Goal: Task Accomplishment & Management: Use online tool/utility

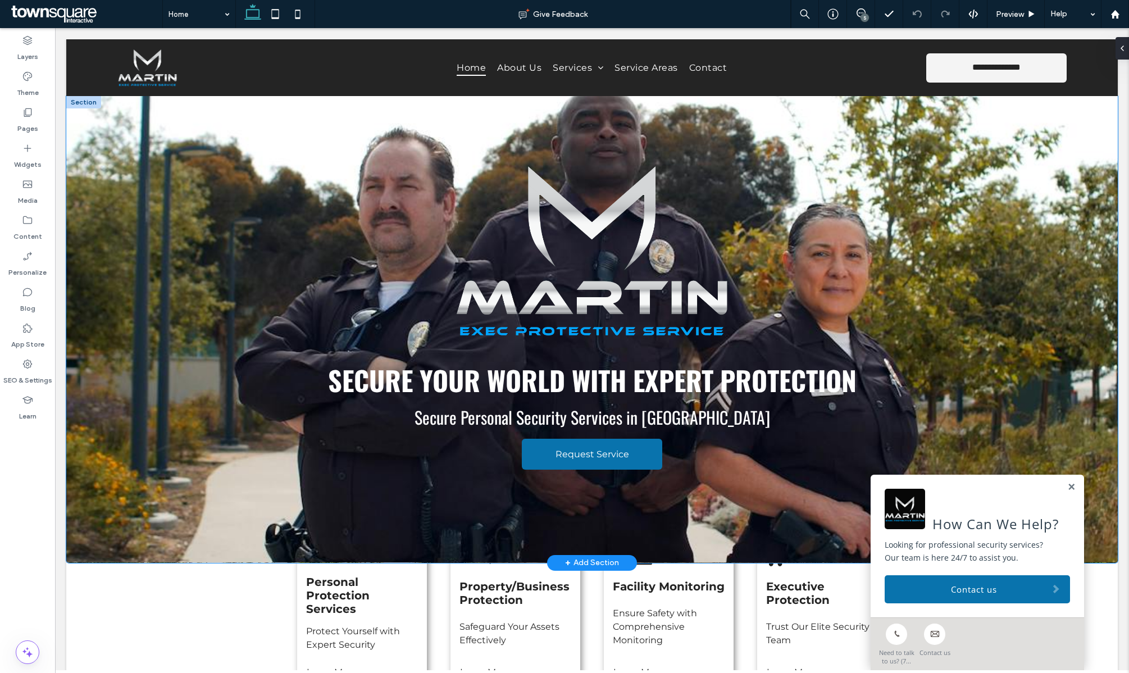
click at [248, 220] on div "Secure Your World with Expert Protection Secure Personal Security Services in A…" at bounding box center [592, 329] width 1052 height 467
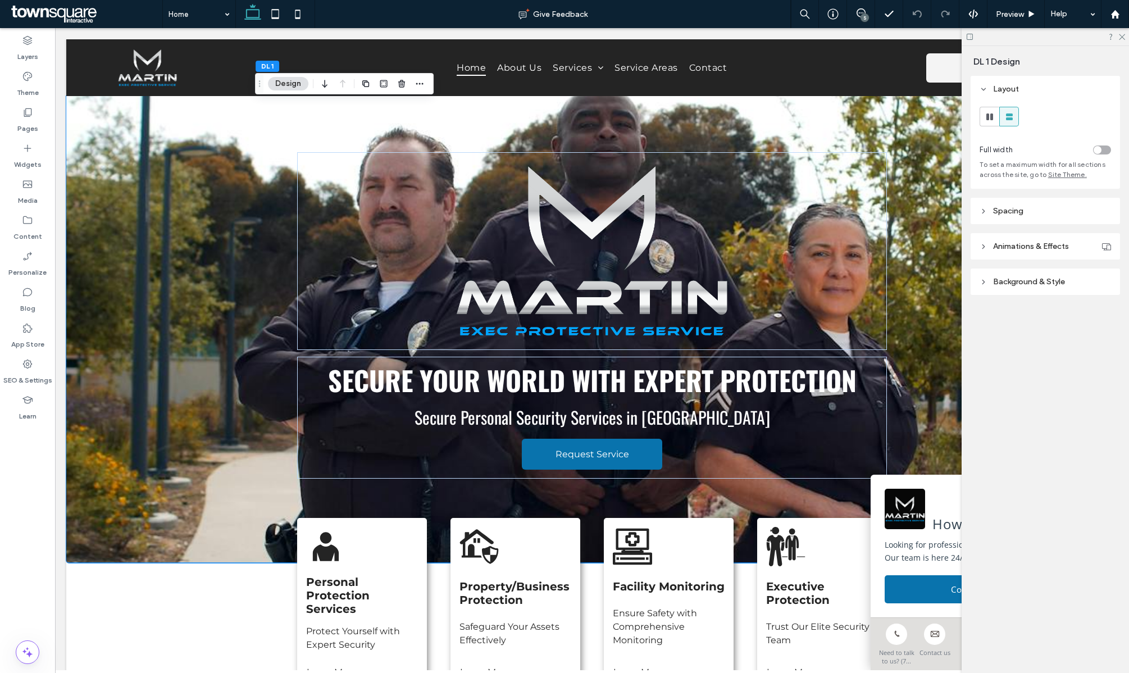
click at [1032, 283] on span "Background & Style" at bounding box center [1029, 282] width 72 height 10
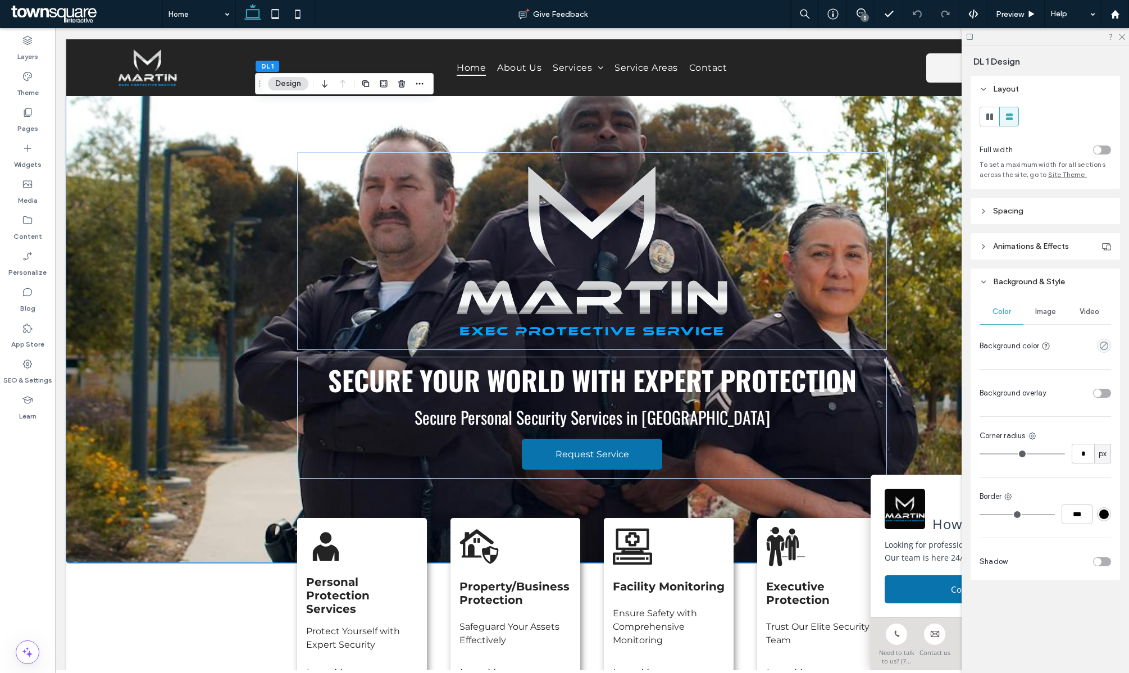
click at [1090, 311] on span "Video" at bounding box center [1090, 311] width 20 height 9
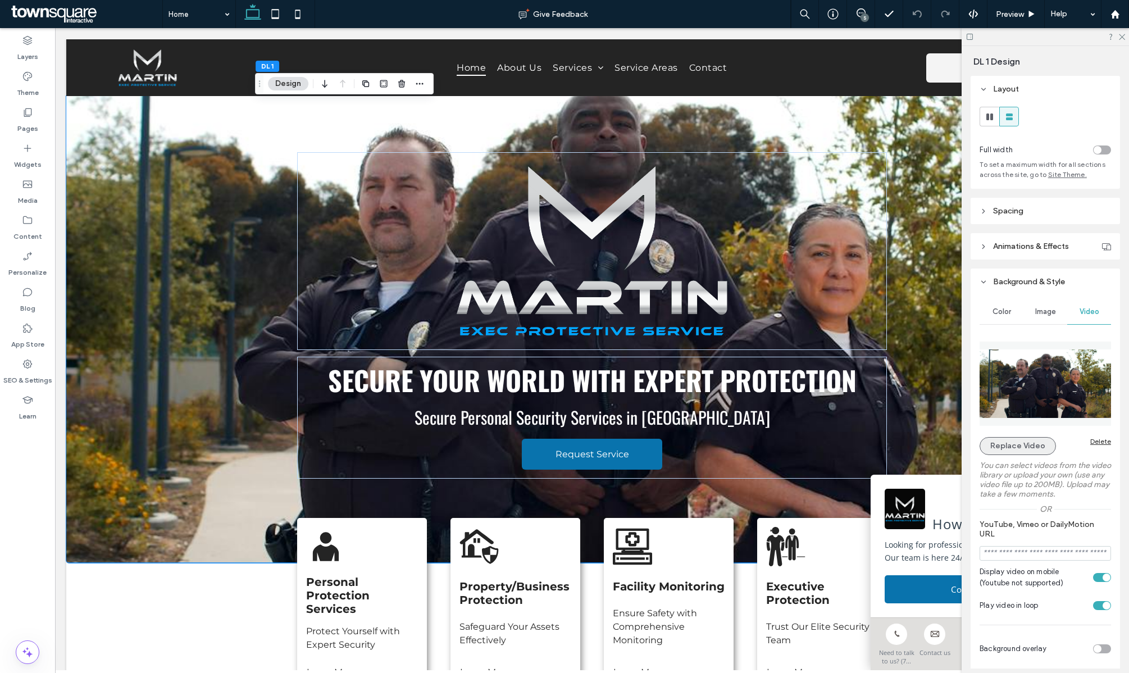
click at [1028, 452] on button "Replace Video" at bounding box center [1018, 446] width 76 height 18
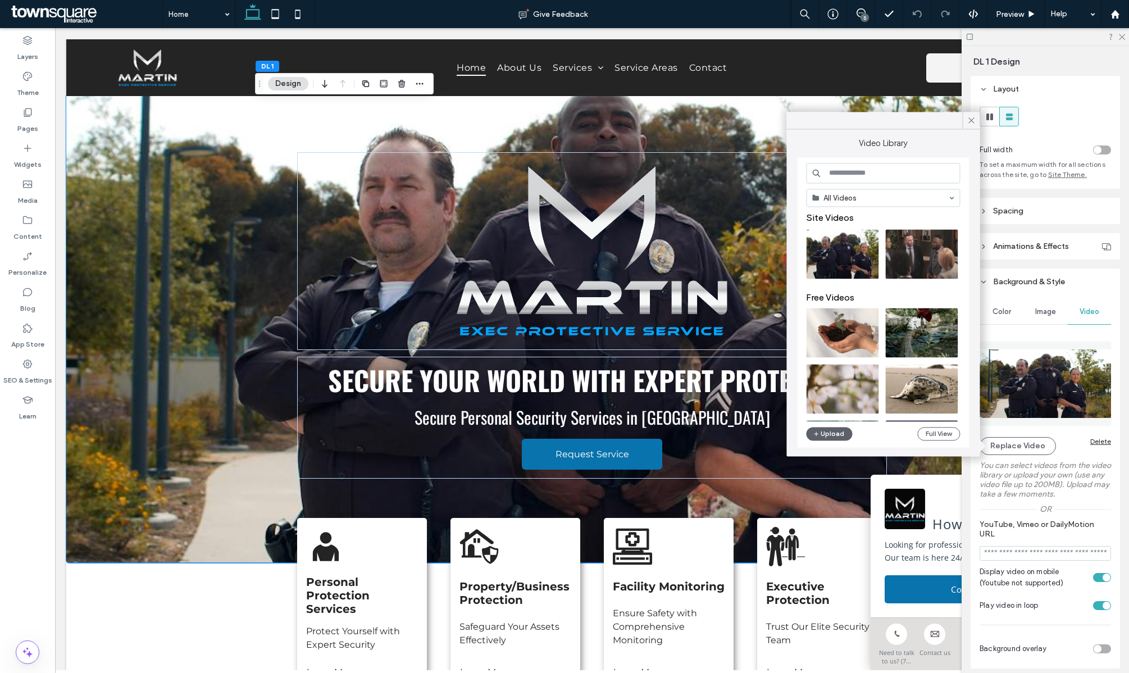
click at [872, 175] on input at bounding box center [883, 173] width 154 height 20
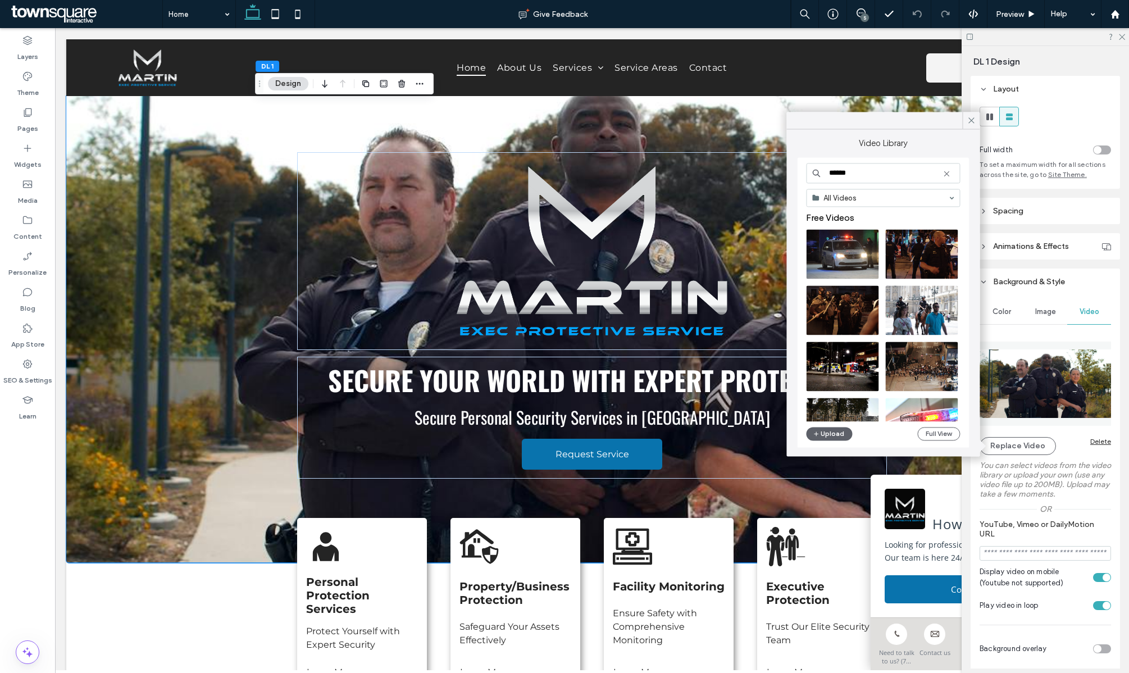
click at [870, 174] on input "******" at bounding box center [883, 173] width 154 height 20
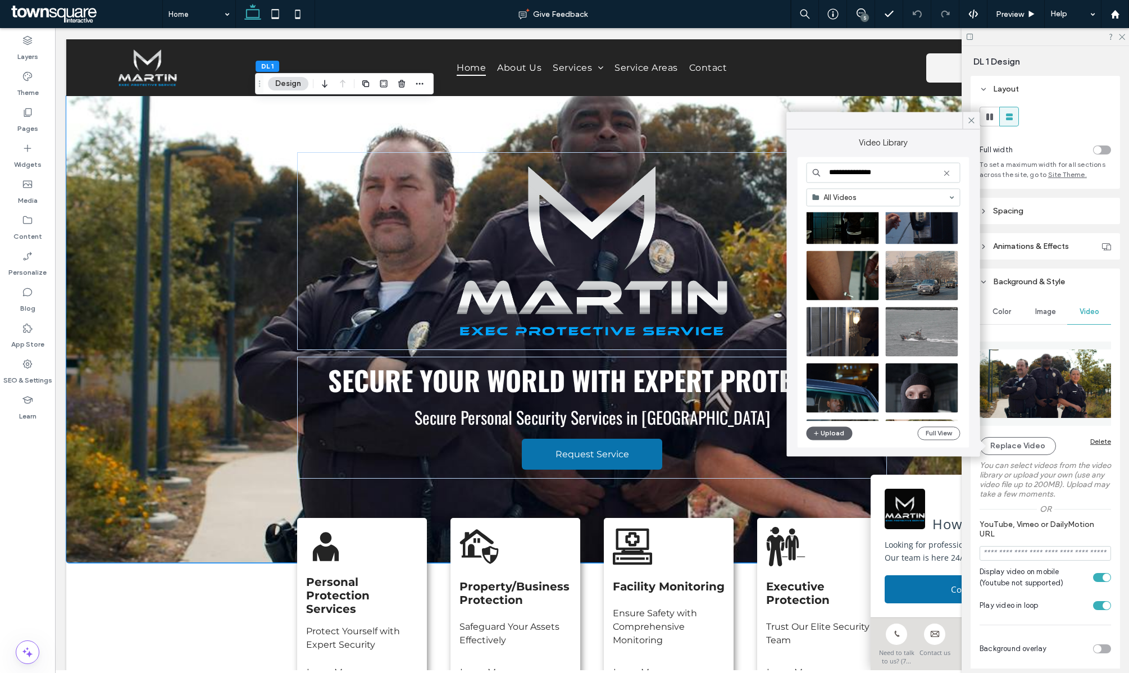
scroll to position [1167, 0]
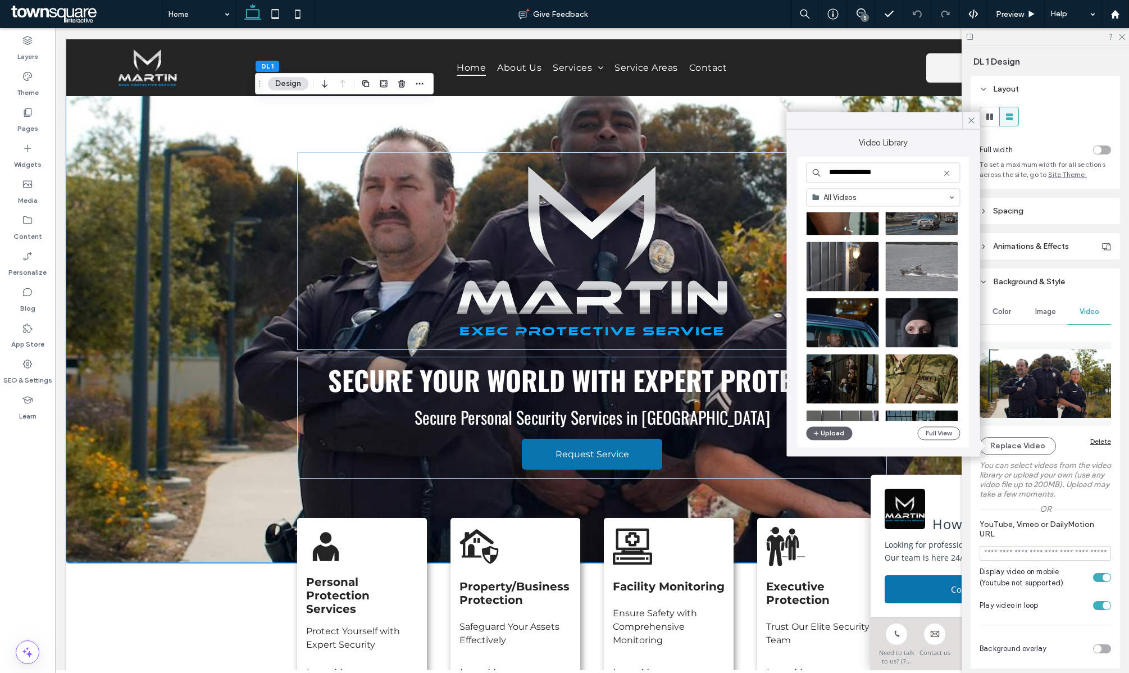
click at [870, 166] on input "**********" at bounding box center [883, 172] width 154 height 20
click at [871, 174] on input "**********" at bounding box center [883, 172] width 154 height 20
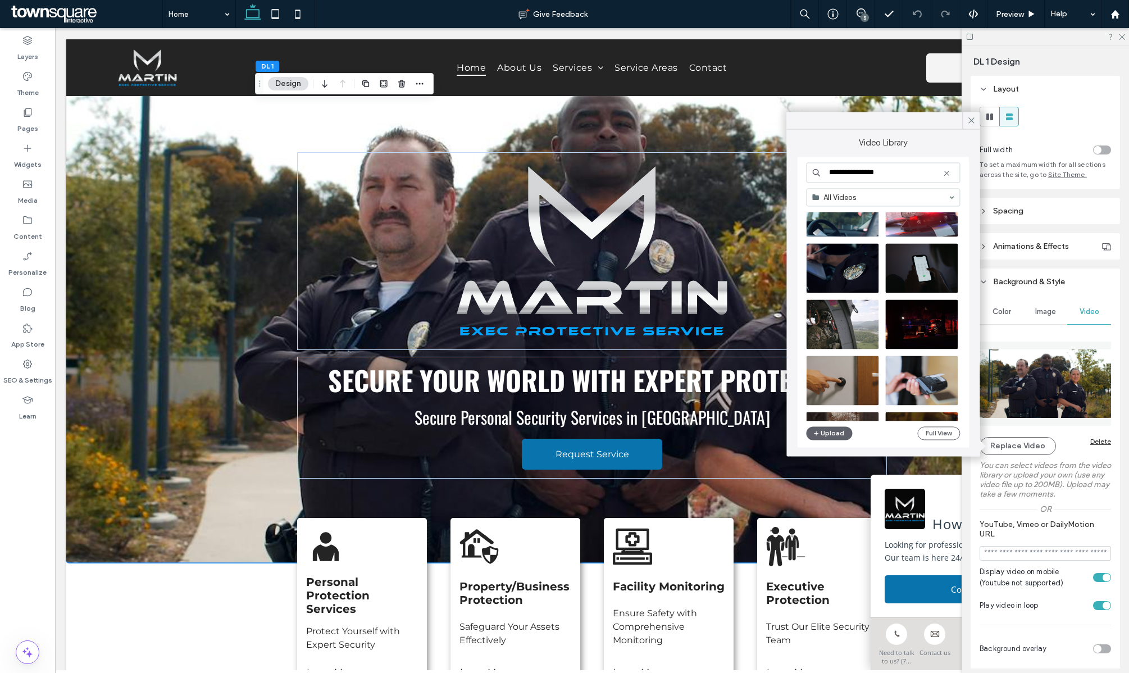
scroll to position [260, 0]
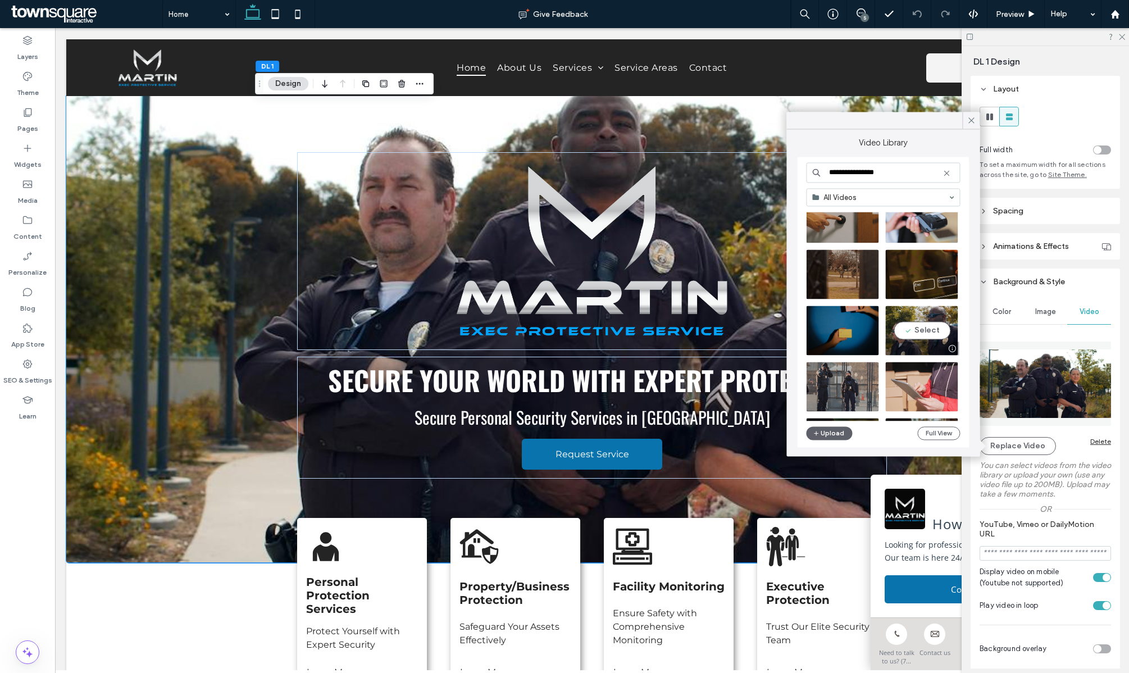
type input "**********"
click at [914, 330] on video at bounding box center [922, 330] width 72 height 49
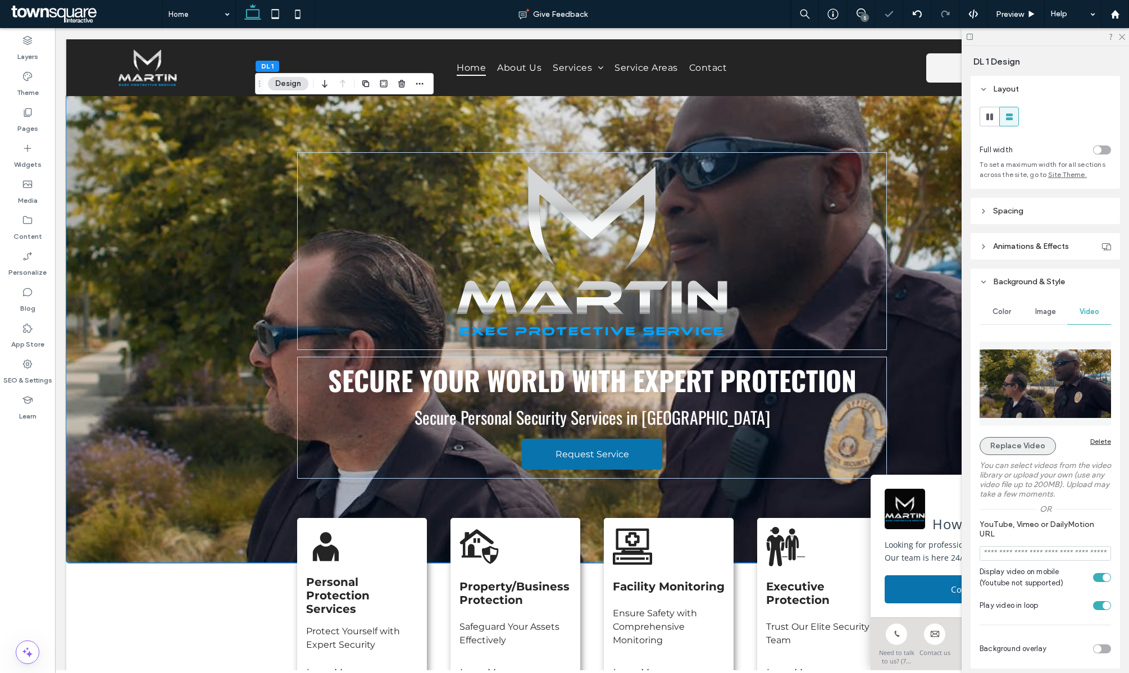
click at [1007, 444] on button "Replace Video" at bounding box center [1018, 446] width 76 height 18
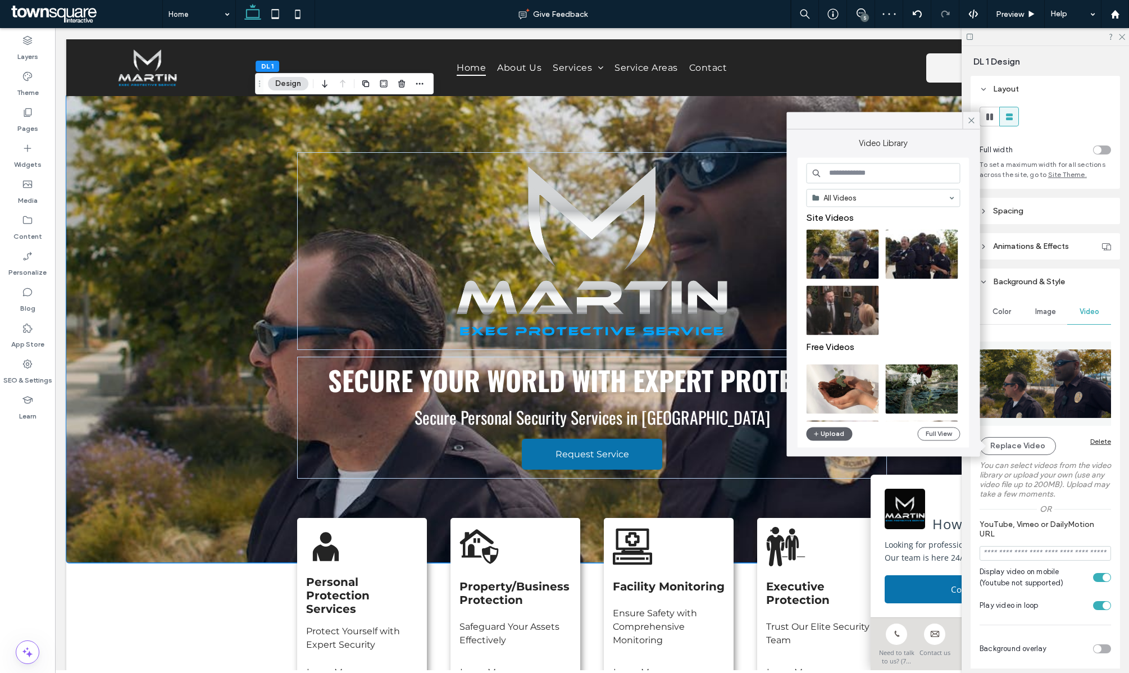
click at [862, 173] on input at bounding box center [883, 173] width 154 height 20
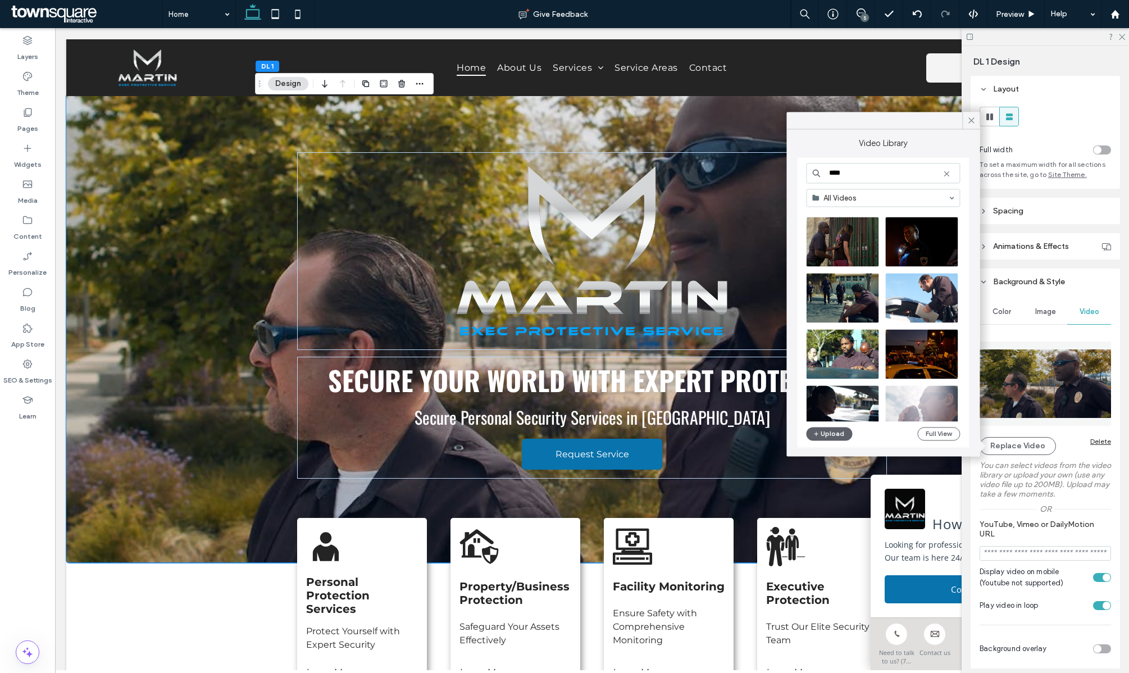
scroll to position [1380, 0]
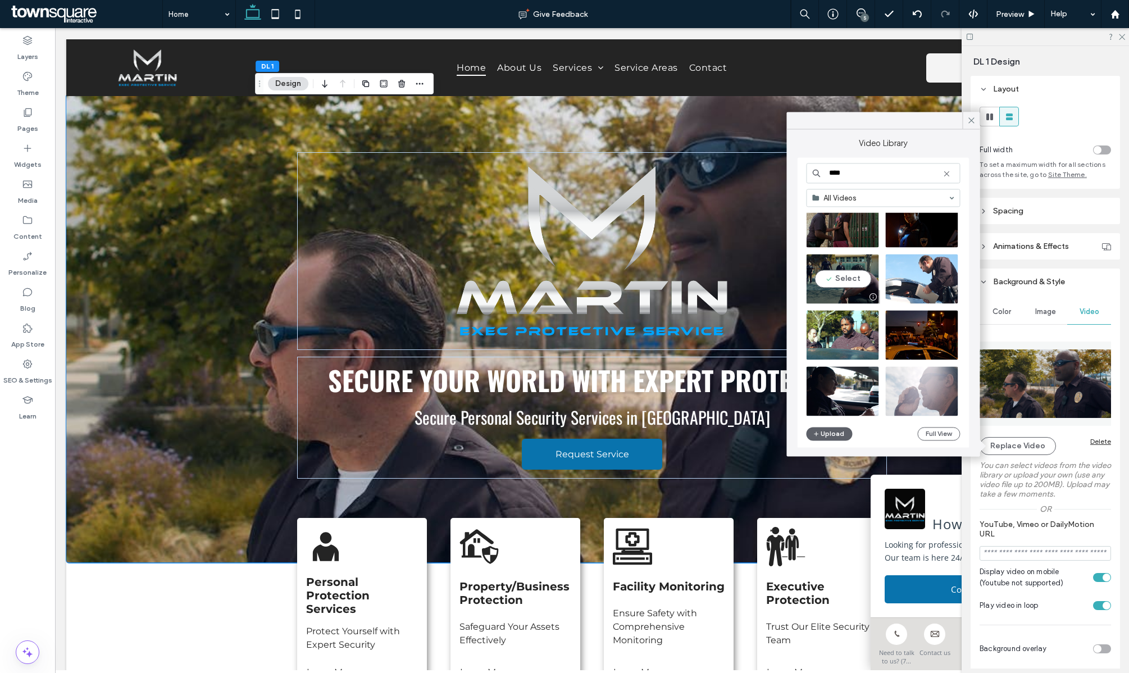
type input "****"
click at [862, 281] on video at bounding box center [842, 278] width 72 height 49
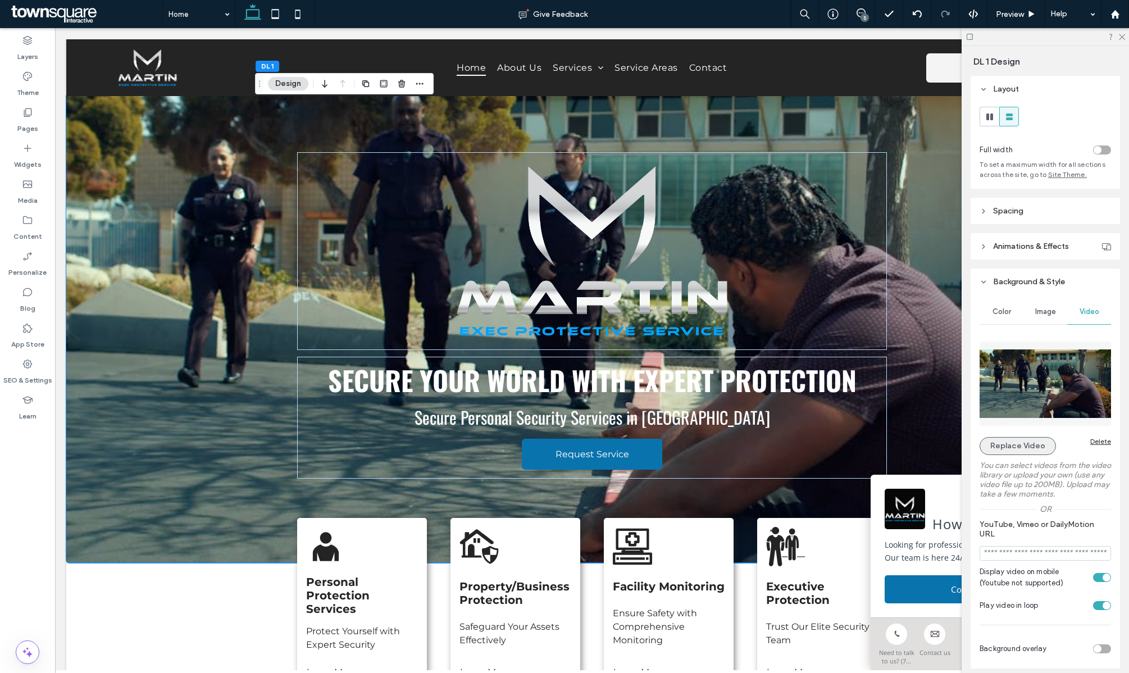
click at [1008, 446] on button "Replace Video" at bounding box center [1018, 446] width 76 height 18
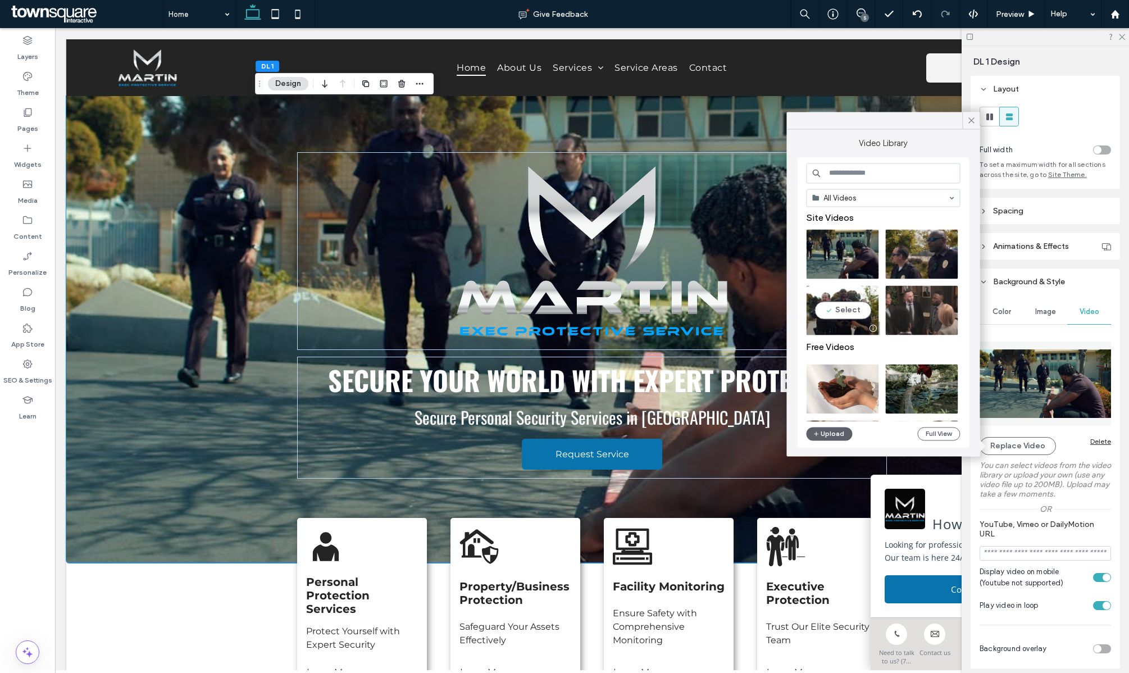
scroll to position [10, 0]
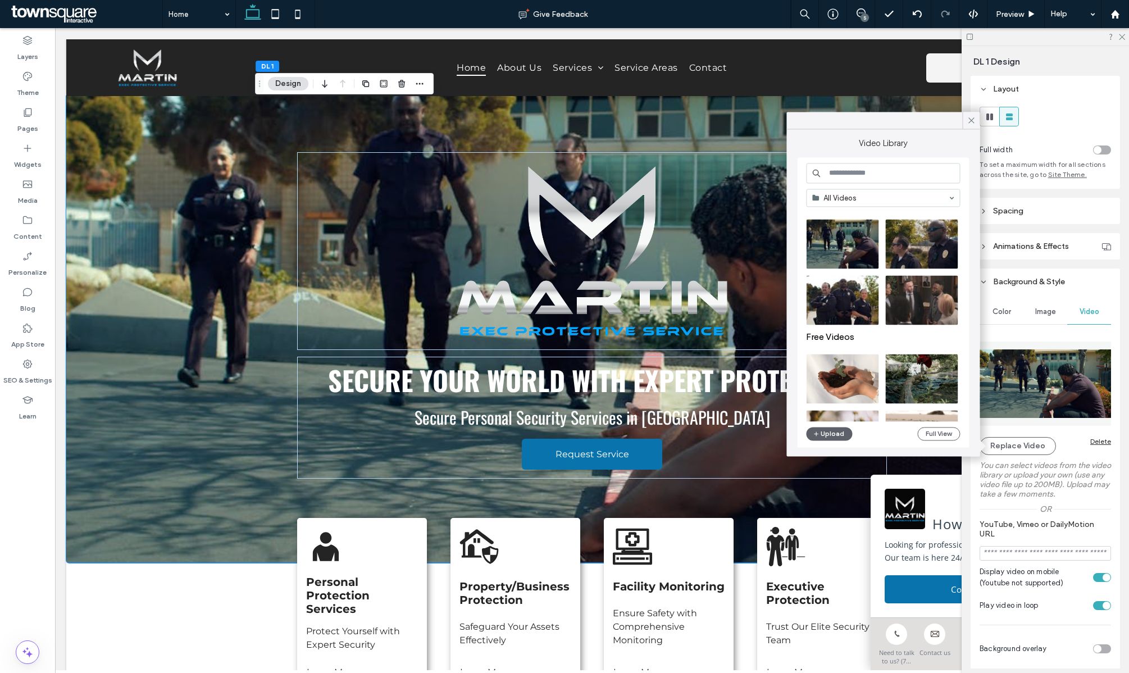
click at [846, 175] on input at bounding box center [883, 173] width 154 height 20
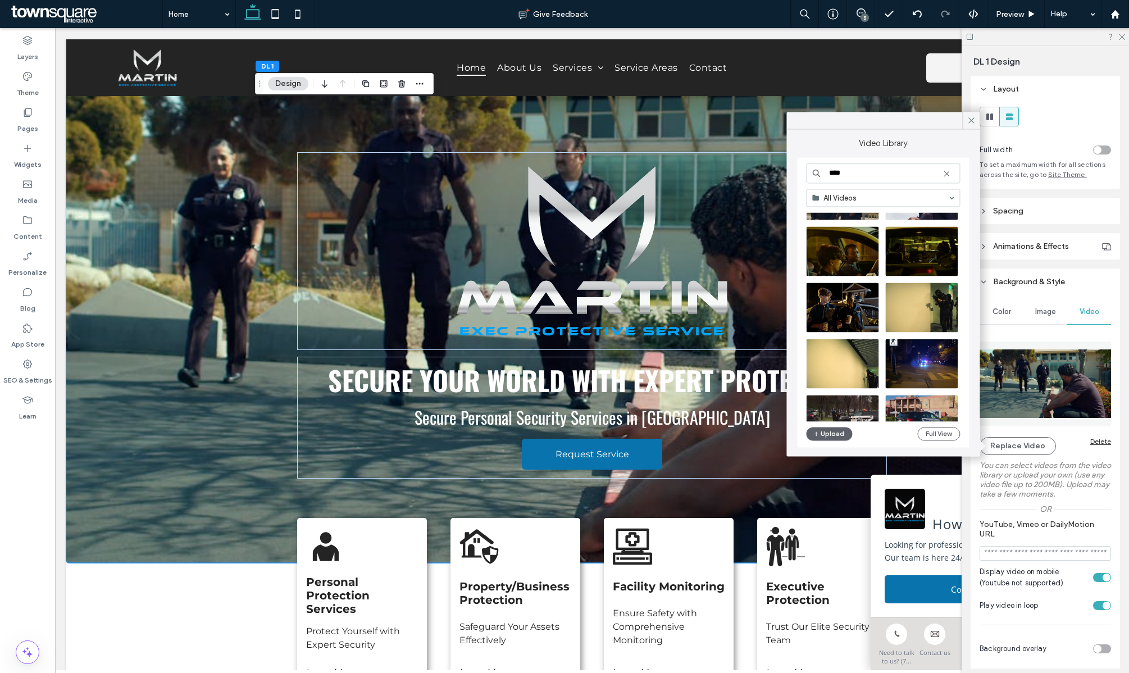
scroll to position [478, 0]
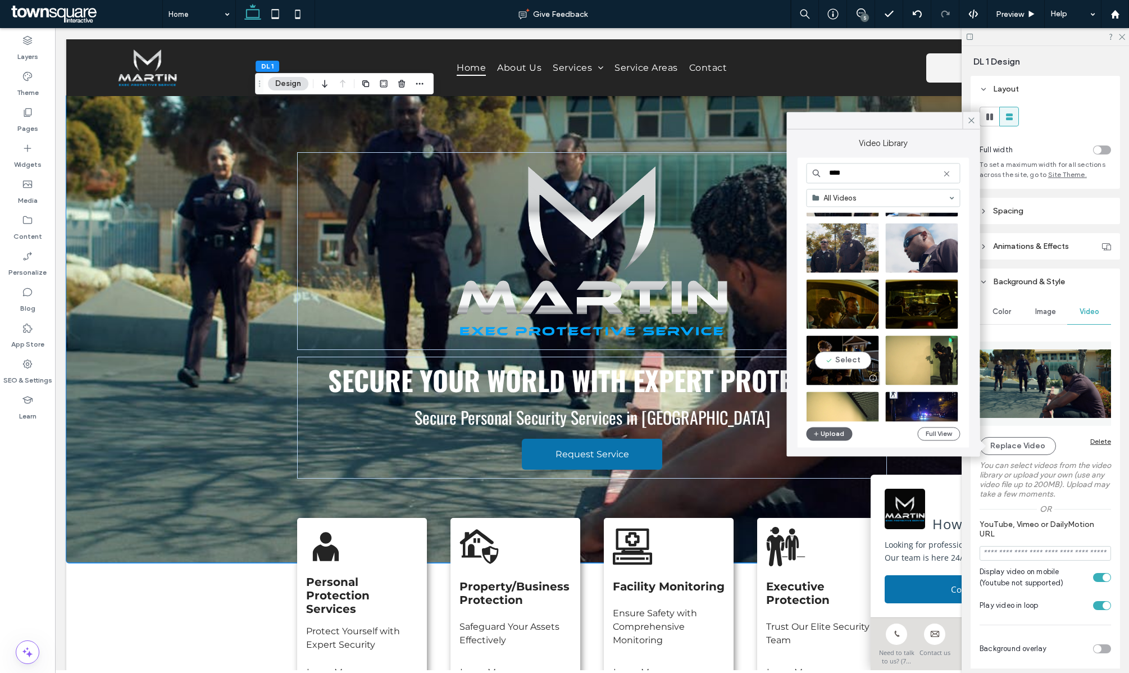
type input "****"
click at [851, 364] on video at bounding box center [842, 359] width 72 height 49
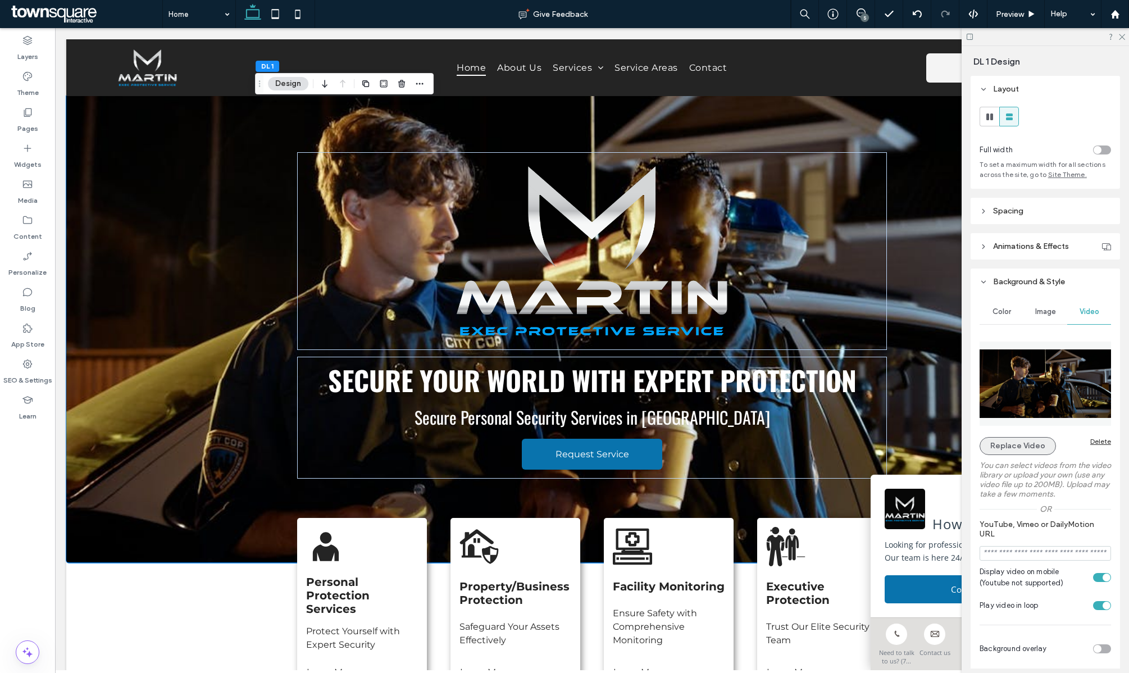
click at [1002, 448] on button "Replace Video" at bounding box center [1018, 446] width 76 height 18
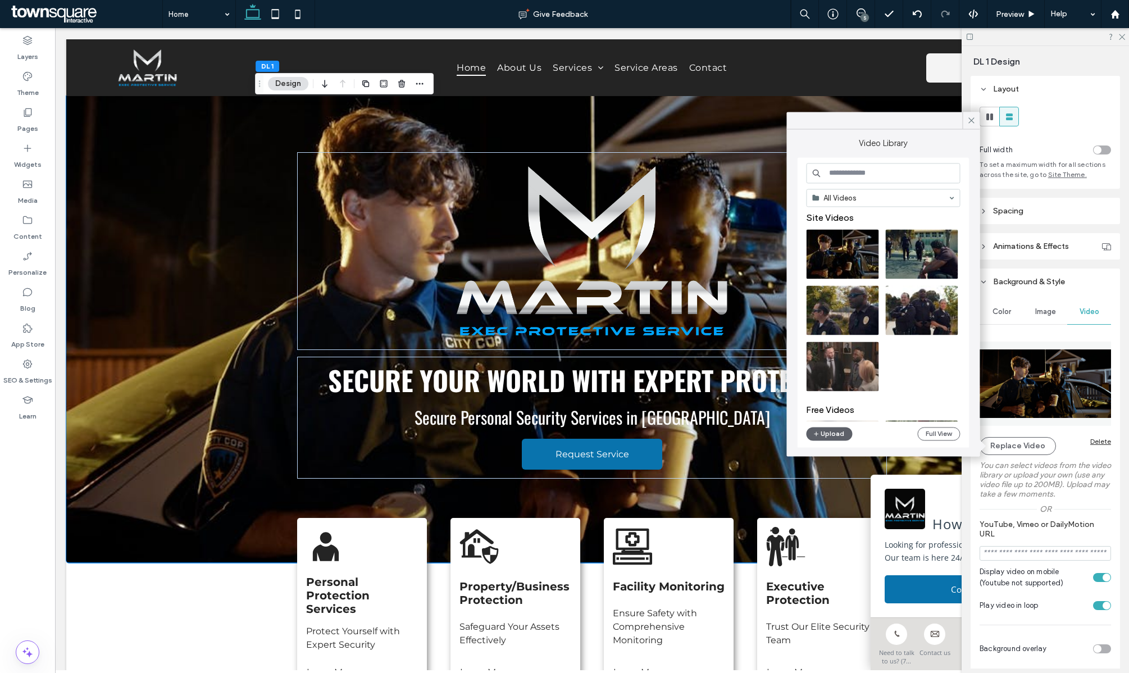
click at [867, 172] on input at bounding box center [883, 173] width 154 height 20
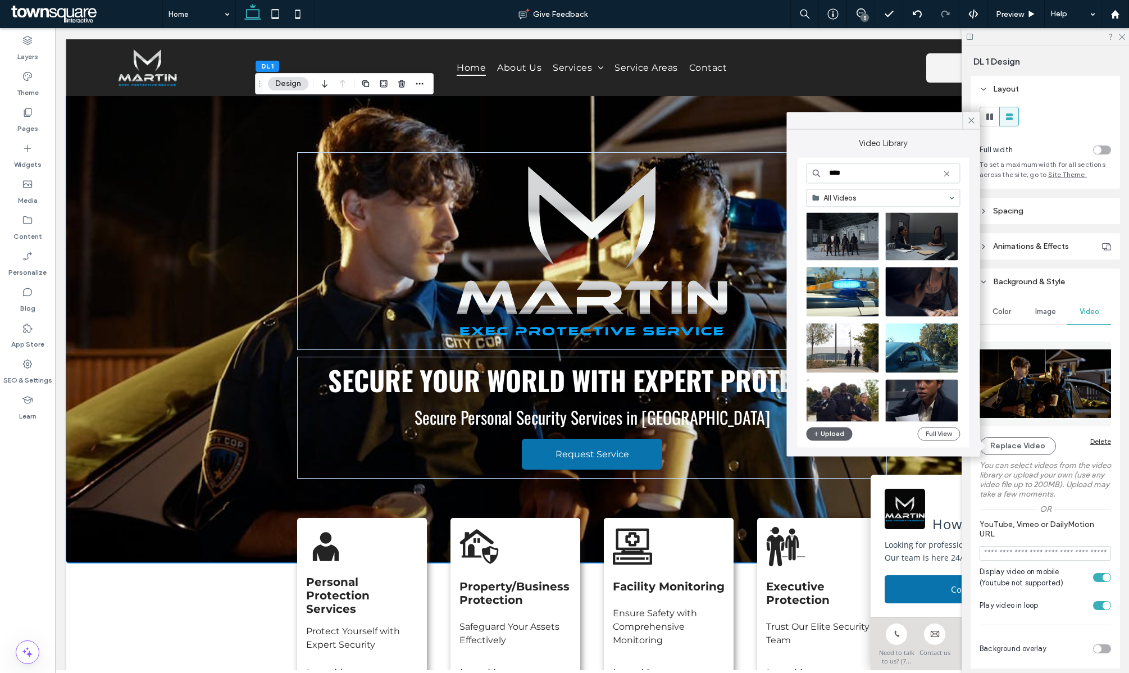
scroll to position [281, 0]
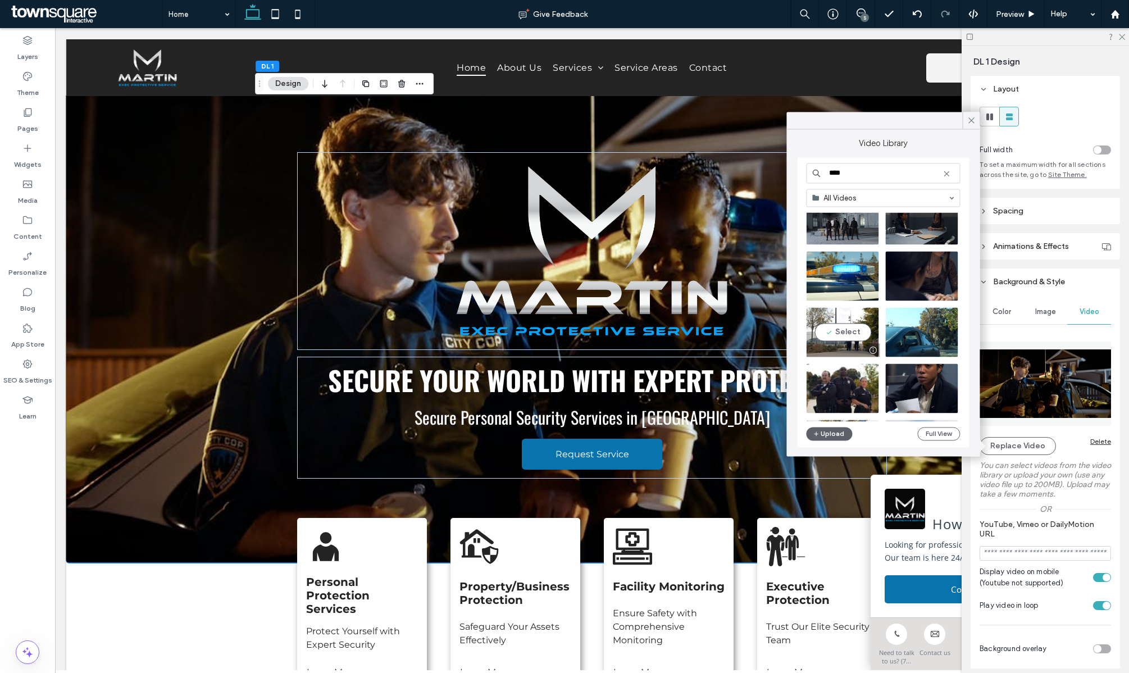
type input "****"
click at [862, 334] on video at bounding box center [842, 331] width 72 height 49
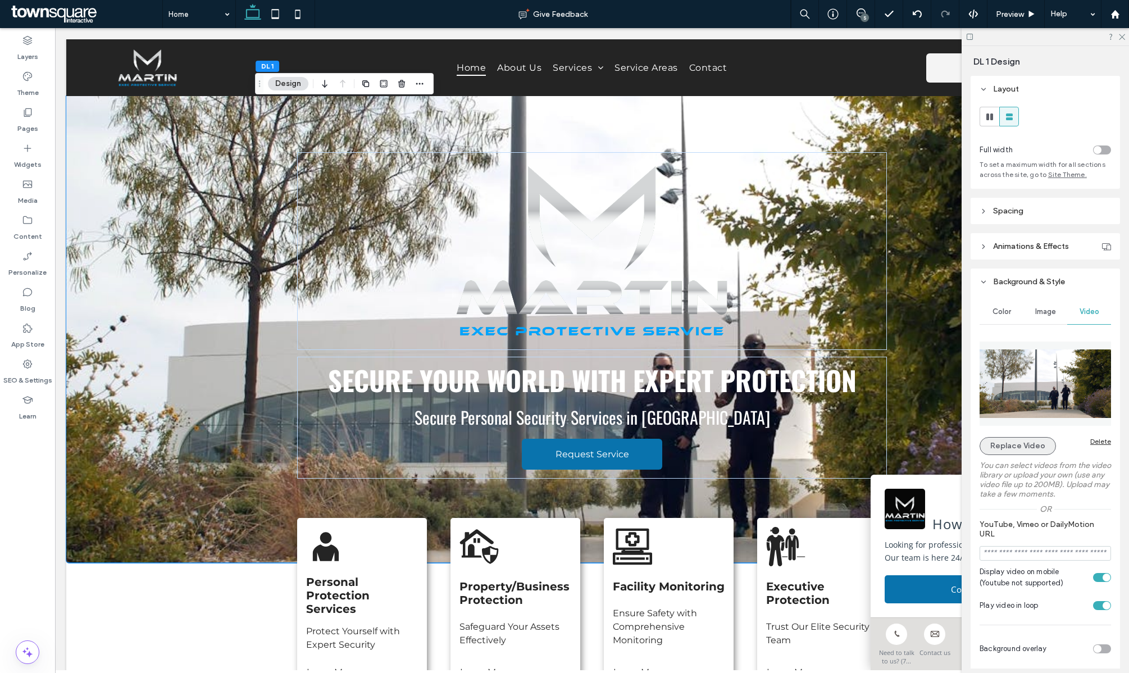
click at [994, 446] on button "Replace Video" at bounding box center [1018, 446] width 76 height 18
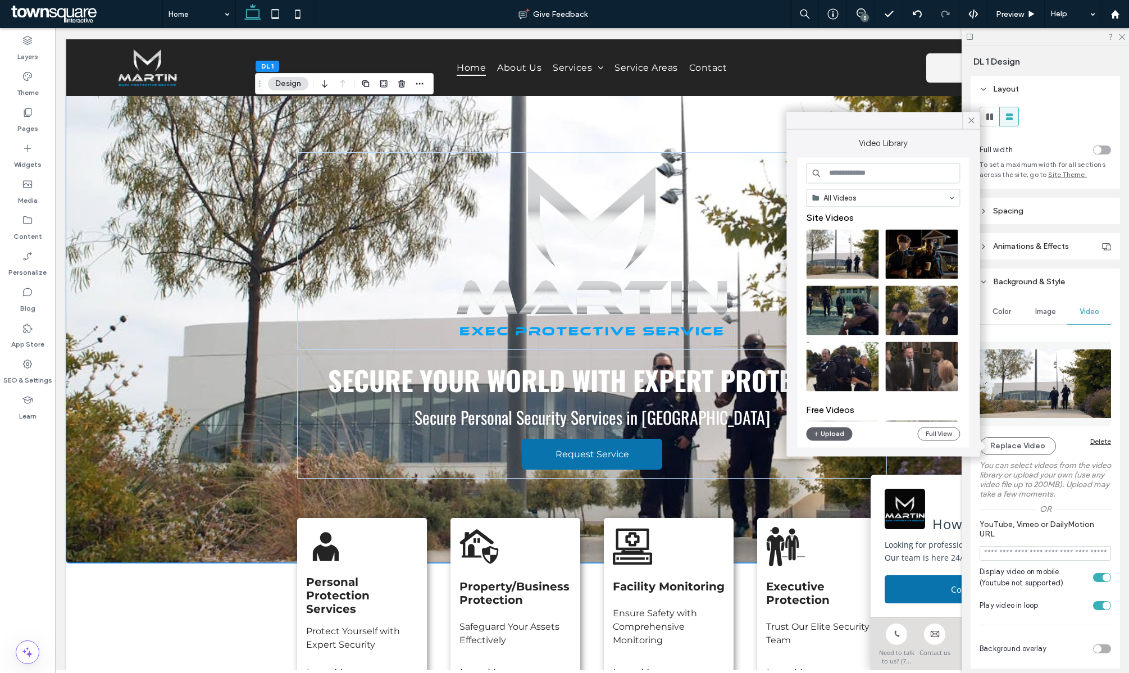
click at [868, 172] on input at bounding box center [883, 173] width 154 height 20
type input "*"
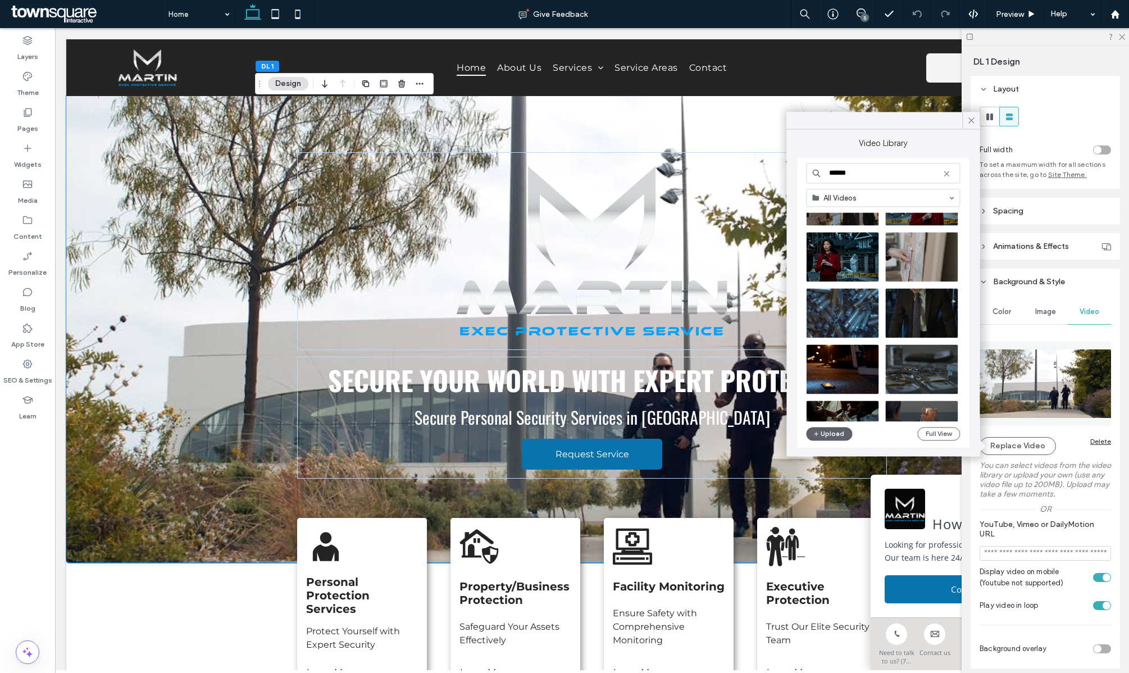
scroll to position [3021, 0]
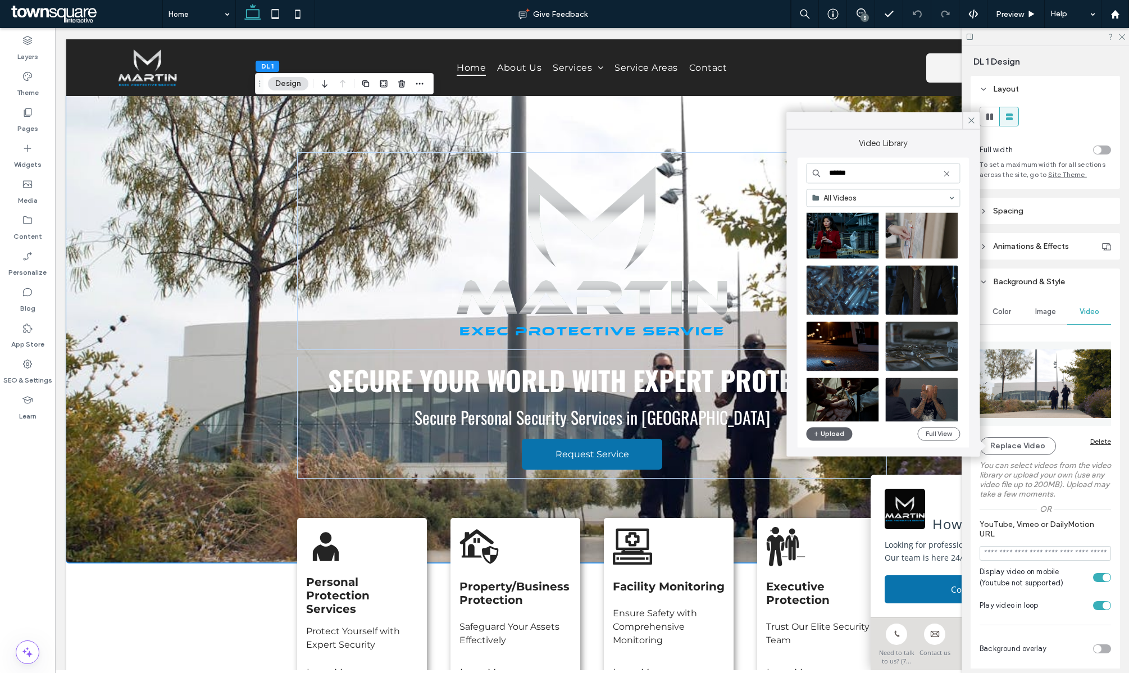
click at [846, 167] on input "******" at bounding box center [883, 173] width 154 height 20
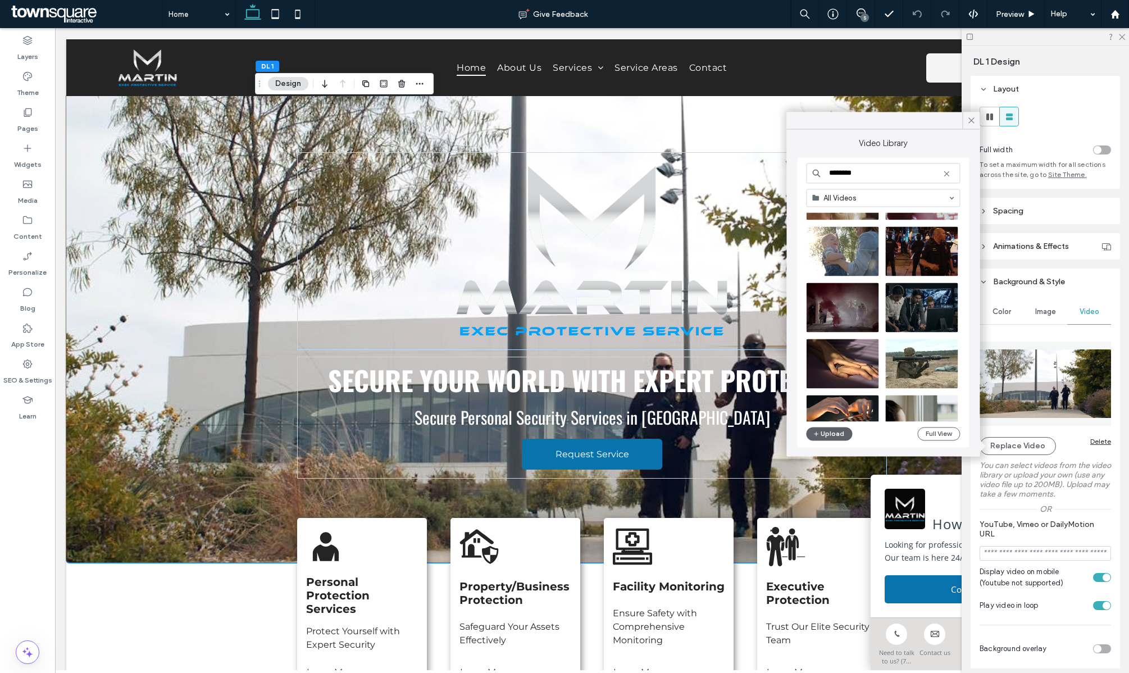
scroll to position [980, 0]
type input "********"
click at [932, 248] on video at bounding box center [922, 251] width 72 height 49
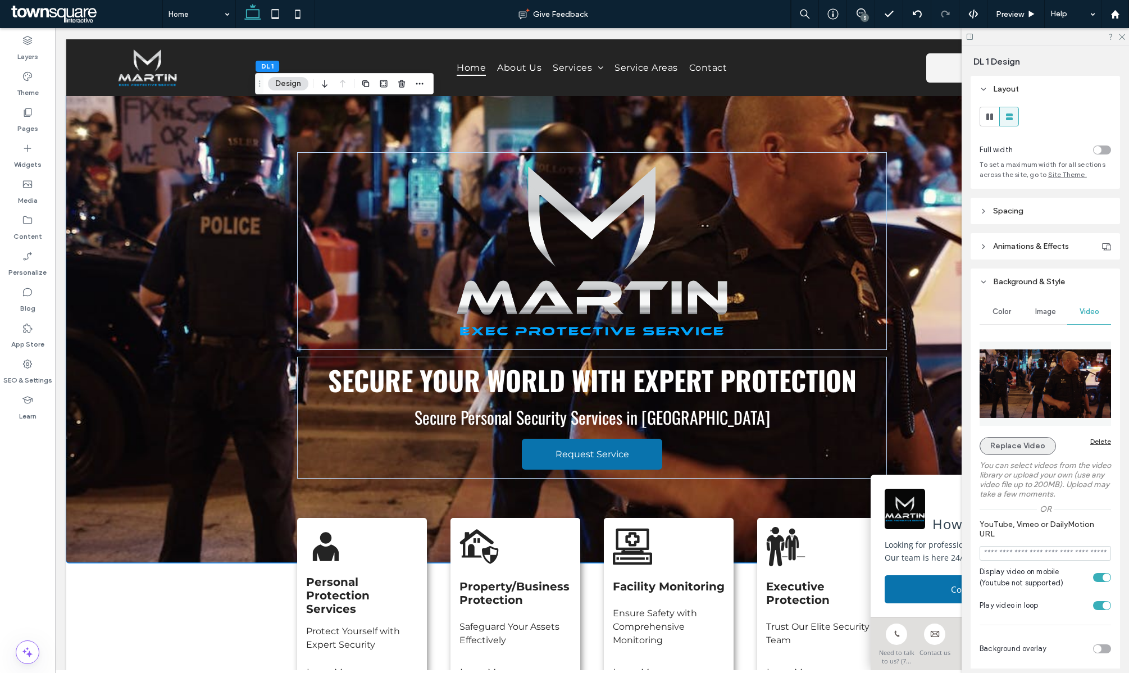
click at [1003, 448] on button "Replace Video" at bounding box center [1018, 446] width 76 height 18
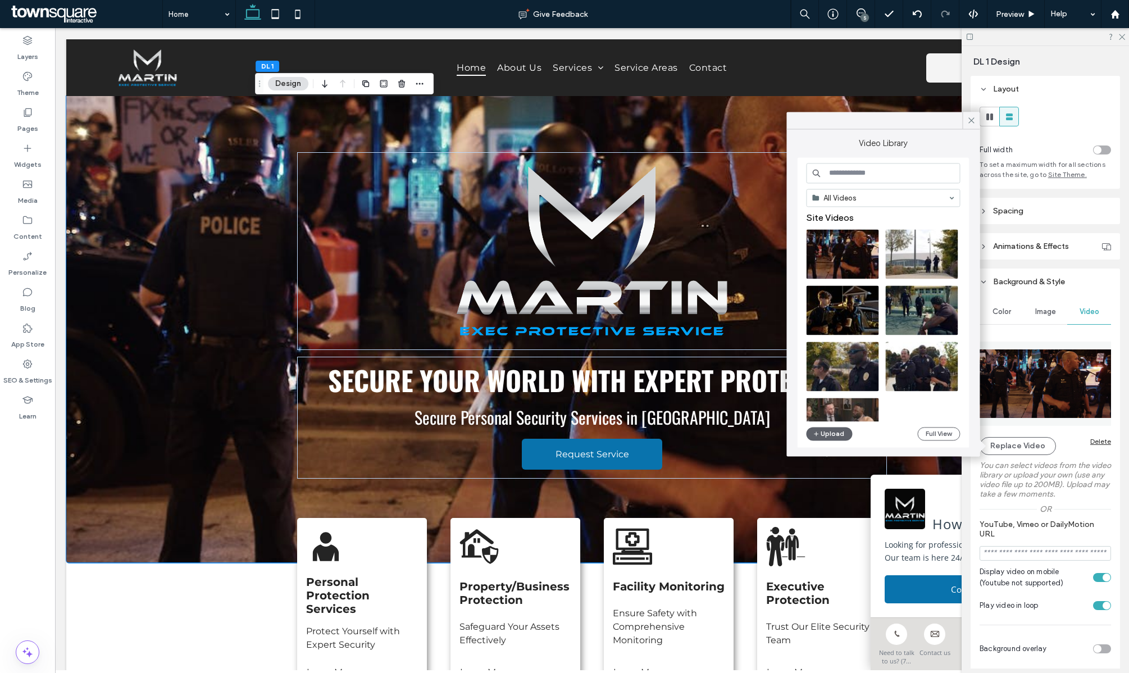
click at [885, 173] on input at bounding box center [883, 173] width 154 height 20
type input "**********"
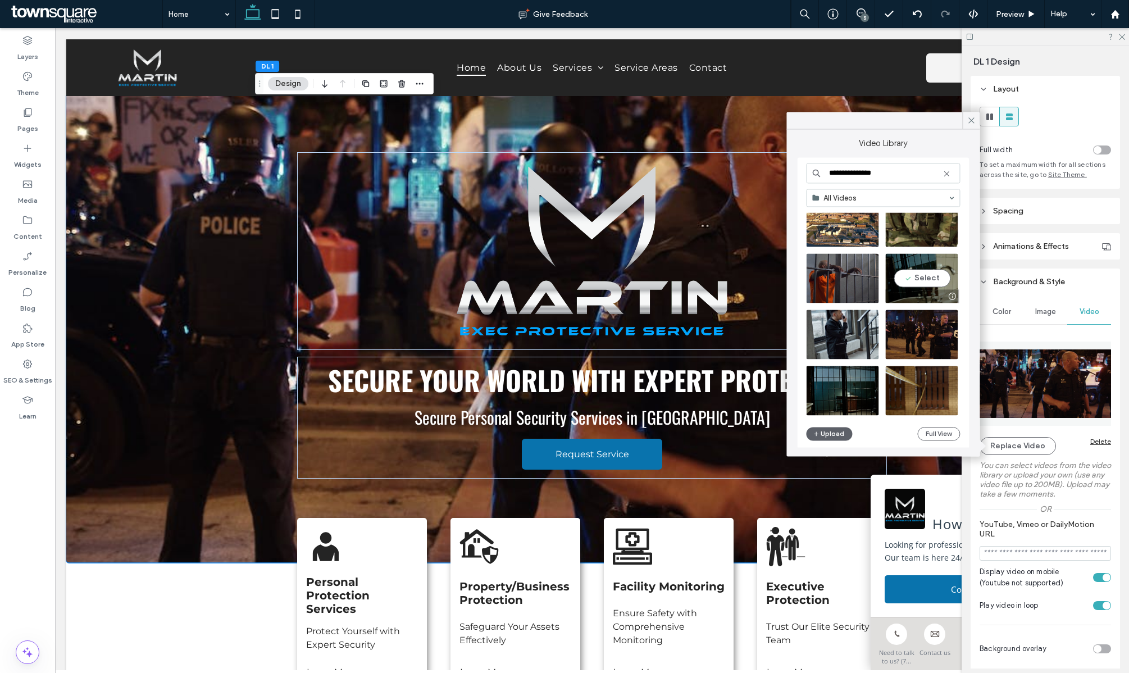
scroll to position [1, 0]
click at [862, 336] on video at bounding box center [842, 333] width 72 height 49
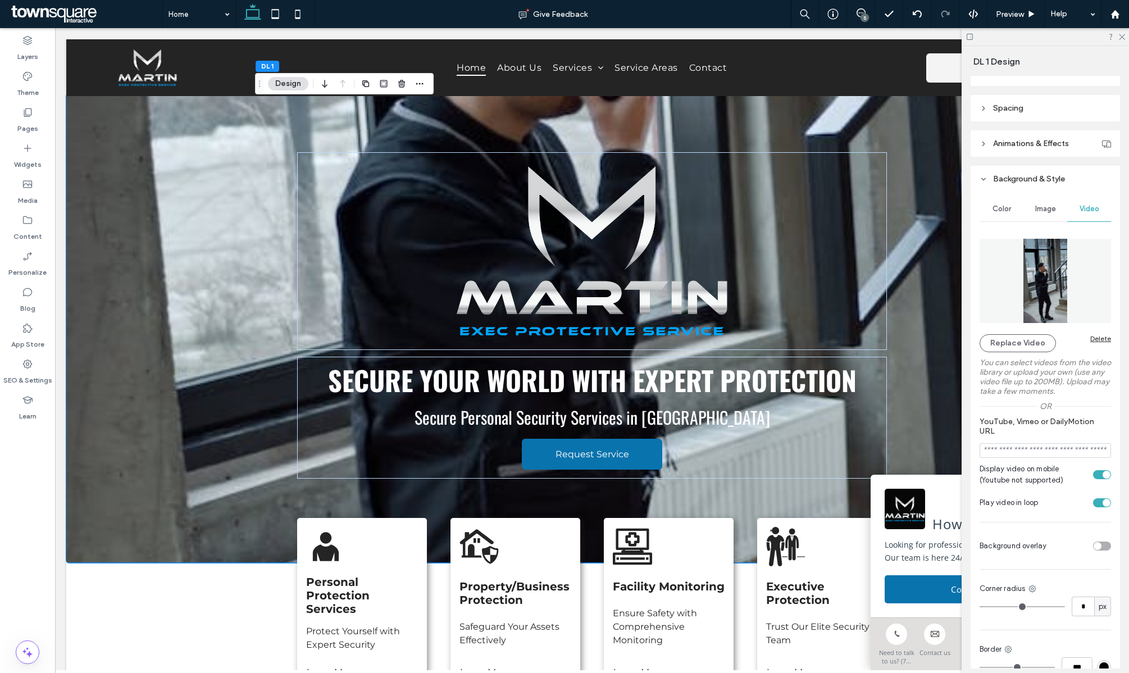
scroll to position [0, 0]
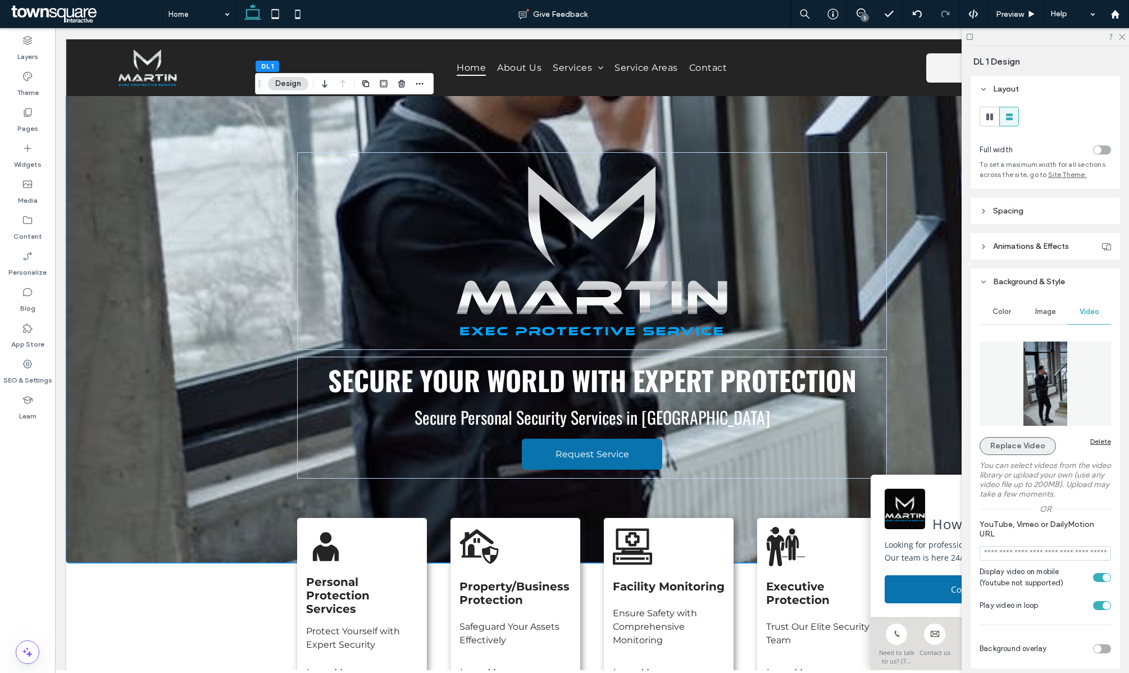
click at [996, 443] on button "Replace Video" at bounding box center [1018, 446] width 76 height 18
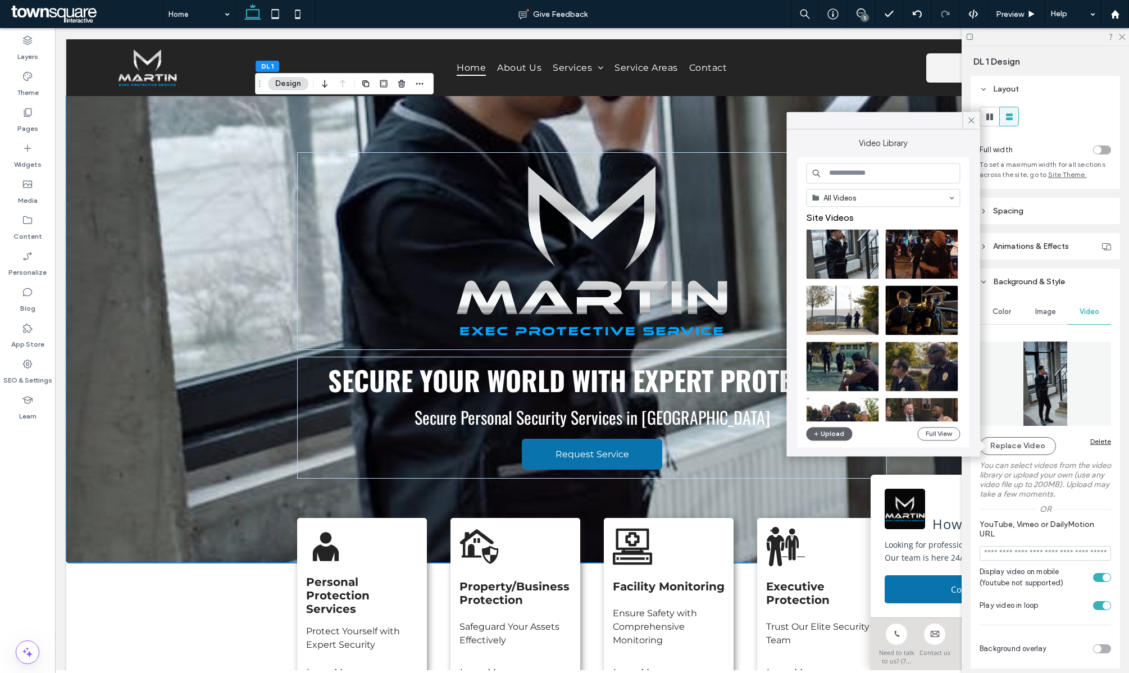
click at [844, 179] on input at bounding box center [883, 173] width 154 height 20
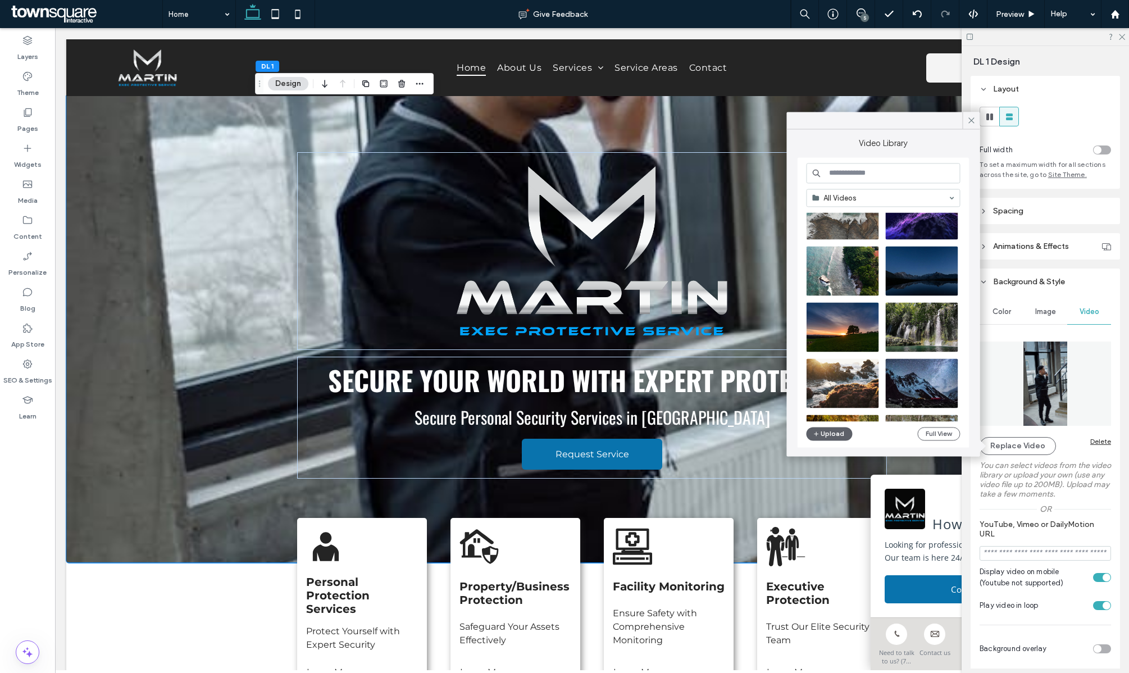
click at [844, 179] on input at bounding box center [883, 173] width 154 height 20
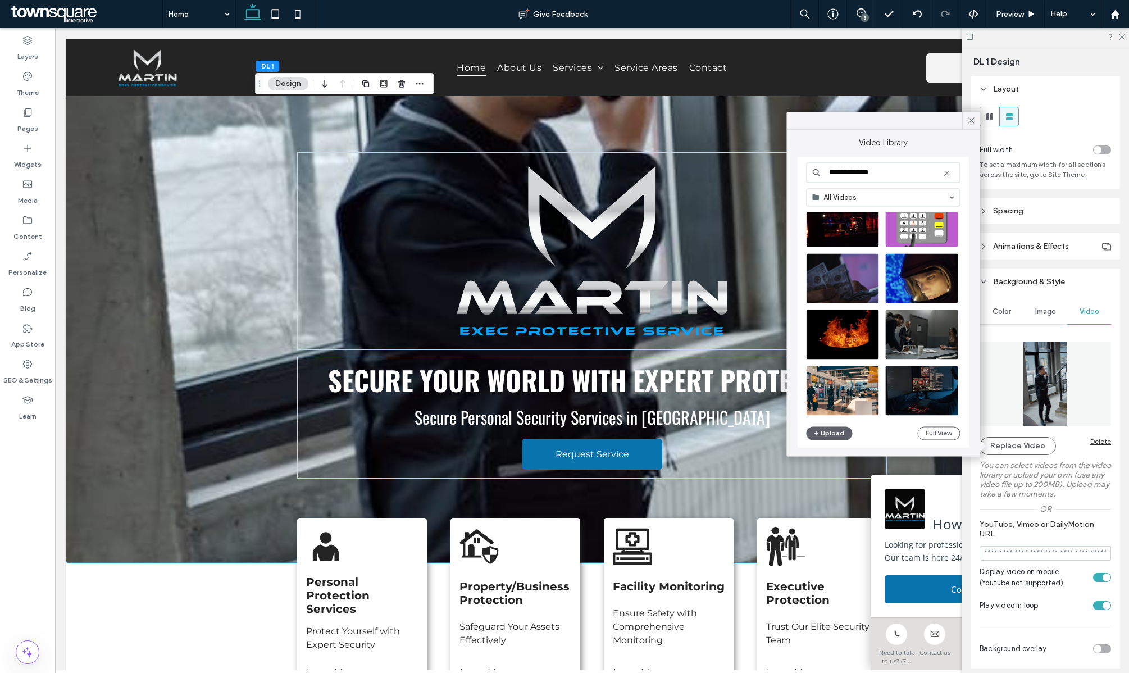
scroll to position [7224, 0]
click at [843, 171] on input "**********" at bounding box center [883, 172] width 154 height 20
type input "****"
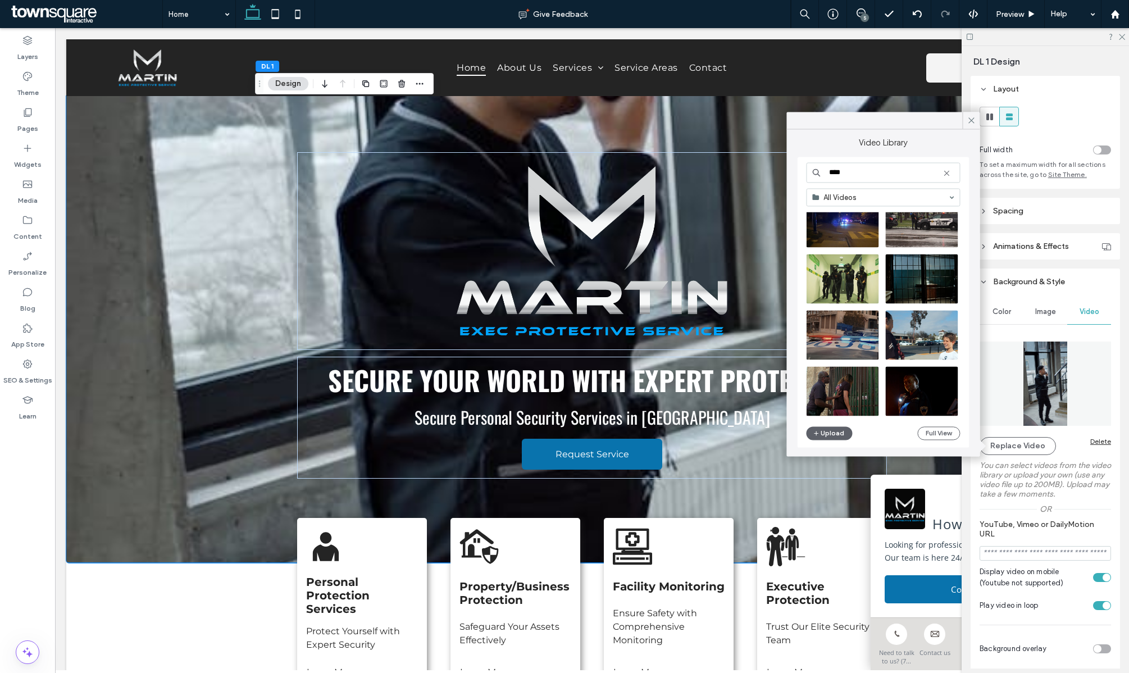
scroll to position [1478, 0]
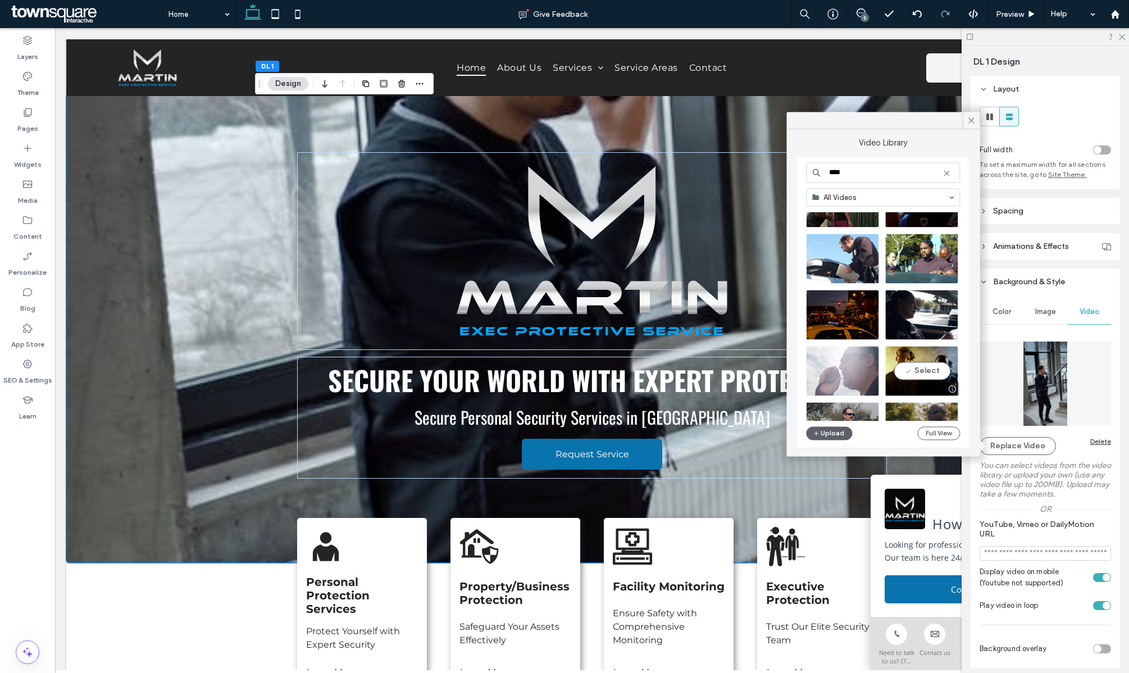
click at [941, 369] on video at bounding box center [922, 370] width 72 height 49
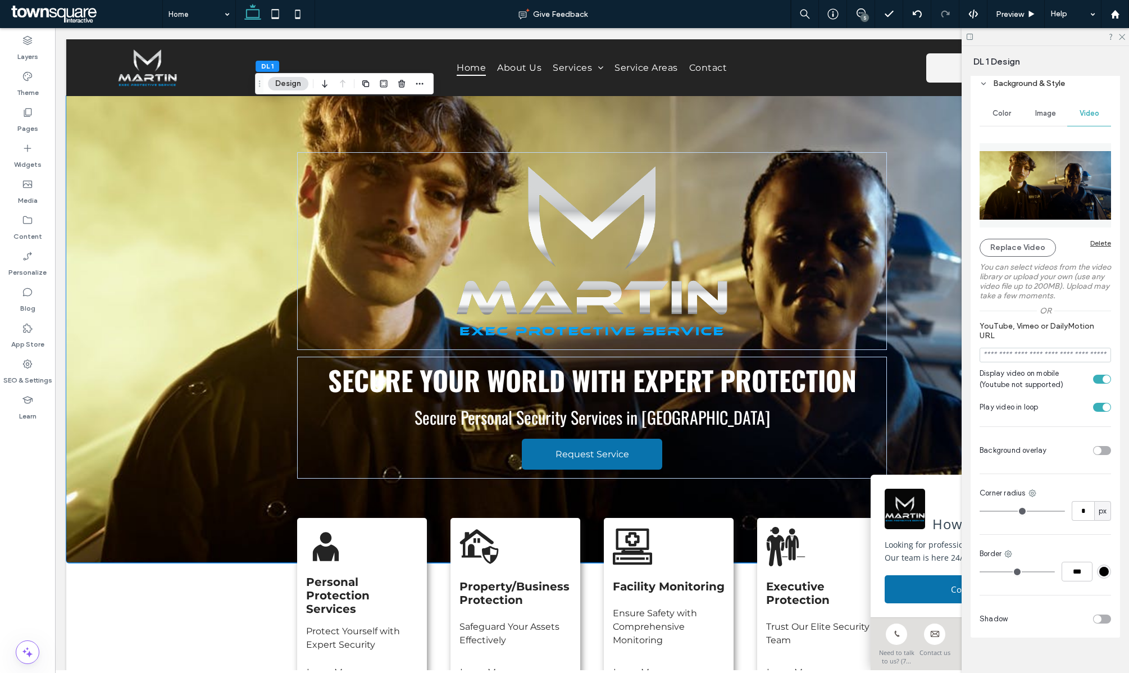
scroll to position [212, 0]
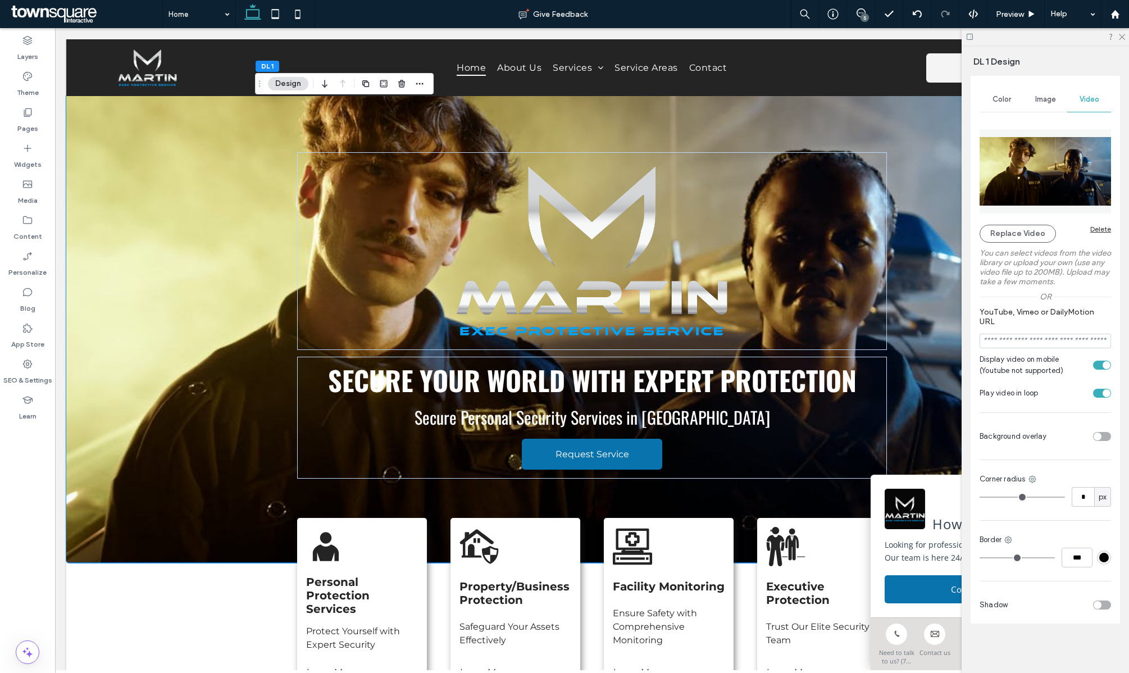
click at [1102, 434] on div "toggle" at bounding box center [1102, 436] width 18 height 9
type input "**"
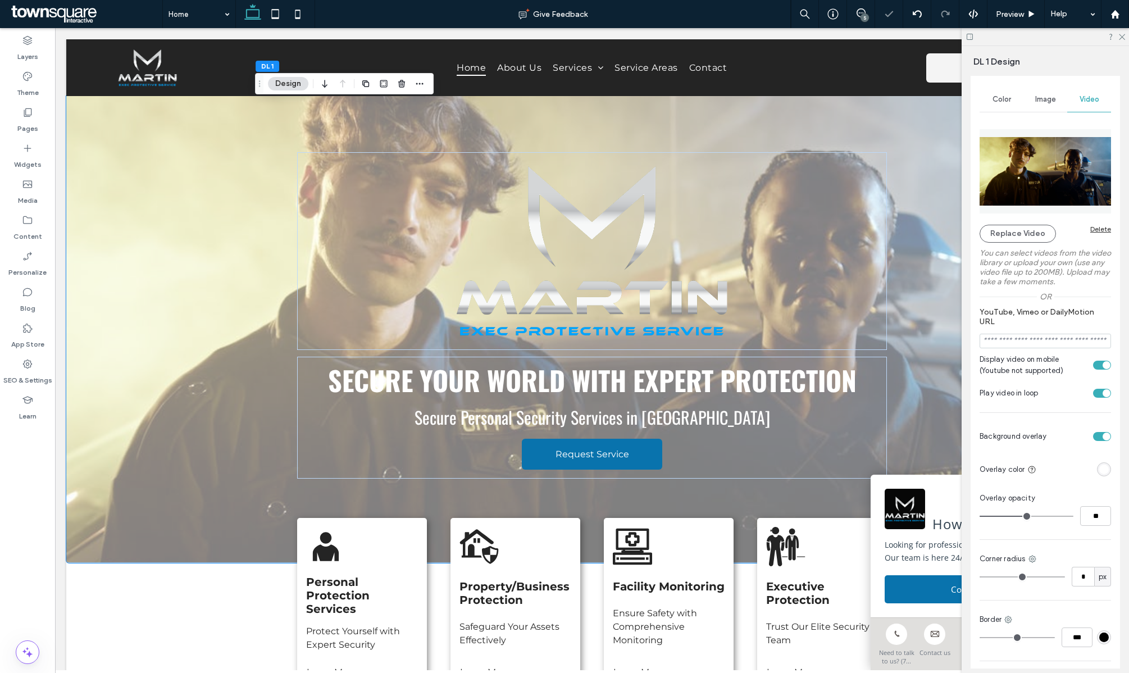
click at [1108, 467] on div "rgba(255, 255, 255, 1)" at bounding box center [1105, 470] width 10 height 10
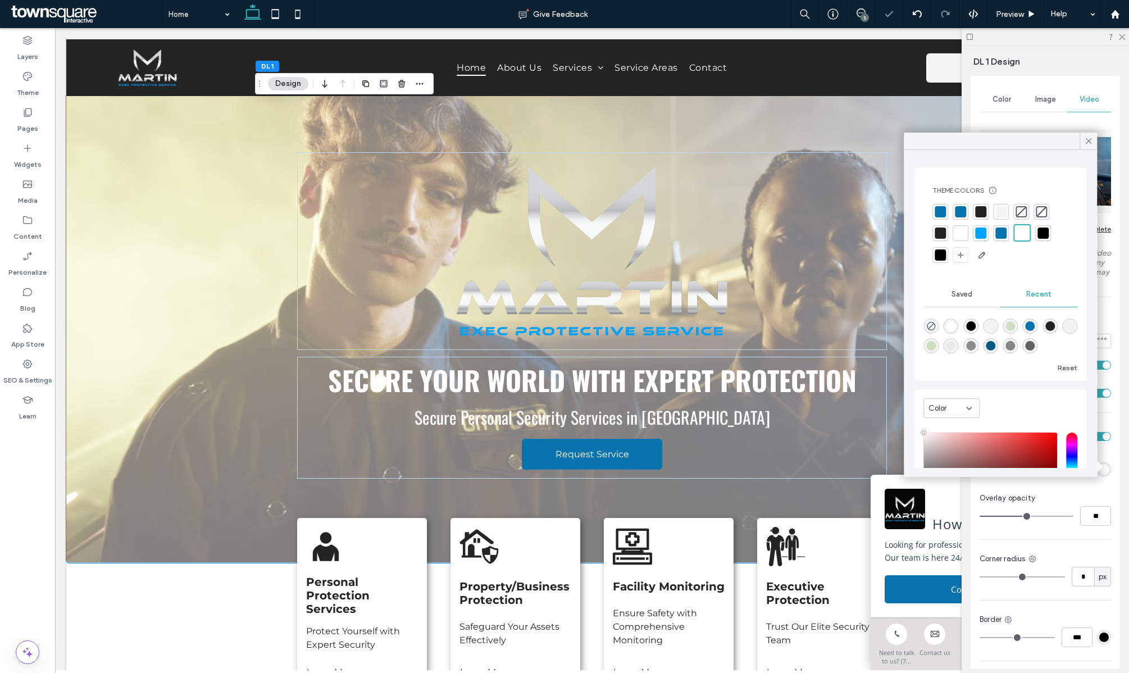
scroll to position [80, 0]
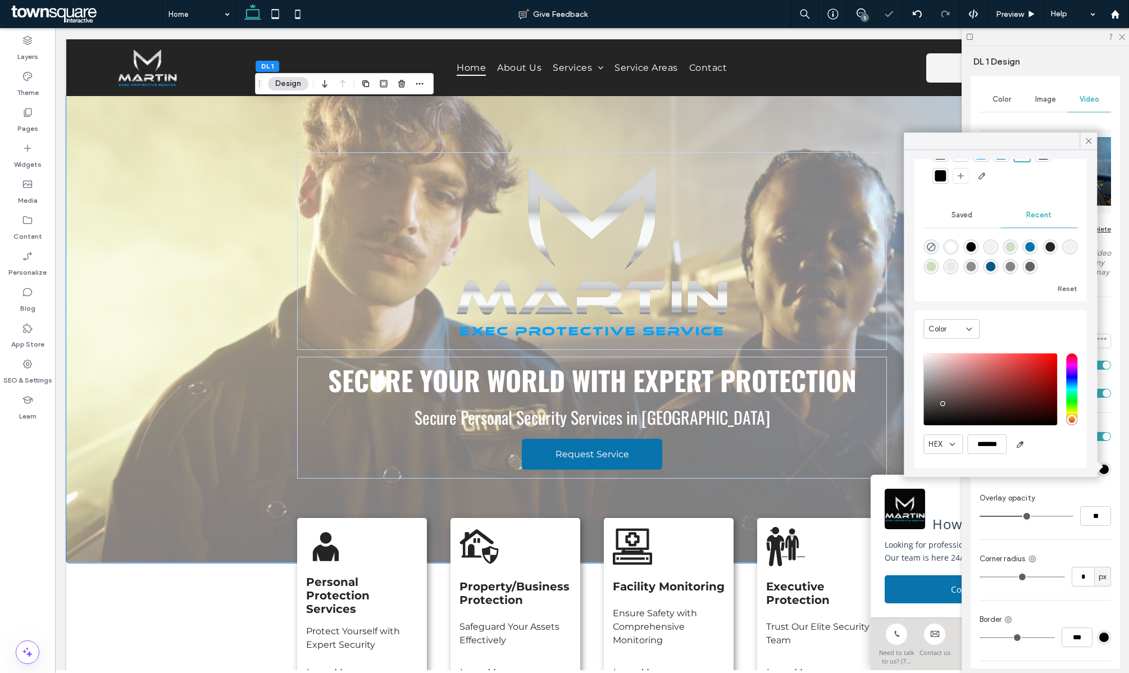
type input "*******"
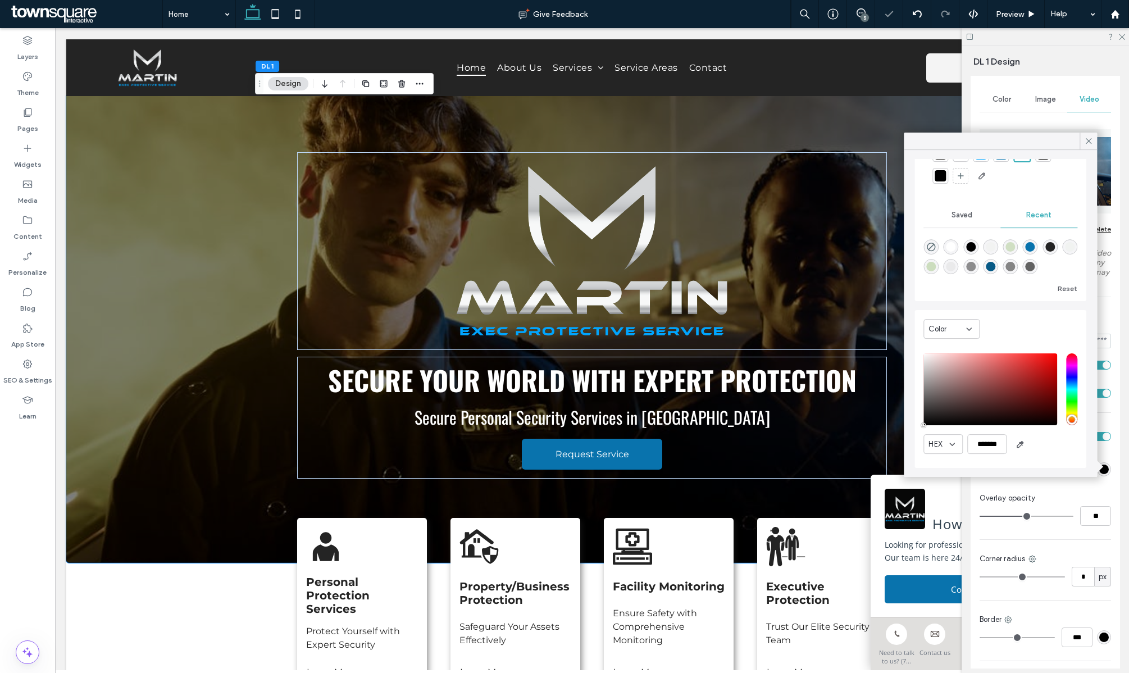
drag, startPoint x: 942, startPoint y: 405, endPoint x: 910, endPoint y: 449, distance: 55.2
click at [910, 449] on div "Theme Colors Save time with Theme Colors Create a color palette to instantly ad…" at bounding box center [1000, 313] width 193 height 327
click at [1087, 143] on icon at bounding box center [1089, 141] width 10 height 10
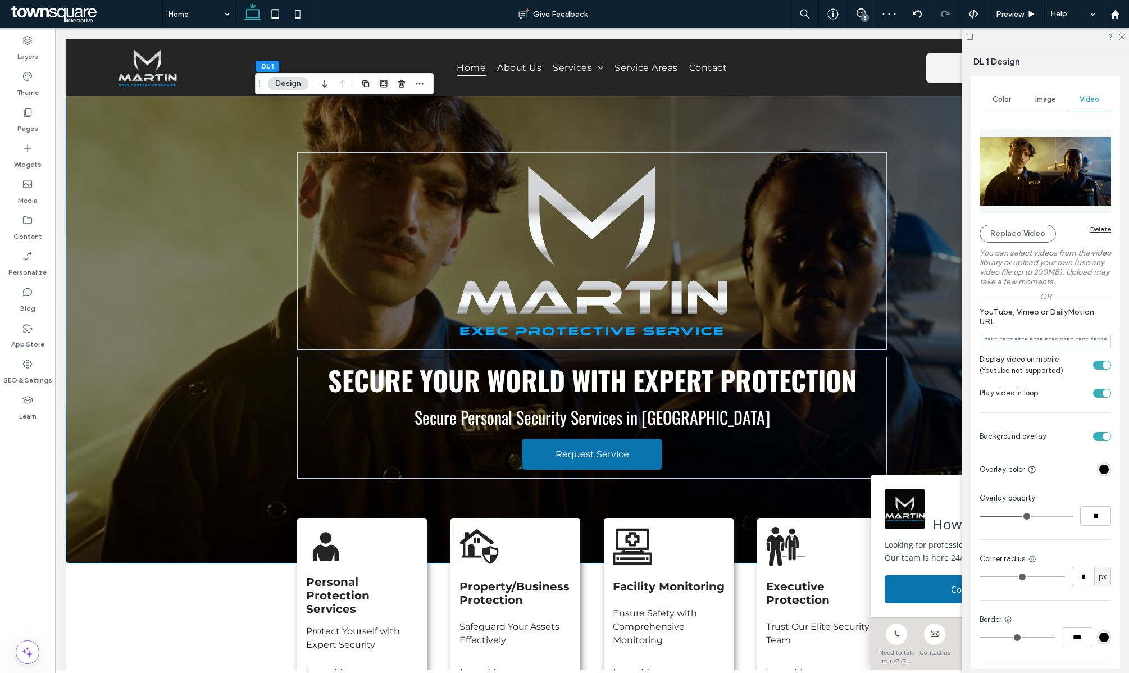
click at [1023, 517] on input "range" at bounding box center [1027, 516] width 94 height 1
type input "**"
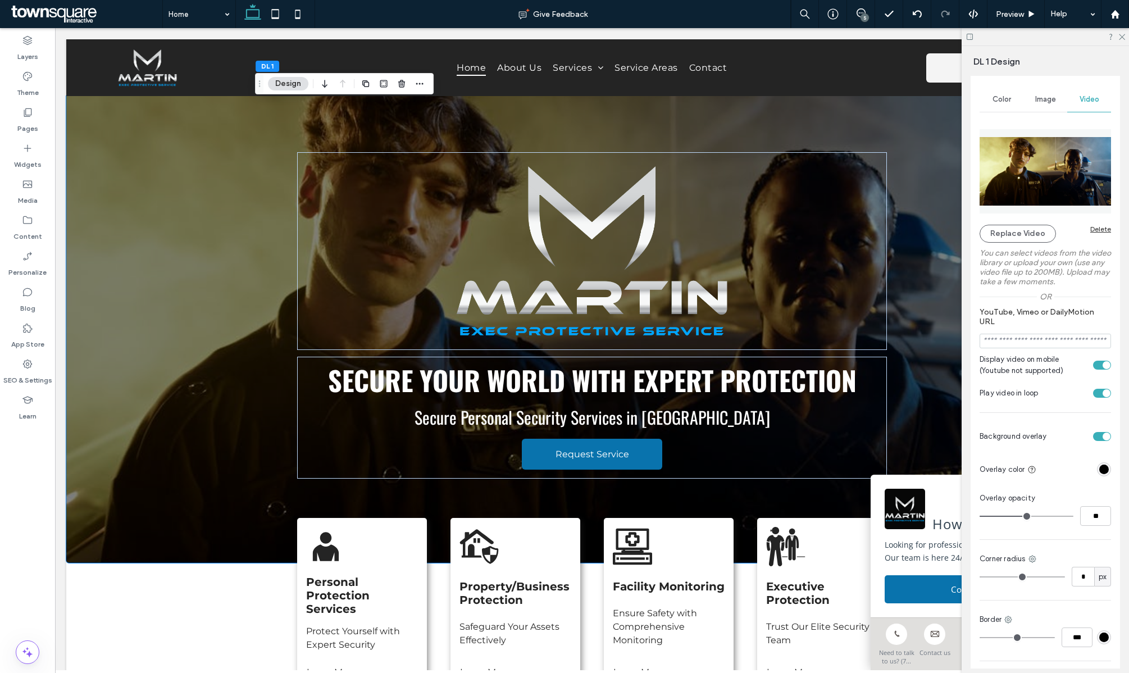
type input "**"
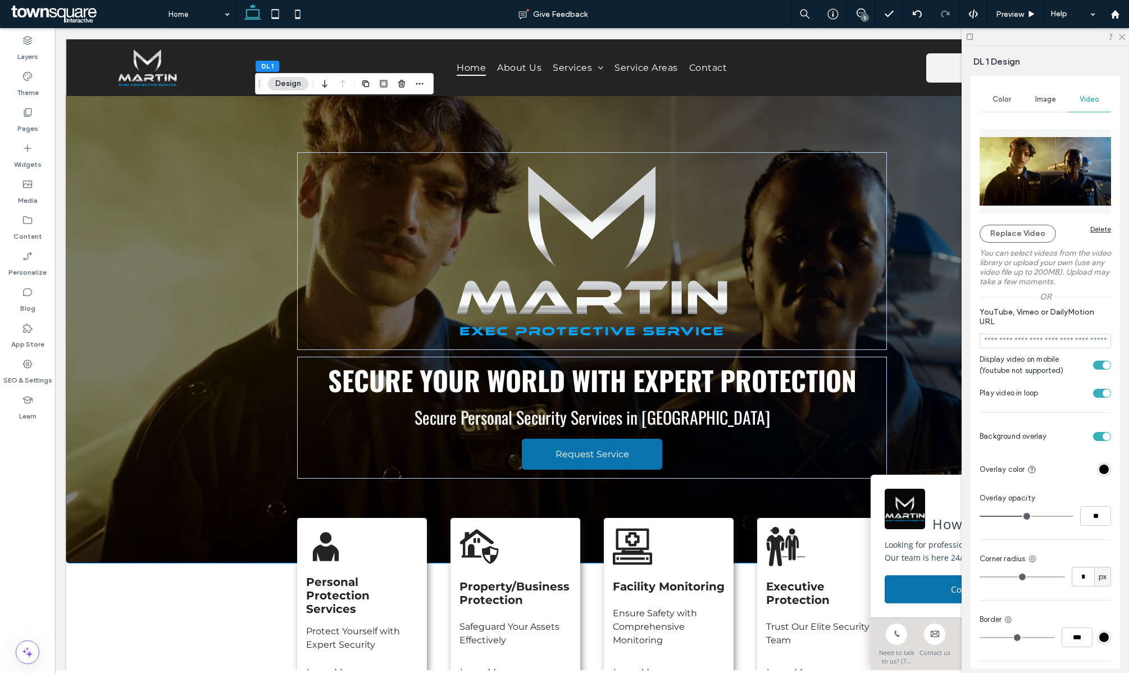
type input "**"
click at [1019, 517] on input "range" at bounding box center [1027, 516] width 94 height 1
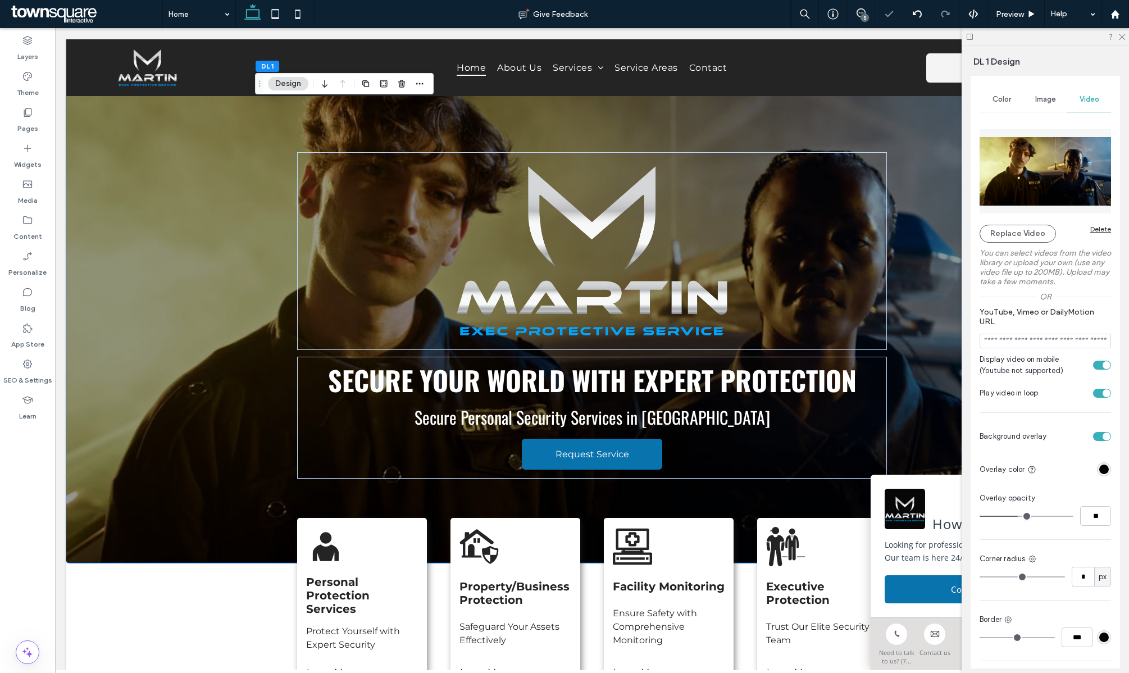
type input "**"
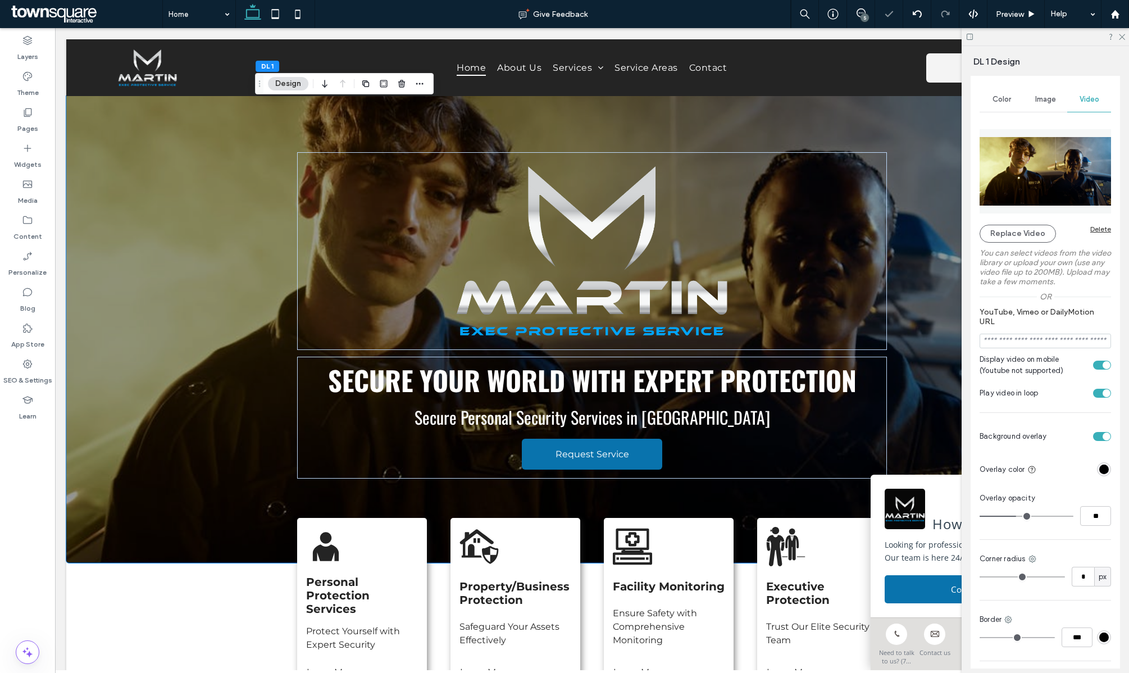
click at [1017, 517] on input "range" at bounding box center [1027, 516] width 94 height 1
click at [863, 14] on div "5" at bounding box center [865, 17] width 8 height 8
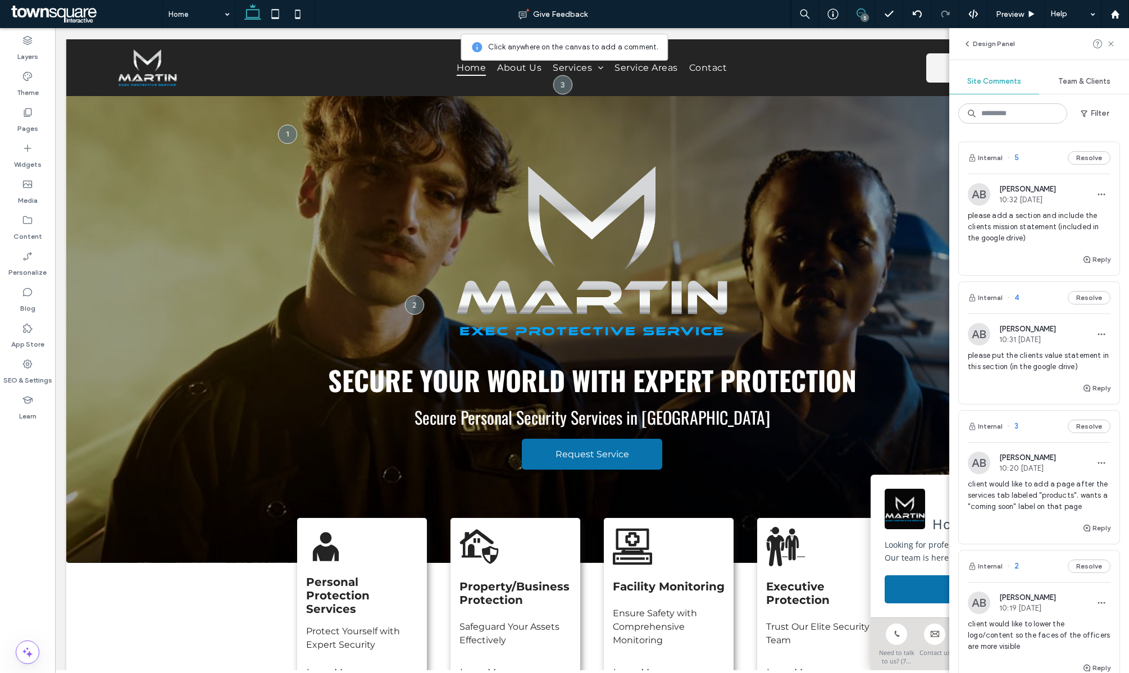
scroll to position [329, 0]
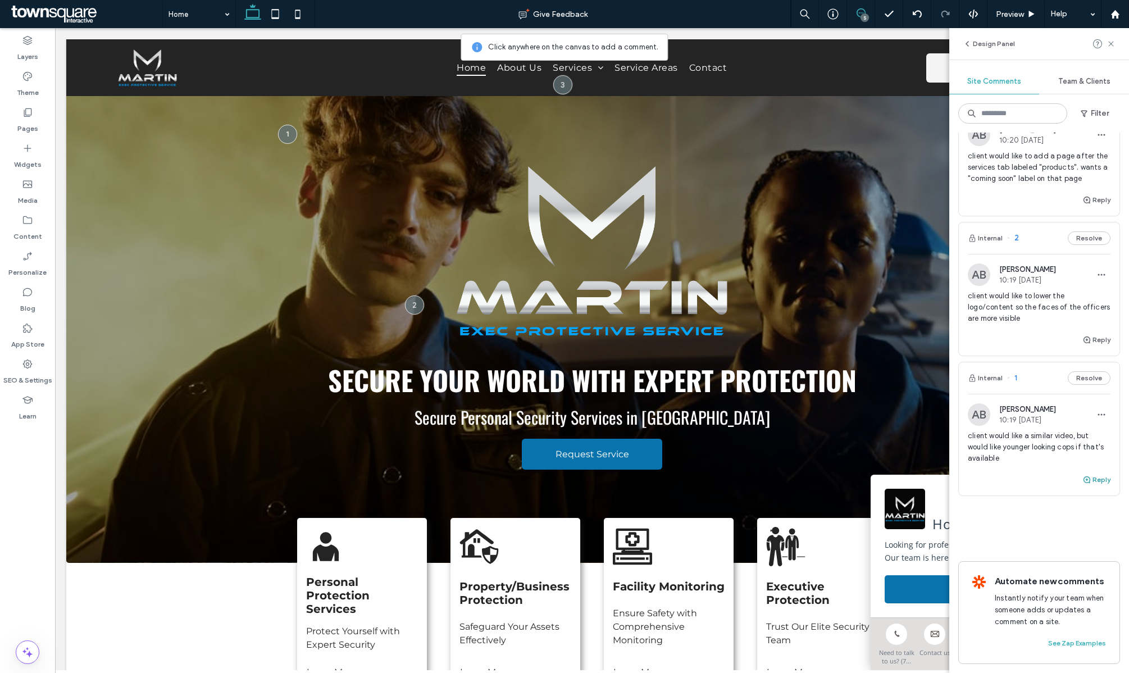
click at [1098, 479] on button "Reply" at bounding box center [1097, 479] width 28 height 13
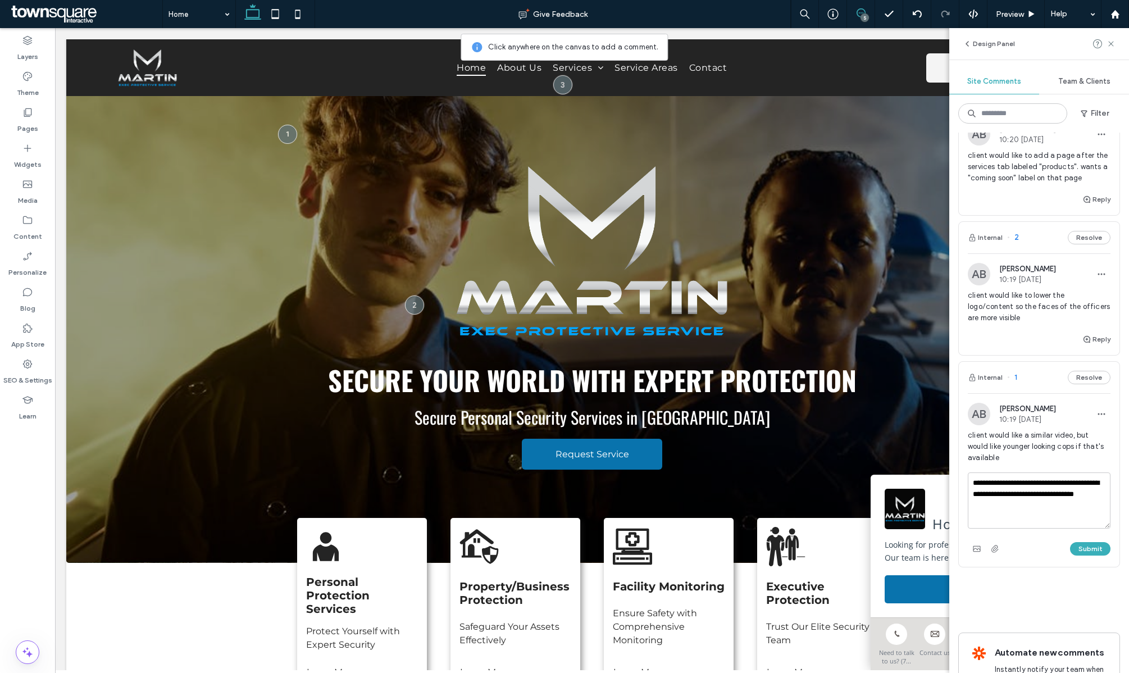
click at [1050, 499] on textarea "**********" at bounding box center [1039, 501] width 143 height 56
type textarea "**********"
click at [1088, 550] on button "Submit" at bounding box center [1090, 548] width 40 height 13
click at [1089, 379] on button "Resolve" at bounding box center [1089, 377] width 43 height 13
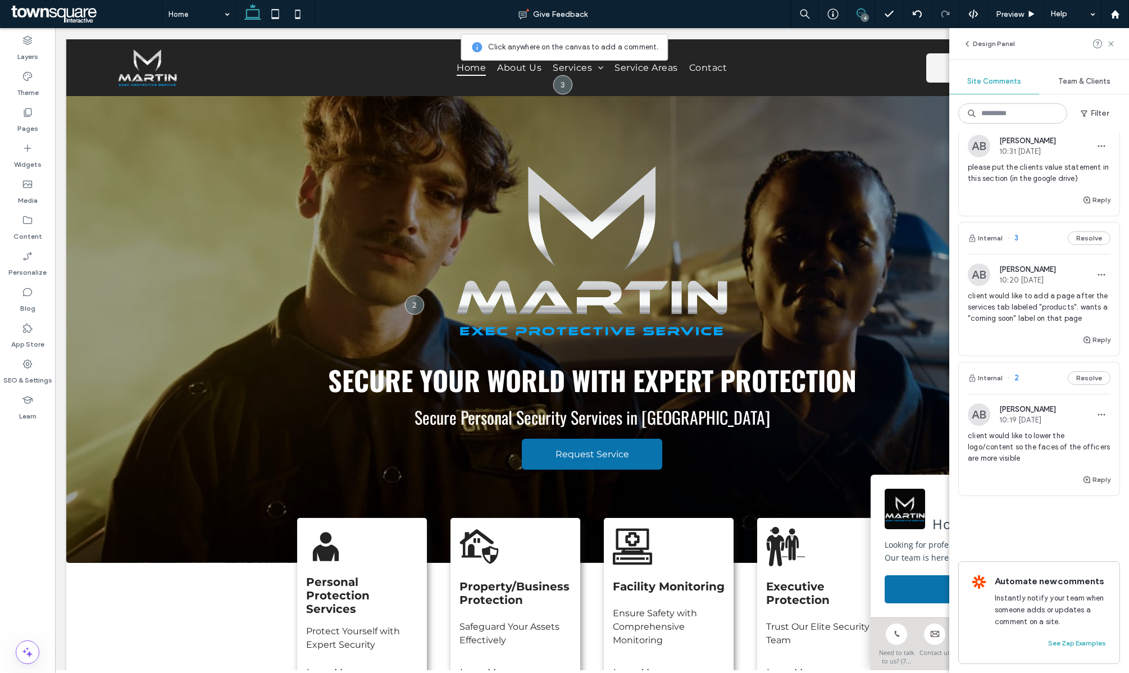
scroll to position [189, 0]
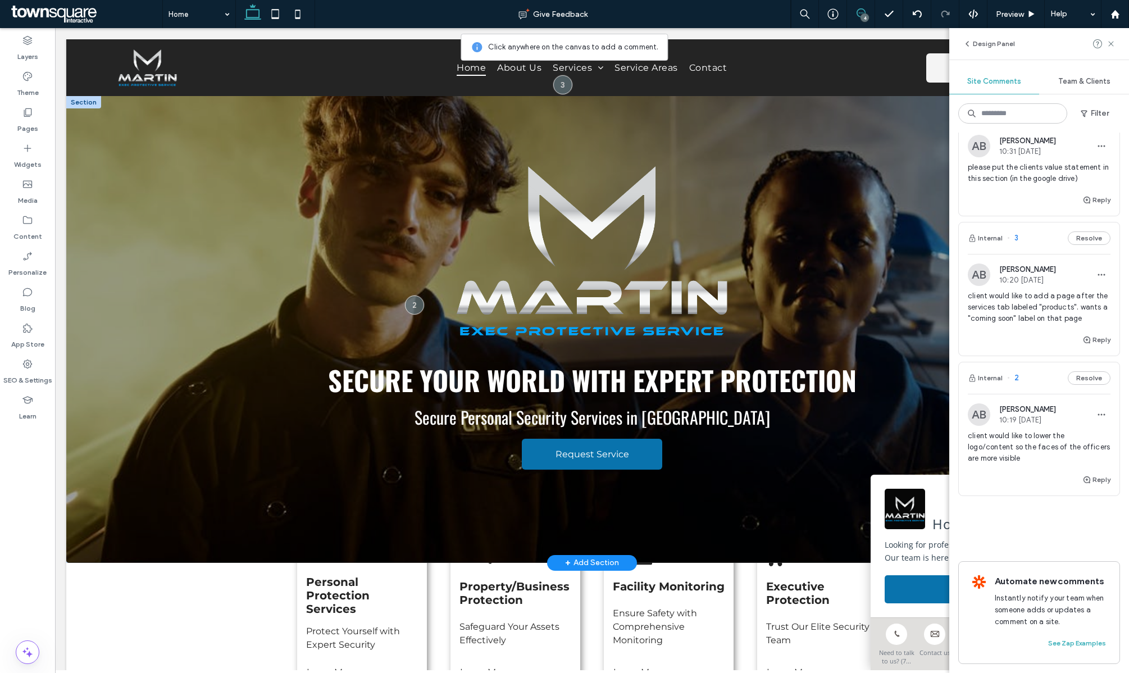
click at [223, 185] on div at bounding box center [592, 329] width 1052 height 467
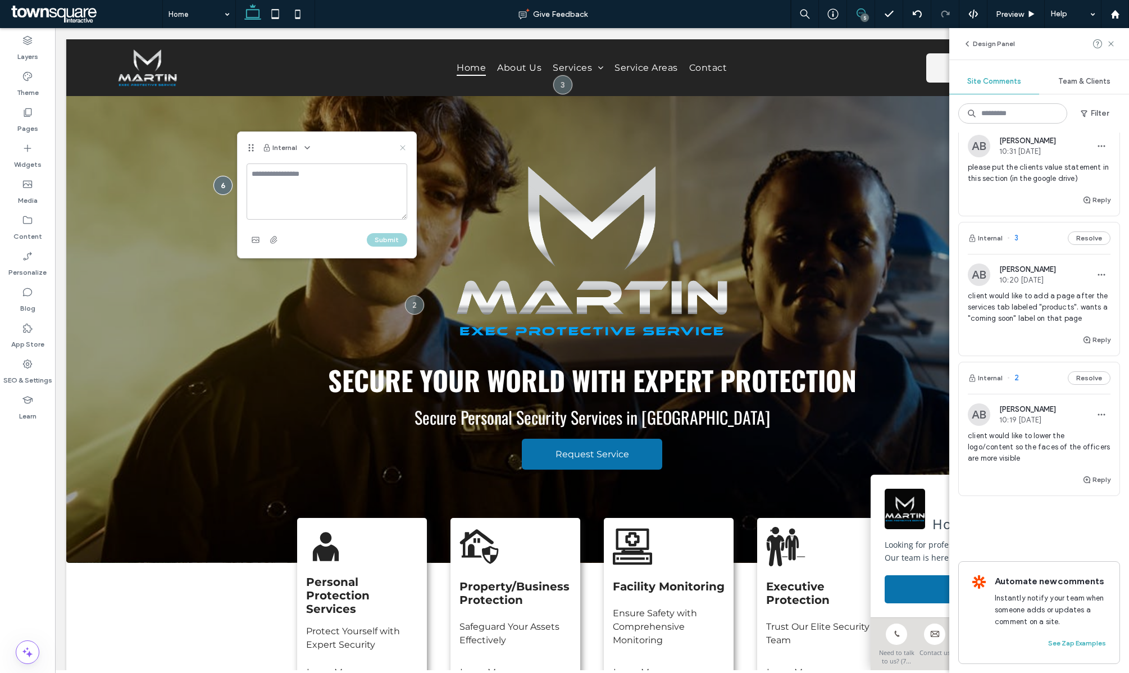
click at [403, 148] on use at bounding box center [402, 148] width 5 height 5
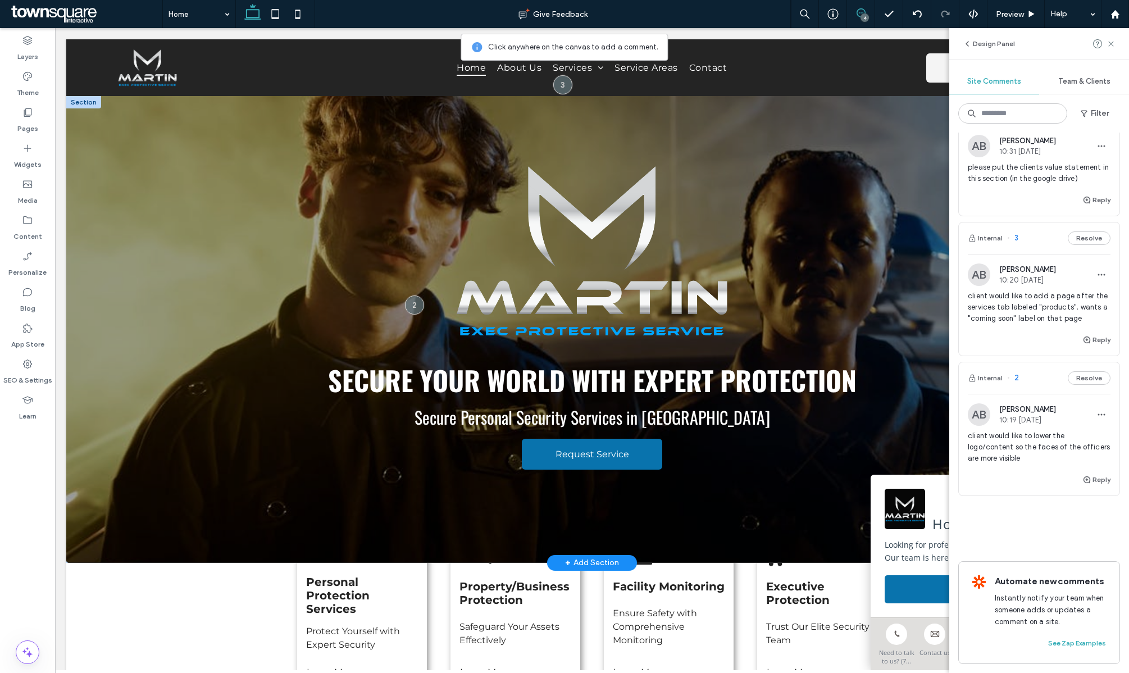
click at [188, 141] on div at bounding box center [592, 329] width 1052 height 467
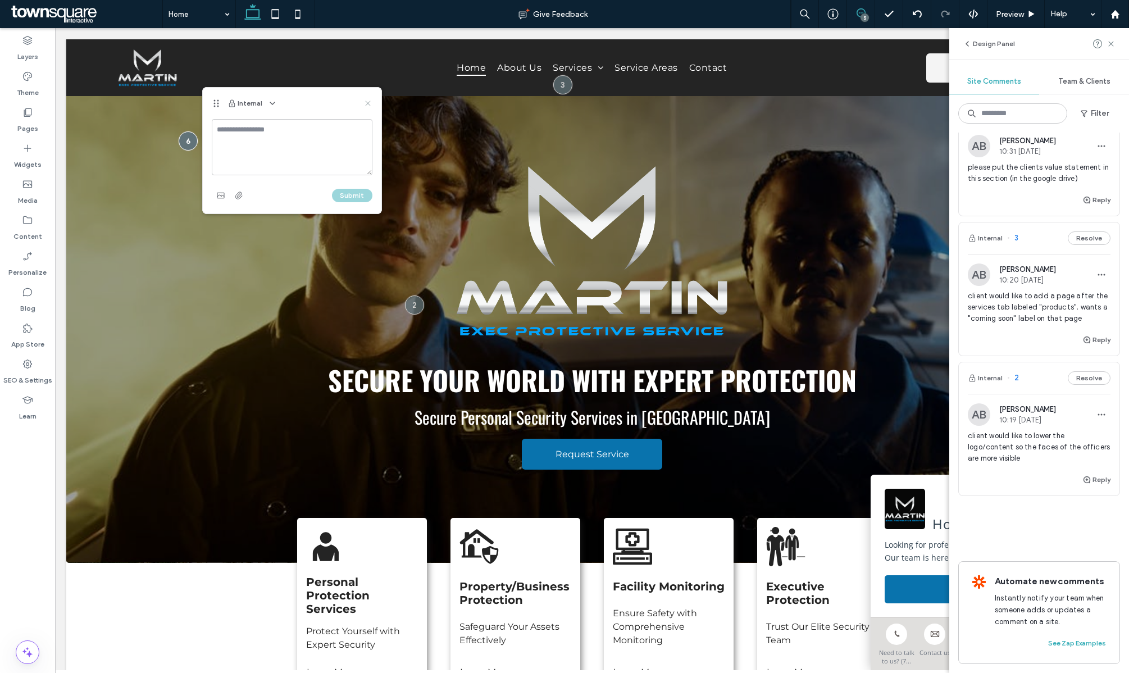
click at [367, 104] on use at bounding box center [367, 103] width 5 height 5
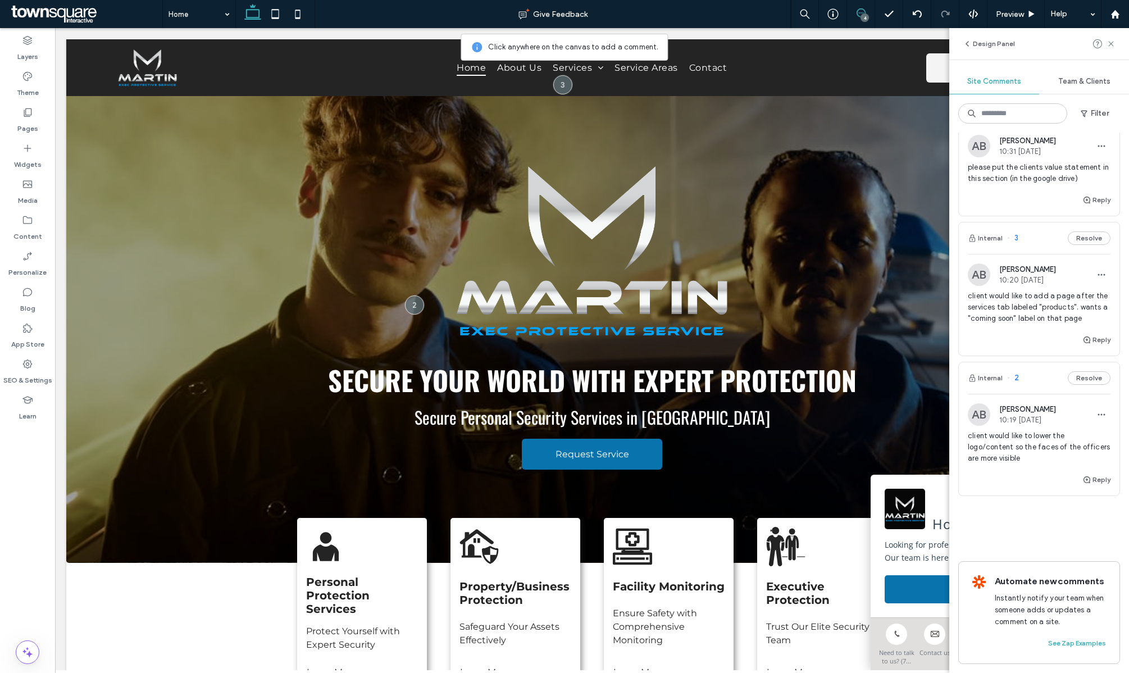
click at [865, 14] on div "4" at bounding box center [865, 17] width 8 height 8
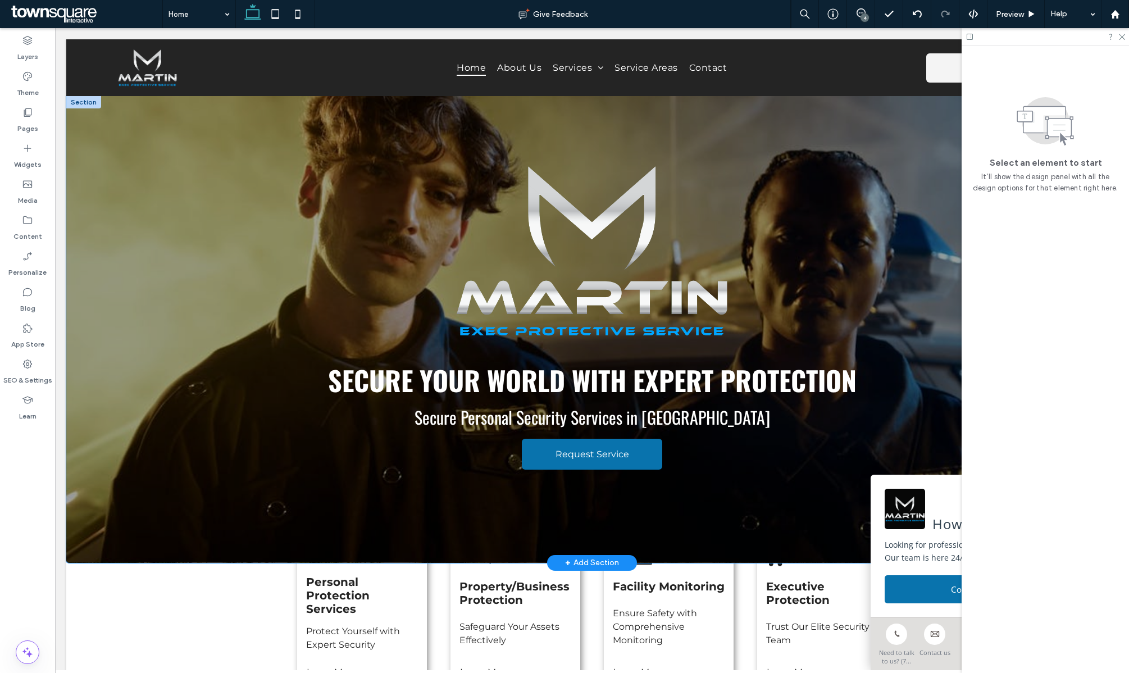
click at [861, 150] on div "Secure Your World with Expert Protection Secure Personal Security Services in A…" at bounding box center [592, 329] width 674 height 467
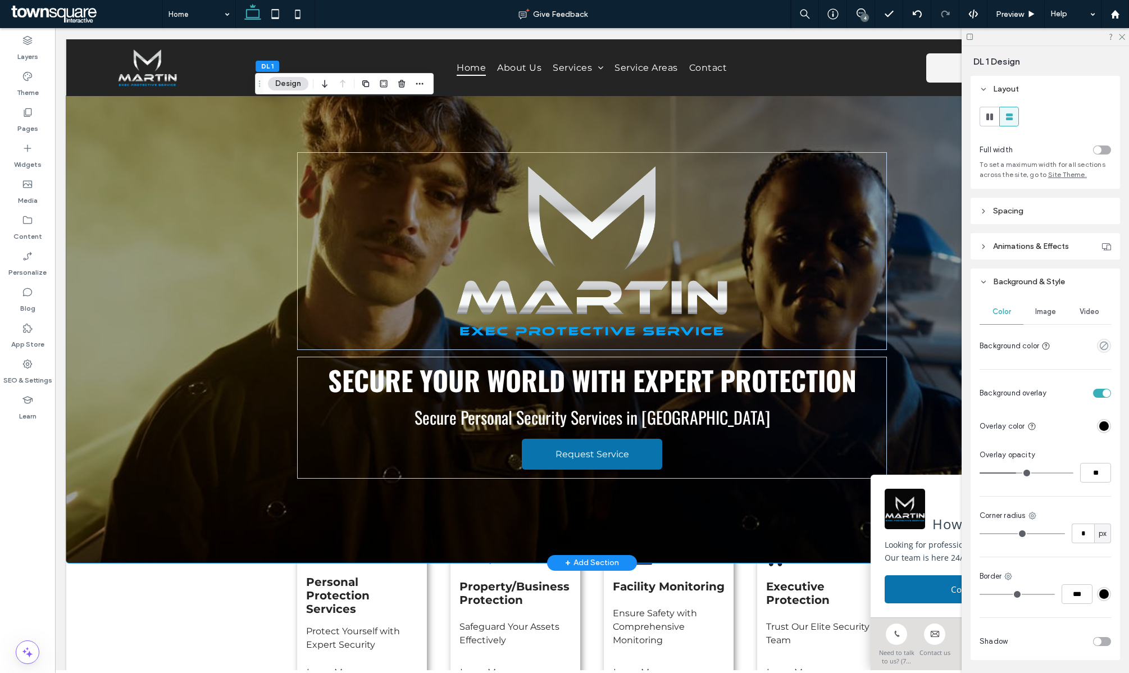
click at [837, 131] on div "Secure Your World with Expert Protection Secure Personal Security Services in A…" at bounding box center [592, 329] width 674 height 467
click at [856, 119] on div "Secure Your World with Expert Protection Secure Personal Security Services in A…" at bounding box center [592, 329] width 674 height 467
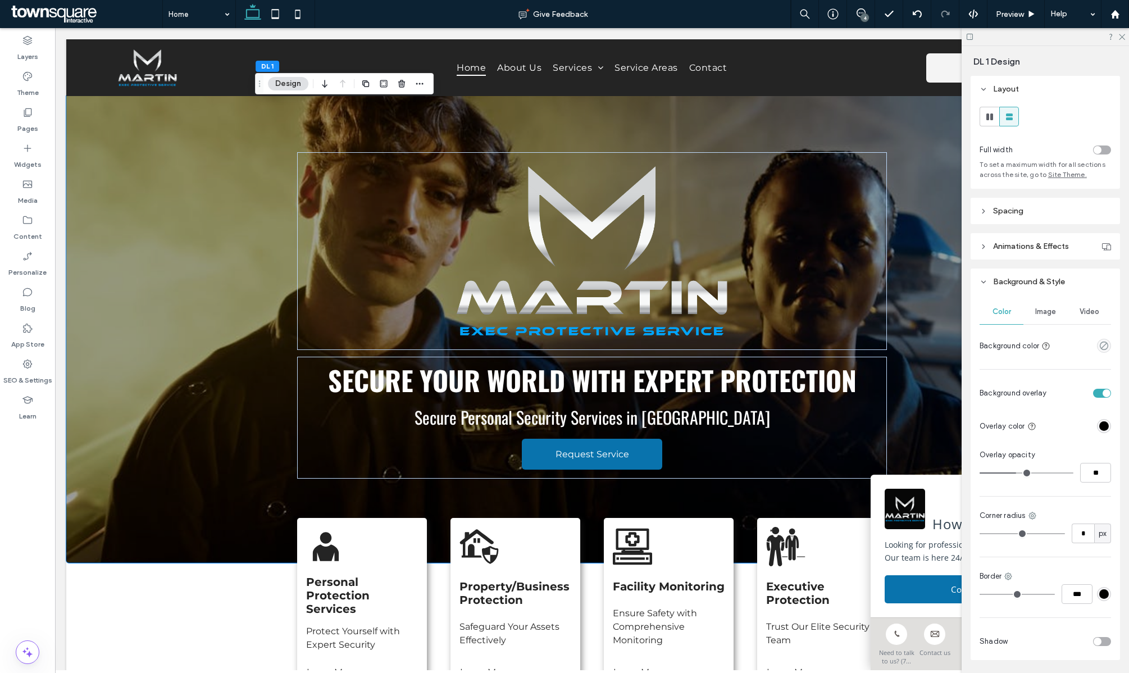
click at [988, 212] on header "Spacing" at bounding box center [1045, 211] width 149 height 26
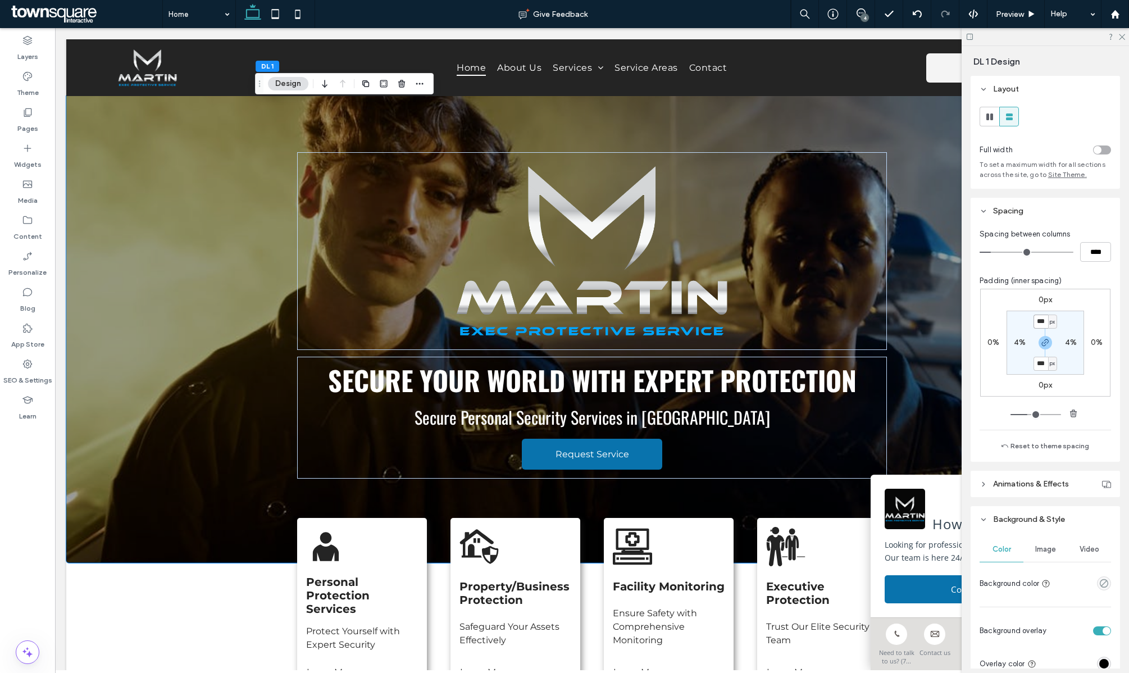
click at [1042, 320] on input "***" at bounding box center [1041, 322] width 15 height 14
click at [1041, 323] on input "***" at bounding box center [1041, 322] width 15 height 14
click at [1048, 343] on use "button" at bounding box center [1045, 342] width 7 height 7
click at [1039, 324] on input "***" at bounding box center [1041, 322] width 15 height 14
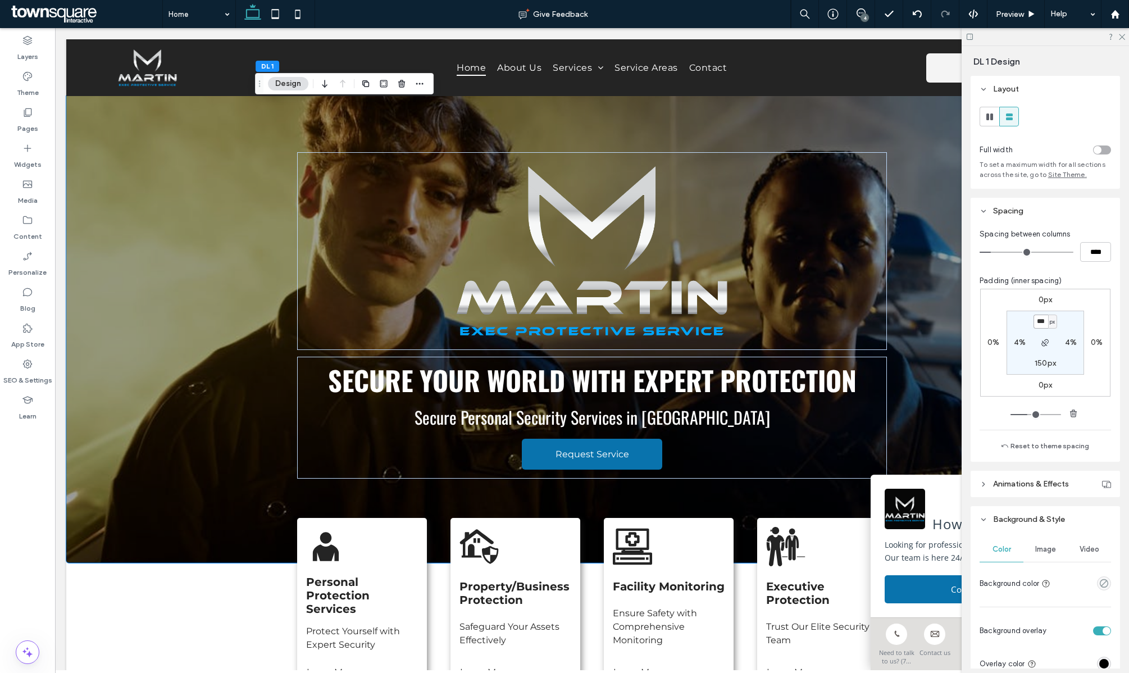
click at [1039, 324] on input "***" at bounding box center [1041, 322] width 15 height 14
type input "***"
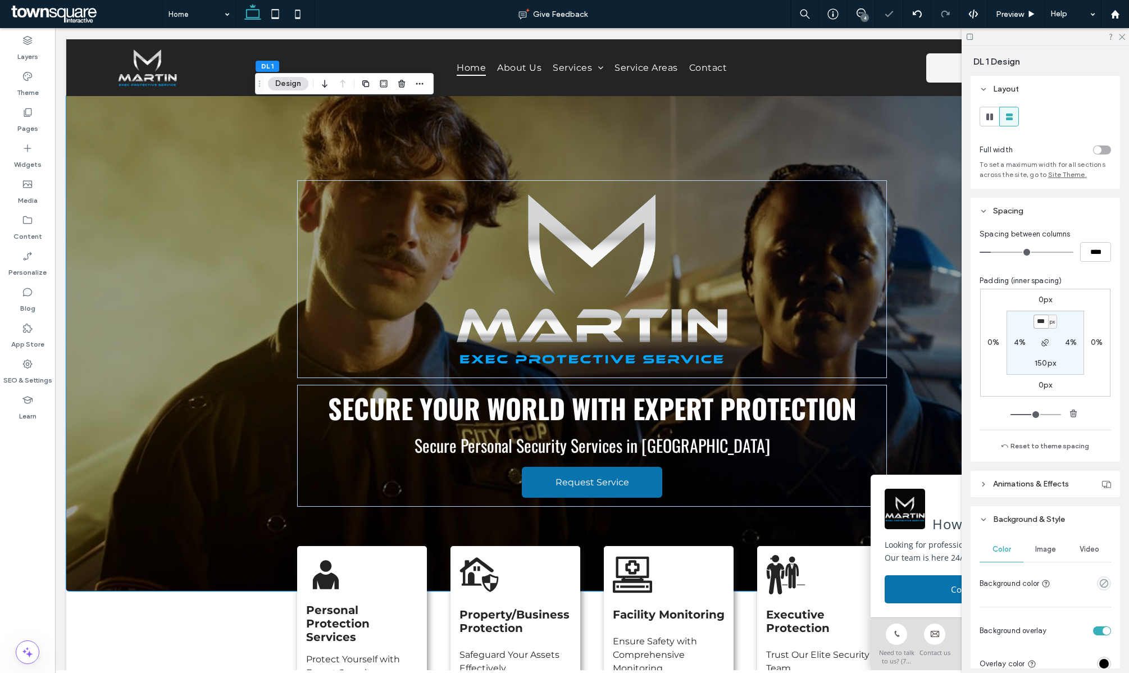
click at [1040, 324] on input "***" at bounding box center [1041, 322] width 15 height 14
type input "***"
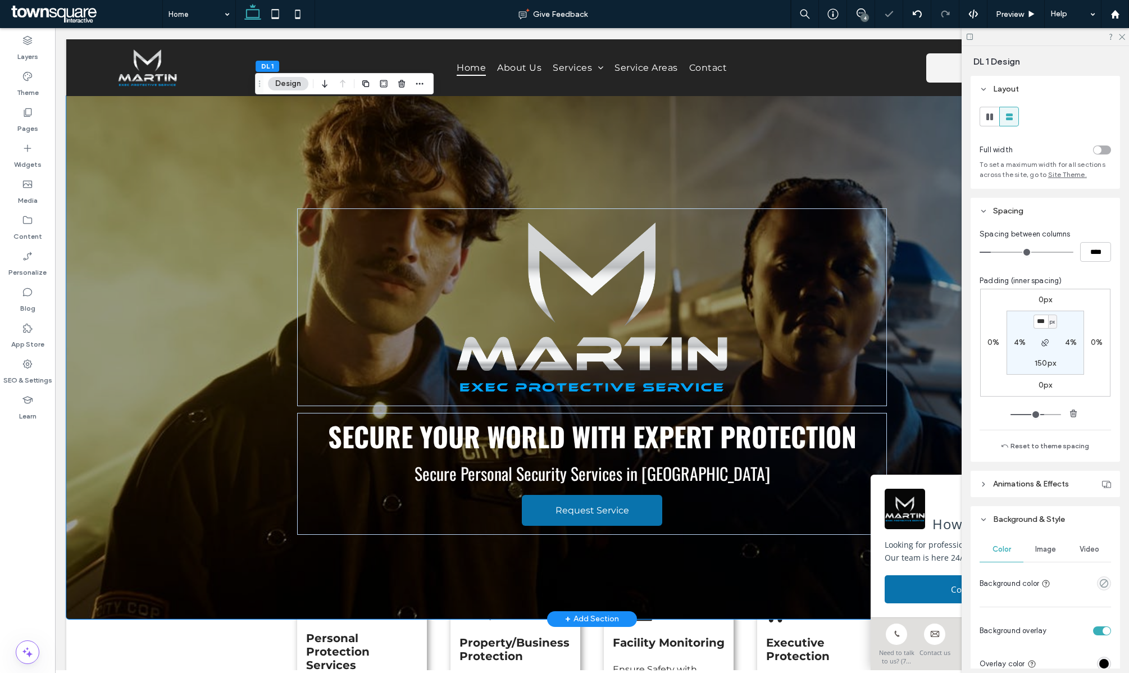
click at [171, 248] on div at bounding box center [592, 357] width 1052 height 523
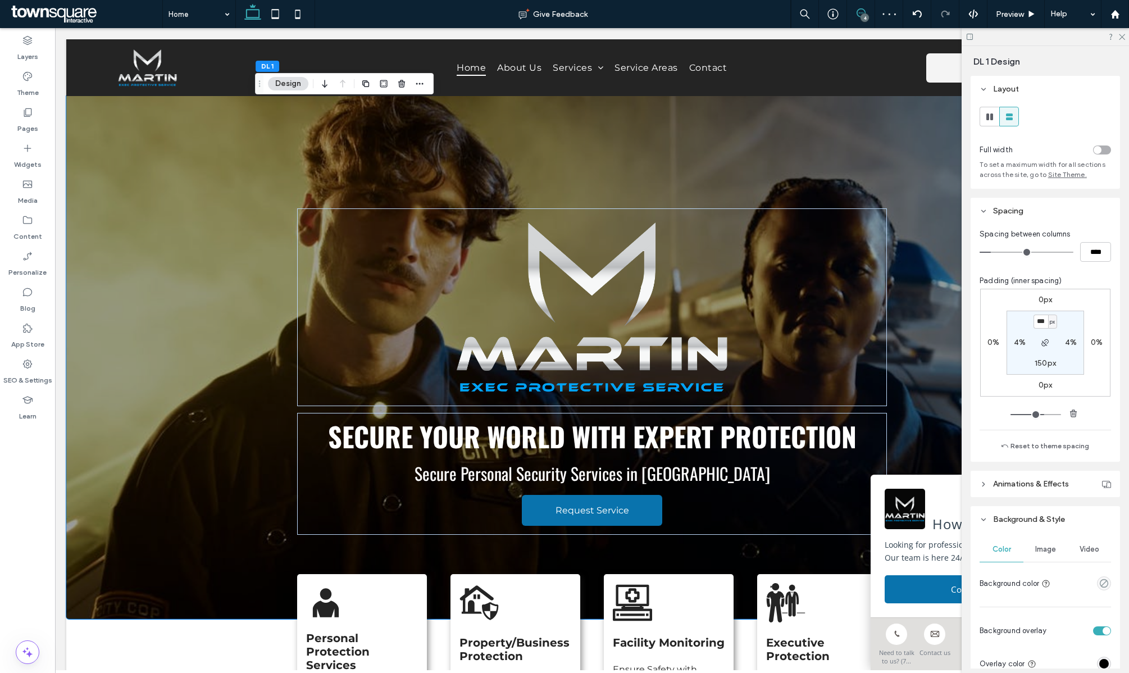
click at [860, 13] on icon at bounding box center [861, 12] width 9 height 9
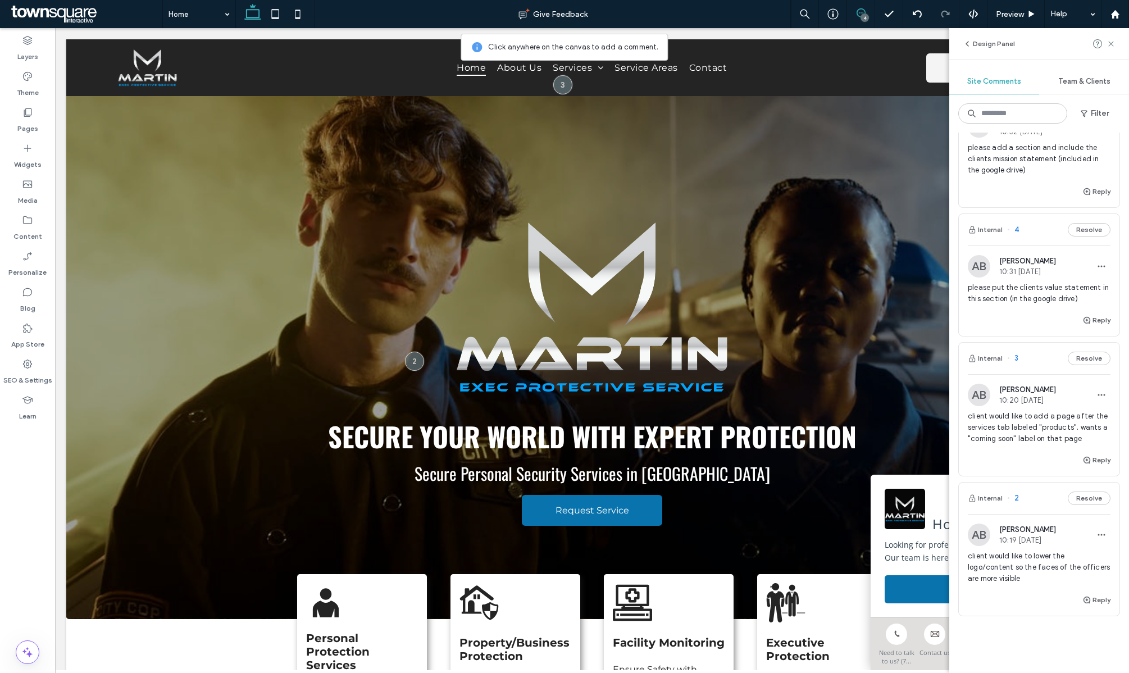
scroll to position [79, 0]
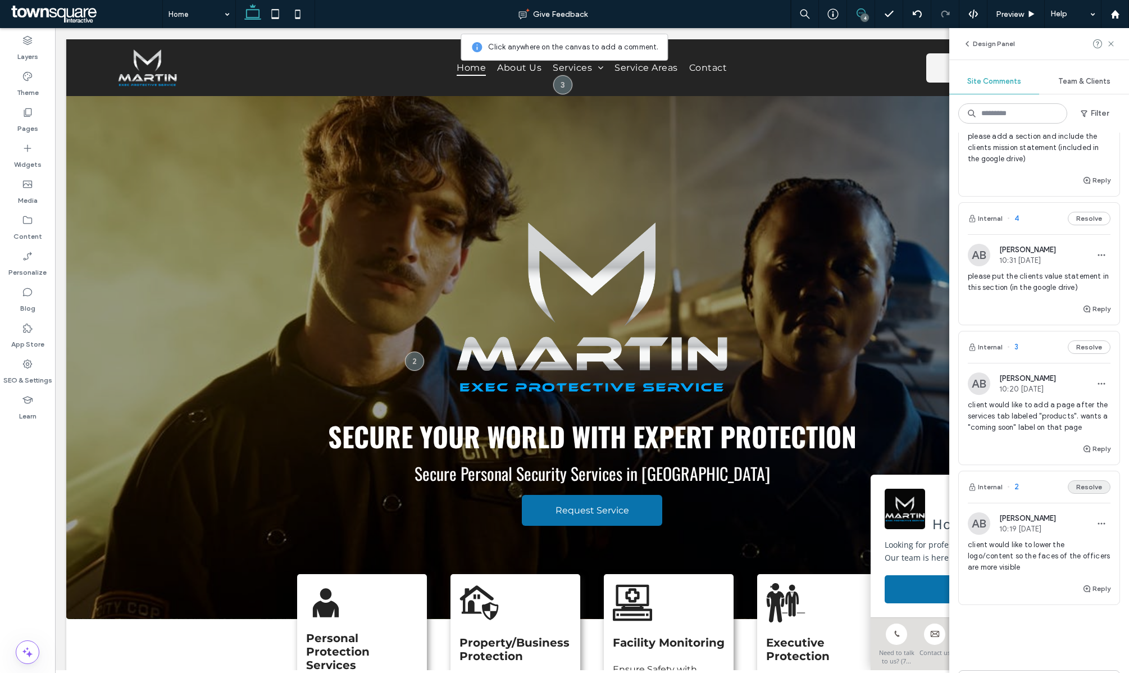
click at [1092, 493] on button "Resolve" at bounding box center [1089, 486] width 43 height 13
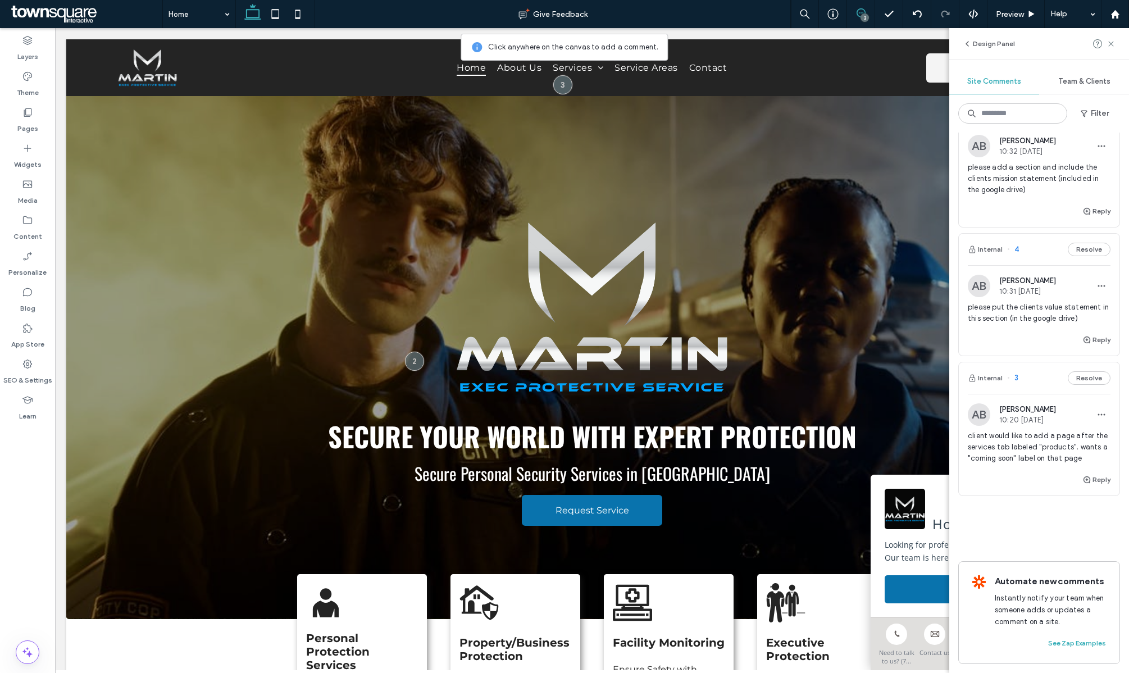
scroll to position [48, 0]
click at [865, 15] on div "3" at bounding box center [865, 17] width 8 height 8
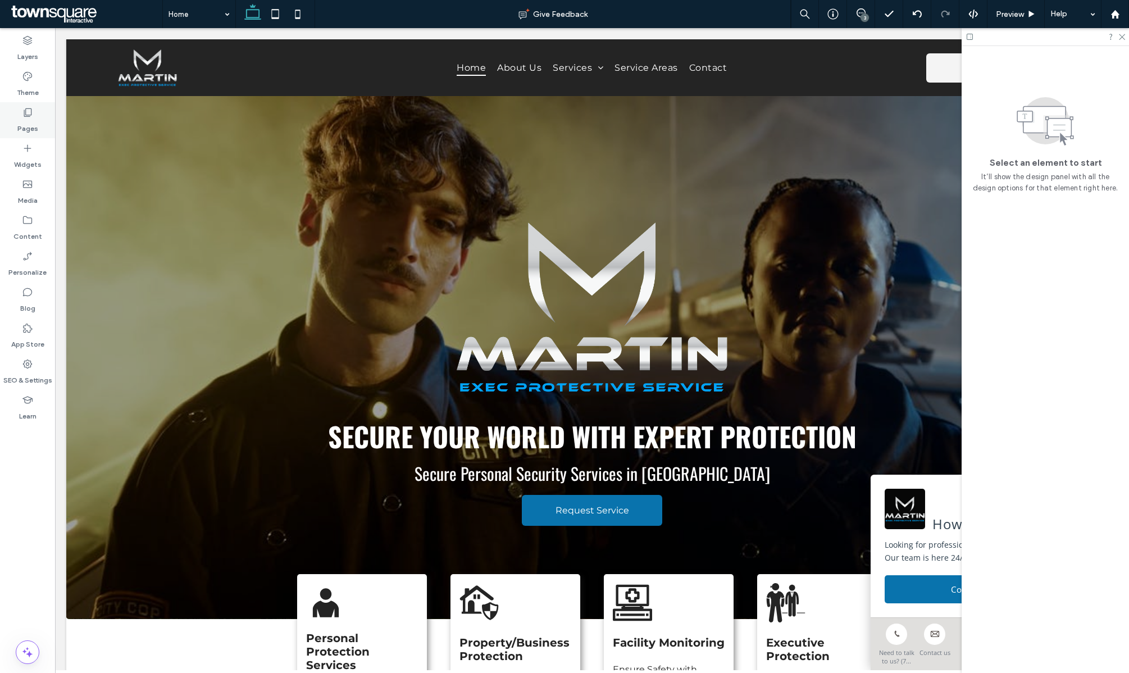
click at [31, 119] on label "Pages" at bounding box center [27, 126] width 21 height 16
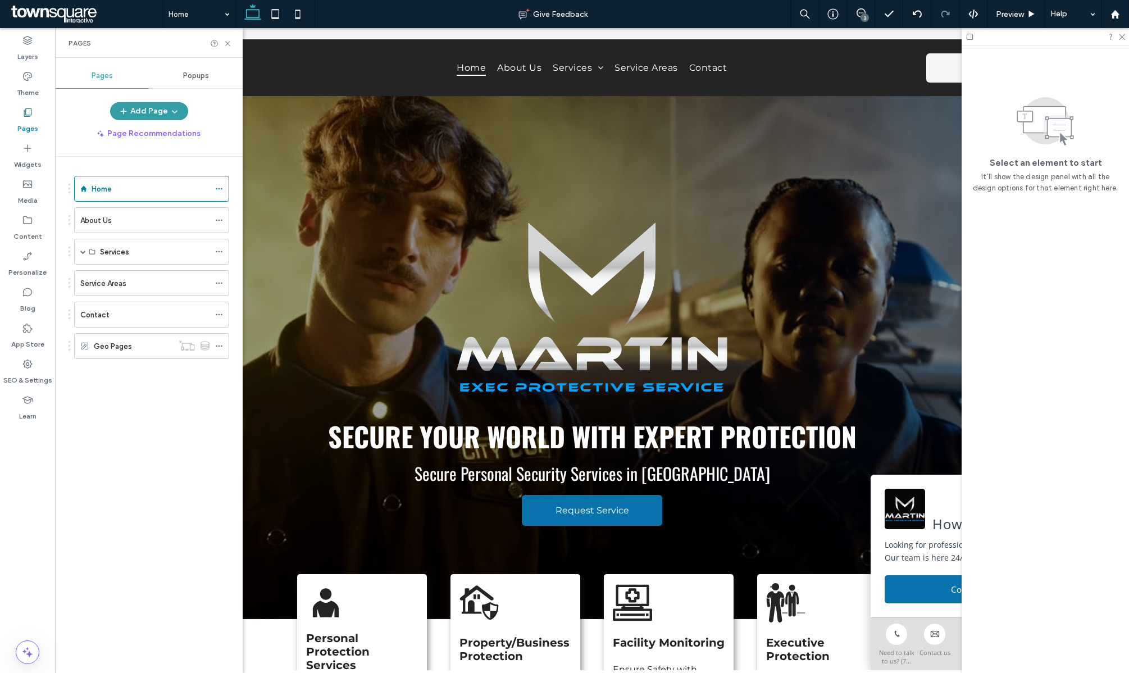
click at [135, 114] on button "Add Page" at bounding box center [149, 111] width 78 height 18
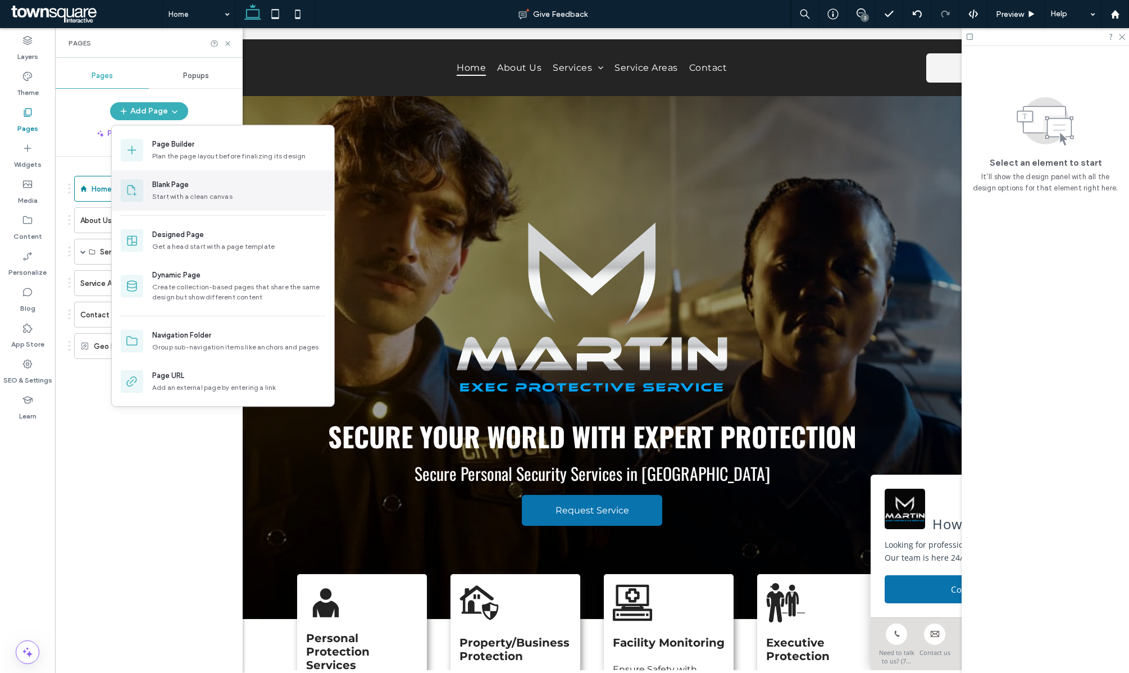
click at [167, 183] on div "Blank Page" at bounding box center [170, 184] width 37 height 11
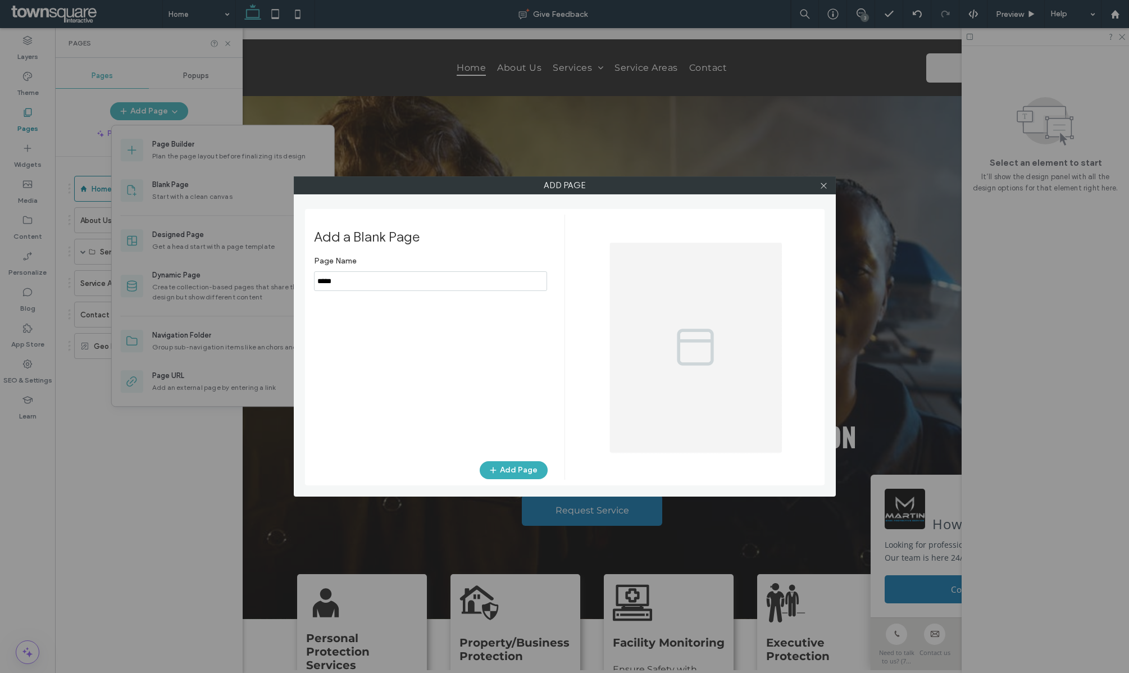
click at [346, 284] on input "notEmpty" at bounding box center [430, 281] width 233 height 20
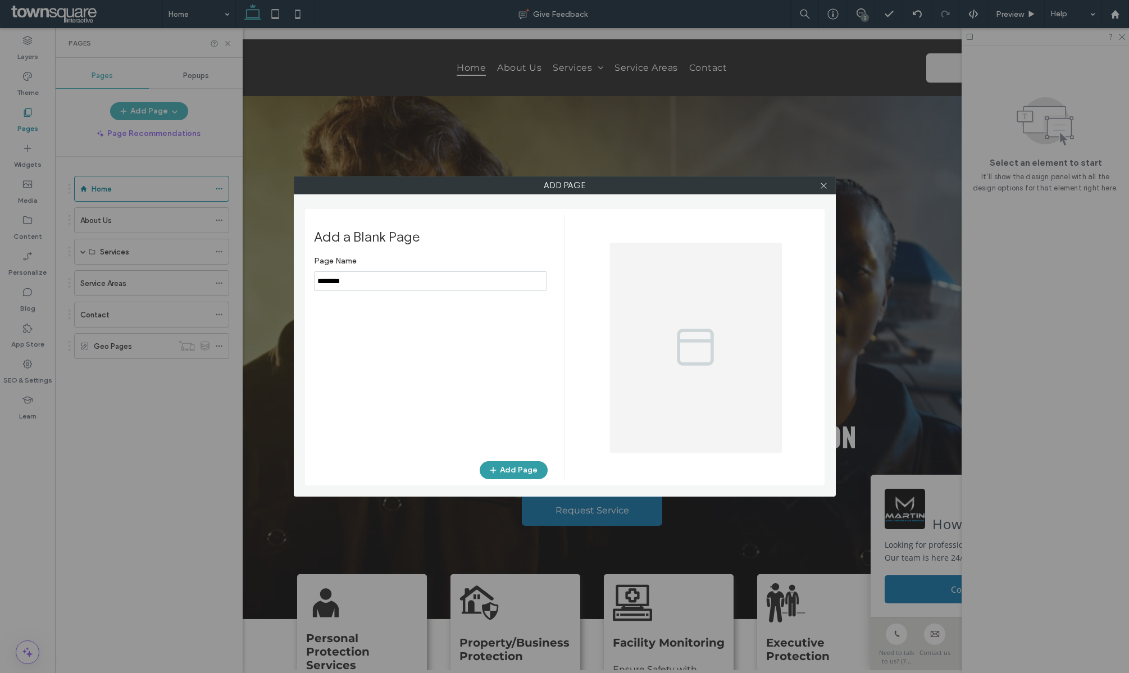
type input "********"
click at [505, 471] on button "Add Page" at bounding box center [514, 470] width 68 height 18
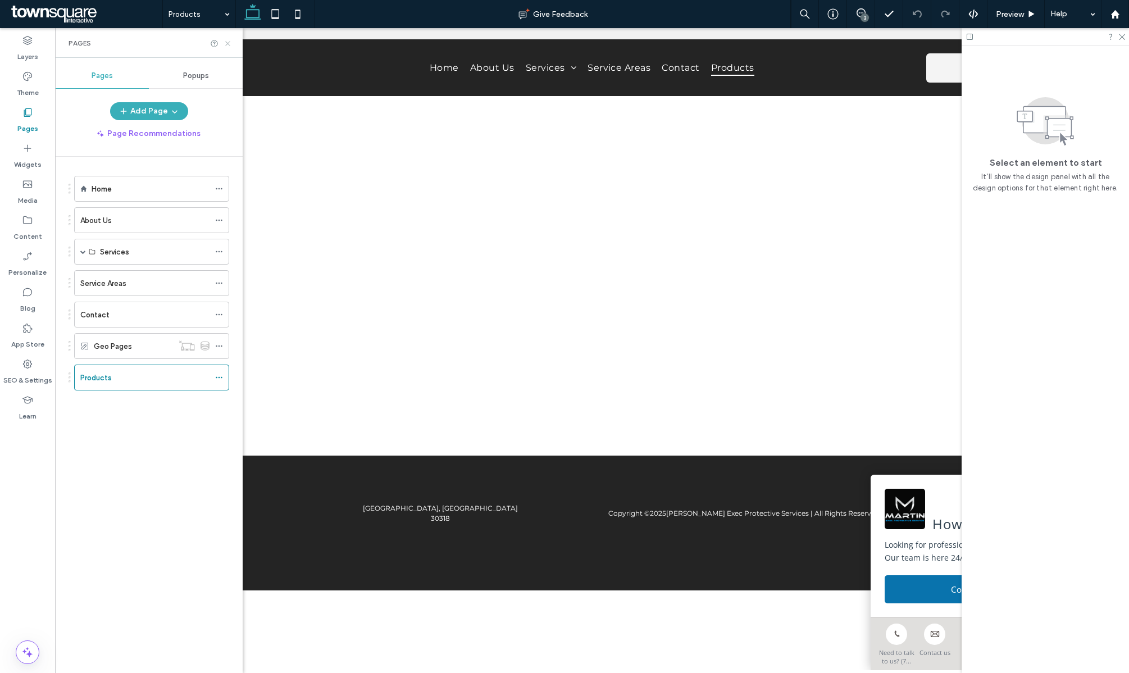
click at [226, 44] on icon at bounding box center [228, 43] width 8 height 8
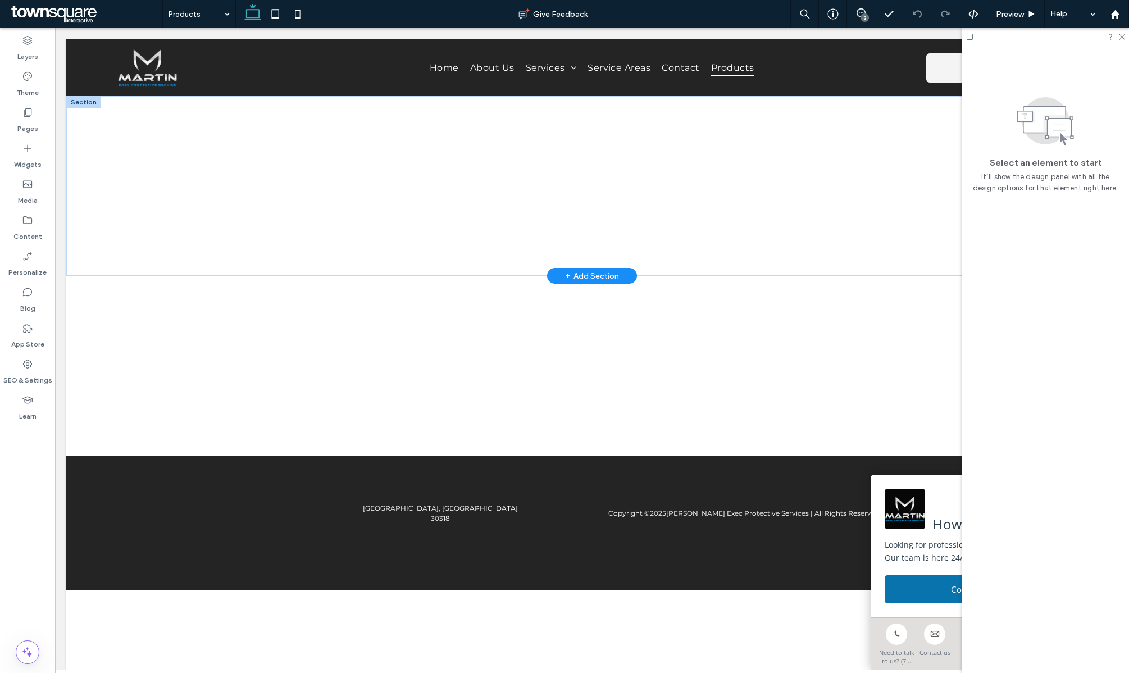
click at [221, 158] on div at bounding box center [592, 186] width 1052 height 180
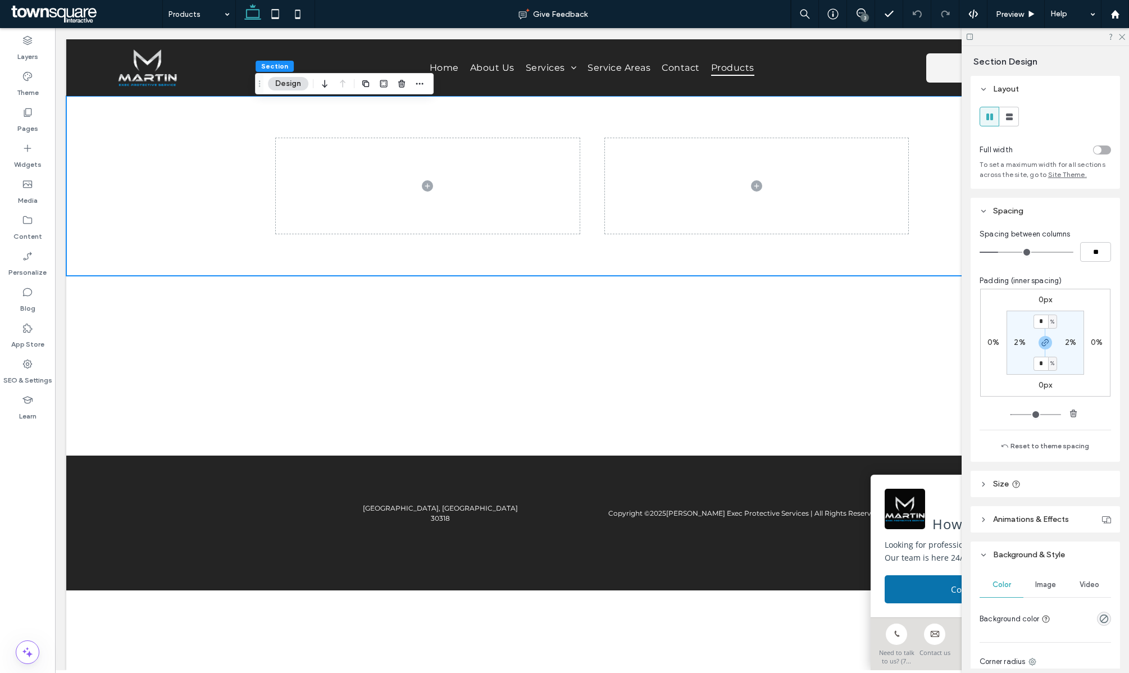
click at [1045, 591] on div "Image" at bounding box center [1046, 585] width 44 height 25
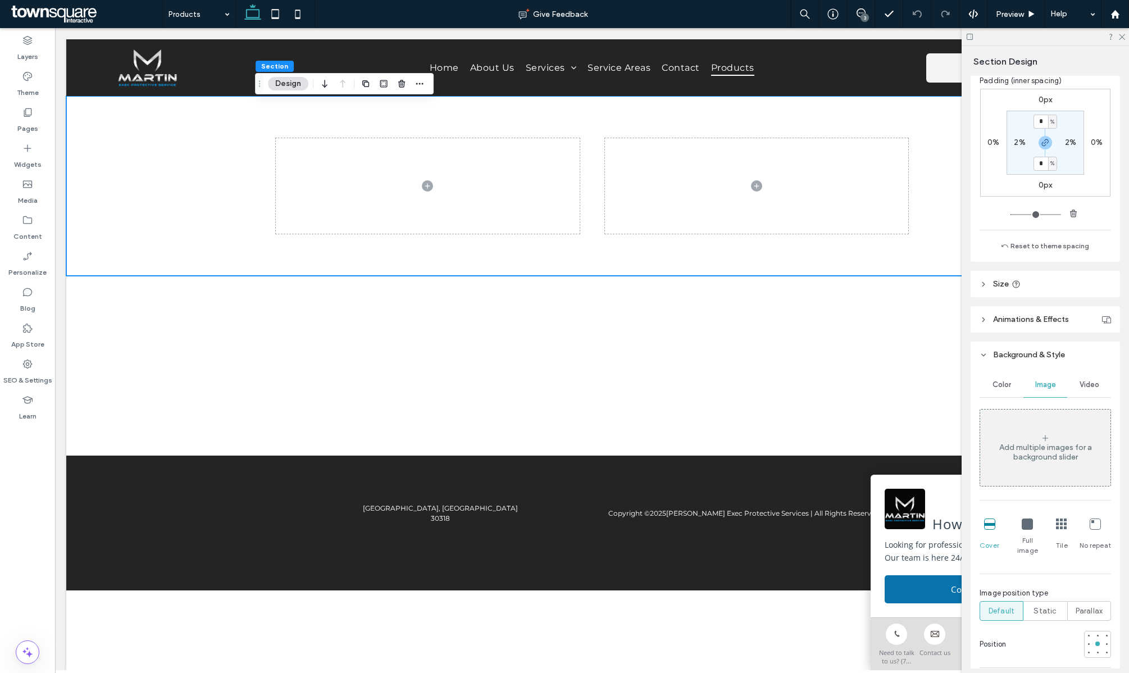
click at [1081, 388] on span "Video" at bounding box center [1090, 384] width 20 height 9
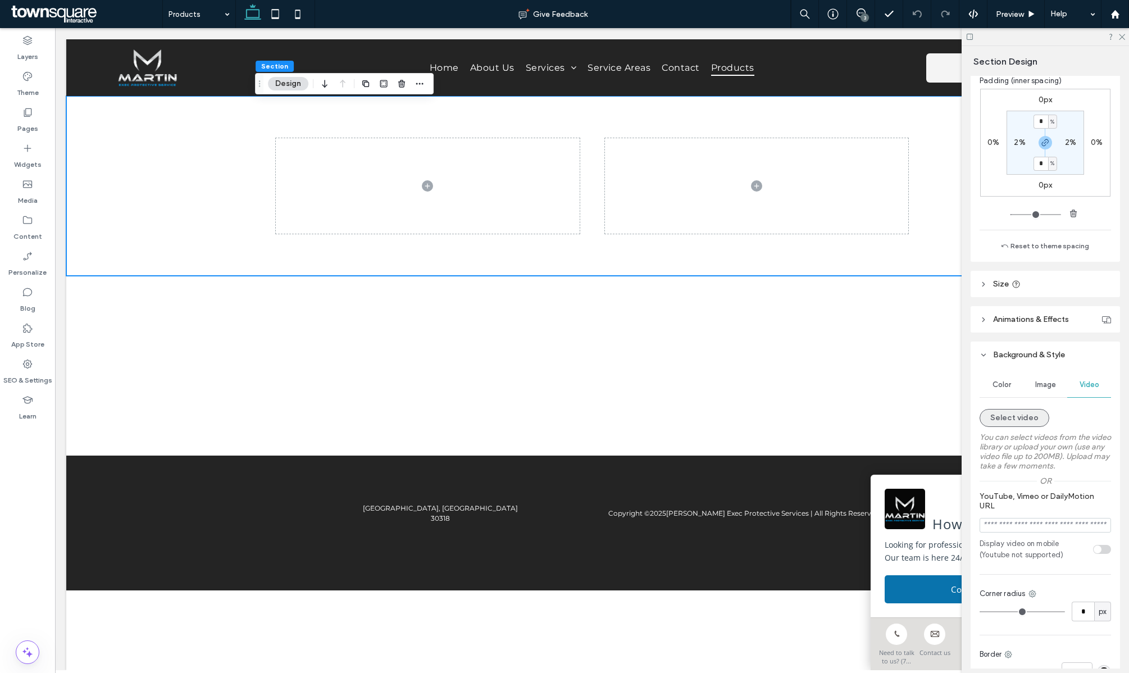
click at [1020, 415] on button "Select video" at bounding box center [1015, 418] width 70 height 18
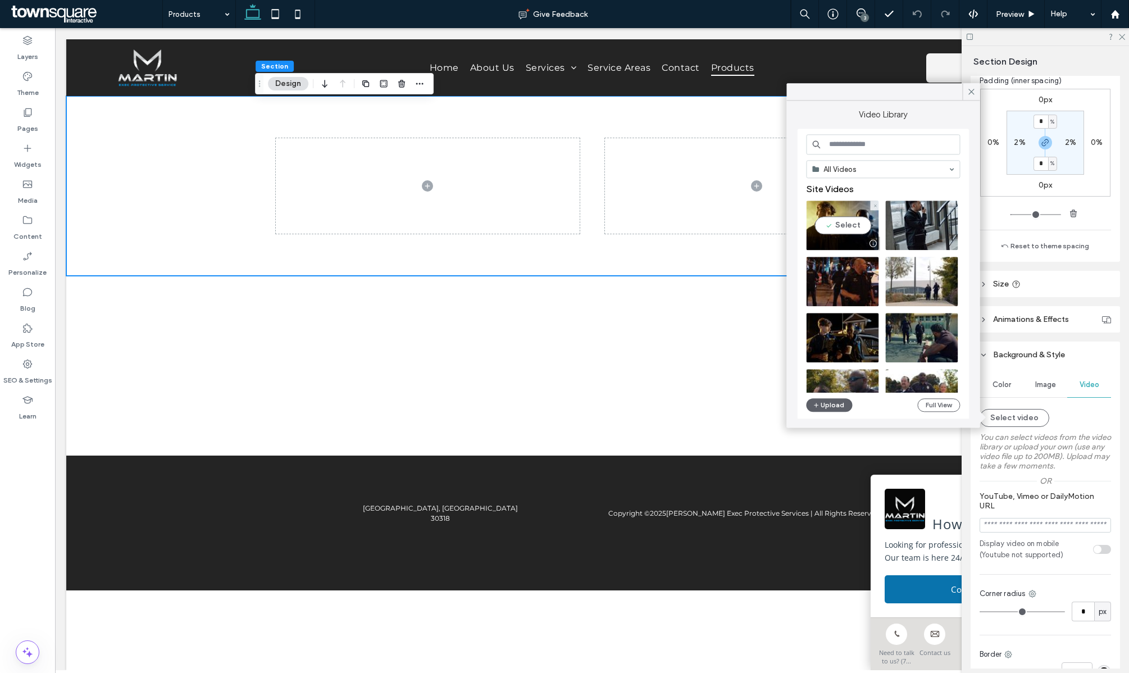
click at [830, 226] on video at bounding box center [842, 225] width 72 height 49
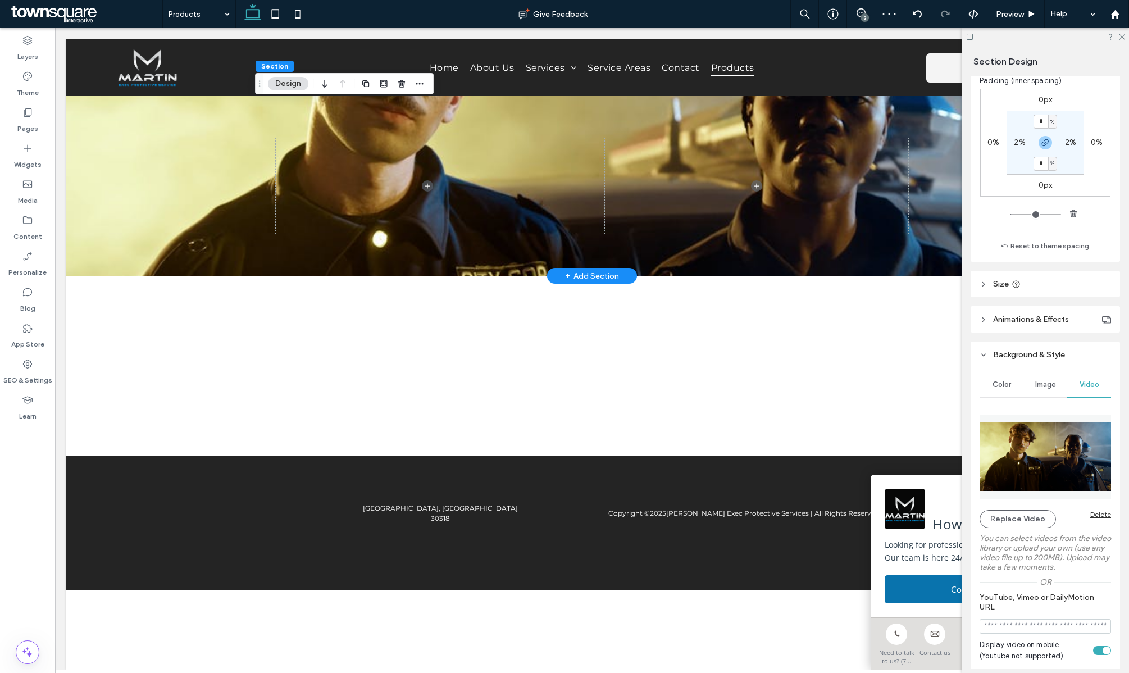
click at [194, 171] on div at bounding box center [592, 186] width 1052 height 180
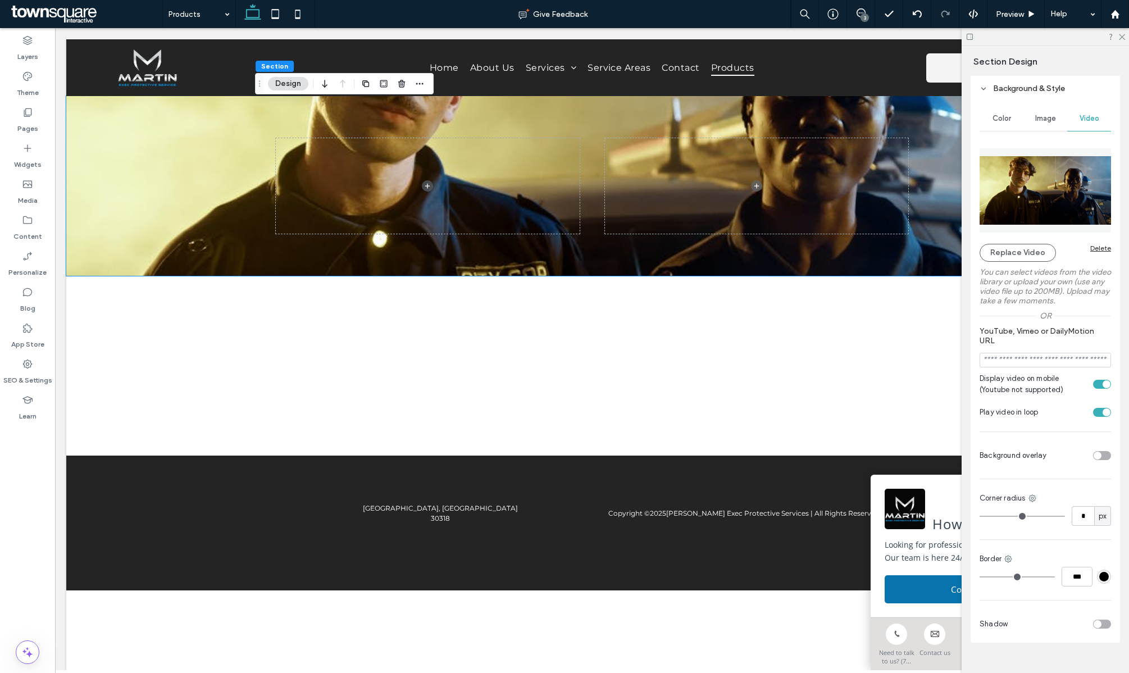
scroll to position [471, 0]
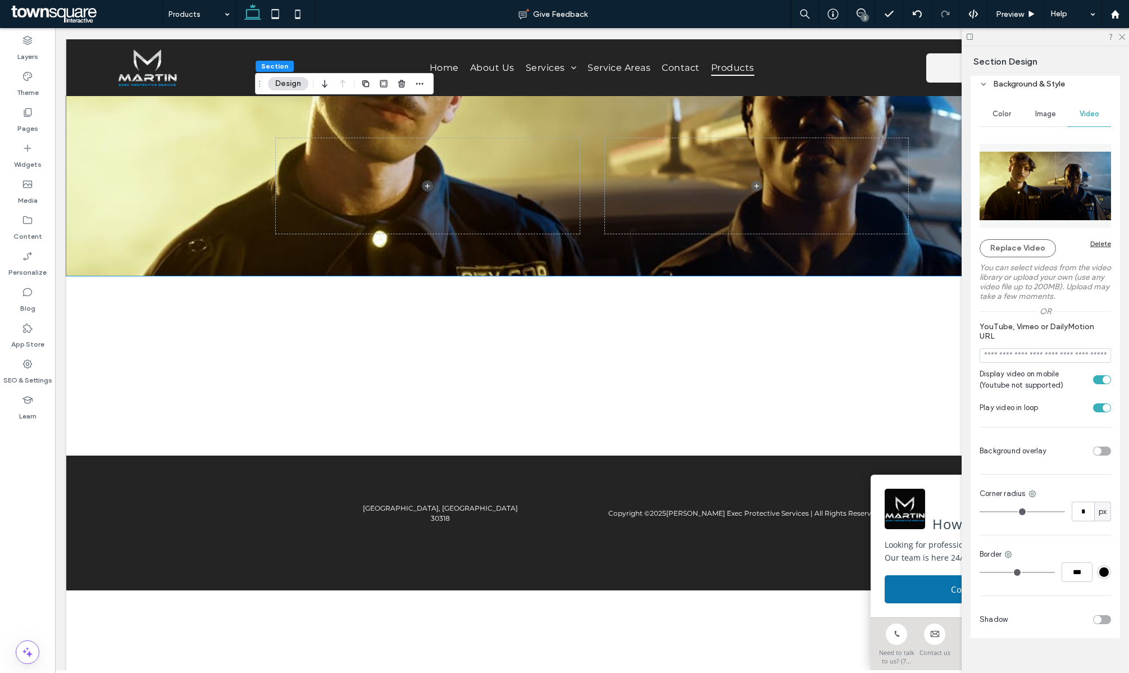
click at [1104, 452] on div "toggle" at bounding box center [1102, 451] width 18 height 9
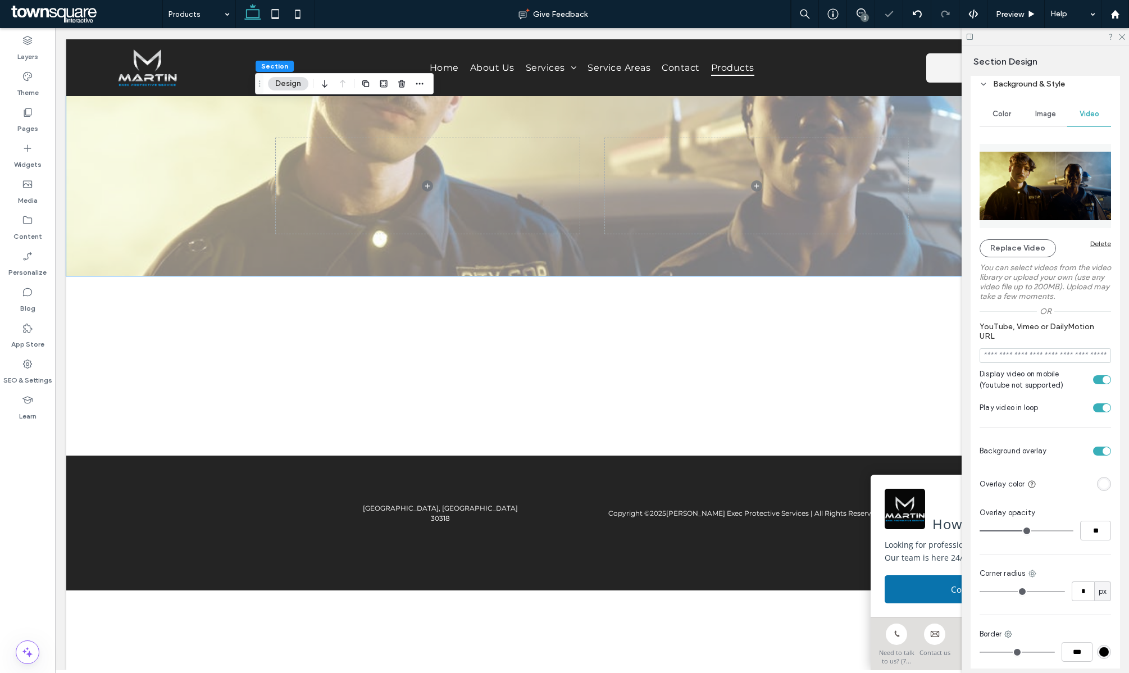
click at [1104, 483] on div "rgba(255, 255, 255, 1)" at bounding box center [1105, 484] width 10 height 10
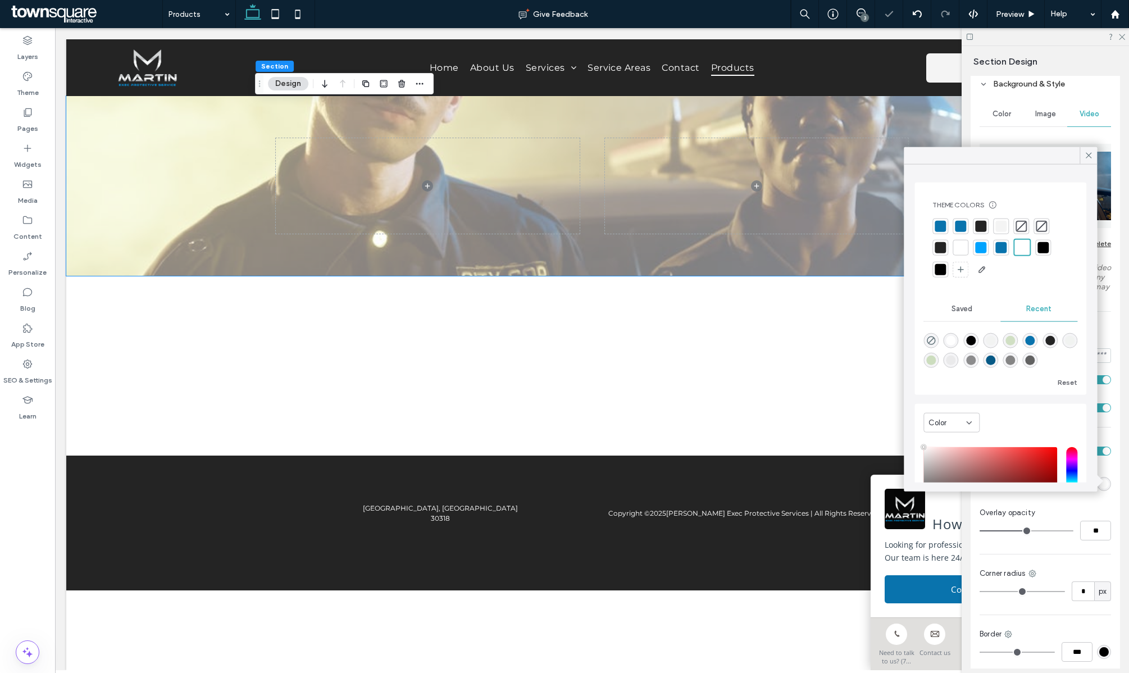
scroll to position [80, 0]
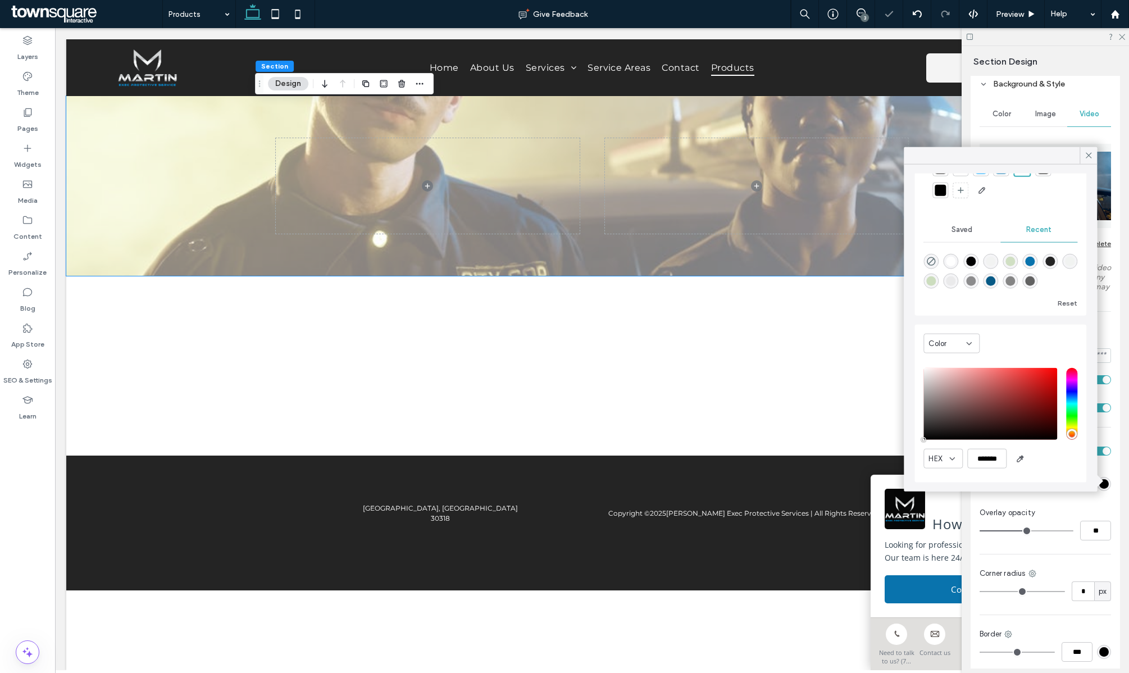
type input "*******"
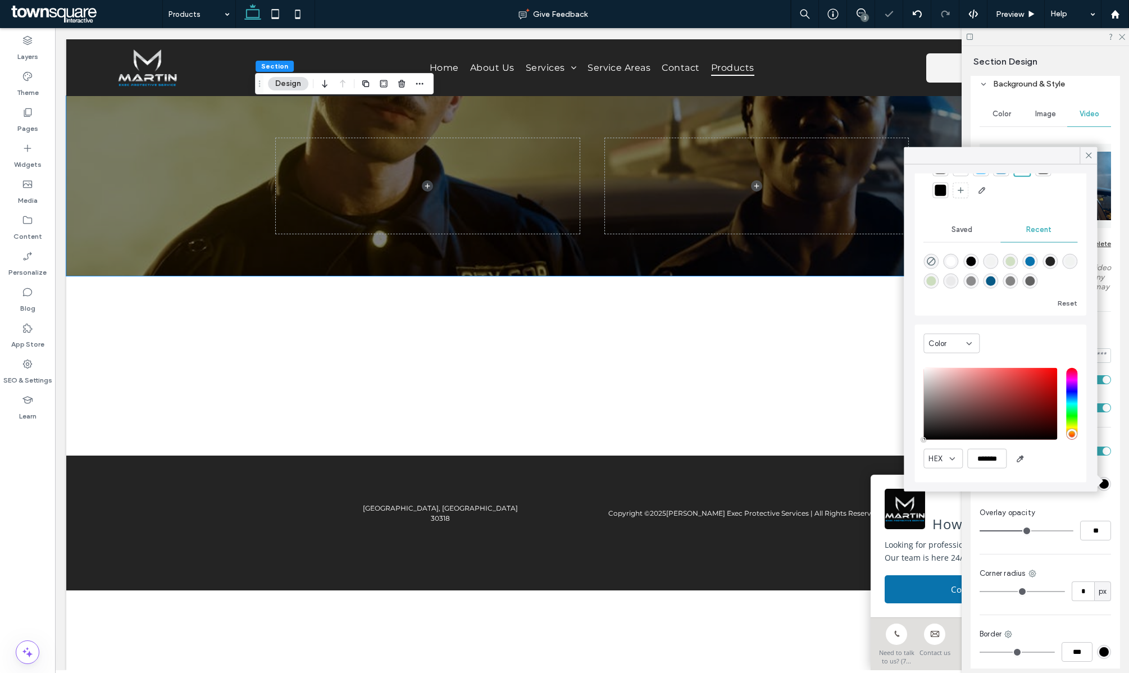
drag, startPoint x: 1007, startPoint y: 426, endPoint x: 903, endPoint y: 484, distance: 118.8
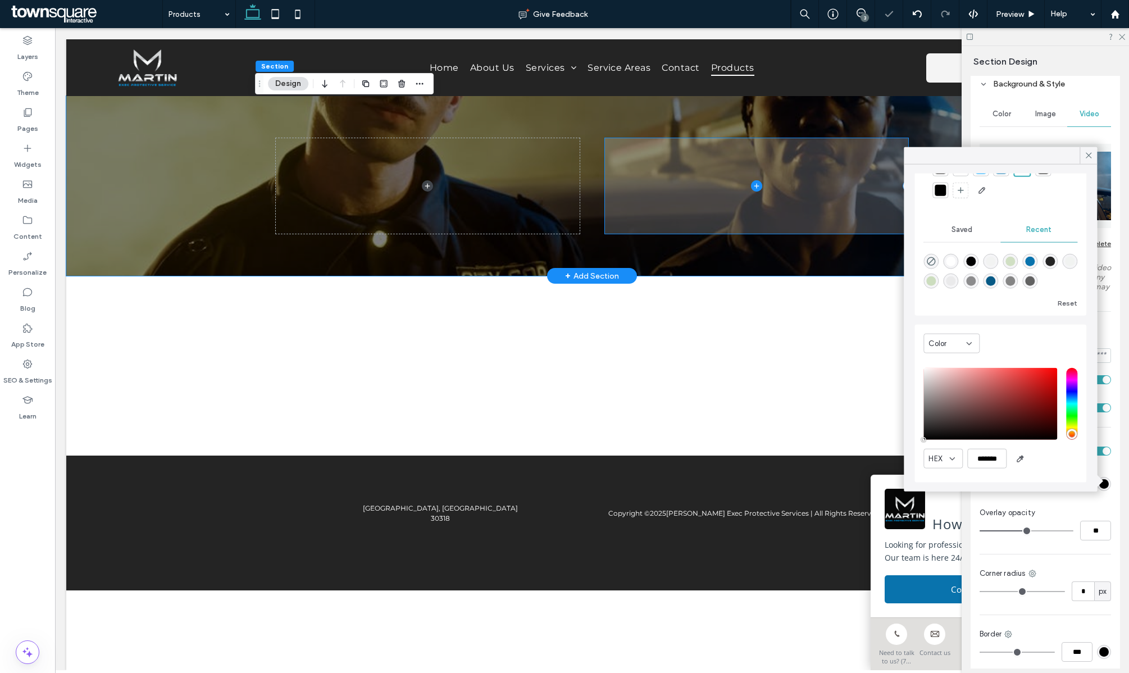
click at [642, 195] on span at bounding box center [756, 186] width 303 height 96
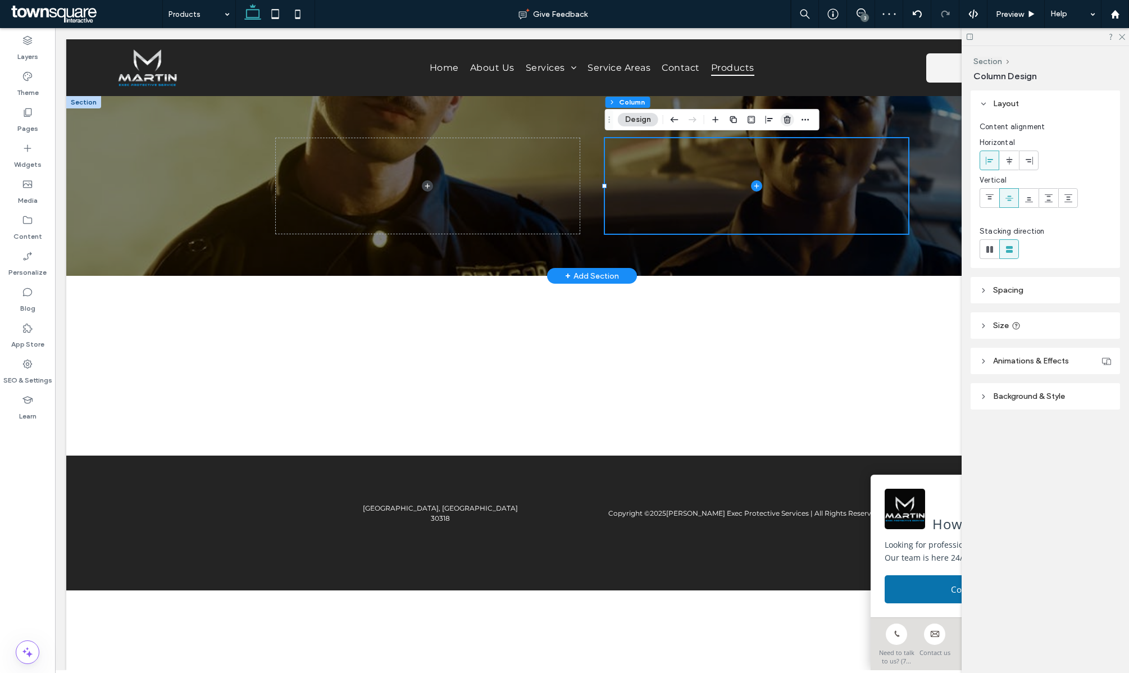
click at [787, 120] on use "button" at bounding box center [787, 119] width 7 height 7
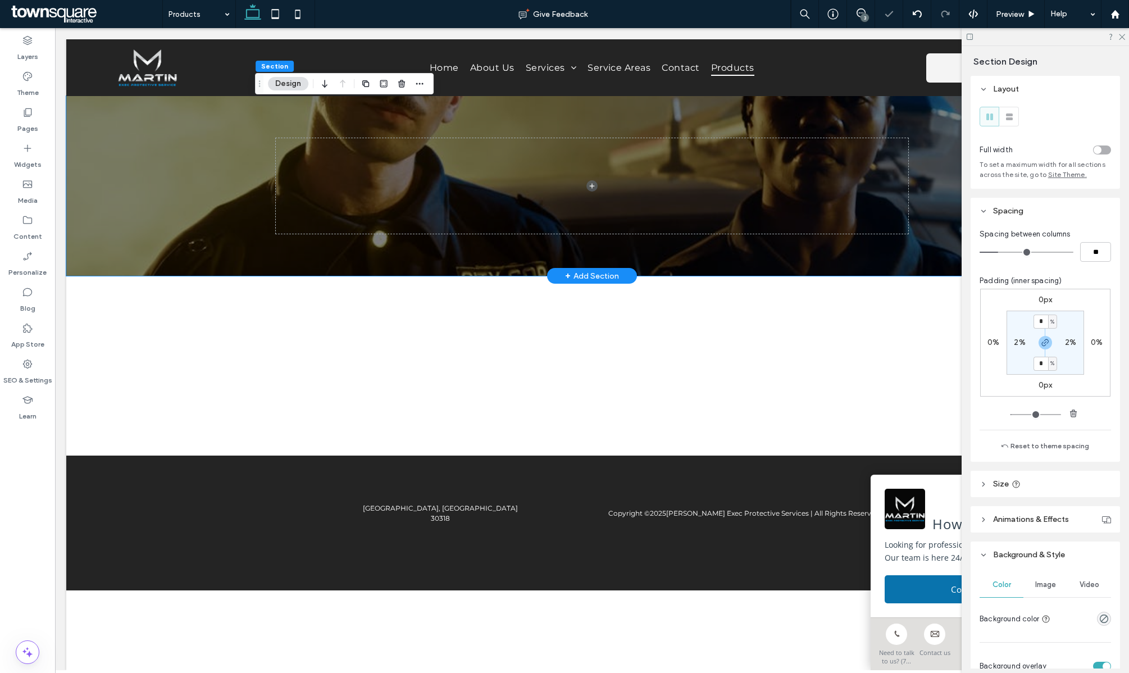
click at [208, 162] on div at bounding box center [592, 186] width 1052 height 180
click at [1019, 342] on label "2%" at bounding box center [1019, 343] width 11 height 10
type input "*"
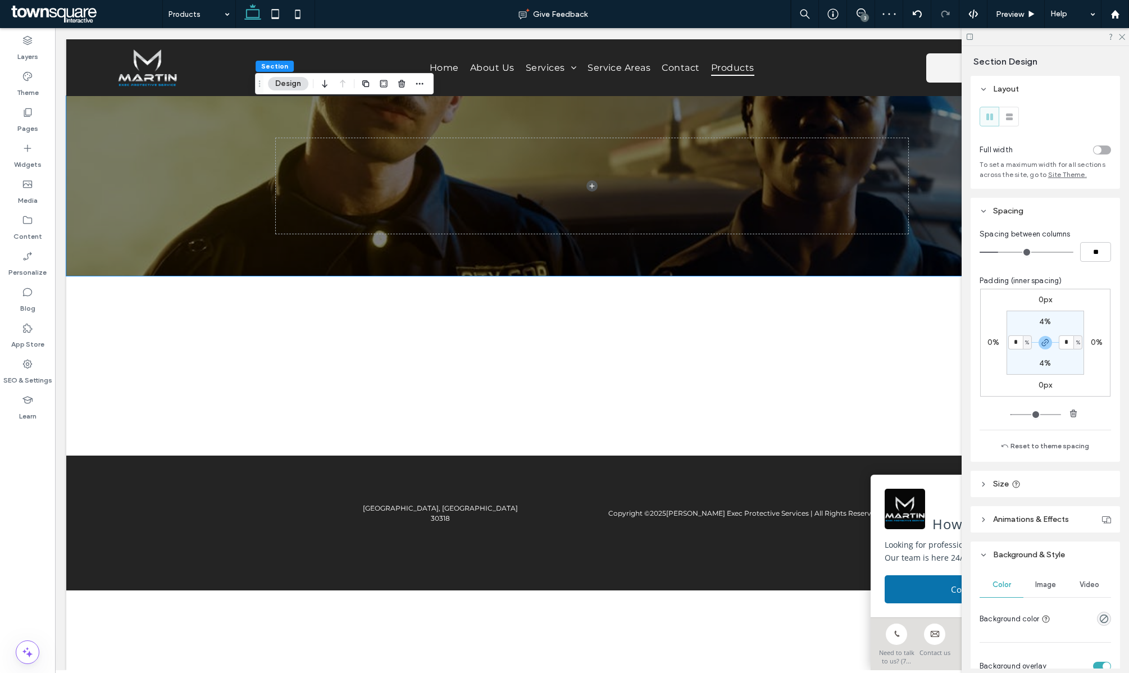
type input "*"
click at [38, 149] on div "Widgets" at bounding box center [27, 156] width 55 height 36
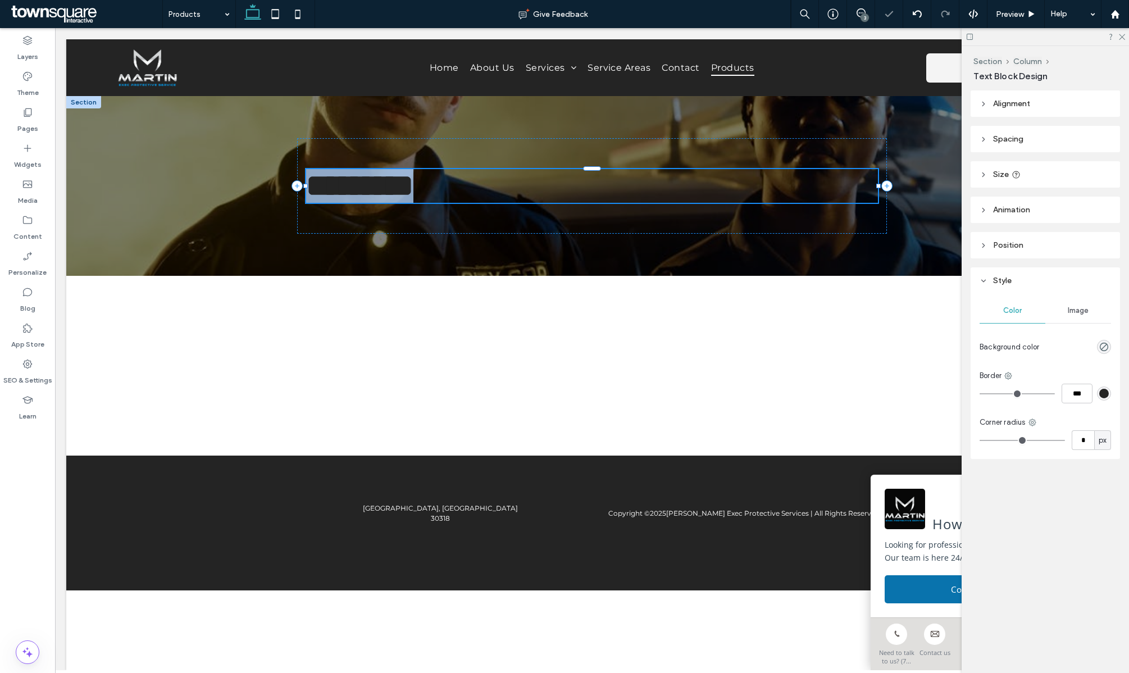
type input "******"
type input "**"
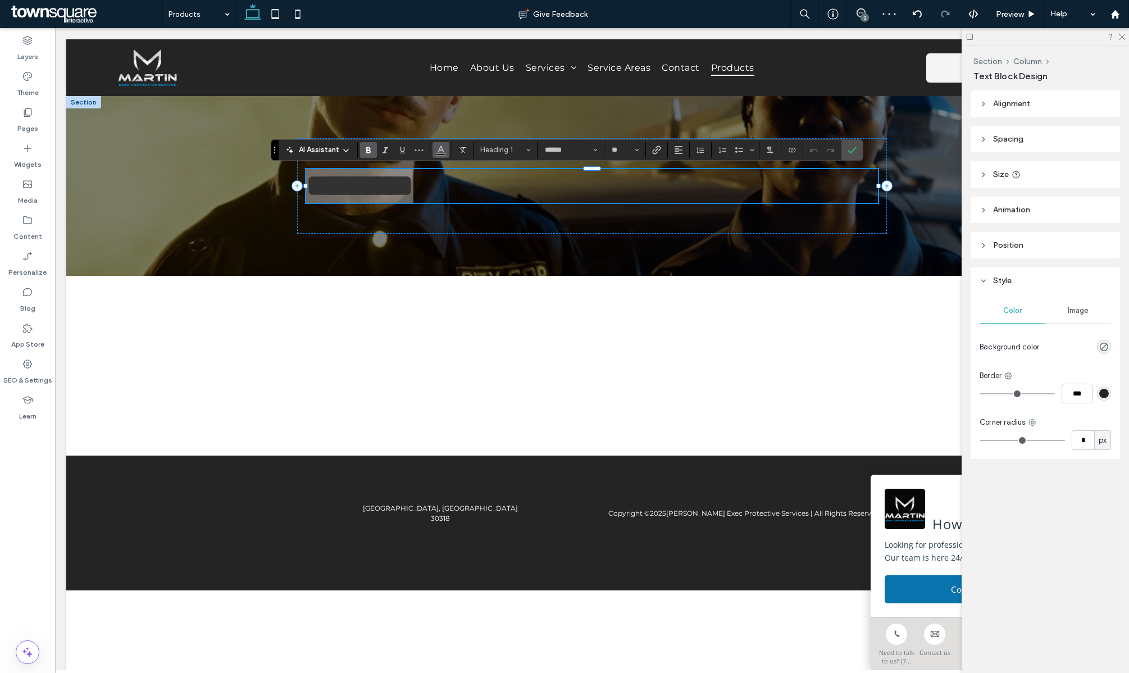
click at [439, 151] on use "Color" at bounding box center [441, 149] width 6 height 6
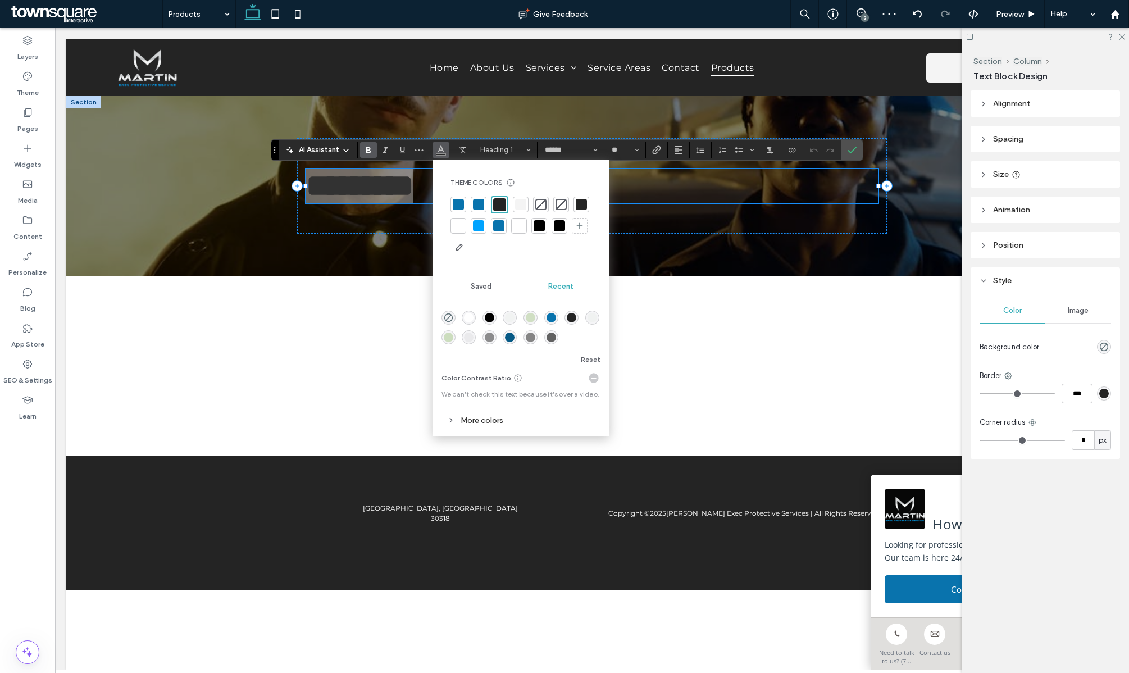
click at [460, 221] on div at bounding box center [458, 225] width 11 height 11
click at [405, 194] on span "*********" at bounding box center [359, 185] width 107 height 31
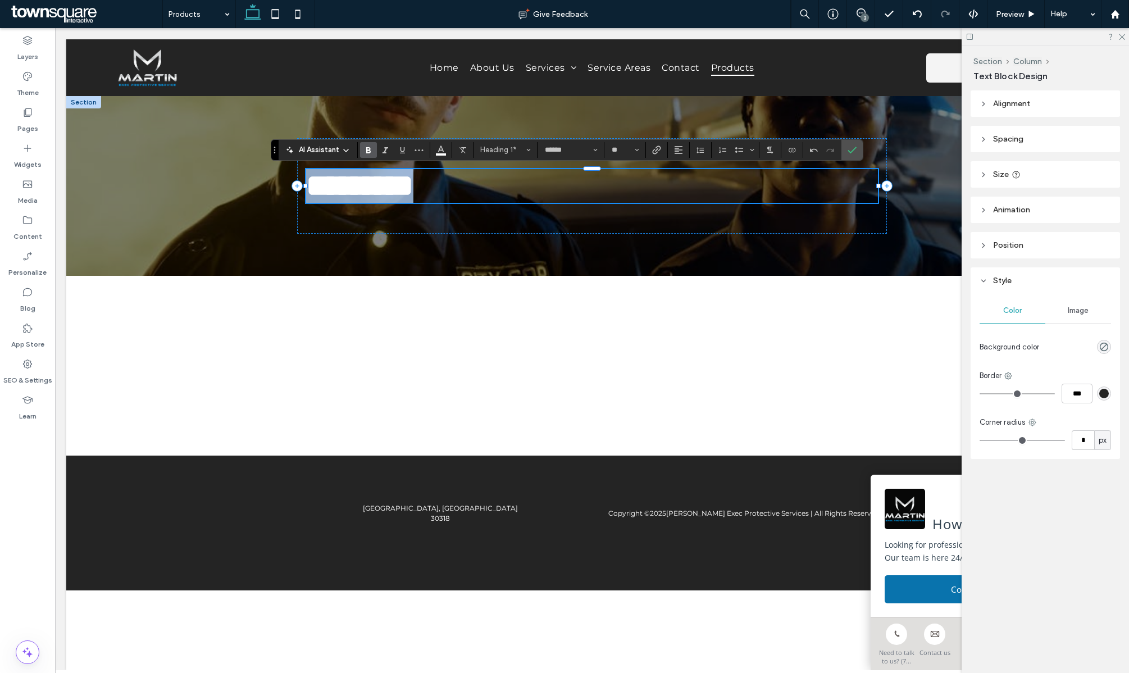
click at [405, 194] on span "*********" at bounding box center [359, 185] width 107 height 31
click at [22, 154] on label "Widgets" at bounding box center [28, 162] width 28 height 16
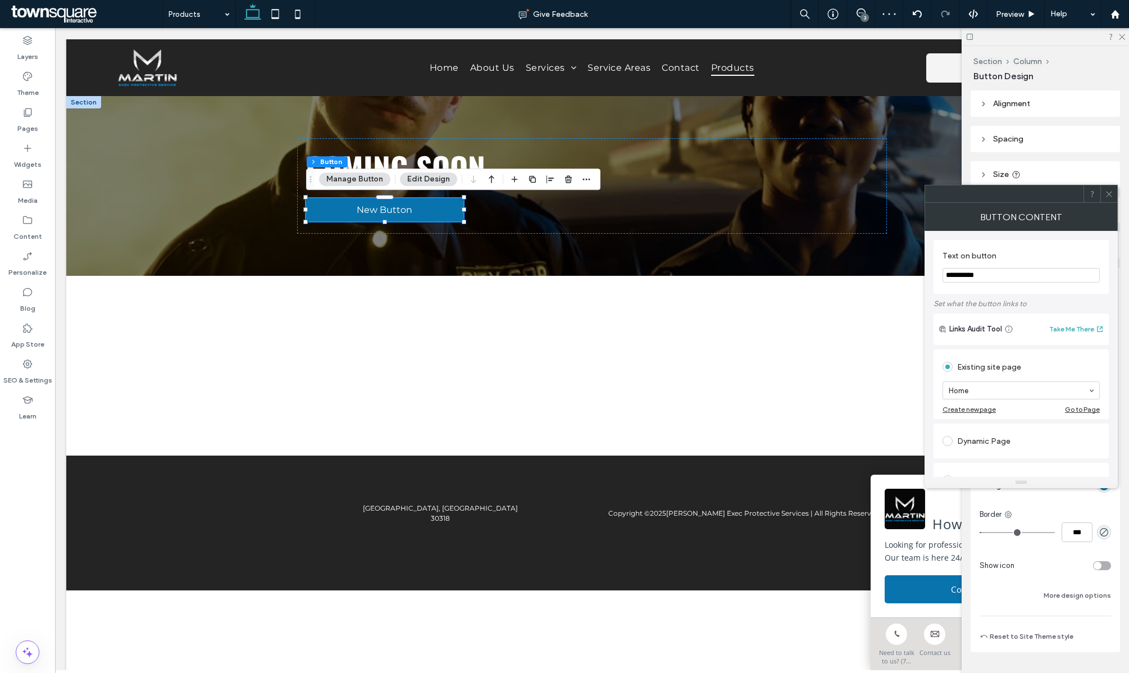
type input "**"
click at [1005, 275] on input "**********" at bounding box center [1021, 275] width 157 height 15
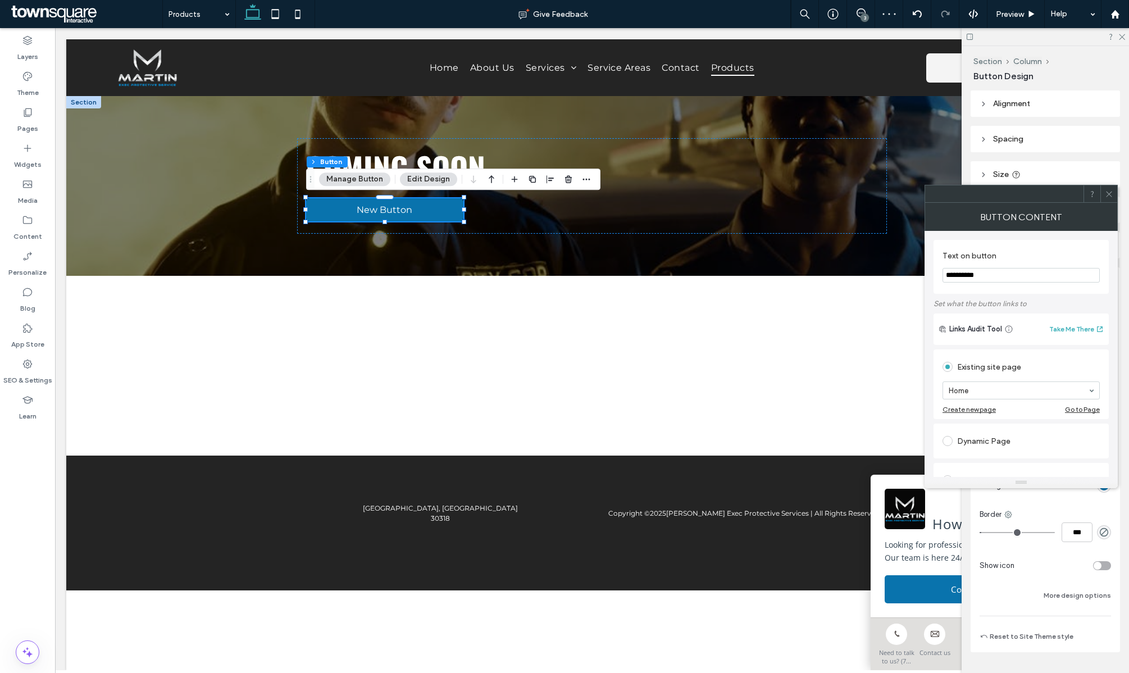
click at [1005, 275] on input "**********" at bounding box center [1021, 275] width 157 height 15
type input "*********"
type input "***"
click at [1111, 198] on icon at bounding box center [1109, 194] width 8 height 8
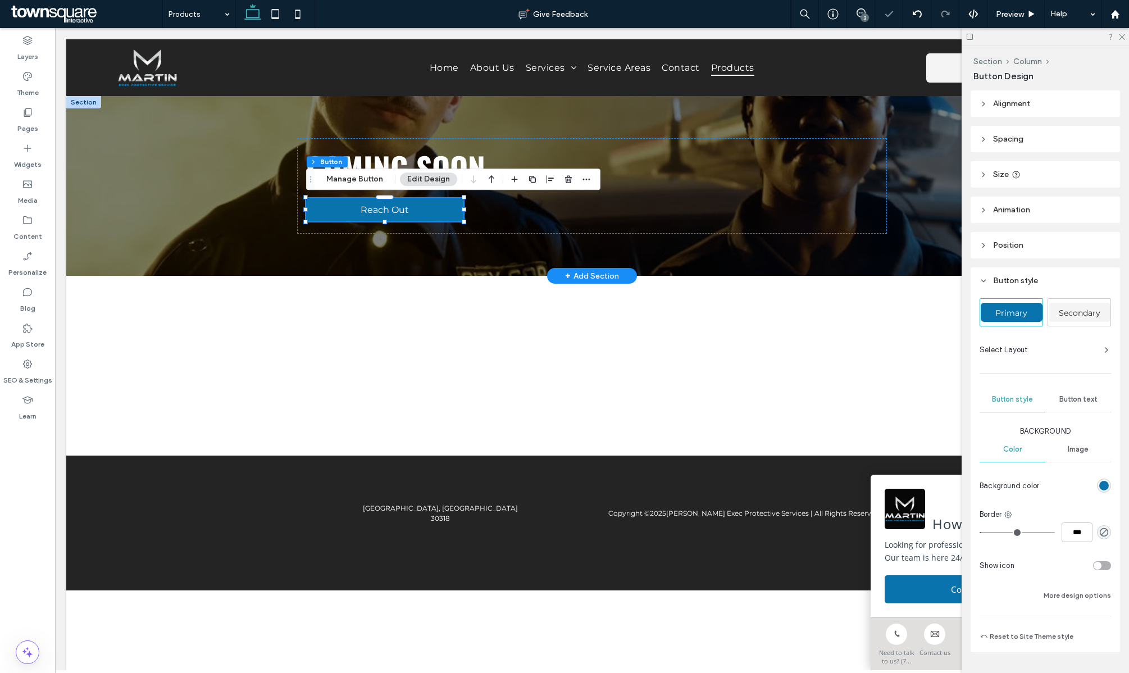
click at [921, 175] on div "Coming soon Reach Out" at bounding box center [592, 186] width 674 height 180
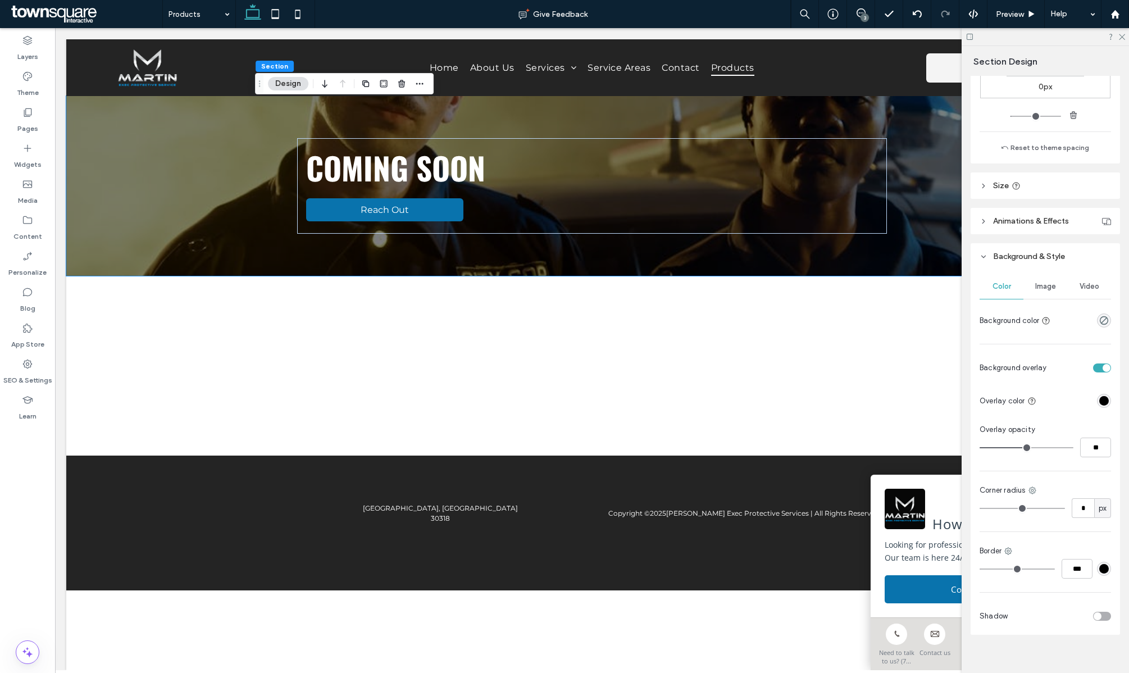
scroll to position [0, 0]
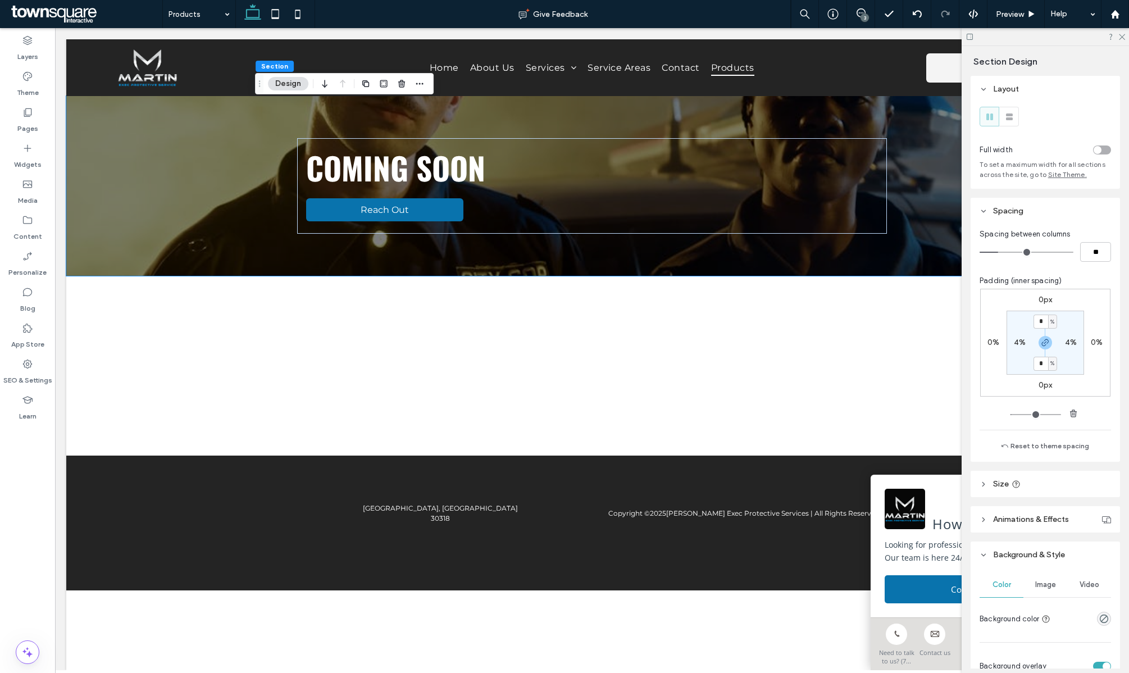
click at [1001, 485] on span "Size" at bounding box center [1001, 484] width 16 height 10
click at [1082, 514] on input "***" at bounding box center [1083, 512] width 22 height 20
type input "***"
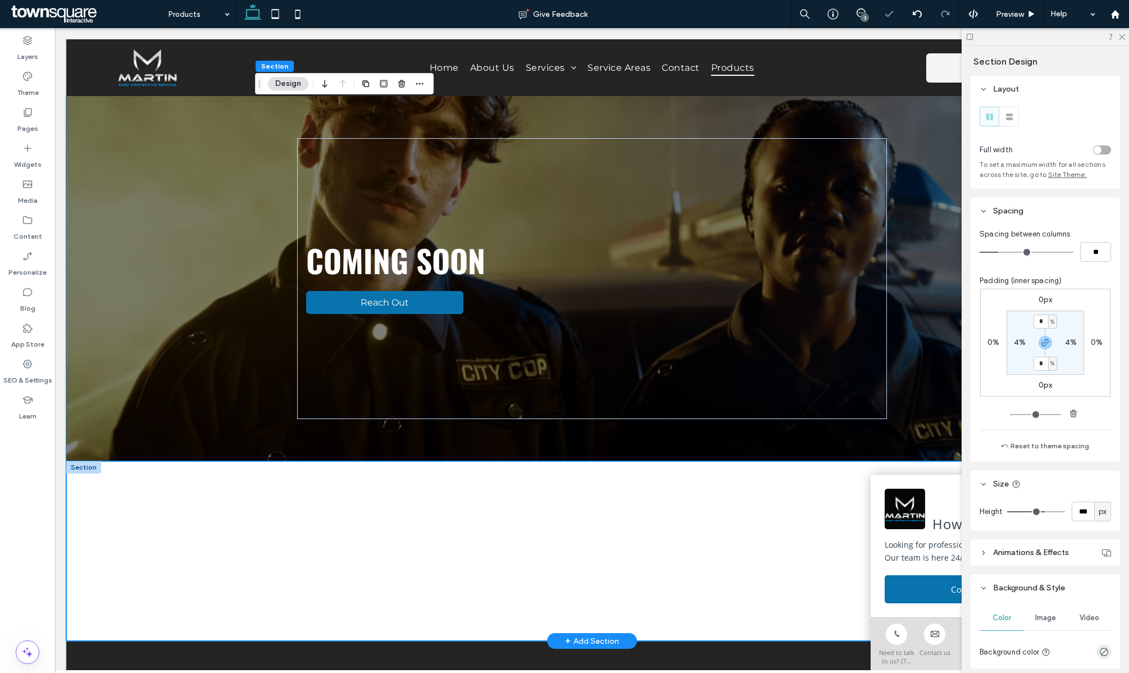
click at [211, 579] on div at bounding box center [592, 551] width 1052 height 180
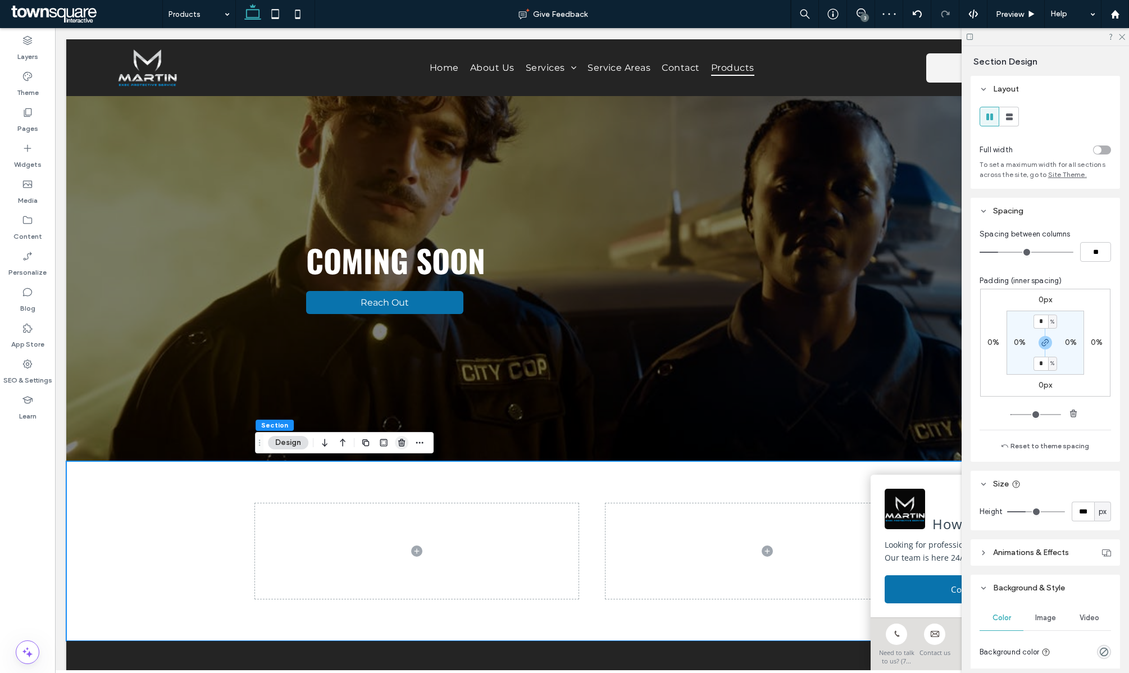
click at [398, 440] on icon "button" at bounding box center [401, 442] width 9 height 9
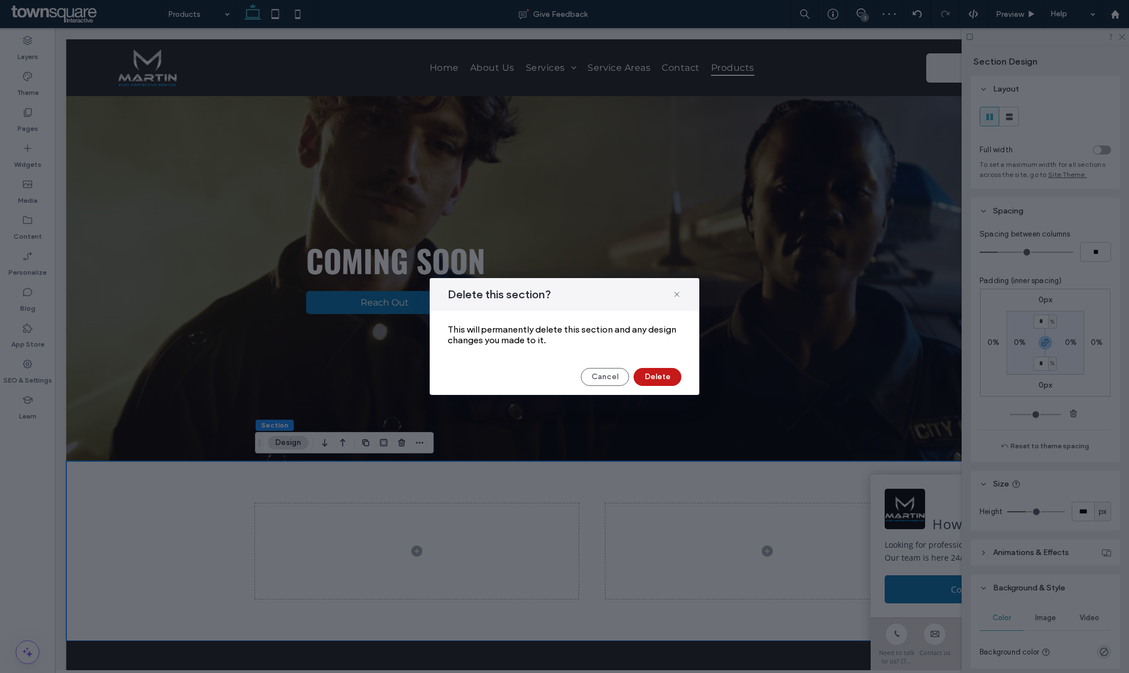
click at [655, 377] on button "Delete" at bounding box center [658, 377] width 48 height 18
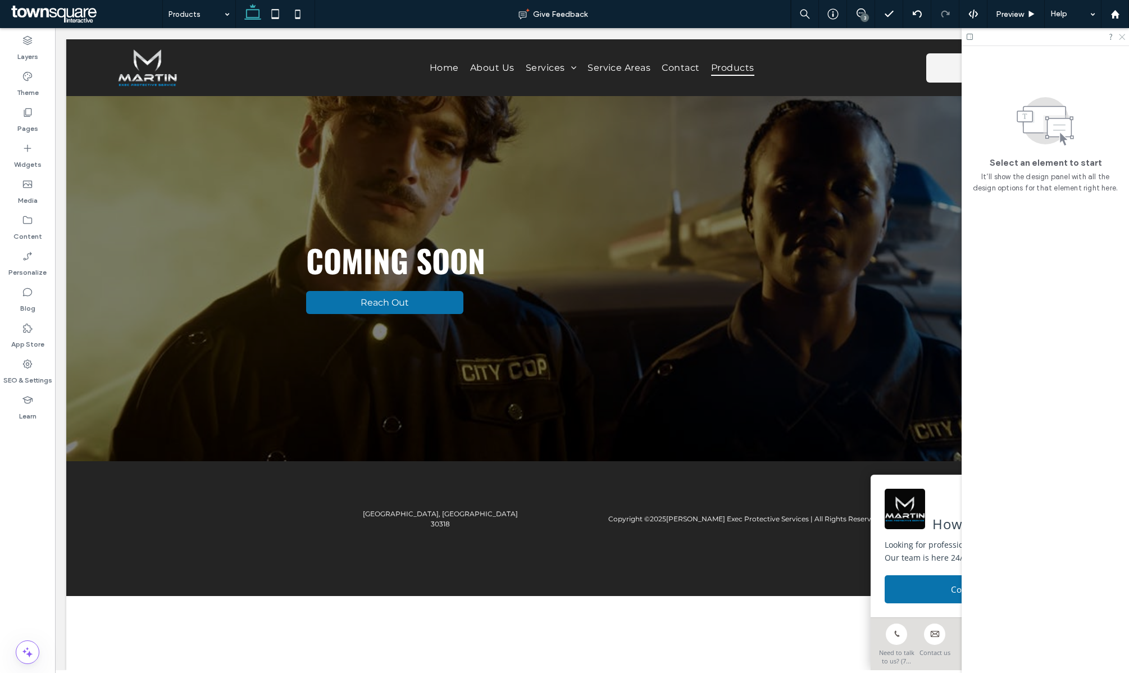
click at [1119, 38] on icon at bounding box center [1121, 36] width 7 height 7
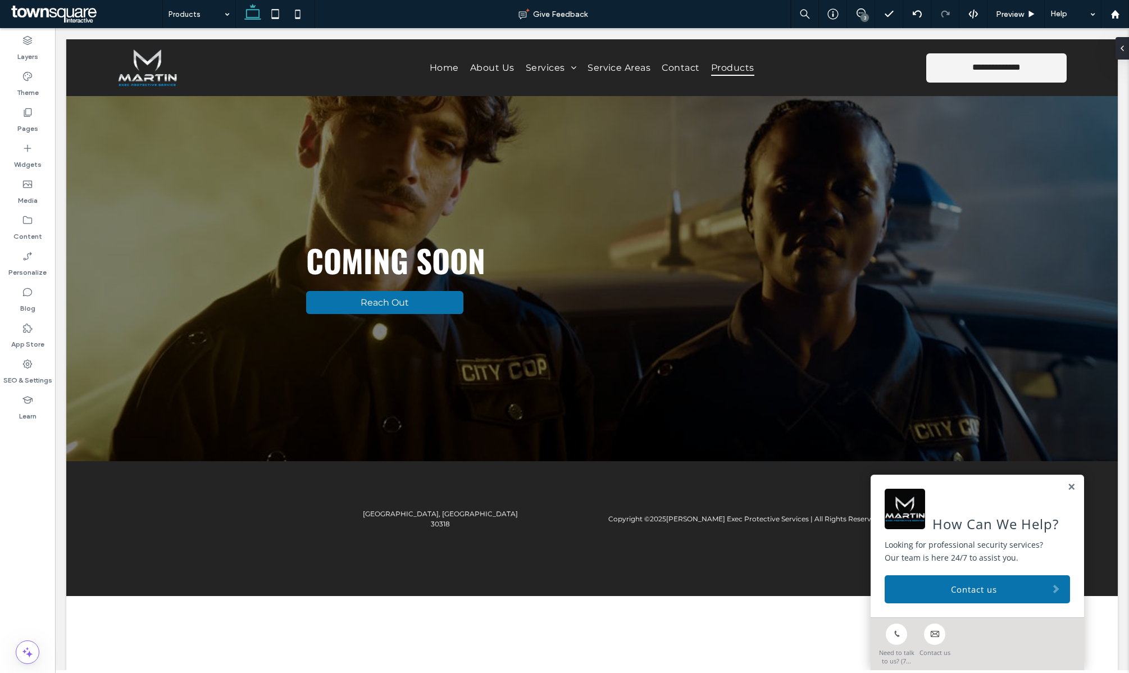
click at [861, 15] on div "3" at bounding box center [865, 17] width 8 height 8
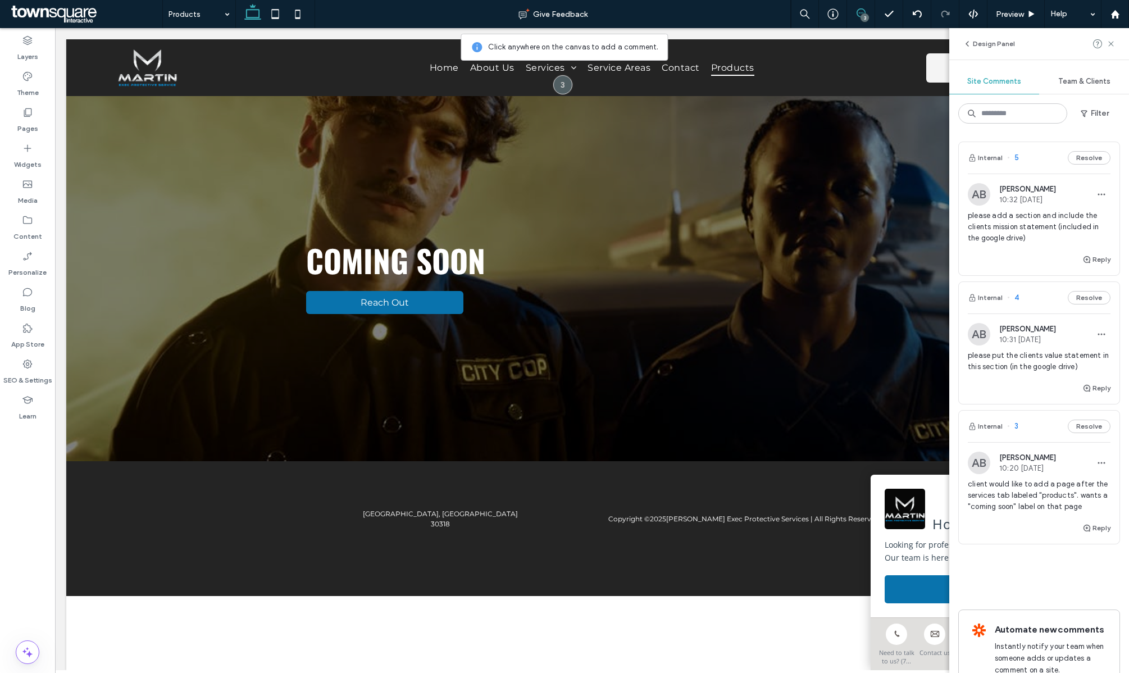
click at [861, 13] on icon at bounding box center [861, 12] width 9 height 9
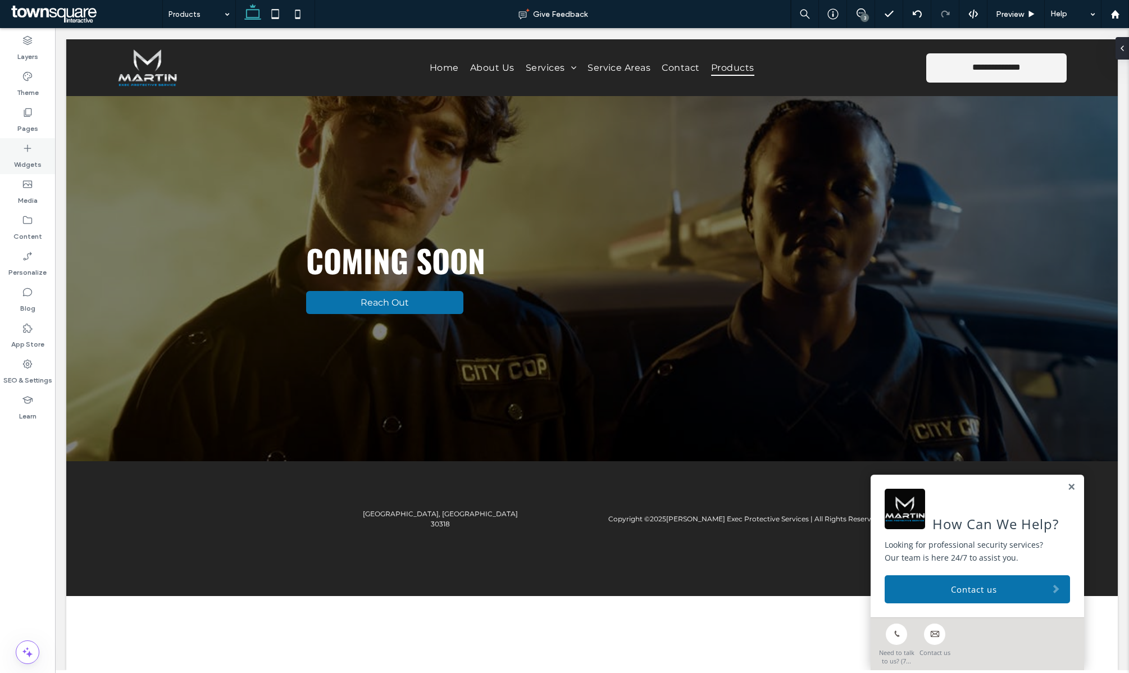
click at [30, 142] on div "Widgets" at bounding box center [27, 156] width 55 height 36
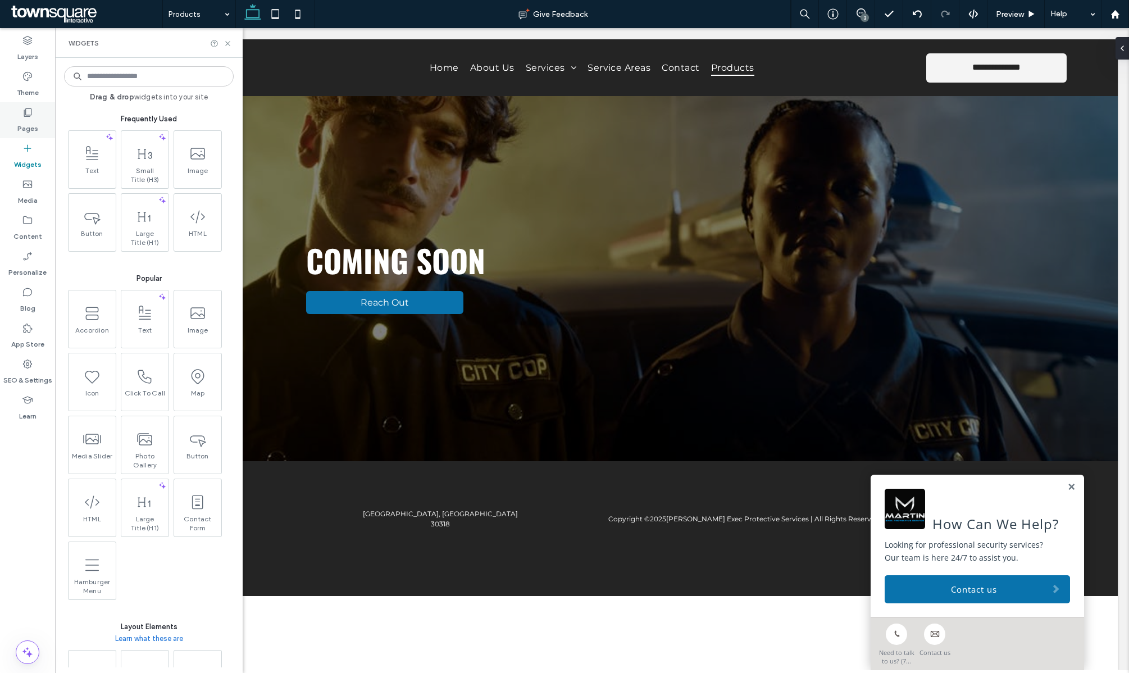
click at [25, 123] on label "Pages" at bounding box center [27, 126] width 21 height 16
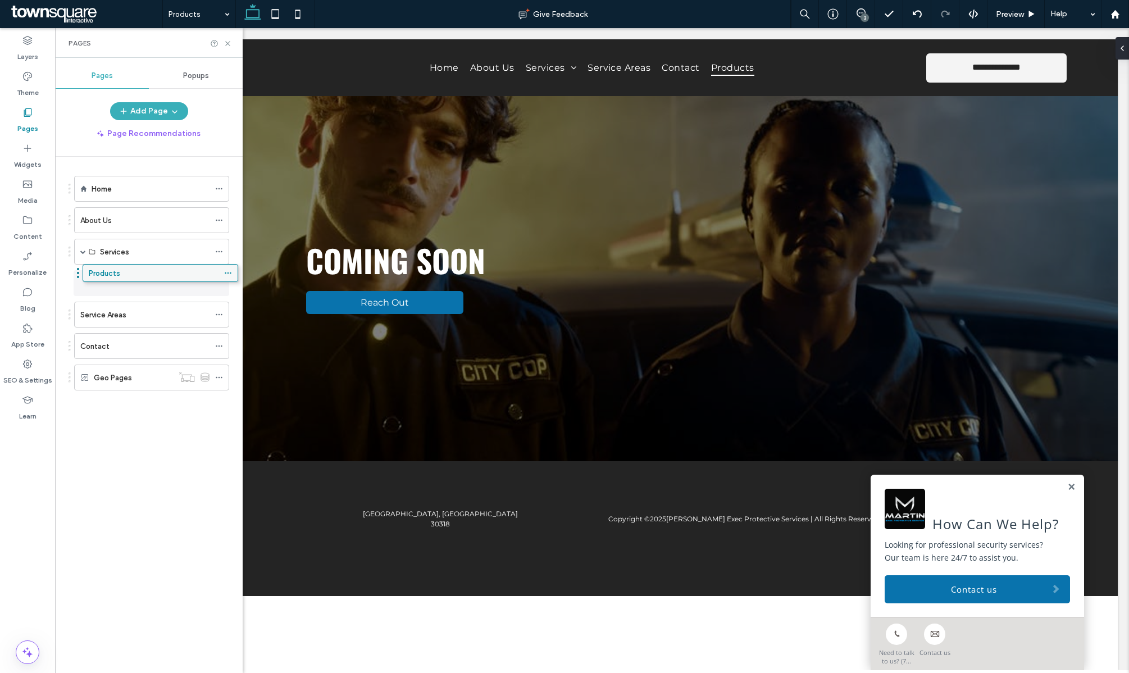
drag, startPoint x: 87, startPoint y: 370, endPoint x: 96, endPoint y: 269, distance: 101.5
click at [226, 42] on icon at bounding box center [228, 43] width 8 height 8
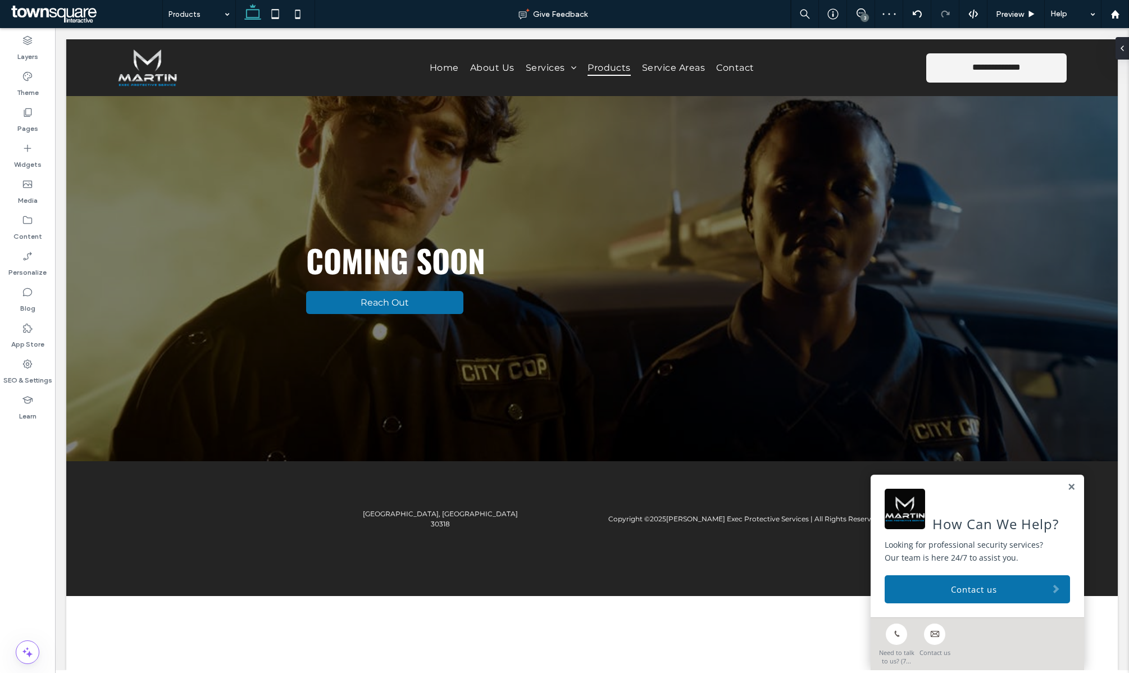
click at [862, 16] on div "3" at bounding box center [865, 17] width 8 height 8
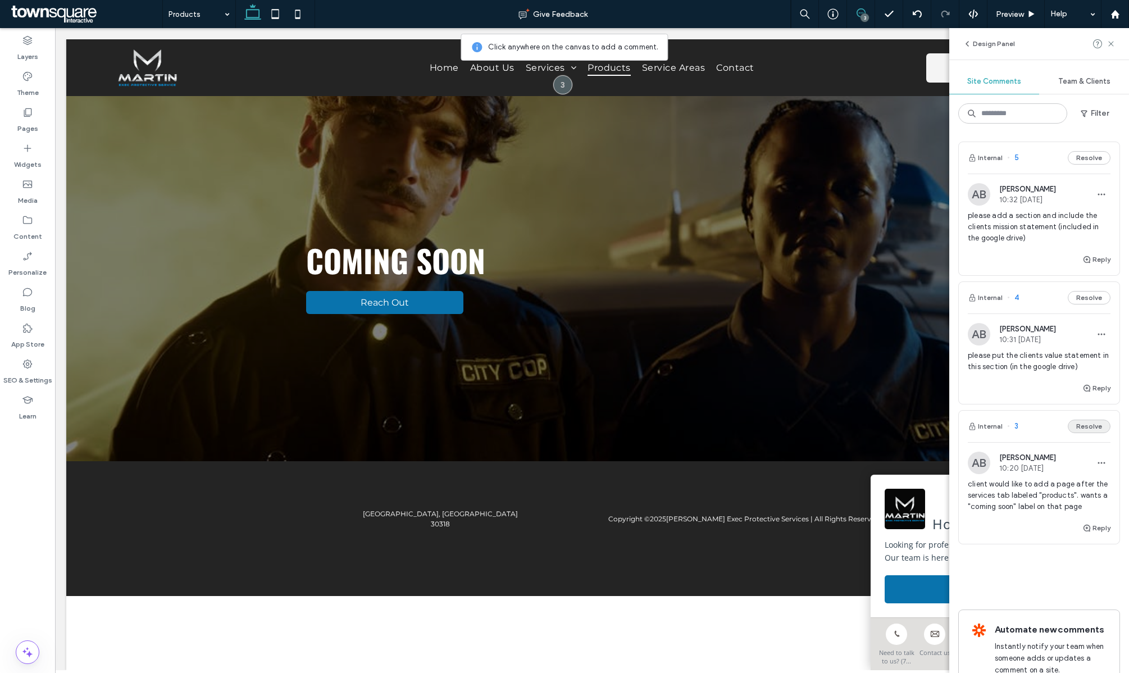
click at [1089, 427] on button "Resolve" at bounding box center [1089, 426] width 43 height 13
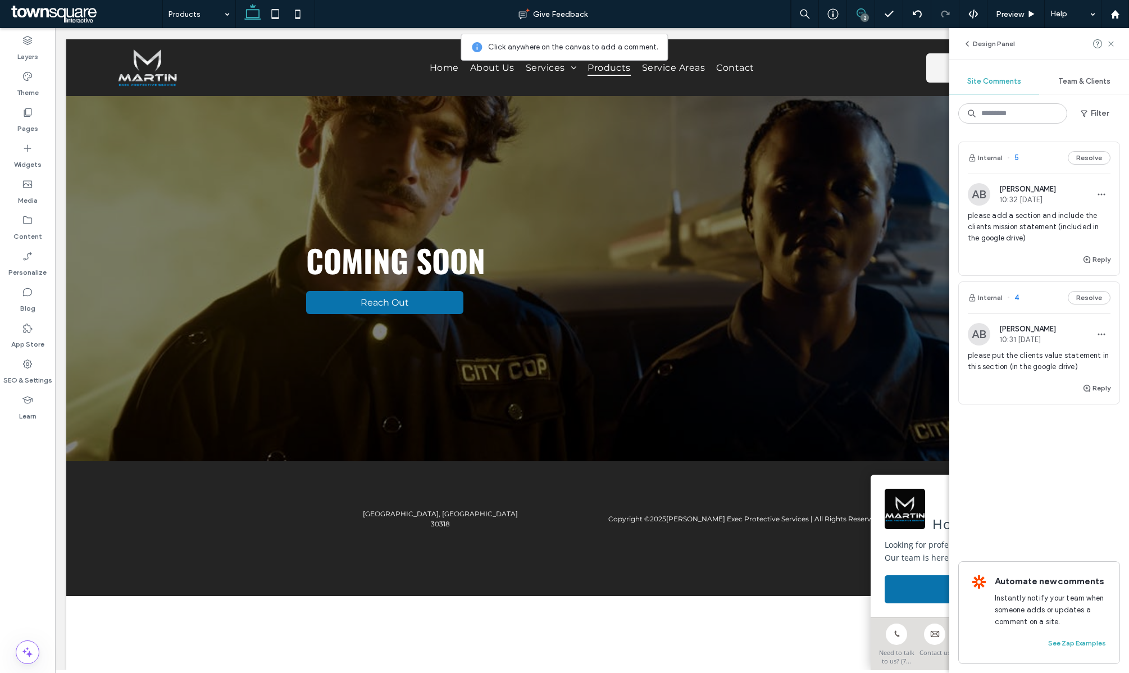
click at [976, 325] on img at bounding box center [979, 334] width 22 height 22
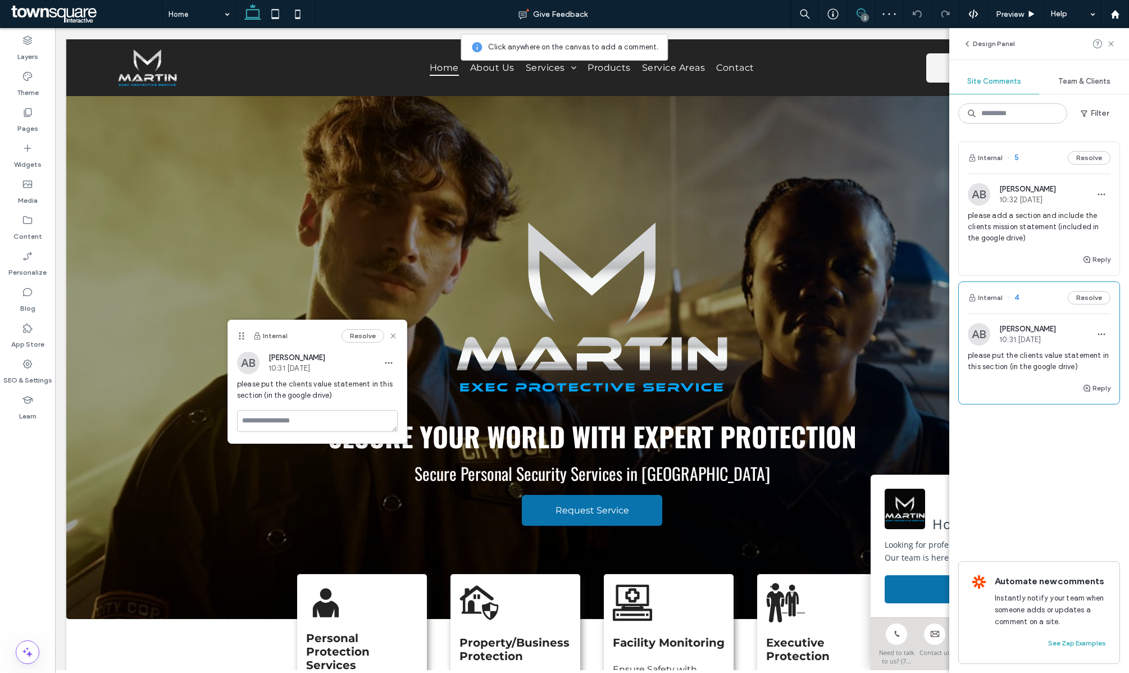
scroll to position [587, 0]
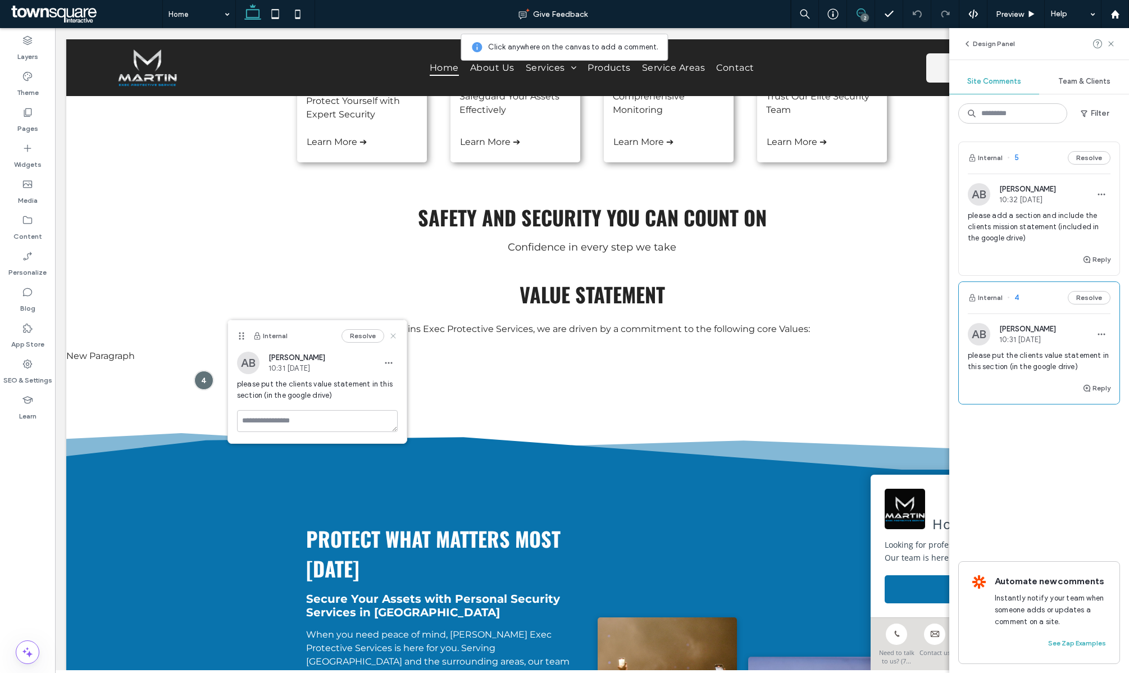
click at [392, 334] on icon at bounding box center [393, 336] width 9 height 9
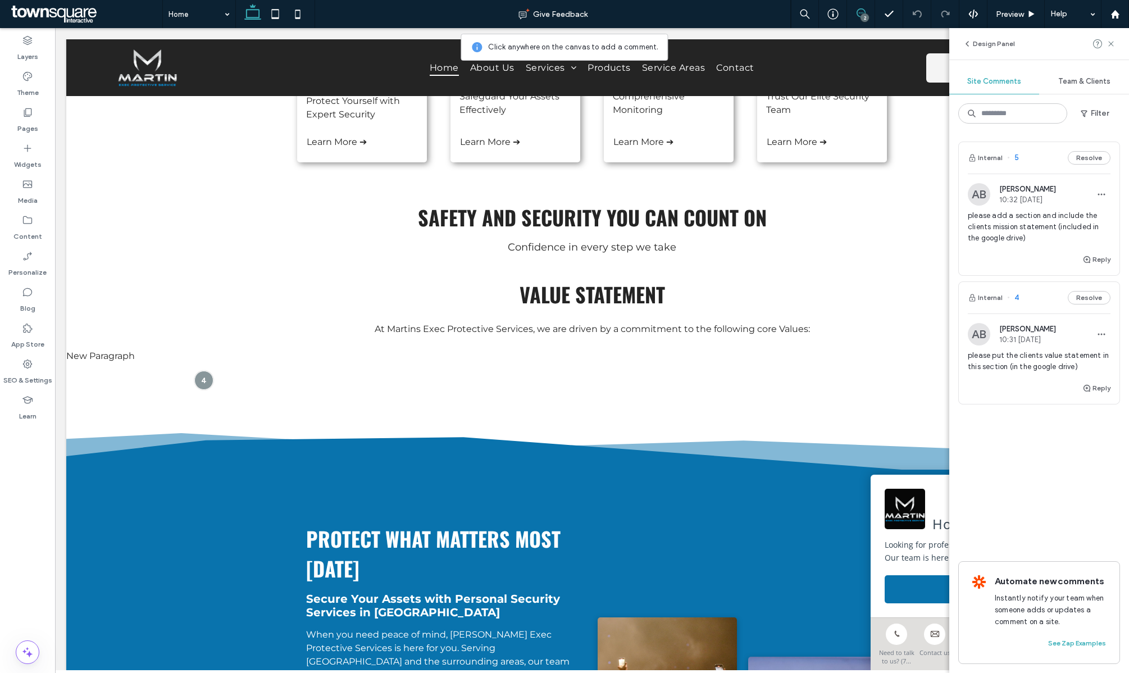
click at [870, 13] on span at bounding box center [861, 12] width 28 height 9
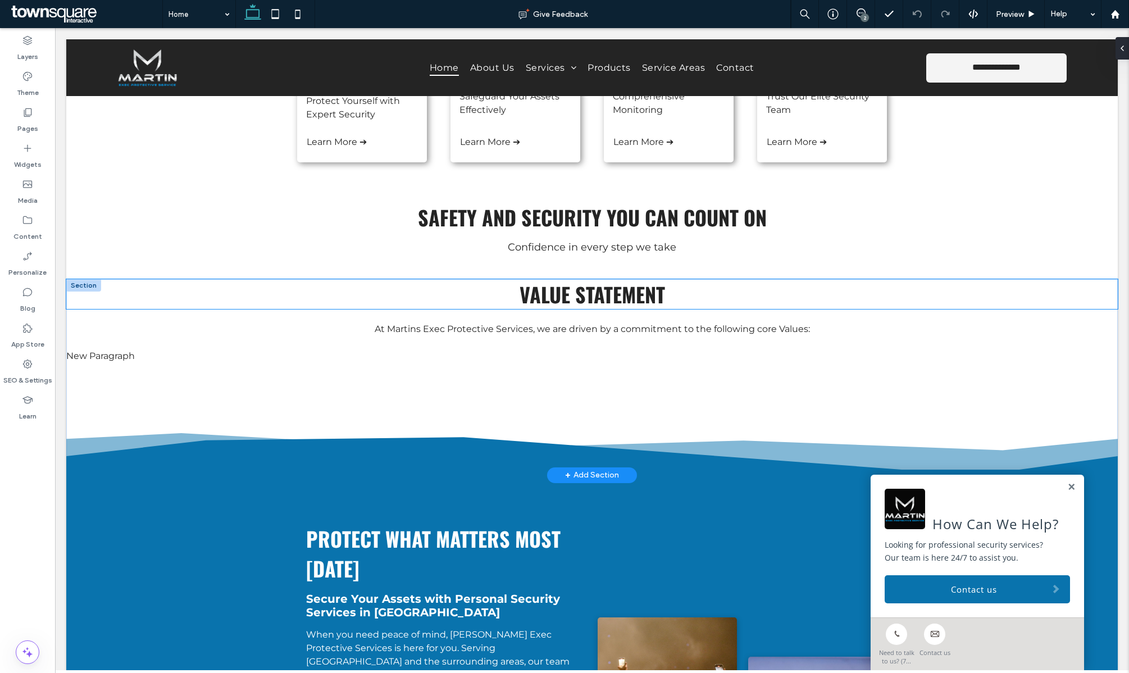
click at [133, 357] on p "New Paragraph" at bounding box center [592, 355] width 1052 height 13
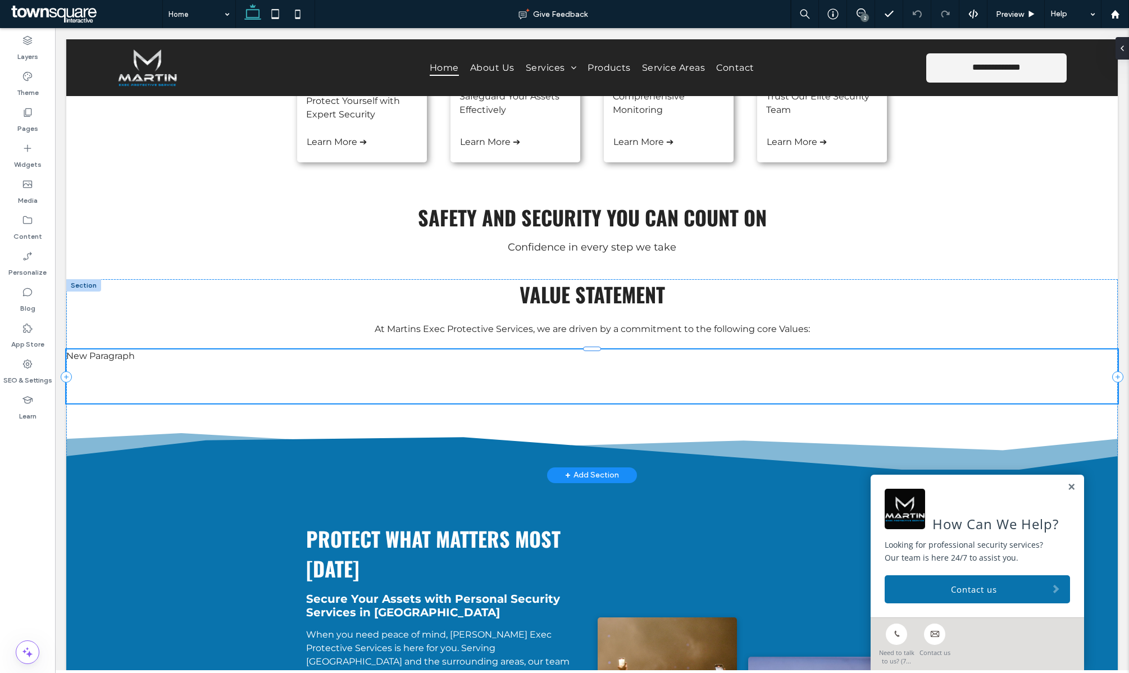
click at [130, 362] on div "New Paragraph" at bounding box center [592, 376] width 1052 height 54
type input "**********"
type input "**"
click at [137, 371] on p at bounding box center [592, 369] width 1052 height 13
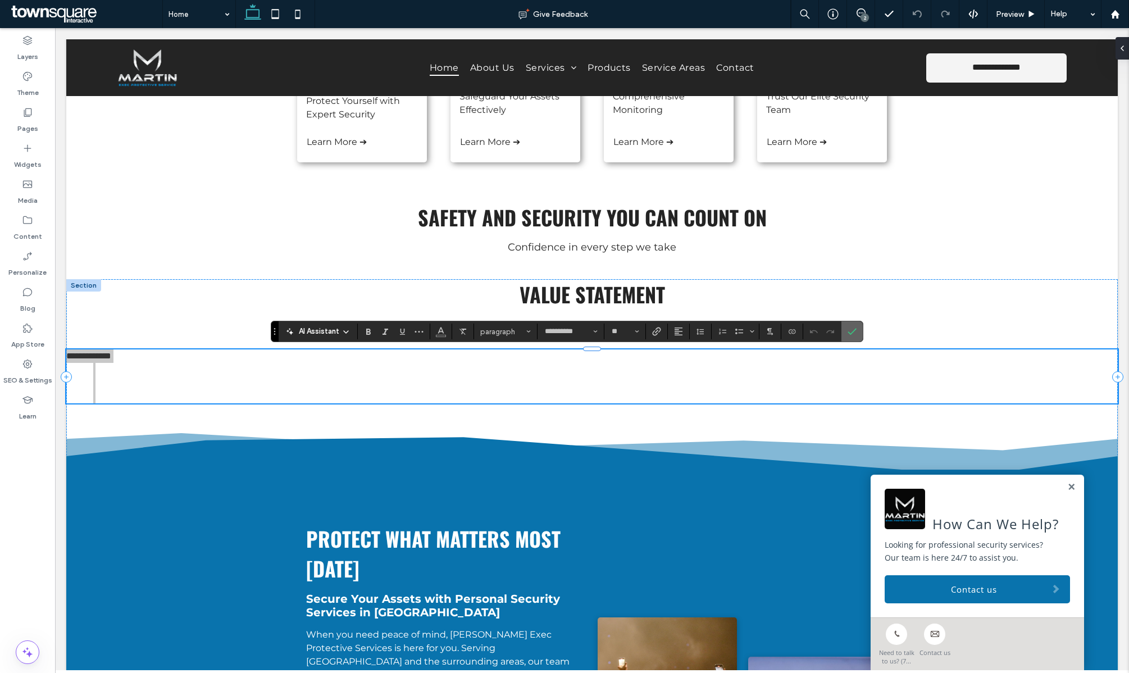
click at [853, 333] on icon "Confirm" at bounding box center [852, 331] width 9 height 9
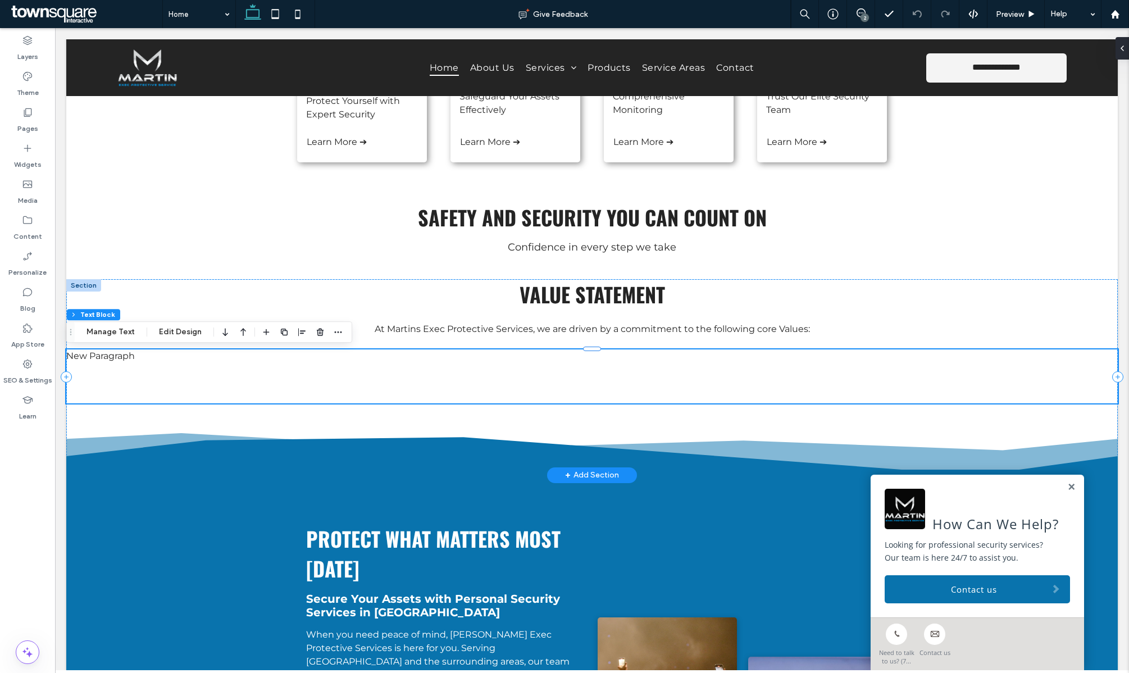
click at [107, 380] on p at bounding box center [592, 382] width 1052 height 13
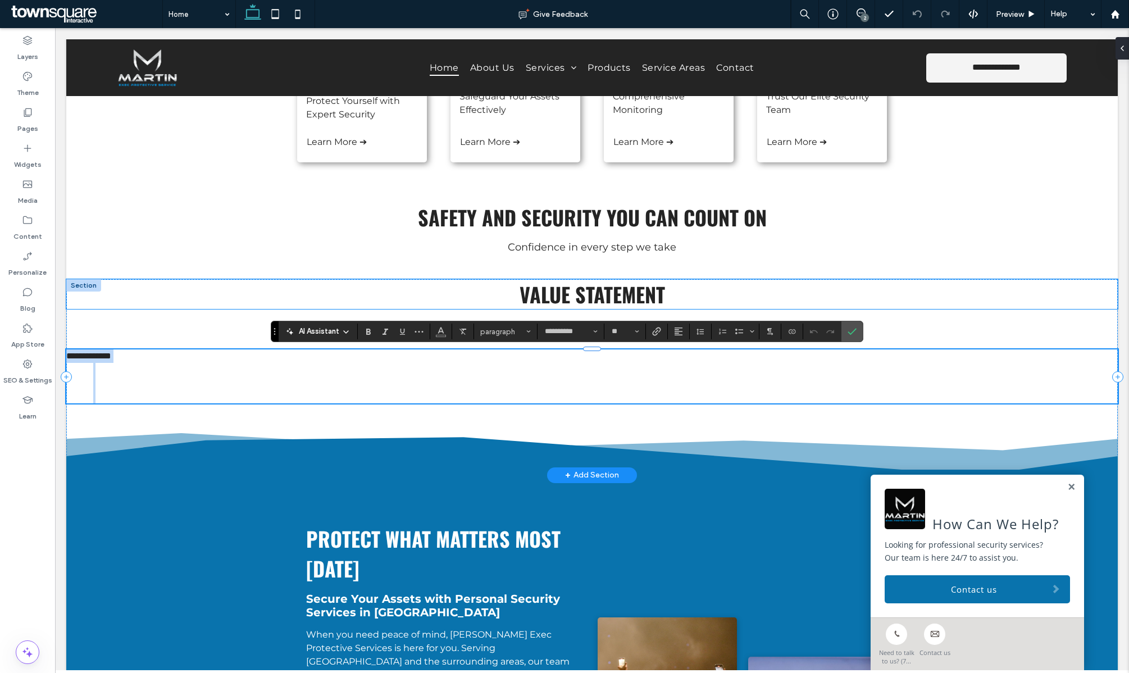
click at [238, 297] on h5 "Value Statement" at bounding box center [592, 294] width 1052 height 30
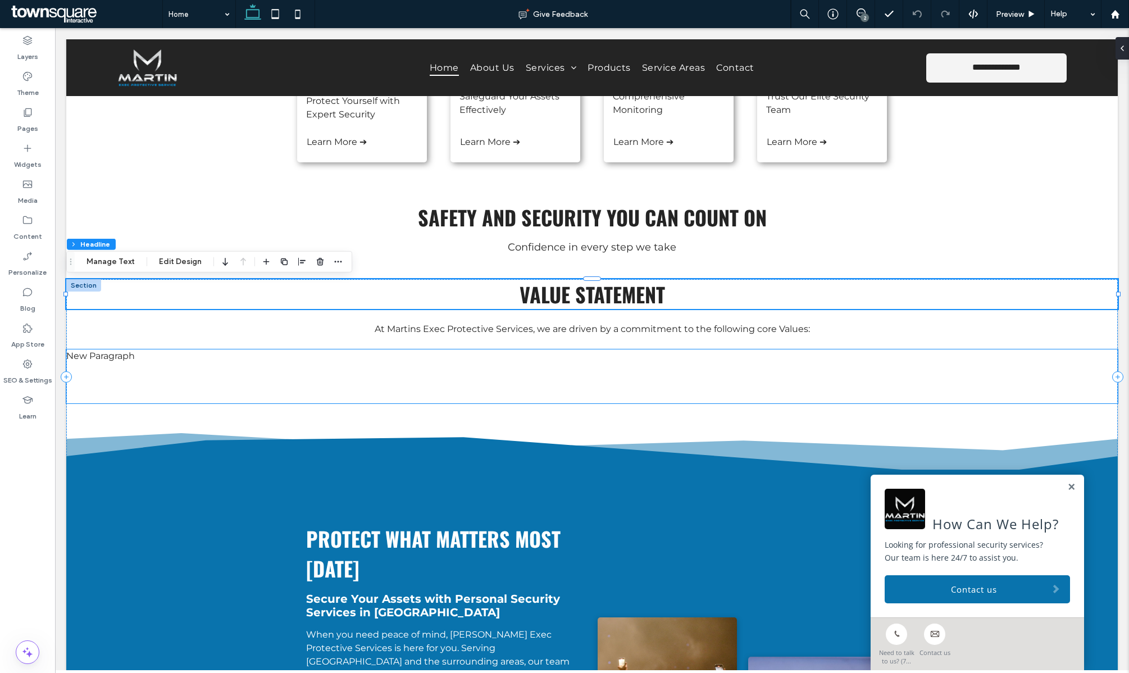
click at [180, 383] on p at bounding box center [592, 382] width 1052 height 13
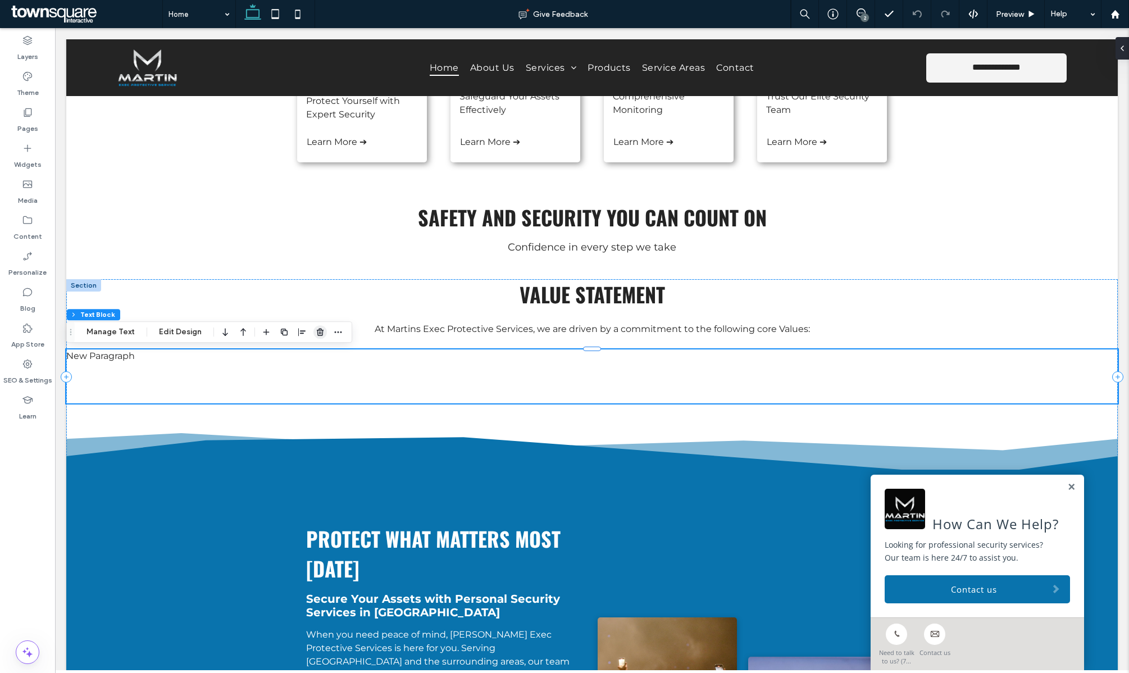
click at [317, 332] on icon "button" at bounding box center [320, 332] width 9 height 9
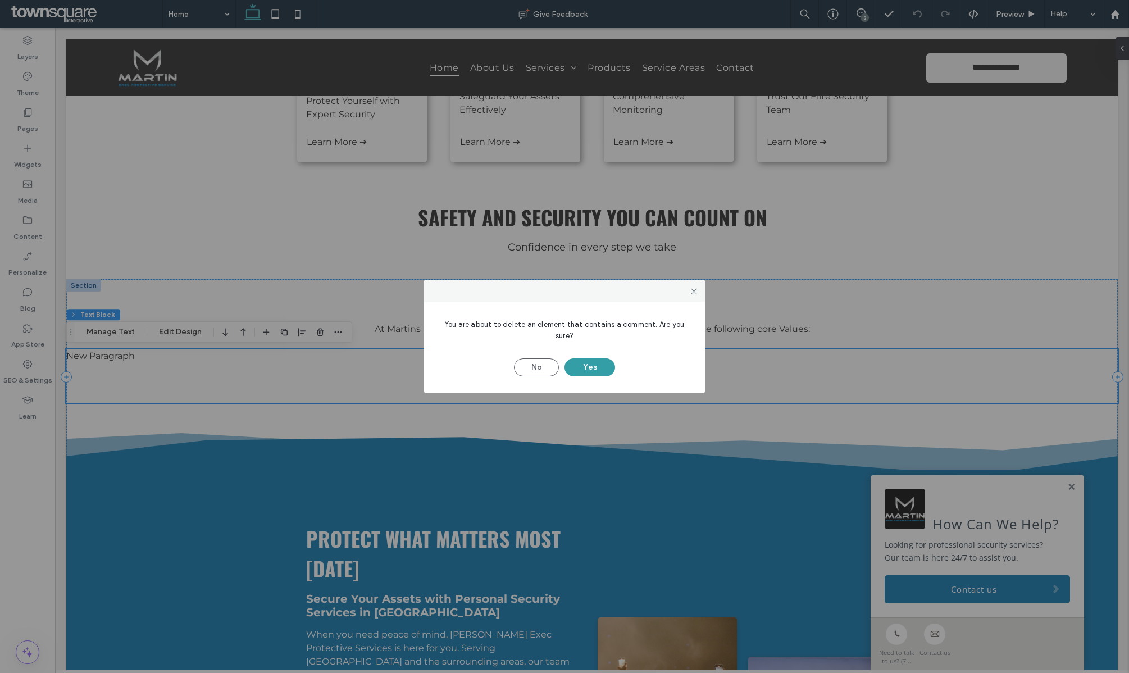
click at [596, 366] on button "Yes" at bounding box center [590, 367] width 51 height 18
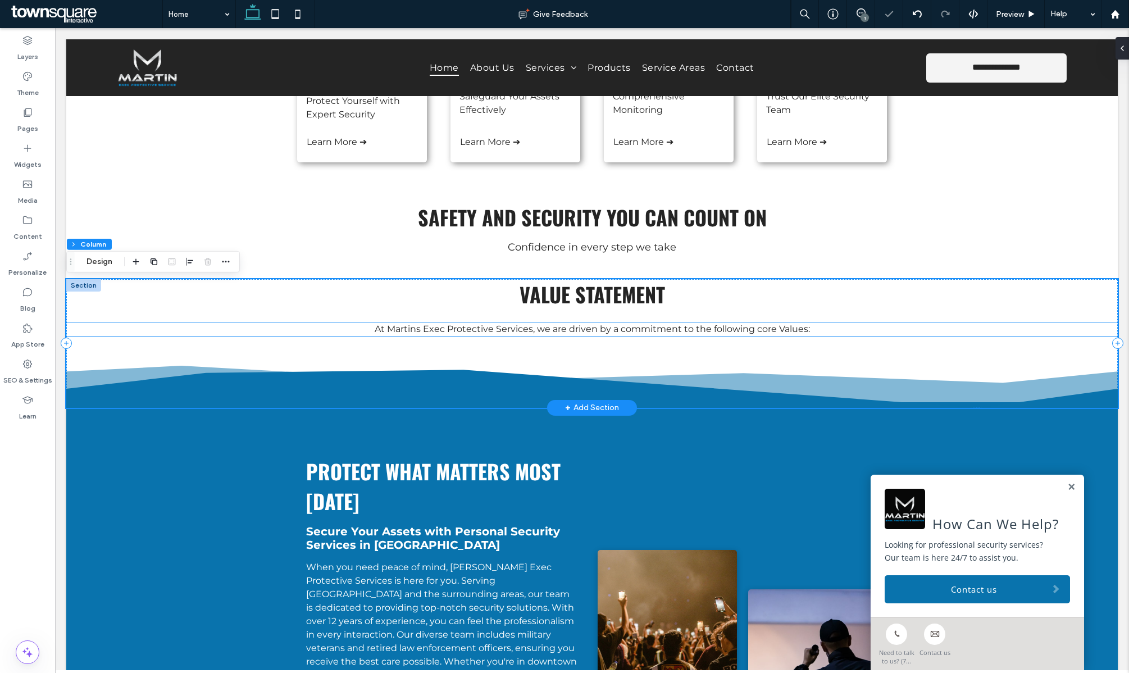
click at [809, 332] on p "At Martins Exec Protective Services, we are driven by a commitment to the follo…" at bounding box center [592, 329] width 1052 height 13
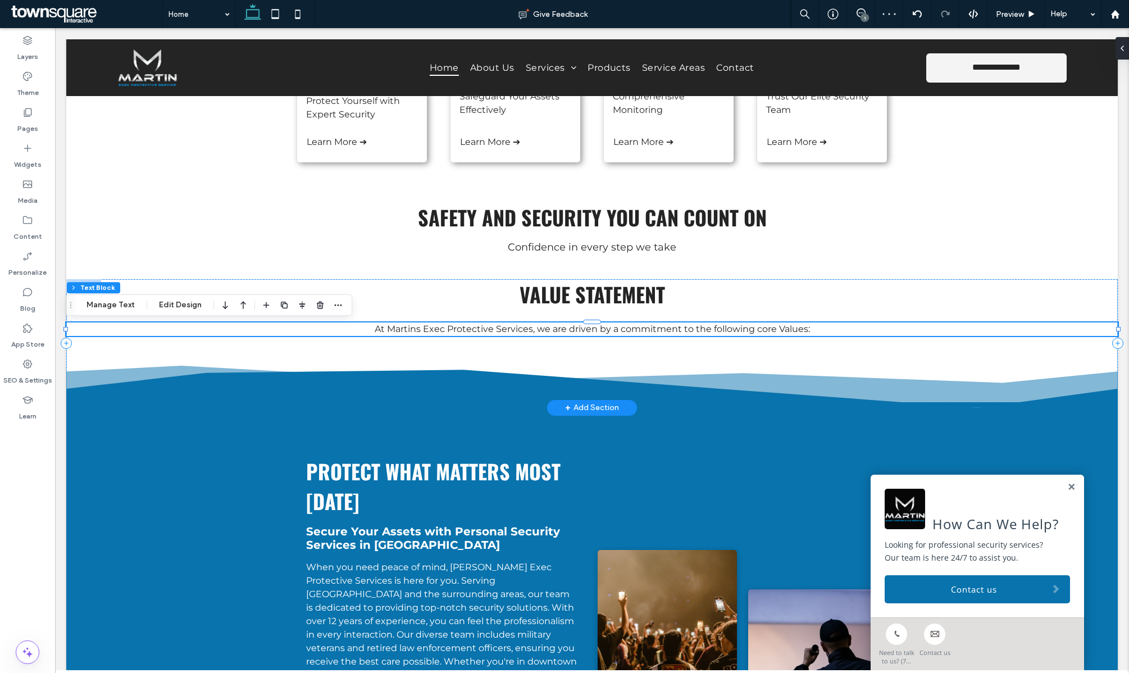
click at [815, 329] on p "At Martins Exec Protective Services, we are driven by a commitment to the follo…" at bounding box center [592, 329] width 1052 height 13
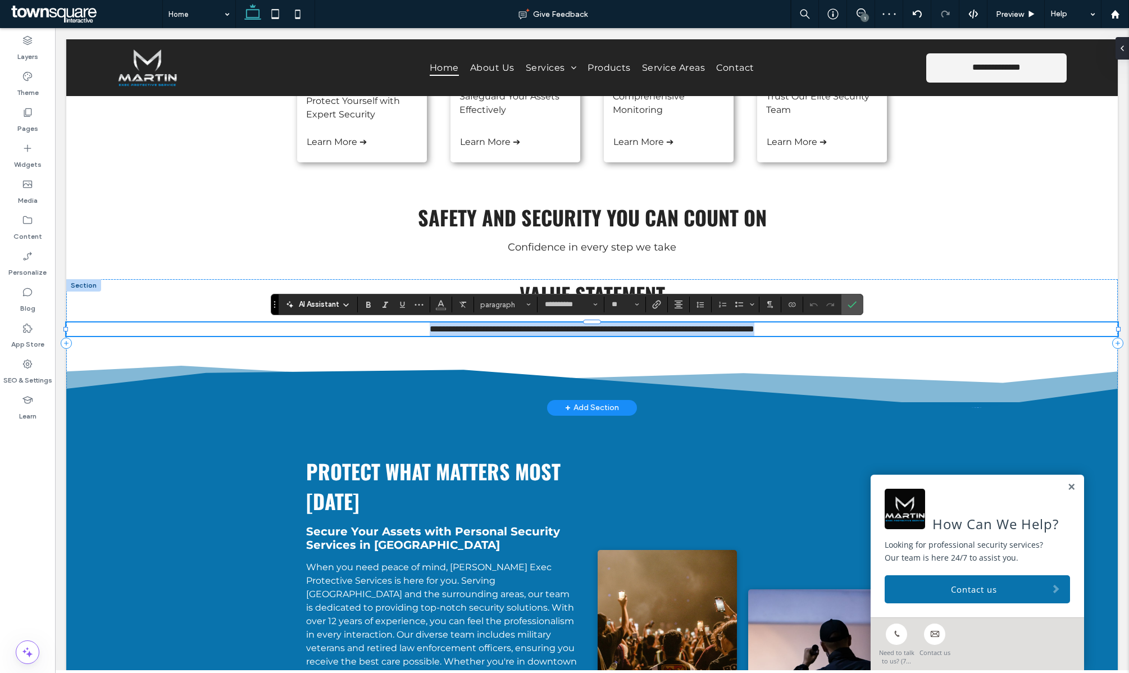
click at [833, 332] on p "**********" at bounding box center [592, 329] width 1052 height 13
click at [856, 303] on icon "Confirm" at bounding box center [852, 304] width 9 height 9
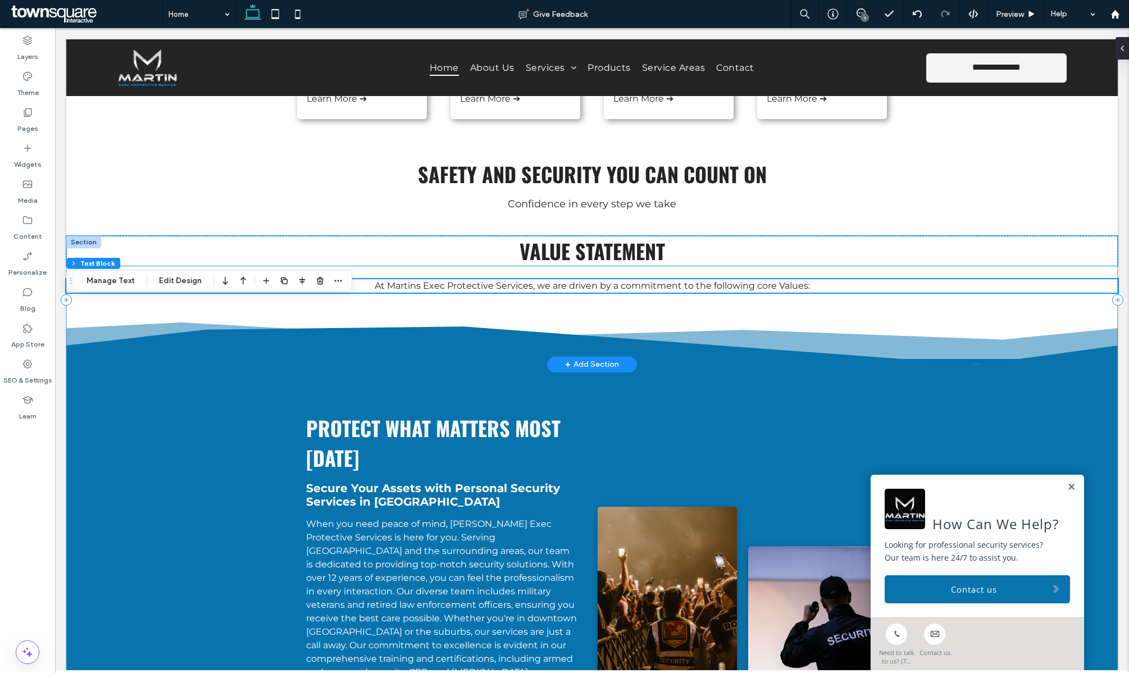
scroll to position [649, 0]
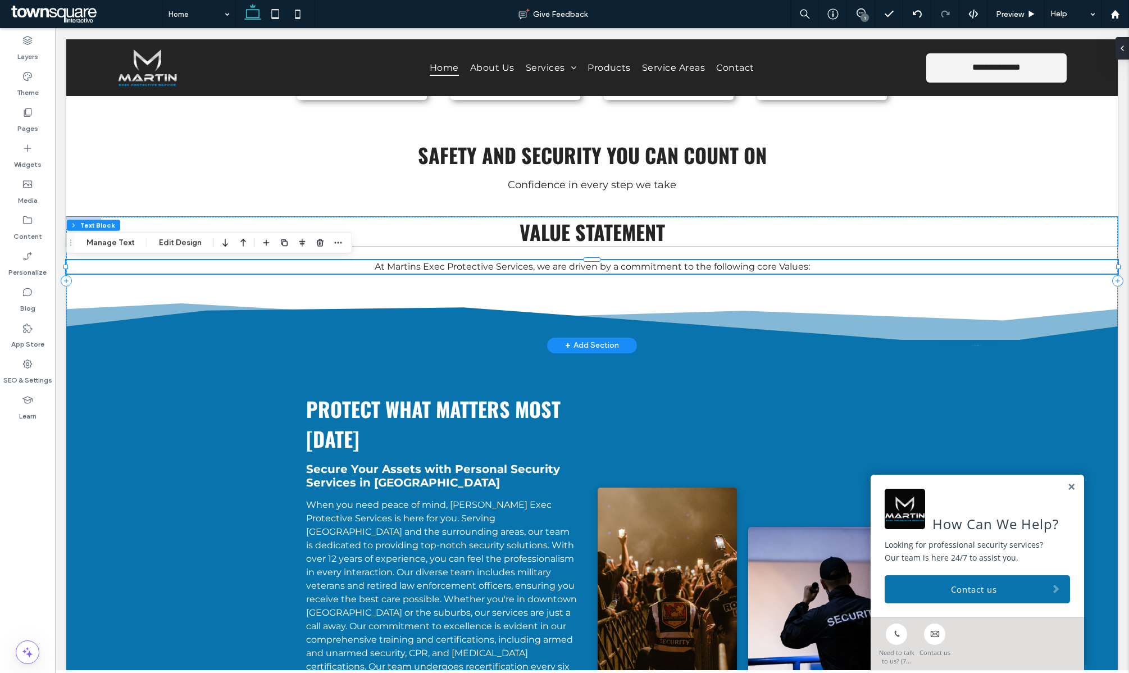
click at [415, 227] on h5 "Value Statement" at bounding box center [592, 232] width 1052 height 30
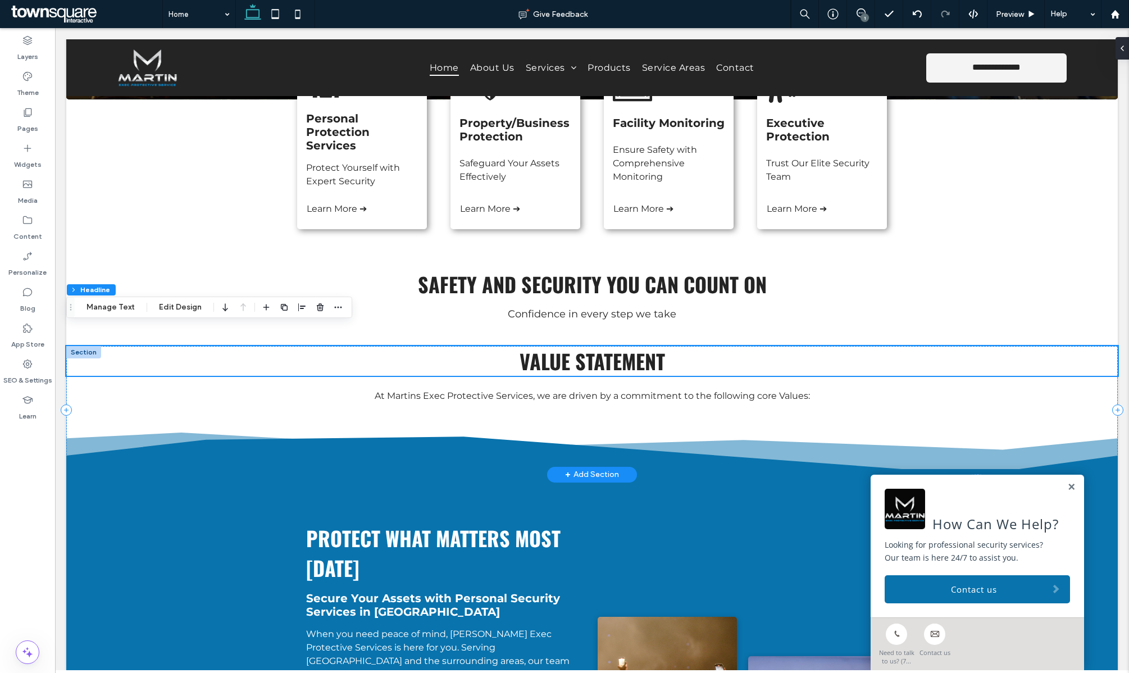
scroll to position [515, 0]
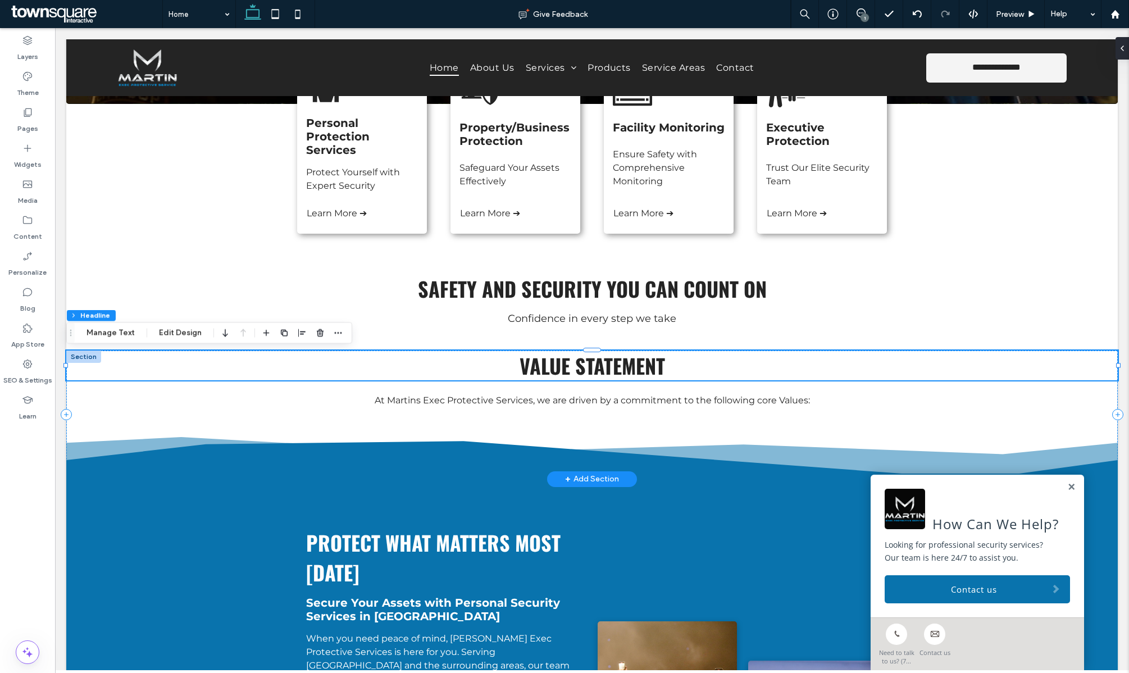
click at [591, 374] on span "Value Statement" at bounding box center [593, 366] width 146 height 30
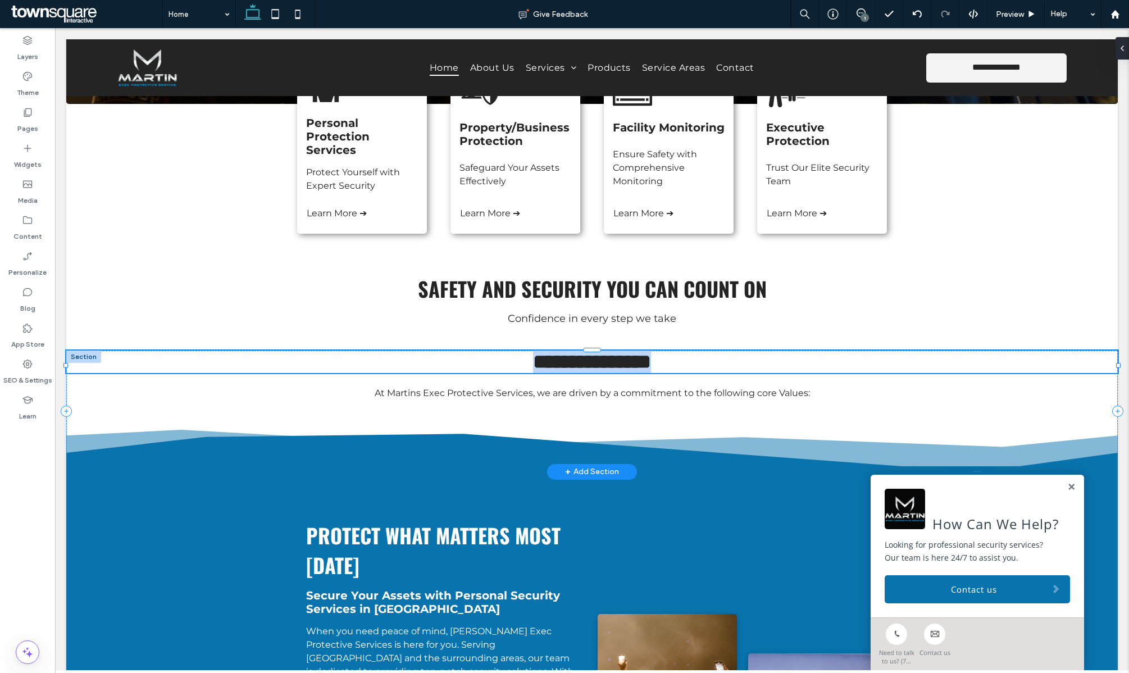
type input "******"
type input "**"
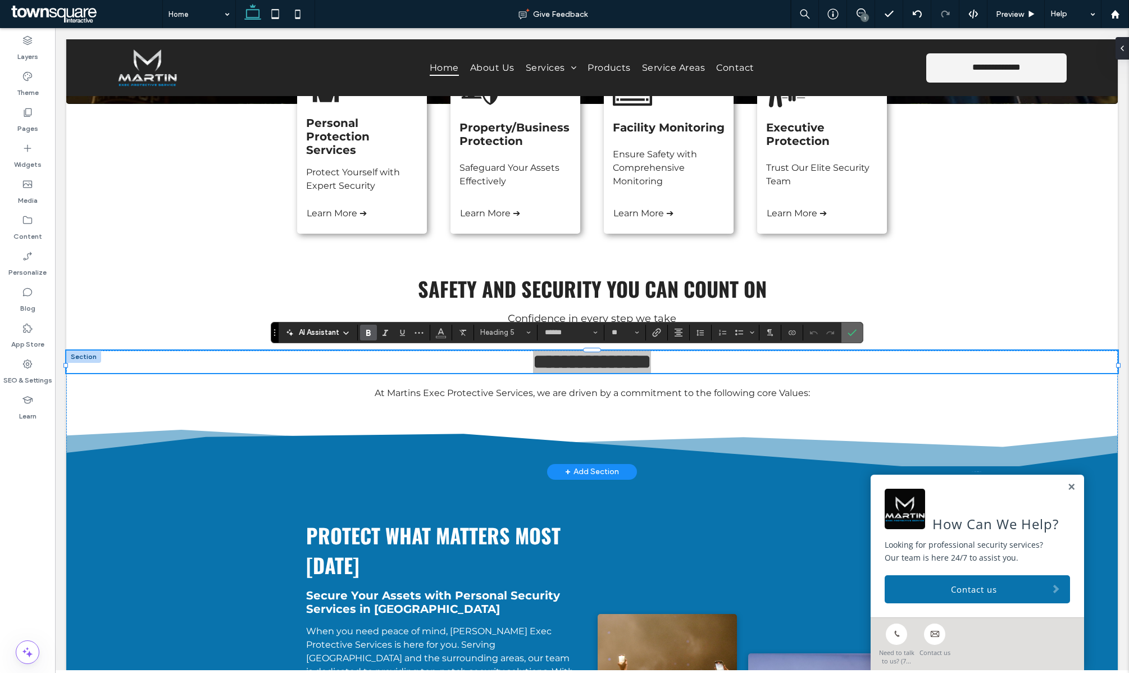
click at [854, 329] on icon "Confirm" at bounding box center [852, 332] width 9 height 9
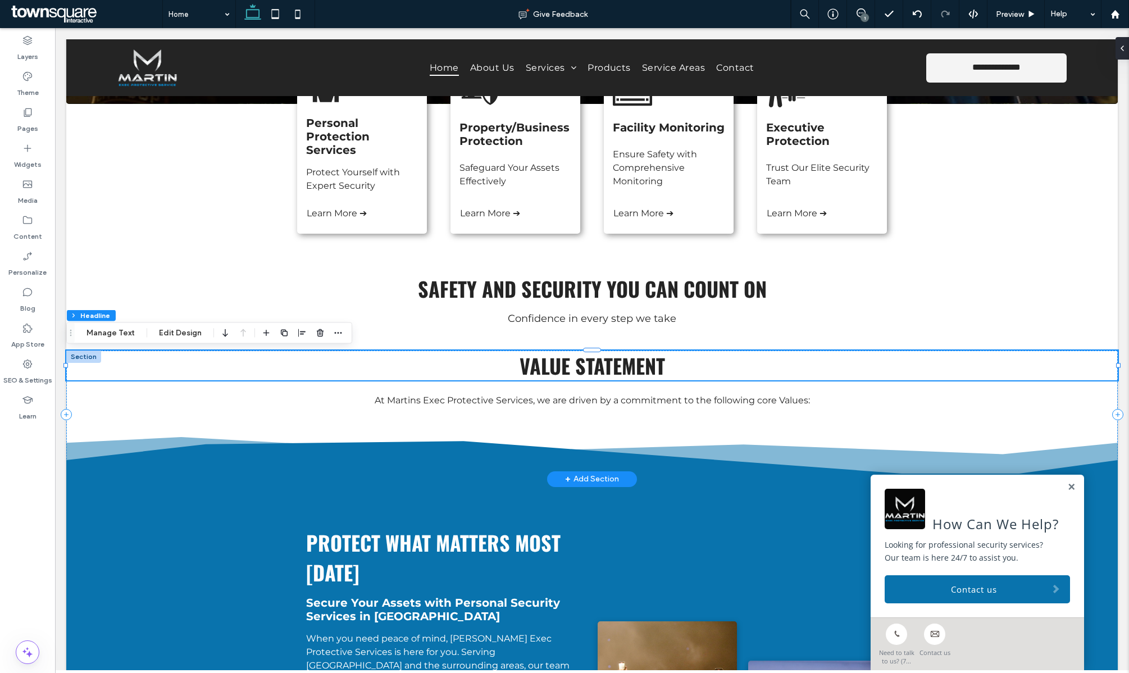
click at [624, 373] on span "Value Statement" at bounding box center [593, 366] width 146 height 30
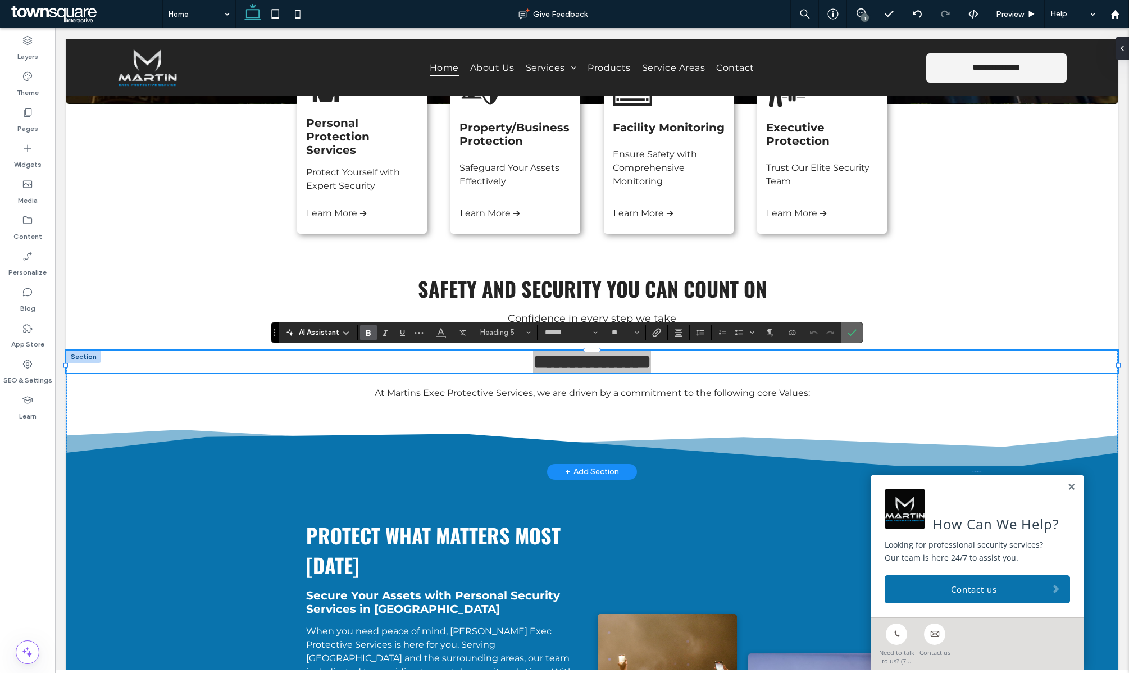
click at [856, 328] on icon "Confirm" at bounding box center [852, 332] width 9 height 9
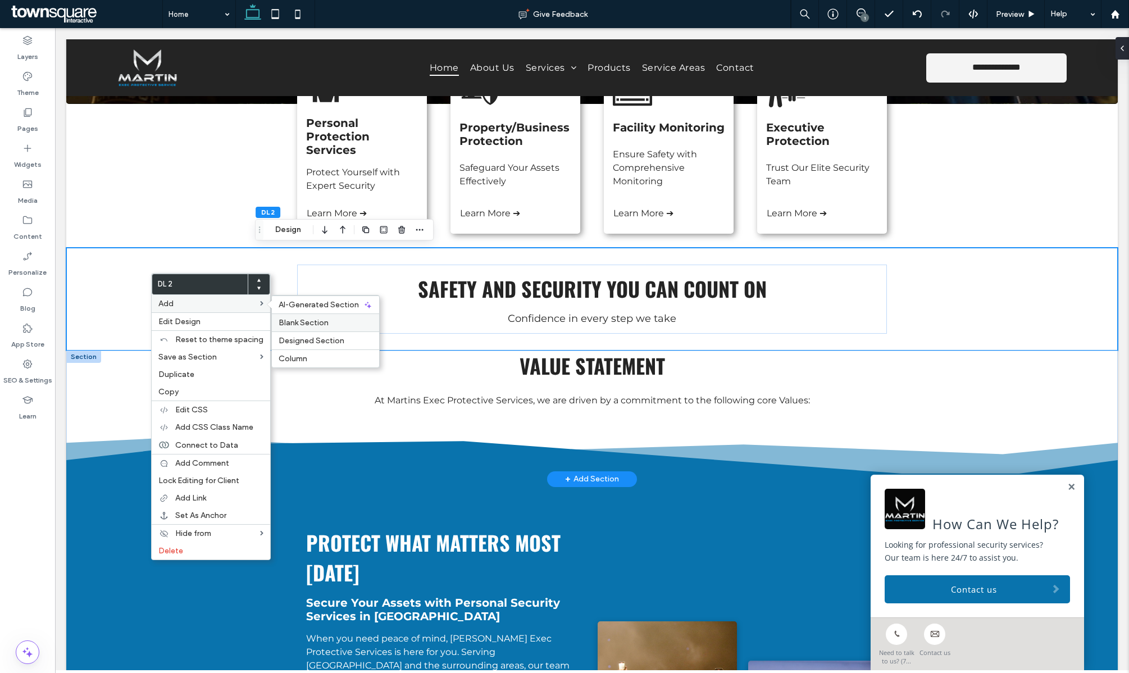
click at [317, 323] on span "Blank Section" at bounding box center [304, 323] width 50 height 10
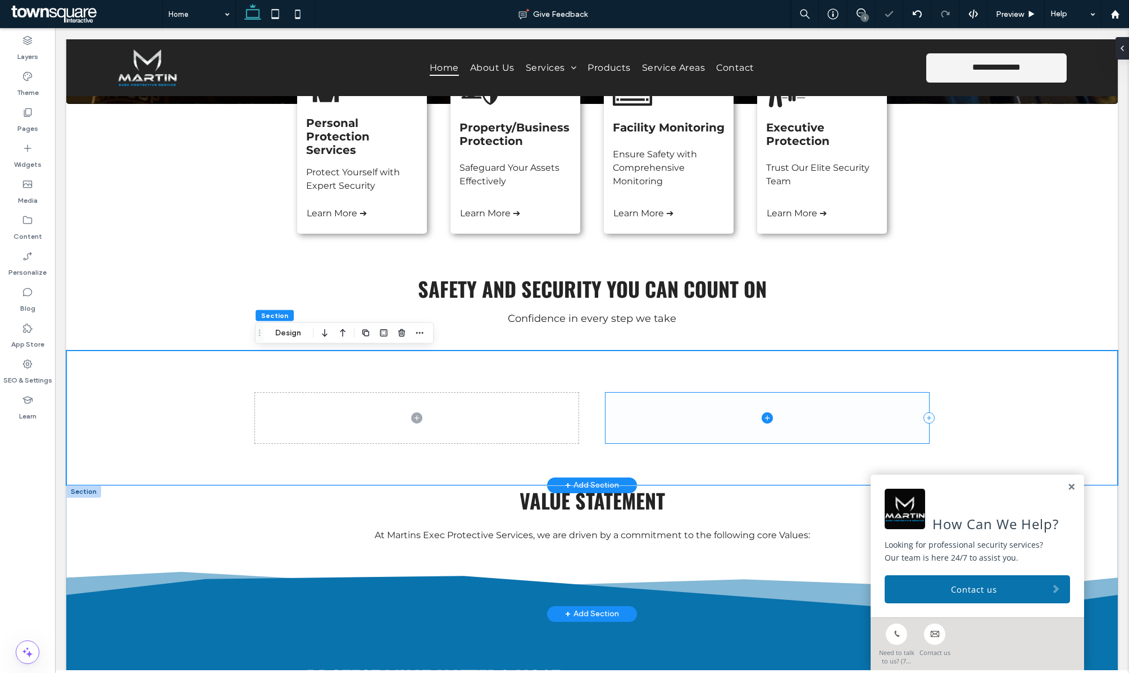
click at [614, 426] on span at bounding box center [768, 418] width 324 height 51
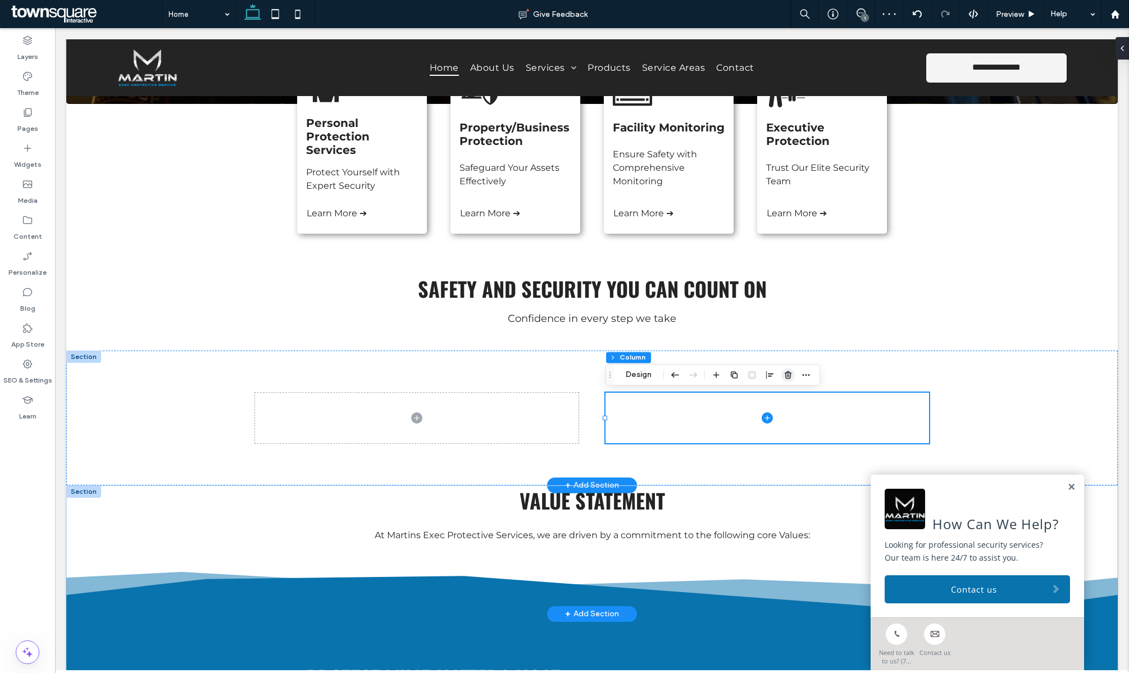
click at [786, 374] on icon "button" at bounding box center [788, 374] width 9 height 9
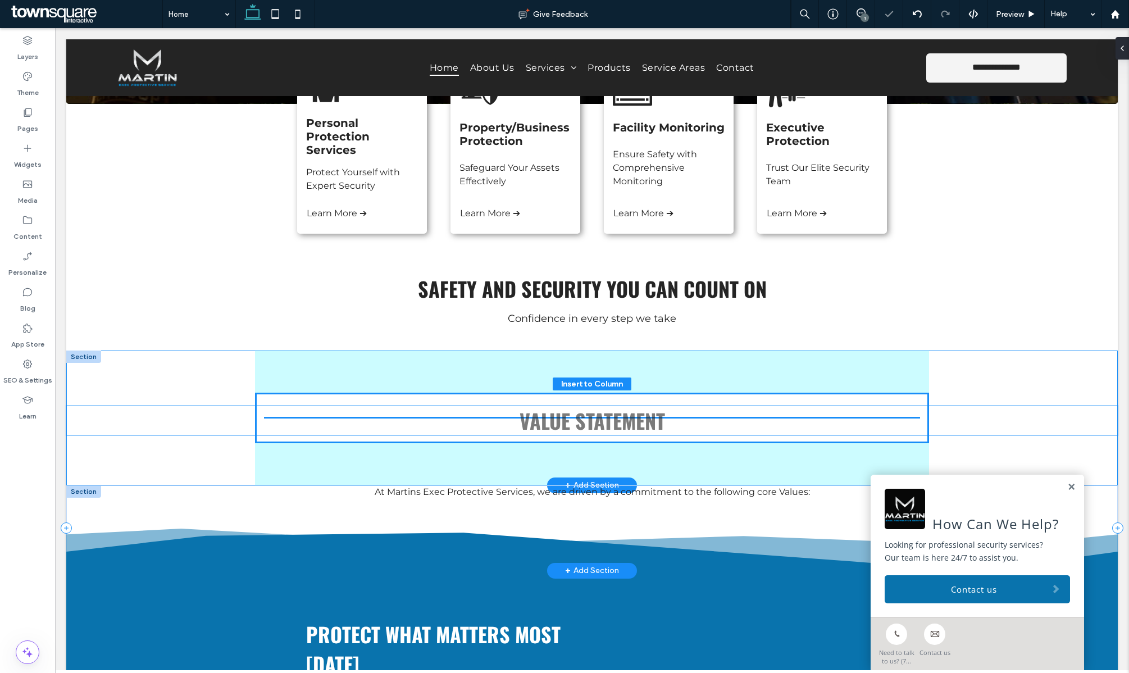
drag, startPoint x: 548, startPoint y: 503, endPoint x: 548, endPoint y: 420, distance: 82.6
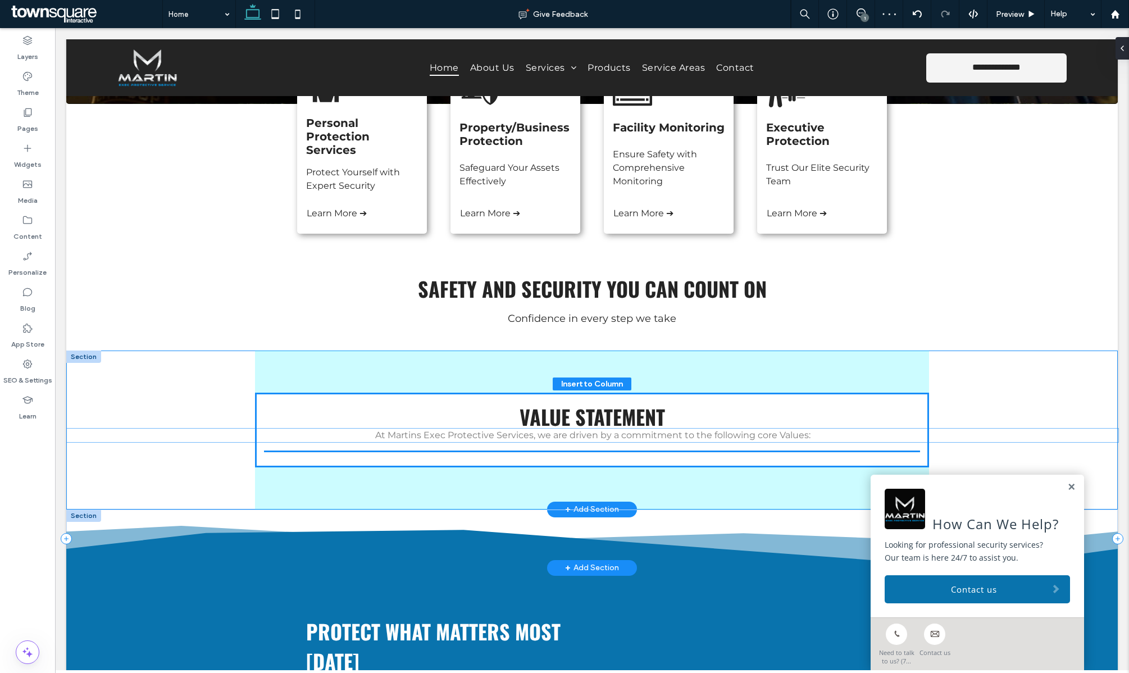
drag, startPoint x: 525, startPoint y: 490, endPoint x: 522, endPoint y: 438, distance: 52.3
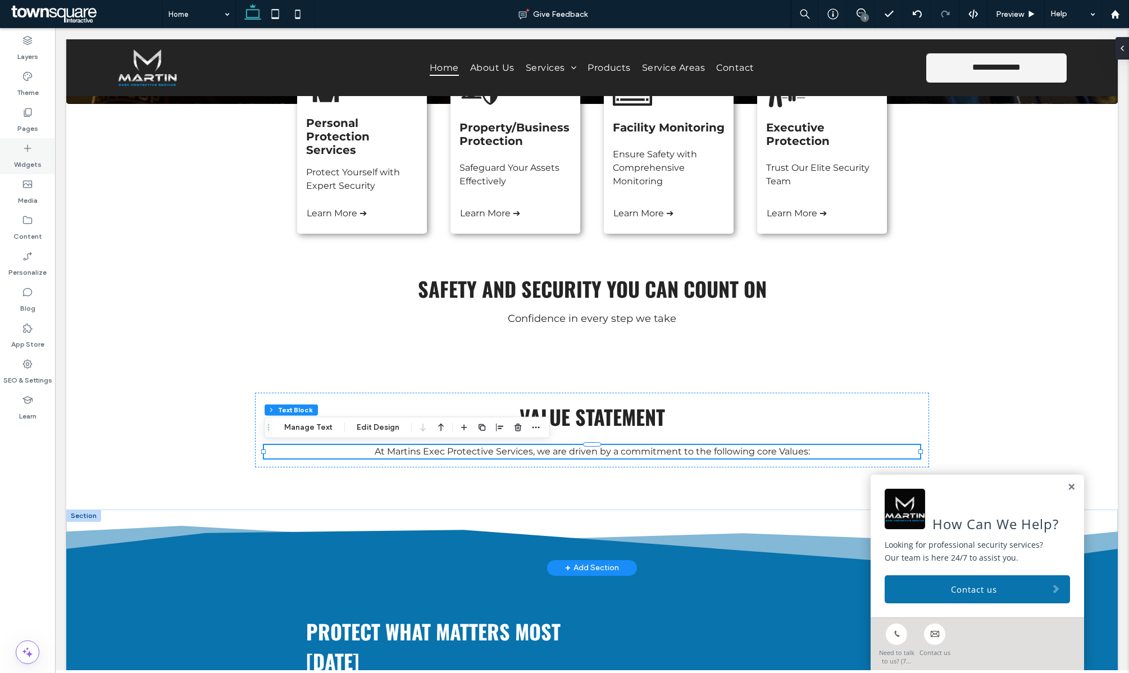
click at [28, 157] on label "Widgets" at bounding box center [28, 162] width 28 height 16
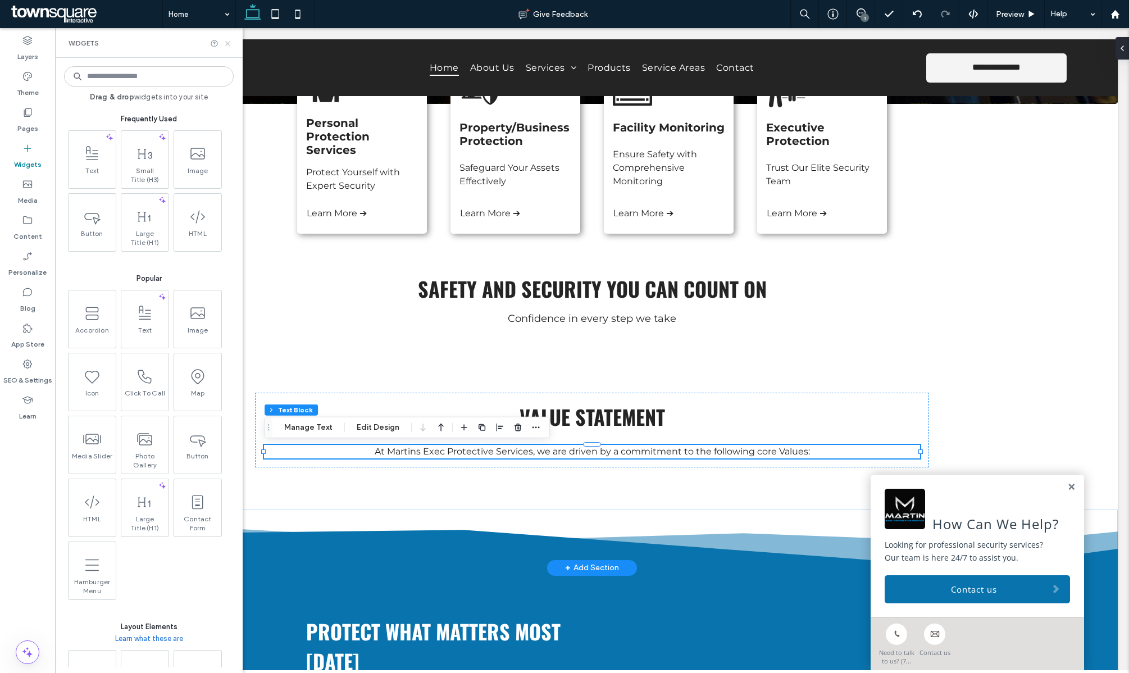
click at [227, 43] on use at bounding box center [227, 43] width 4 height 4
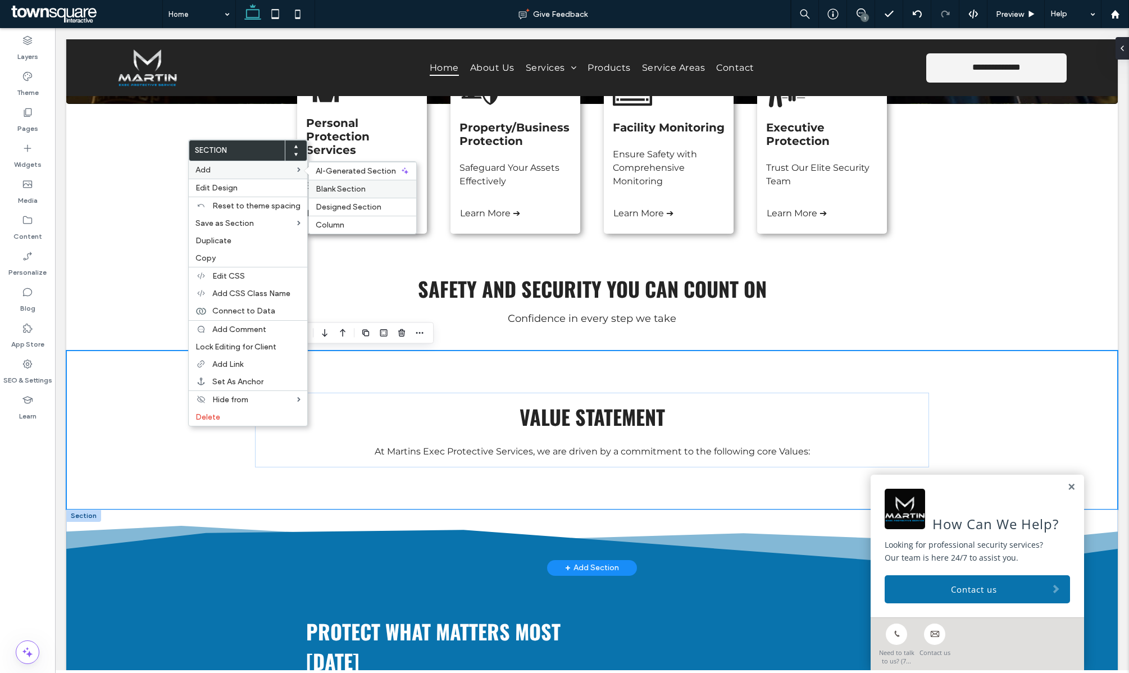
click at [337, 190] on span "Blank Section" at bounding box center [341, 189] width 50 height 10
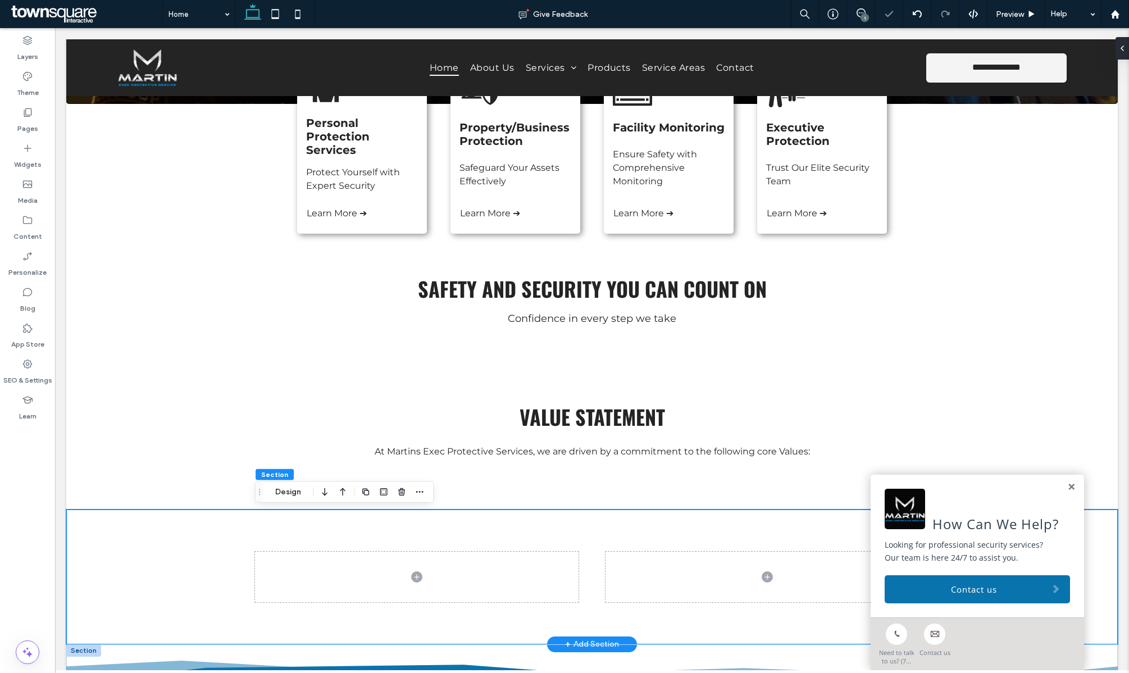
click at [198, 542] on div at bounding box center [592, 577] width 1052 height 135
click at [293, 492] on button "Design" at bounding box center [288, 491] width 40 height 13
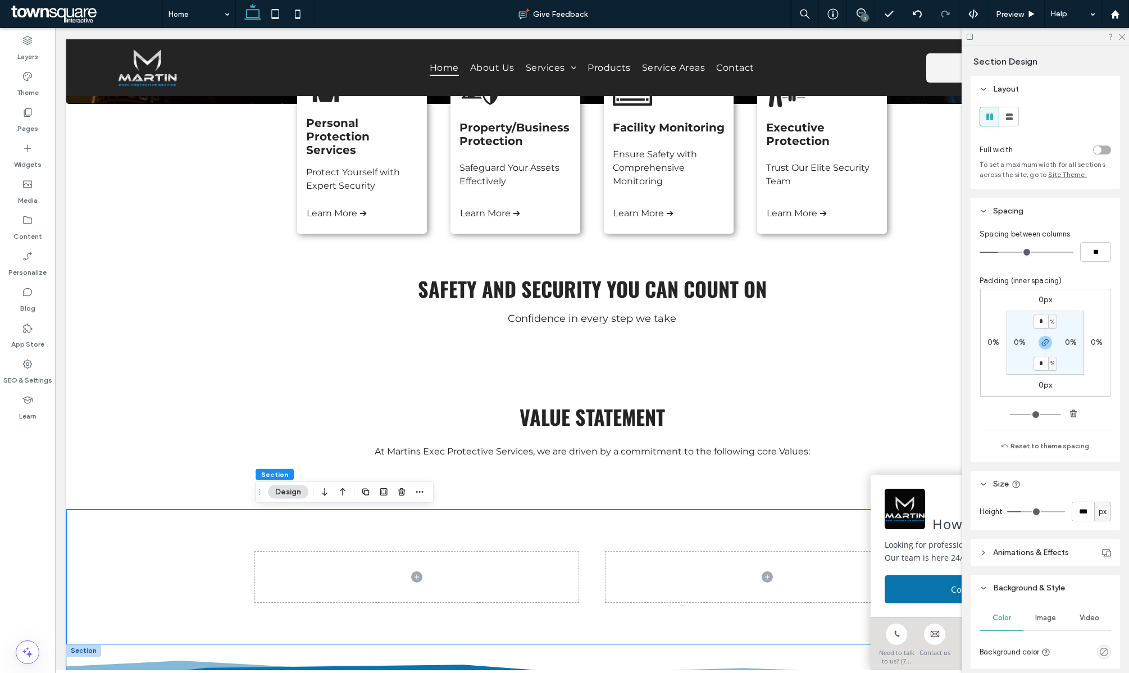
click at [1017, 342] on label "0%" at bounding box center [1020, 343] width 12 height 10
type input "*"
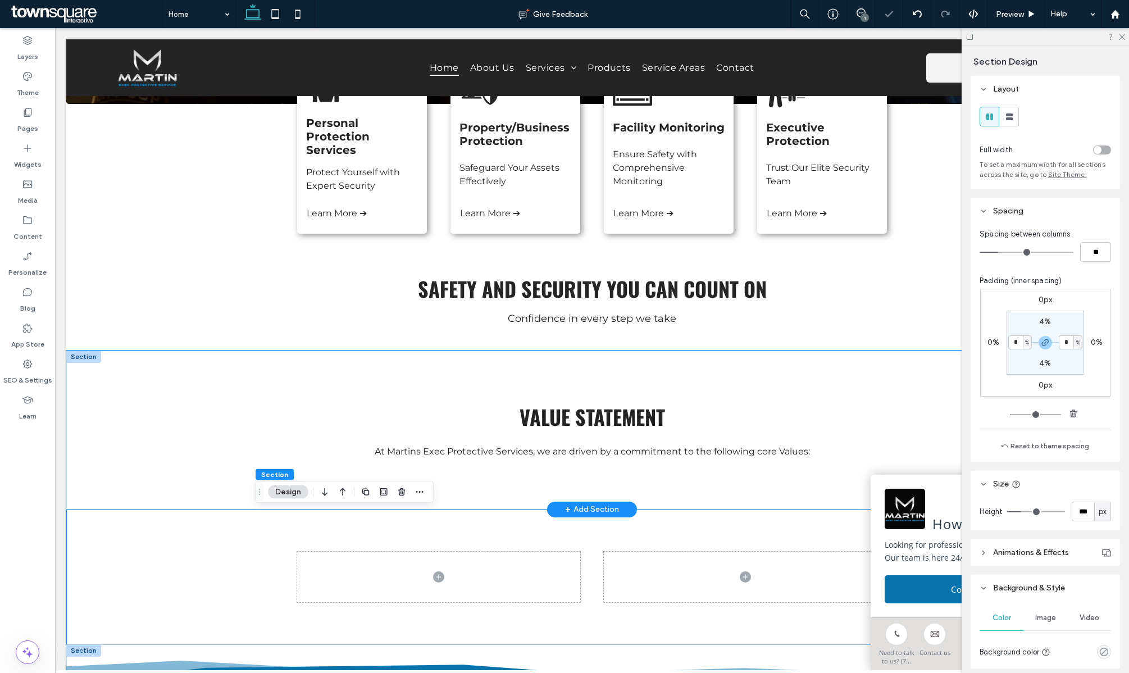
click at [528, 479] on div "Value Statement At Martins Exec Protective Services, we are driven by a commitm…" at bounding box center [592, 430] width 674 height 159
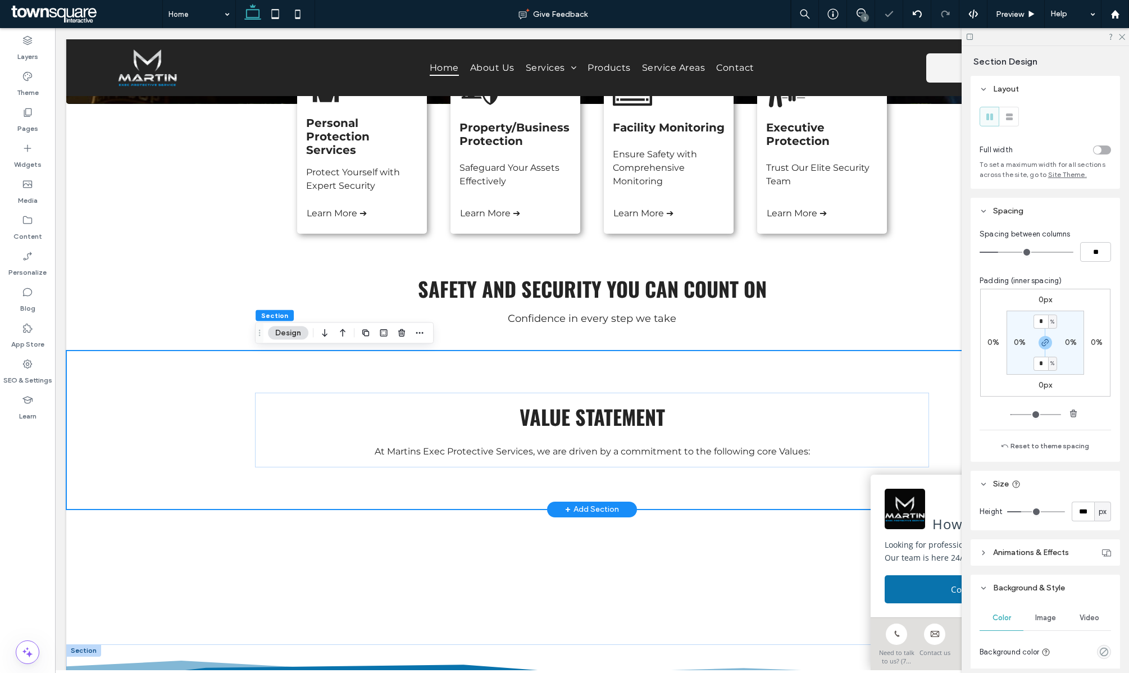
click at [252, 415] on div "Value Statement At Martins Exec Protective Services, we are driven by a commitm…" at bounding box center [592, 430] width 1052 height 159
click at [1044, 323] on input "*" at bounding box center [1041, 322] width 15 height 14
type input "*"
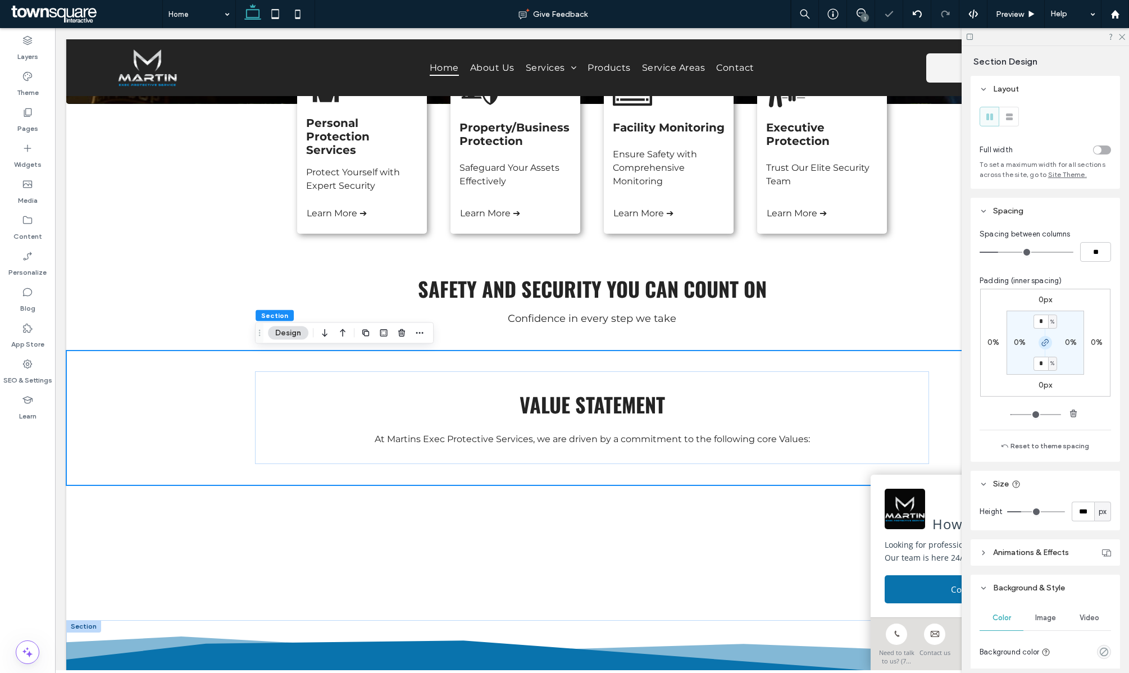
click at [1047, 340] on icon "button" at bounding box center [1045, 342] width 9 height 9
click at [1042, 365] on label "2%" at bounding box center [1045, 363] width 11 height 10
type input "*"
click at [553, 501] on div at bounding box center [592, 552] width 674 height 135
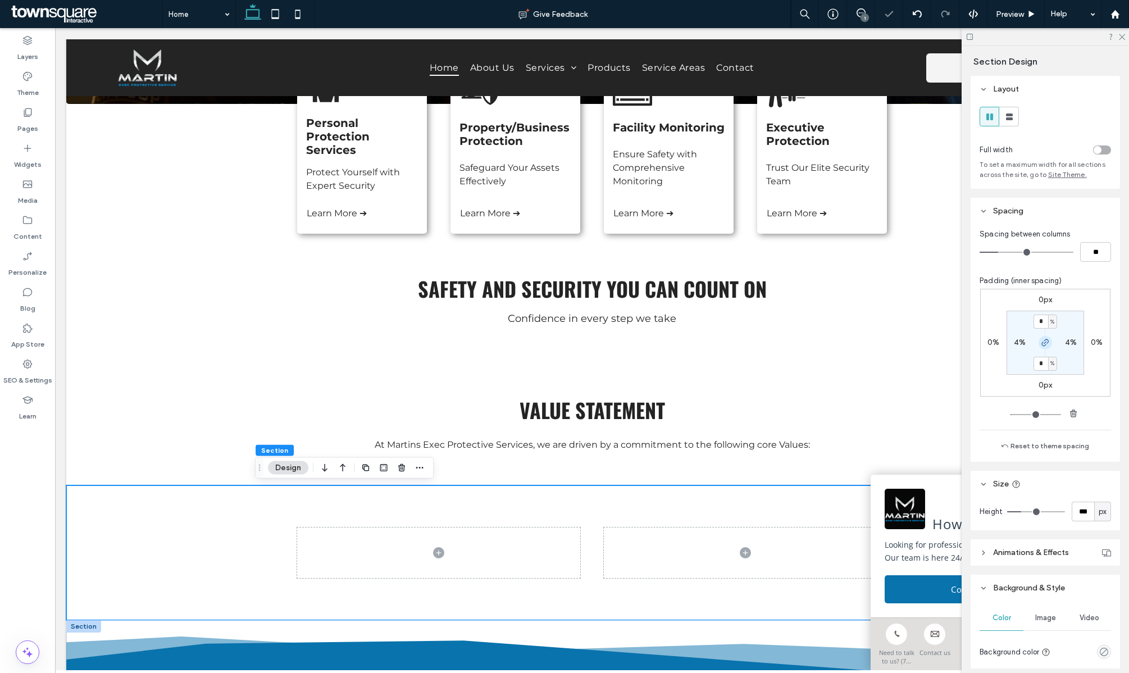
click at [1043, 342] on icon "button" at bounding box center [1045, 342] width 9 height 9
click at [1043, 319] on input "*" at bounding box center [1041, 322] width 15 height 14
type input "*"
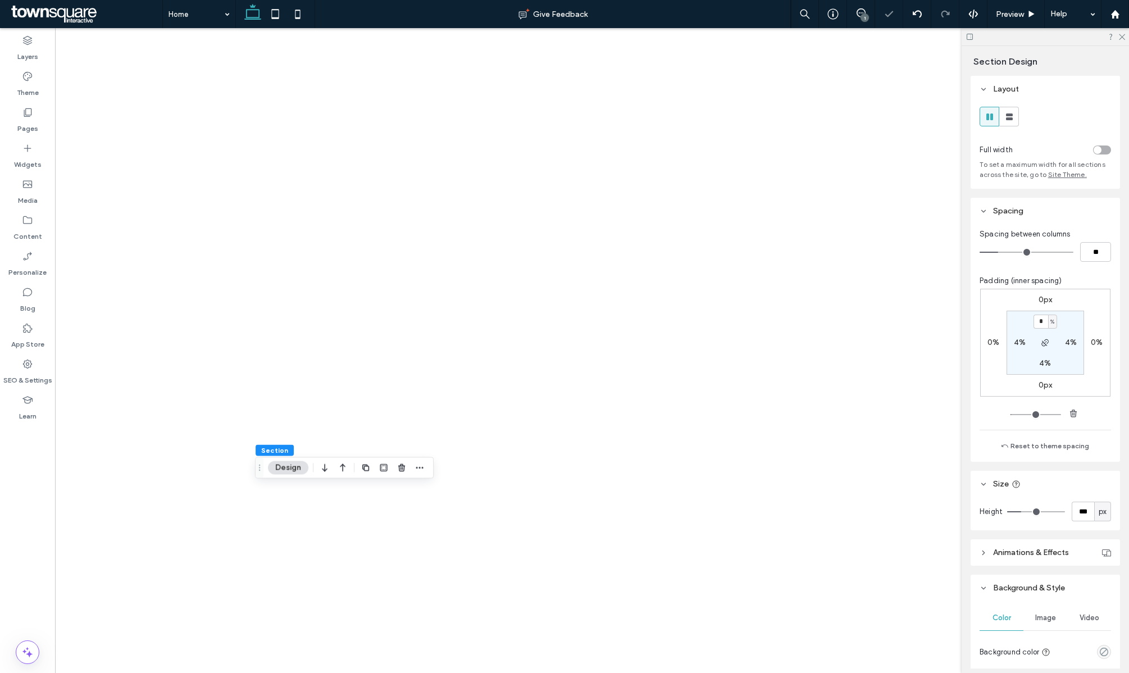
type input "*"
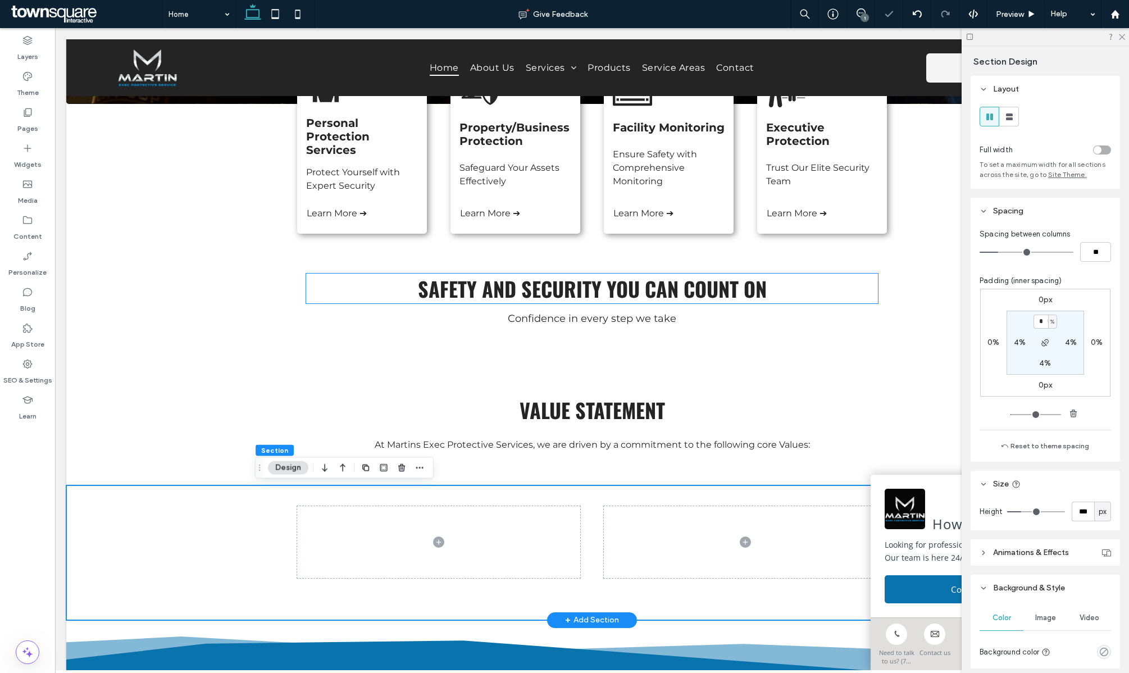
scroll to position [515, 0]
click at [654, 529] on span at bounding box center [745, 542] width 283 height 72
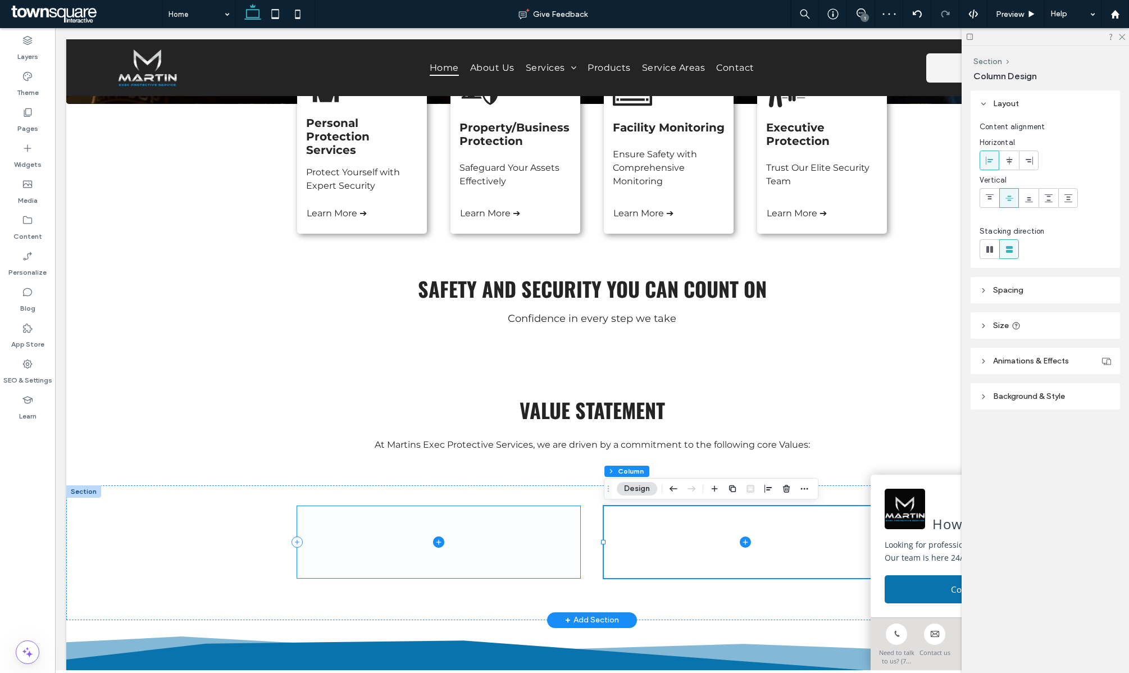
click at [362, 546] on span at bounding box center [438, 542] width 283 height 72
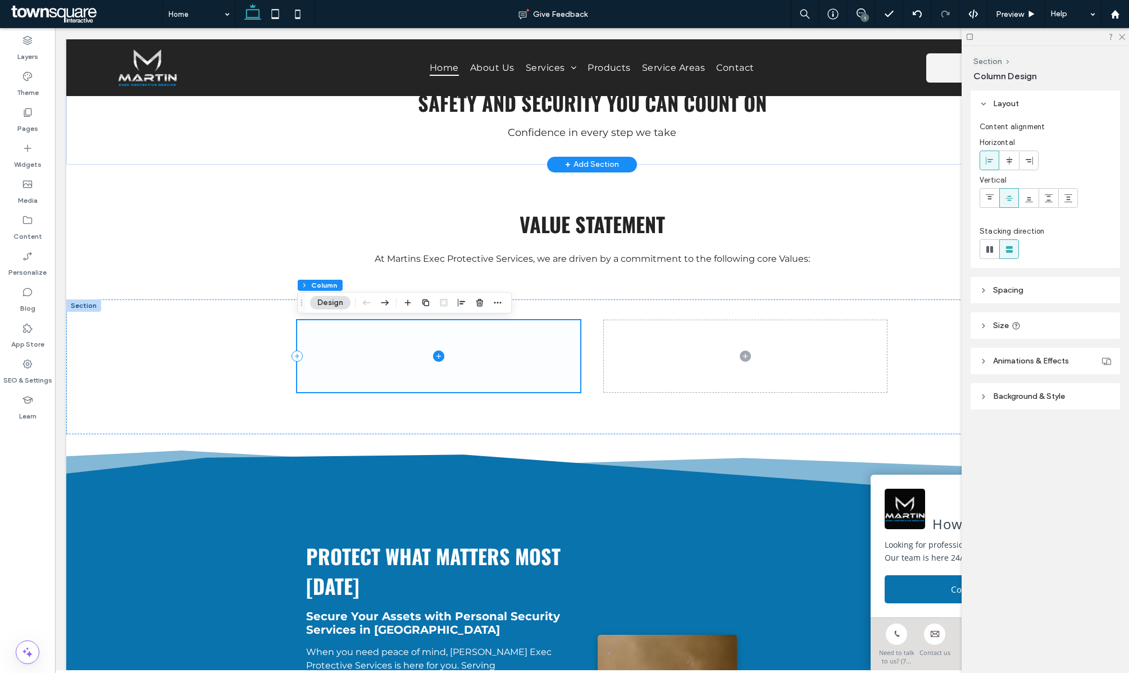
scroll to position [687, 0]
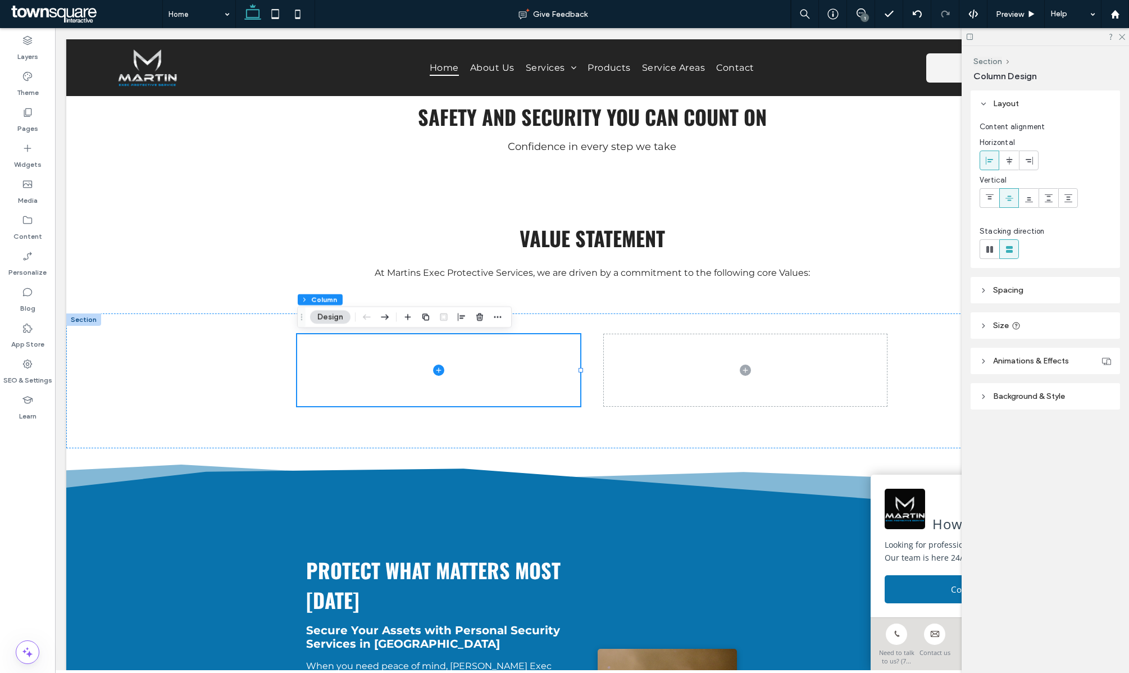
click at [1033, 395] on span "Background & Style" at bounding box center [1029, 397] width 72 height 10
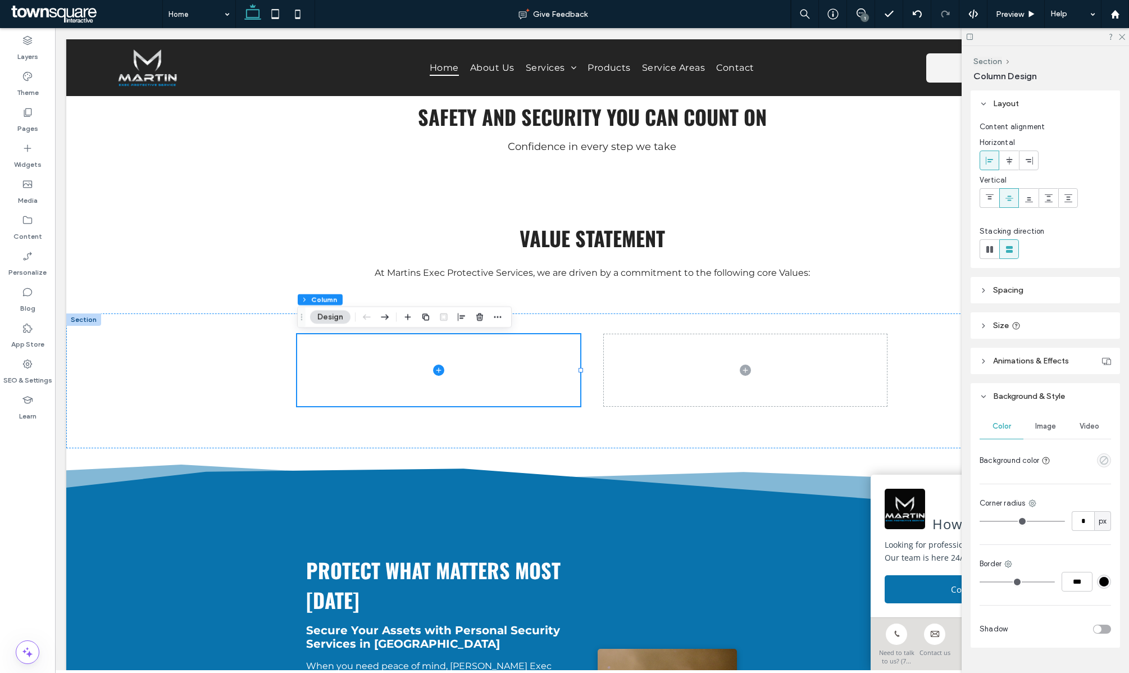
click at [1106, 457] on use "empty color" at bounding box center [1104, 460] width 8 height 8
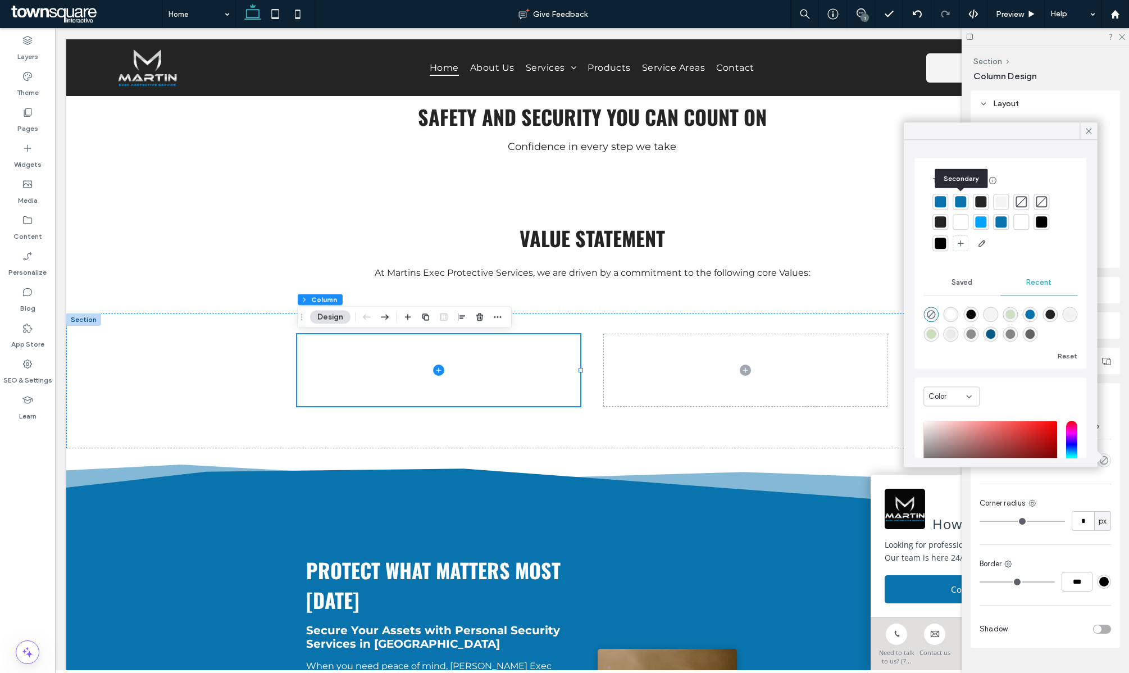
click at [961, 202] on div at bounding box center [960, 201] width 11 height 11
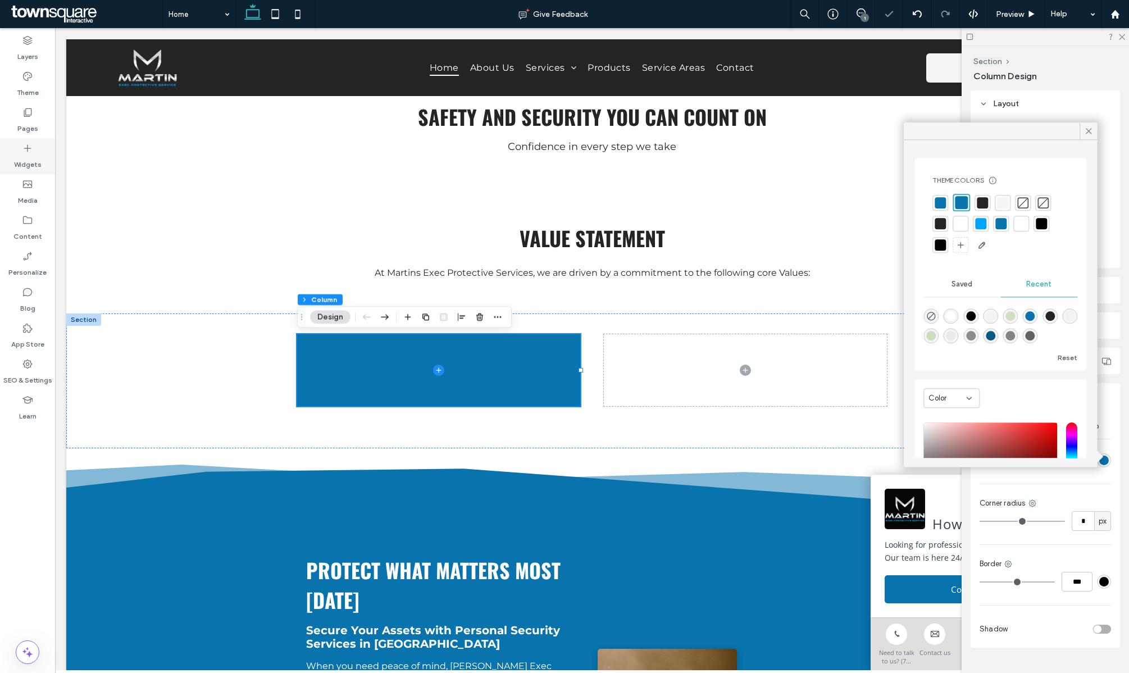
click at [24, 161] on label "Widgets" at bounding box center [28, 162] width 28 height 16
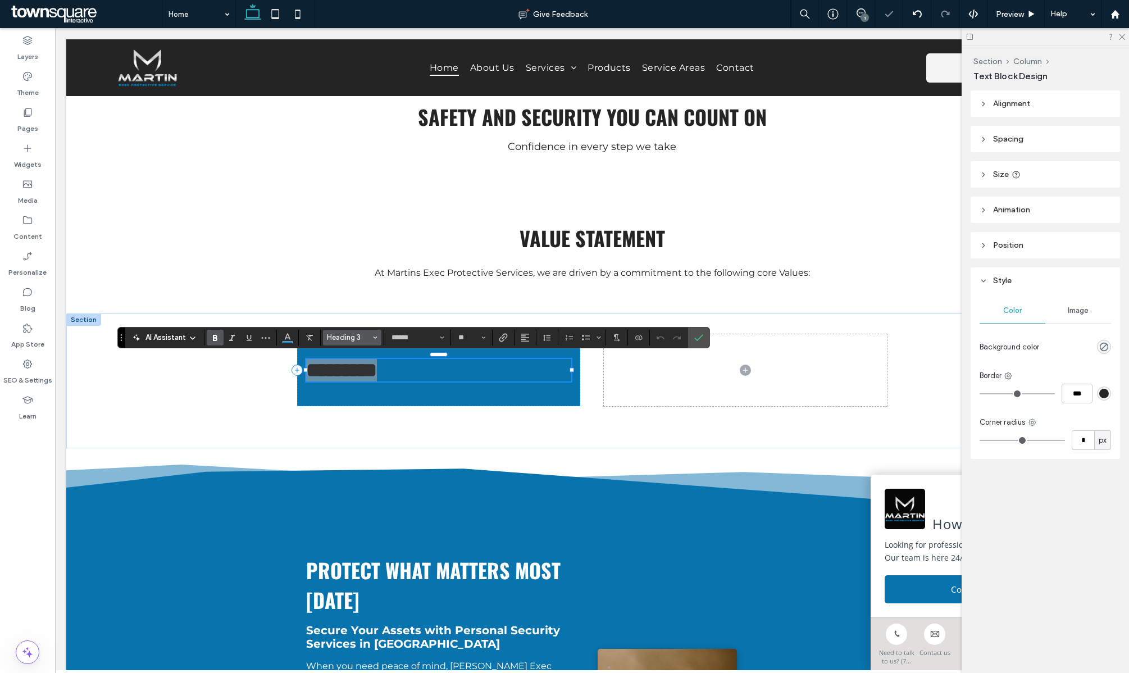
click at [376, 337] on use "Styles" at bounding box center [375, 338] width 4 height 2
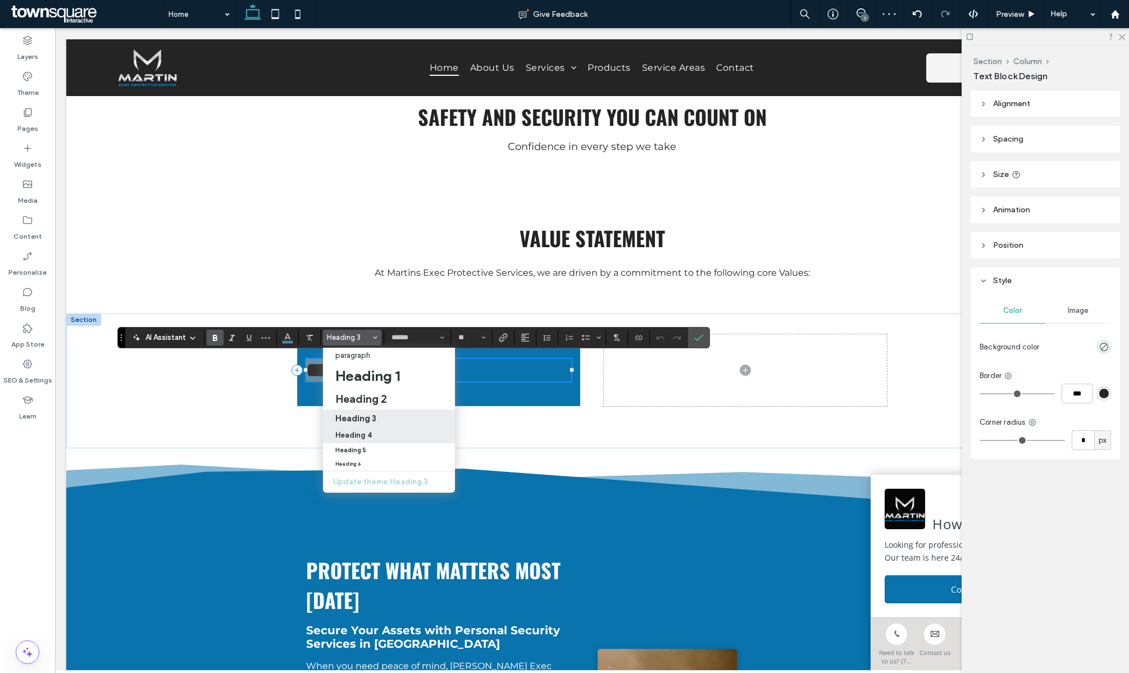
click at [365, 433] on h4 "Heading 4" at bounding box center [353, 435] width 37 height 8
type input "**********"
type input "**"
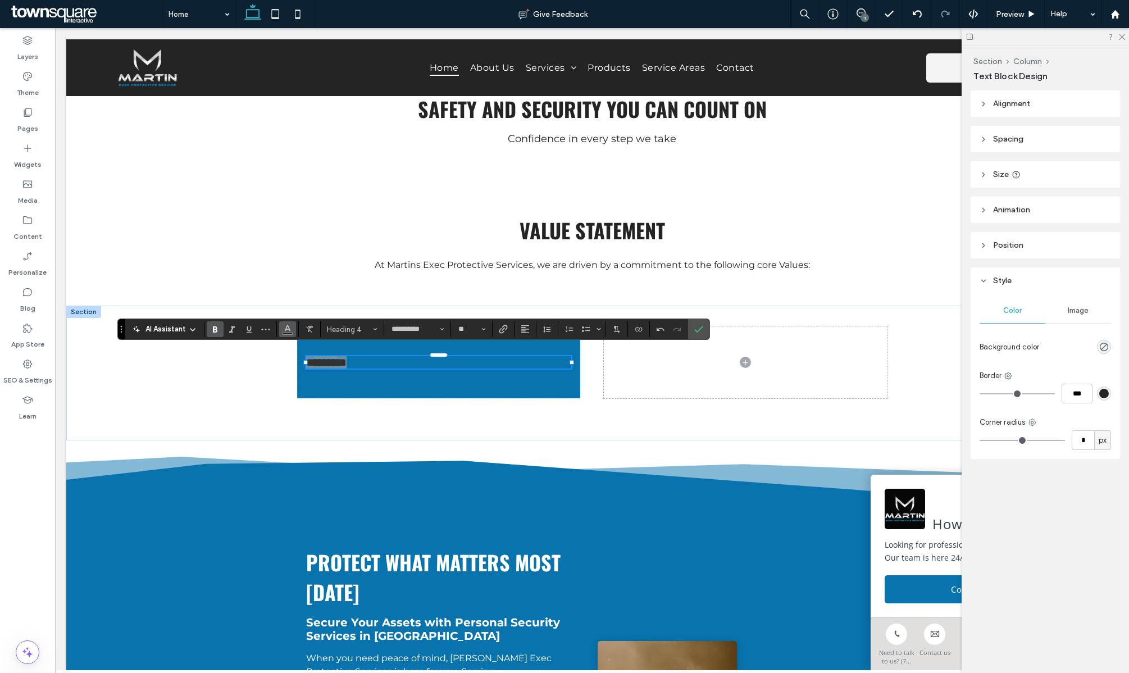
click at [288, 329] on icon "Color" at bounding box center [287, 328] width 9 height 9
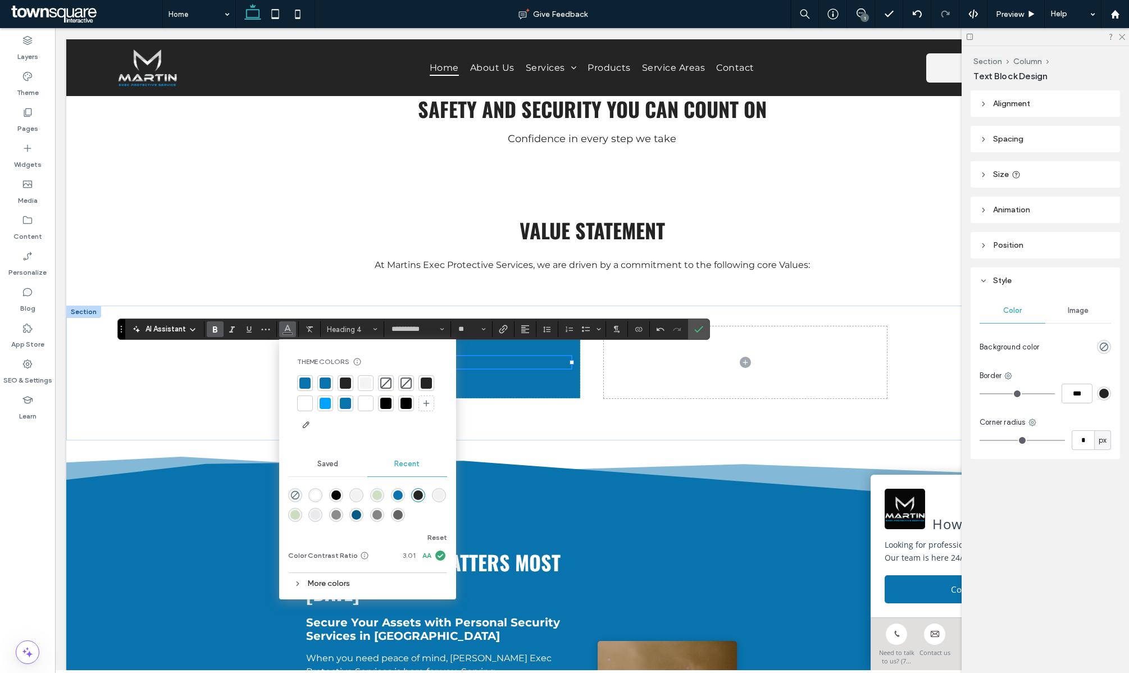
click at [307, 405] on div at bounding box center [304, 403] width 11 height 11
click at [13, 146] on div "Widgets" at bounding box center [27, 156] width 55 height 36
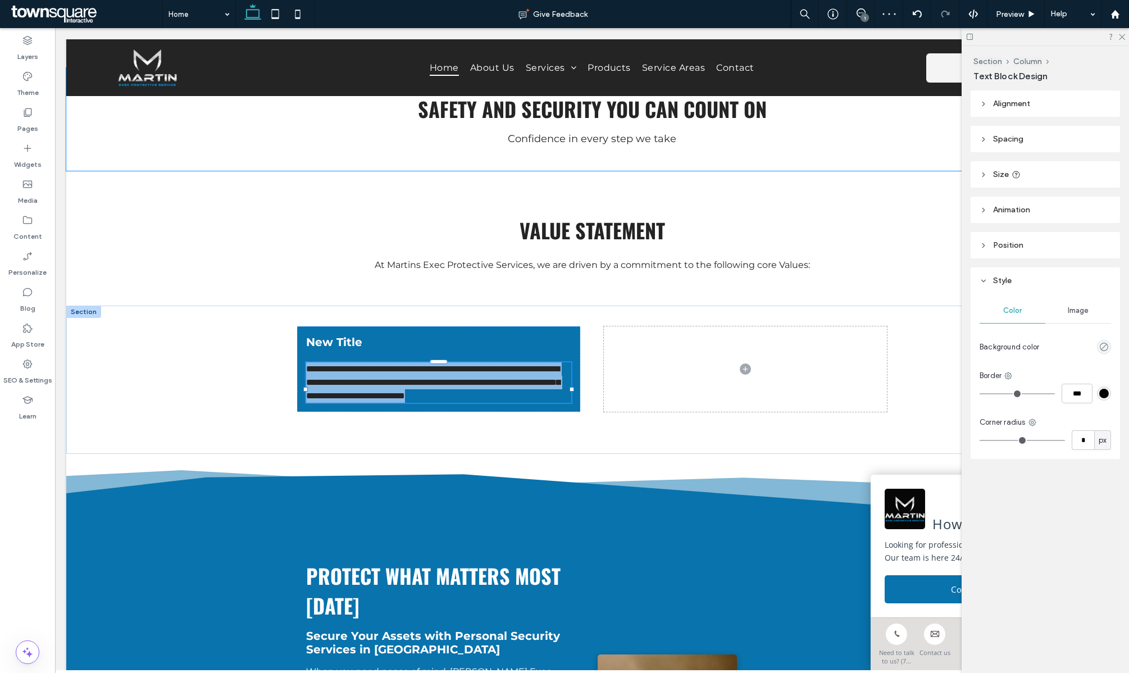
type input "**********"
type input "**"
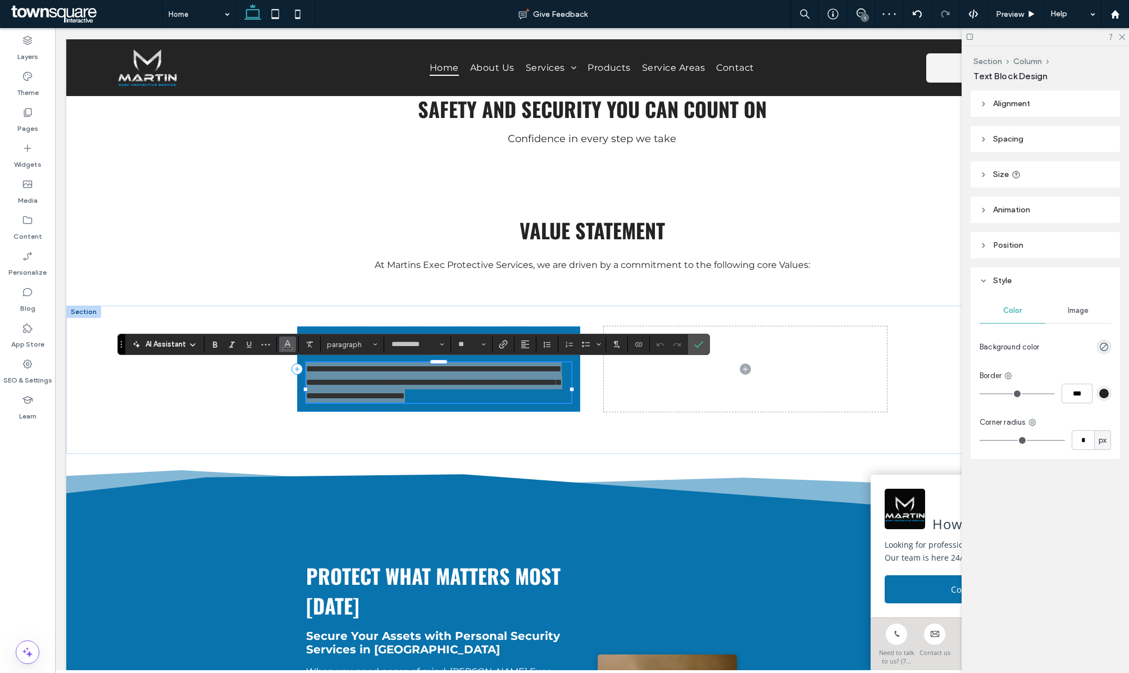
click at [289, 346] on use "Color" at bounding box center [287, 343] width 6 height 6
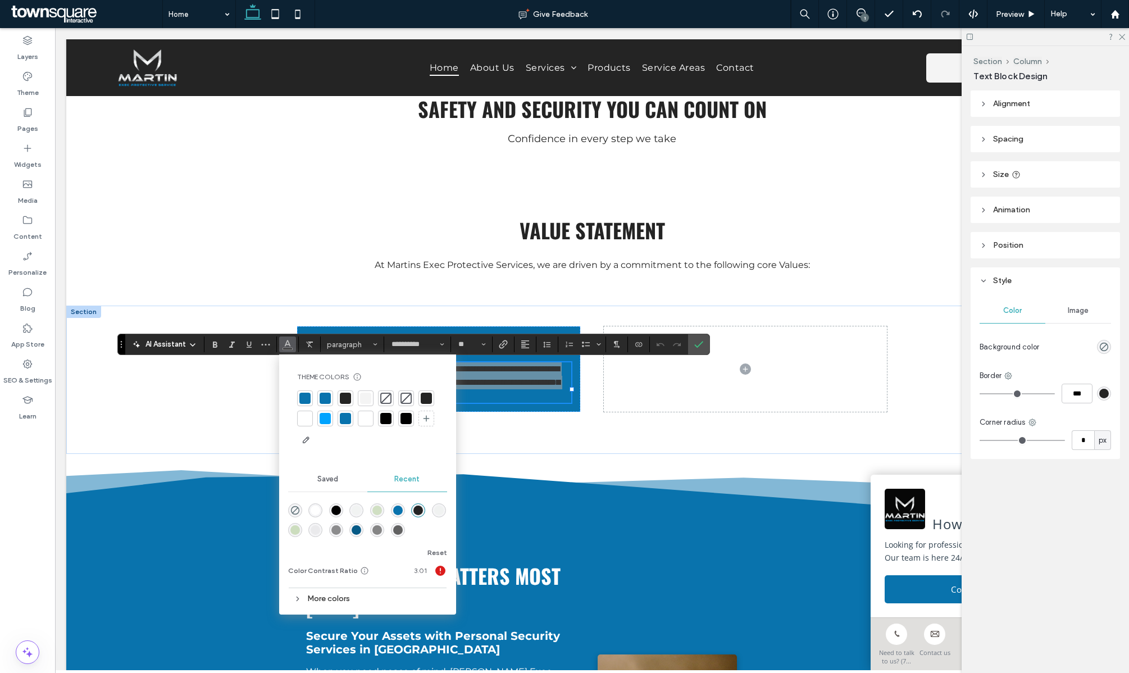
click at [306, 417] on div at bounding box center [304, 418] width 11 height 11
click at [697, 344] on icon "Confirm" at bounding box center [698, 344] width 9 height 9
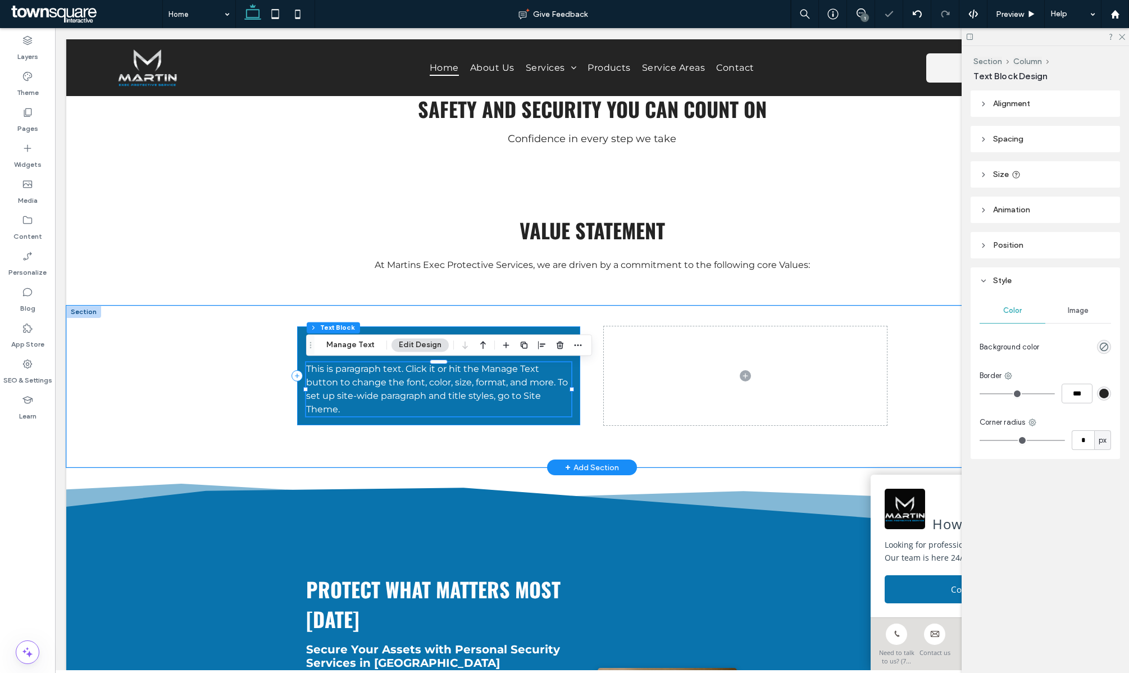
click at [573, 330] on div "New Title This is paragraph text. Click it or hit the Manage Text button to cha…" at bounding box center [438, 375] width 283 height 99
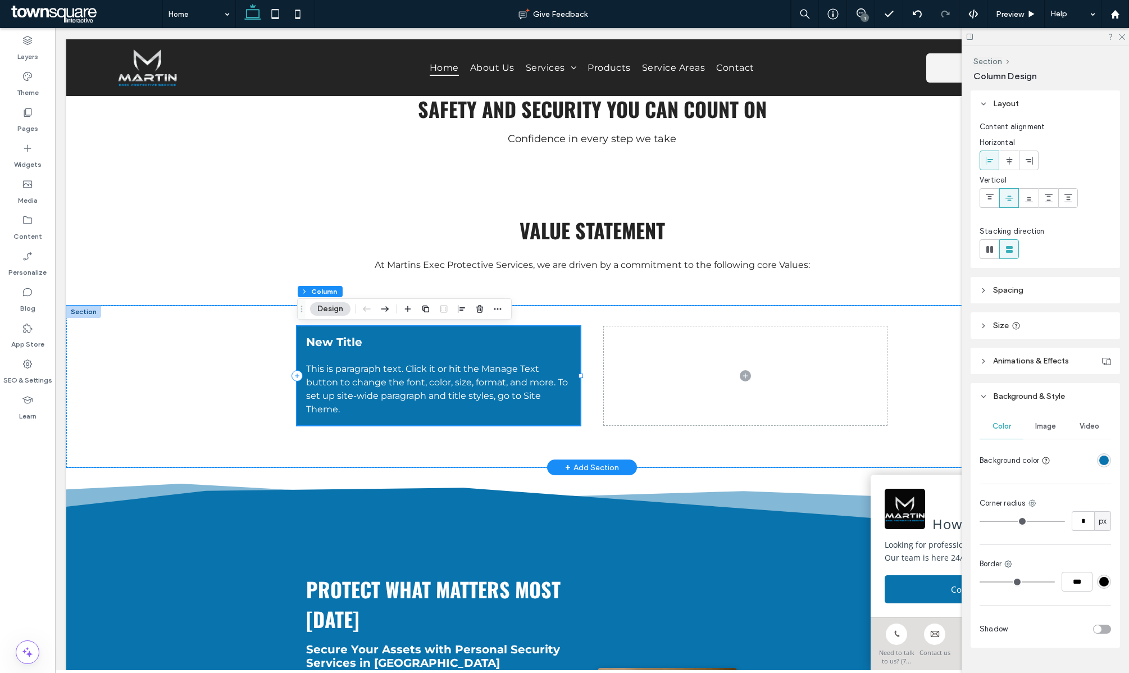
click at [576, 345] on div "New Title This is paragraph text. Click it or hit the Manage Text button to cha…" at bounding box center [438, 375] width 283 height 99
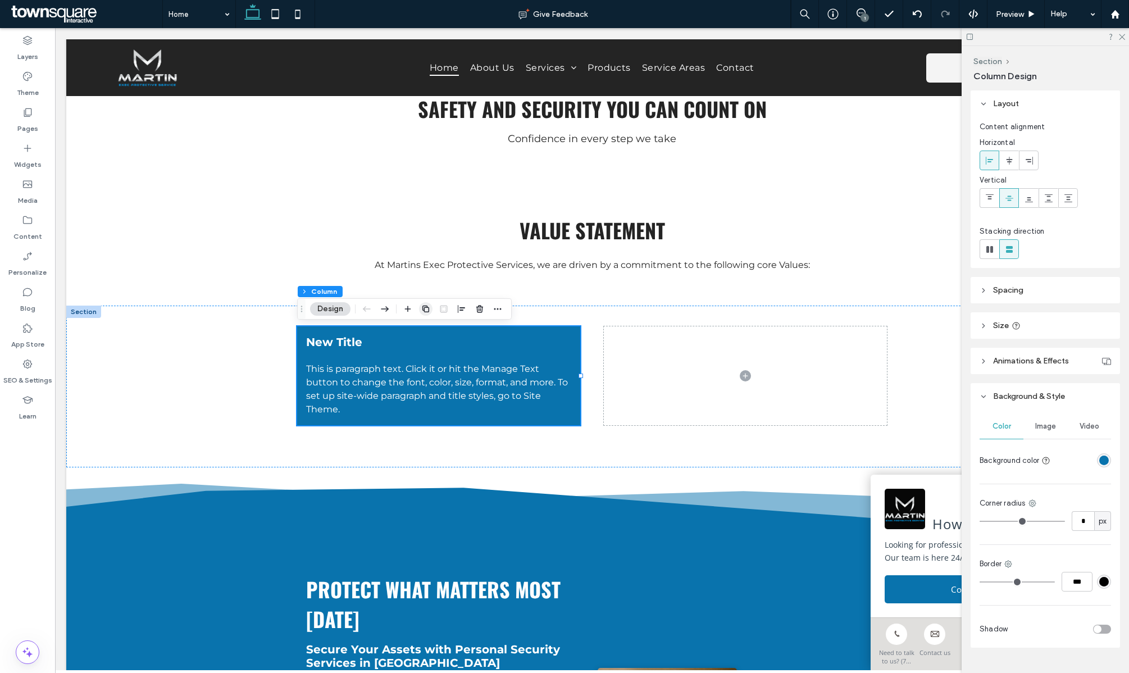
click at [426, 308] on icon "button" at bounding box center [425, 309] width 9 height 9
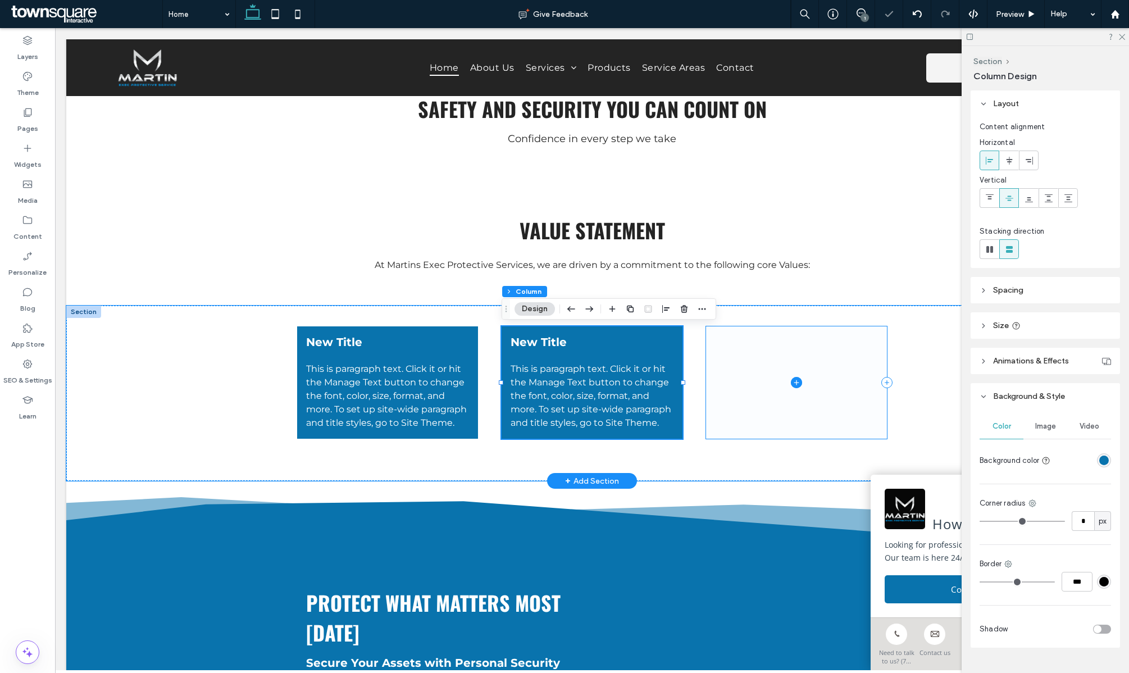
click at [716, 361] on span at bounding box center [796, 382] width 181 height 112
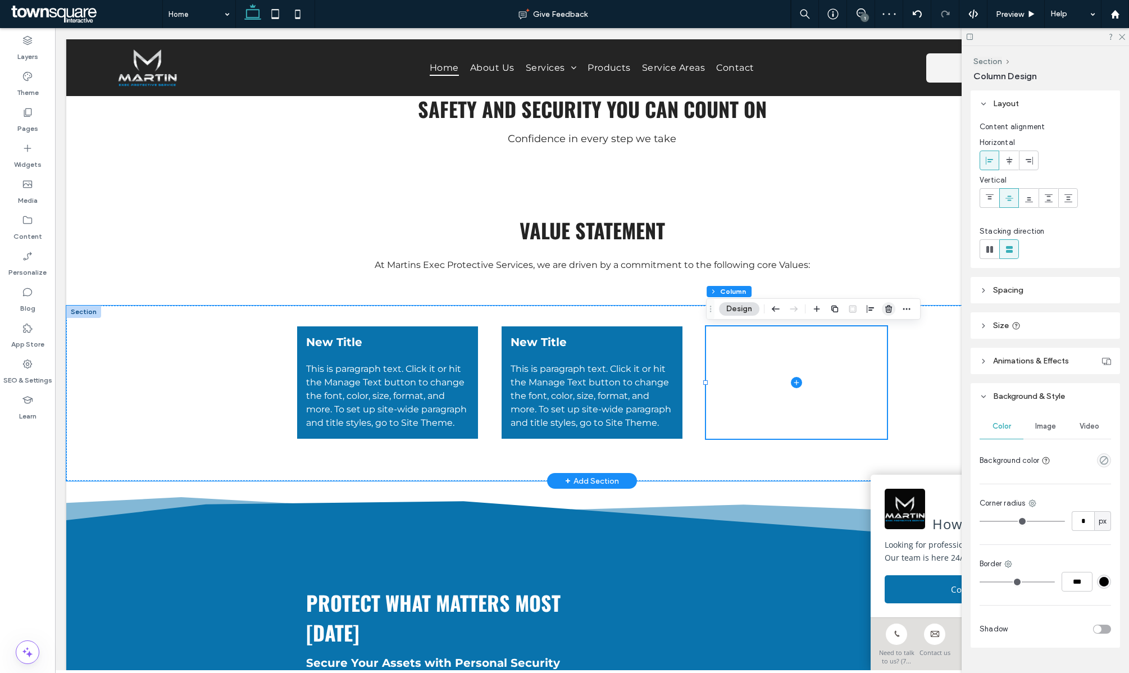
click at [886, 308] on icon "button" at bounding box center [888, 309] width 9 height 9
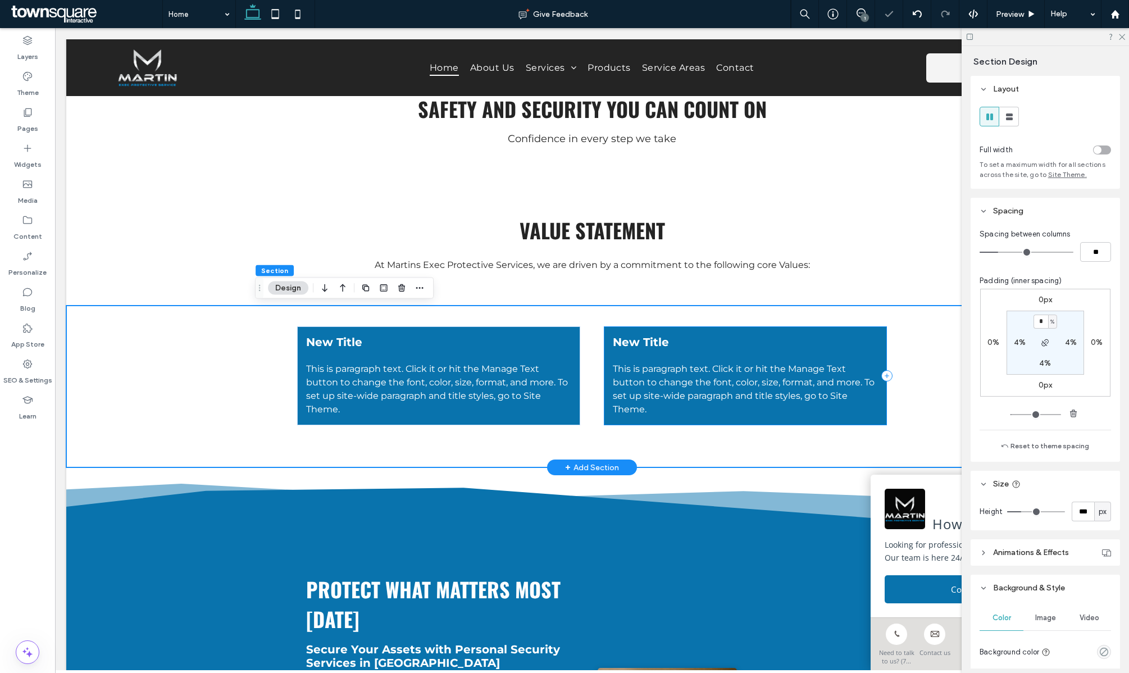
click at [646, 333] on div "New Title This is paragraph text. Click it or hit the Manage Text button to cha…" at bounding box center [745, 375] width 283 height 99
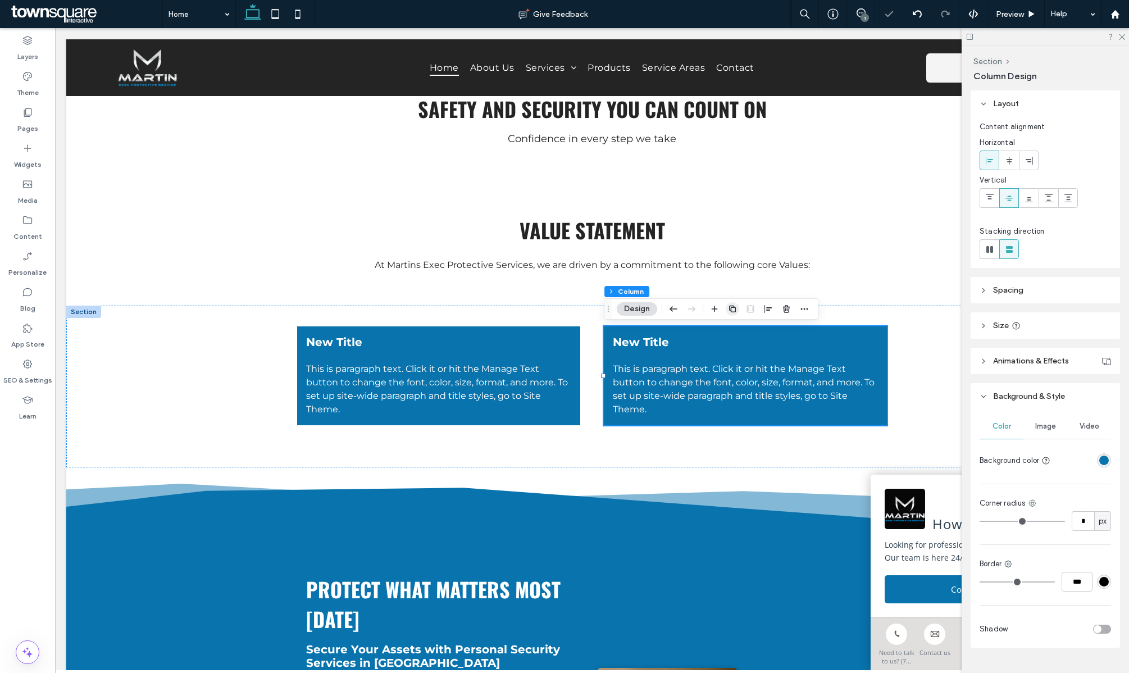
click at [733, 308] on icon "button" at bounding box center [732, 309] width 9 height 9
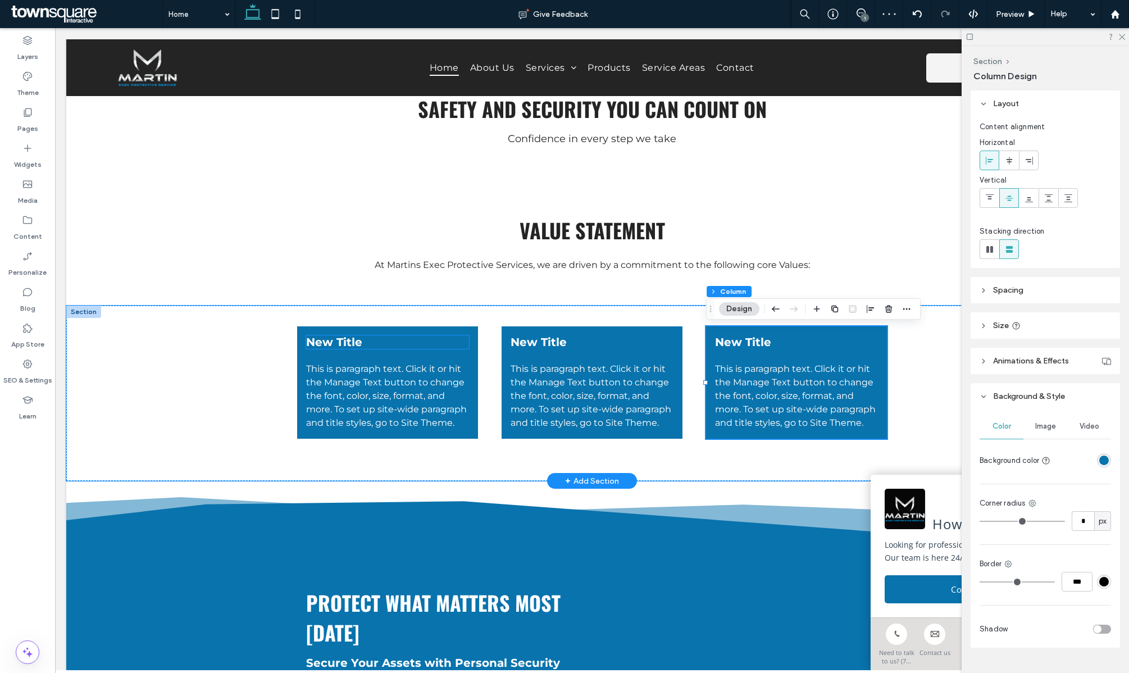
click at [349, 346] on span "New Title" at bounding box center [334, 341] width 56 height 13
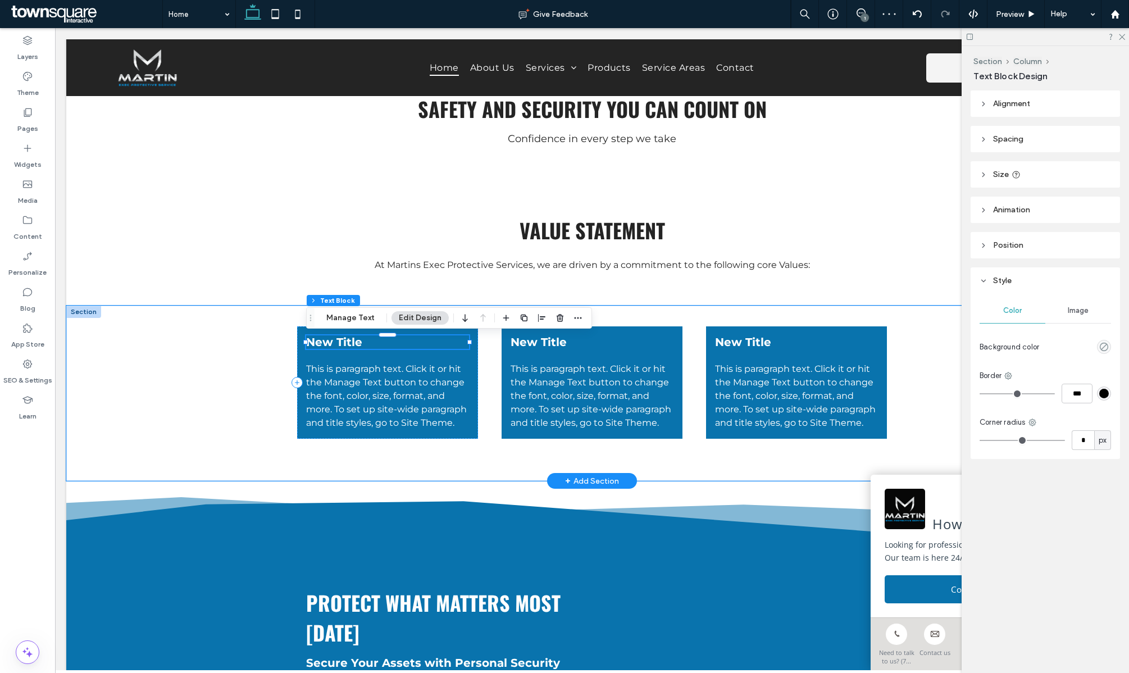
click at [349, 346] on span "New Title" at bounding box center [334, 341] width 56 height 13
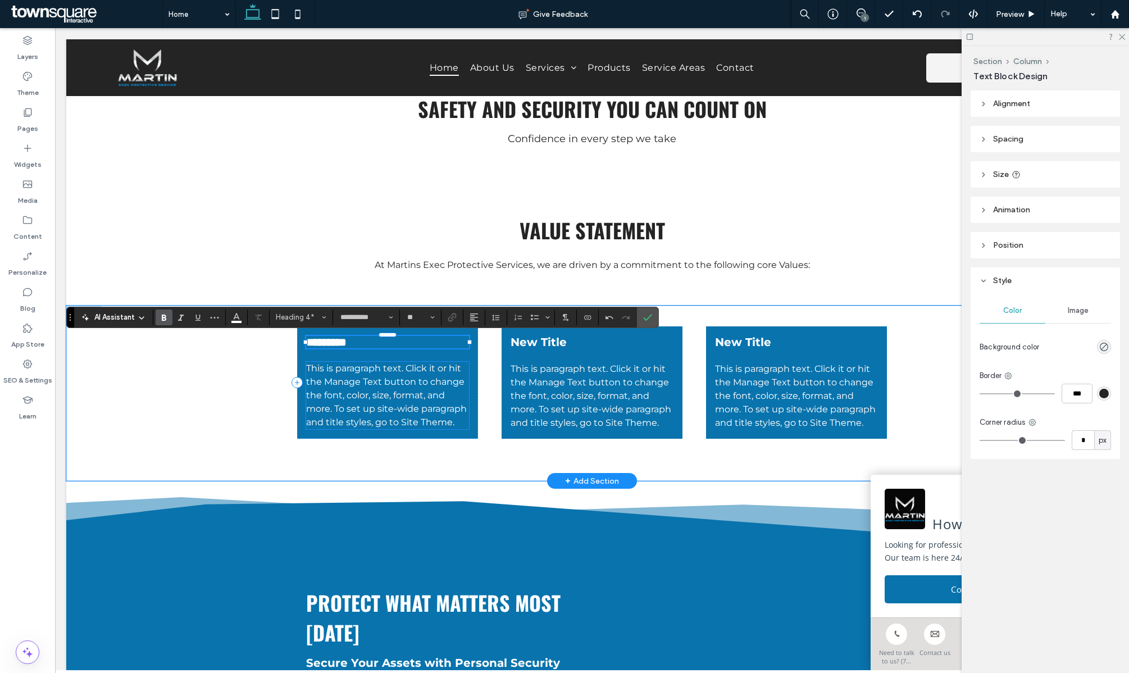
click at [373, 401] on span "This is paragraph text. Click it or hit the Manage Text button to change the fo…" at bounding box center [386, 395] width 161 height 65
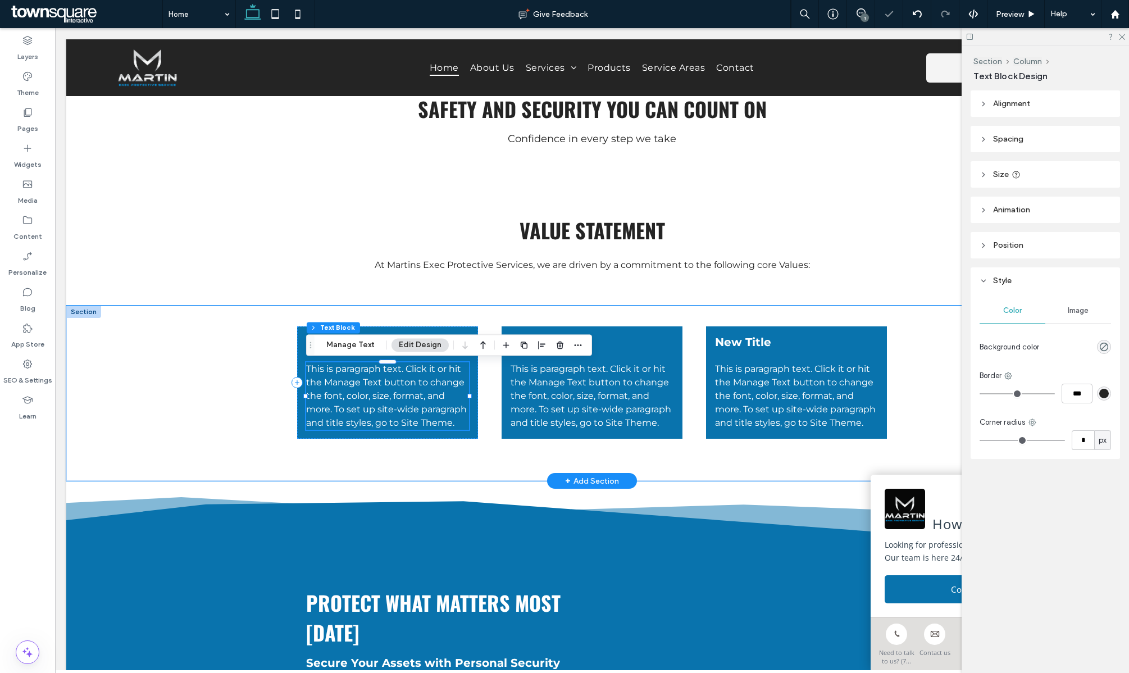
click at [373, 401] on div "This is paragraph text. Click it or hit the Manage Text button to change the fo…" at bounding box center [387, 395] width 163 height 67
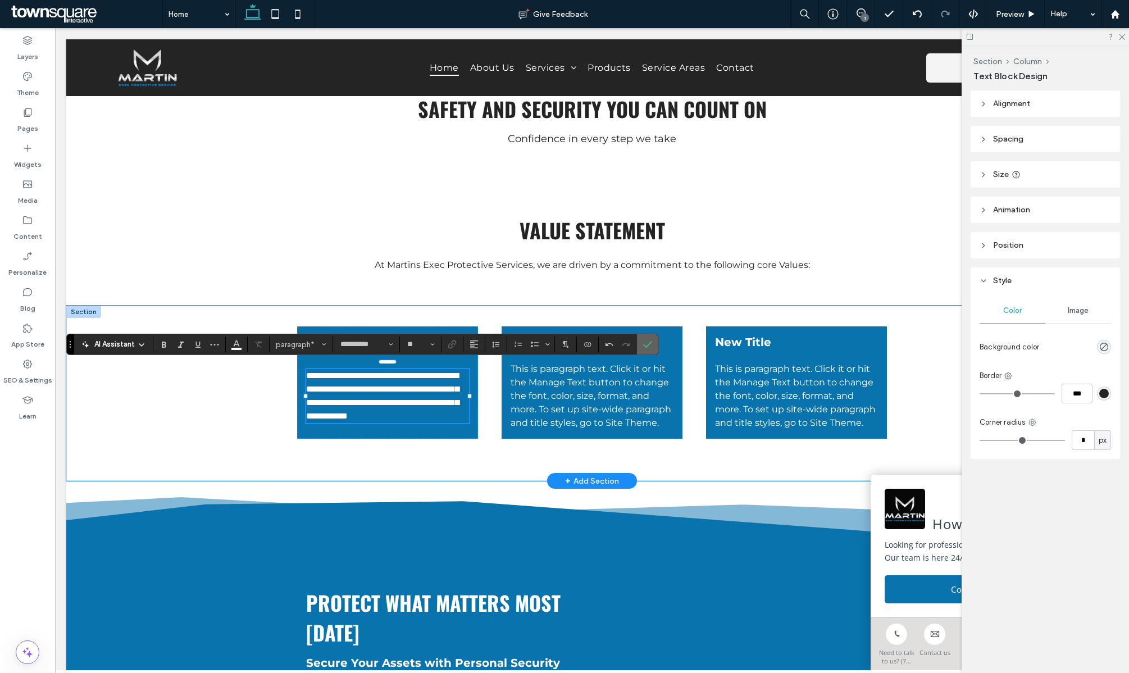
click at [649, 347] on icon "Confirm" at bounding box center [647, 344] width 9 height 9
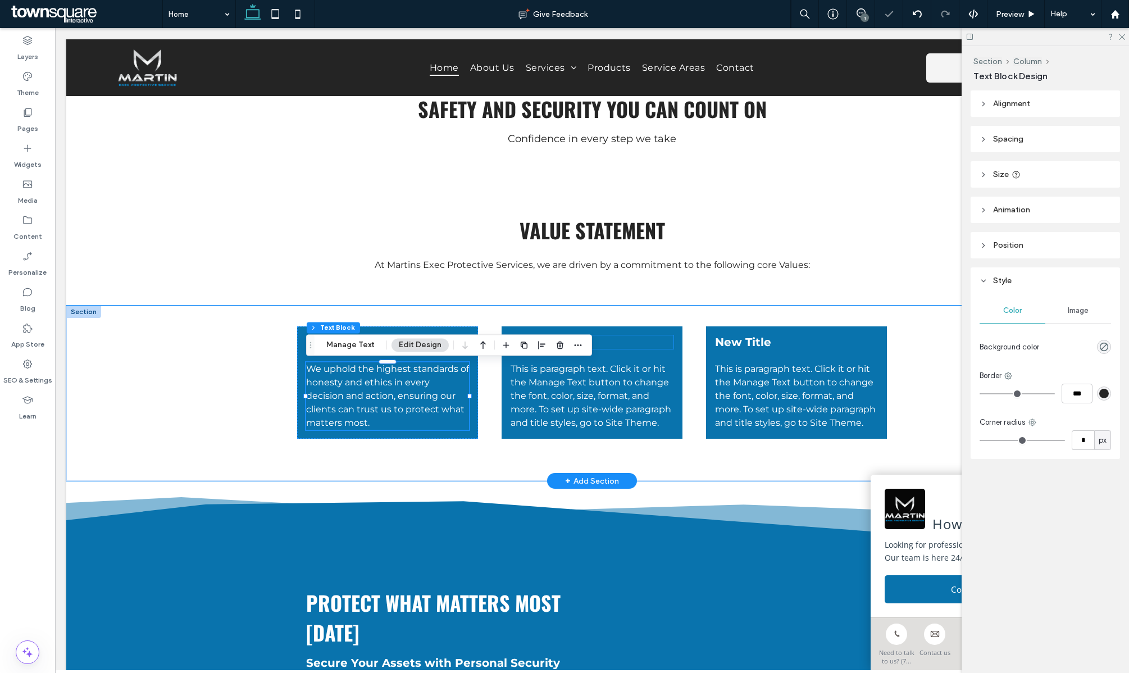
click at [637, 348] on h4 "New Title" at bounding box center [592, 341] width 163 height 13
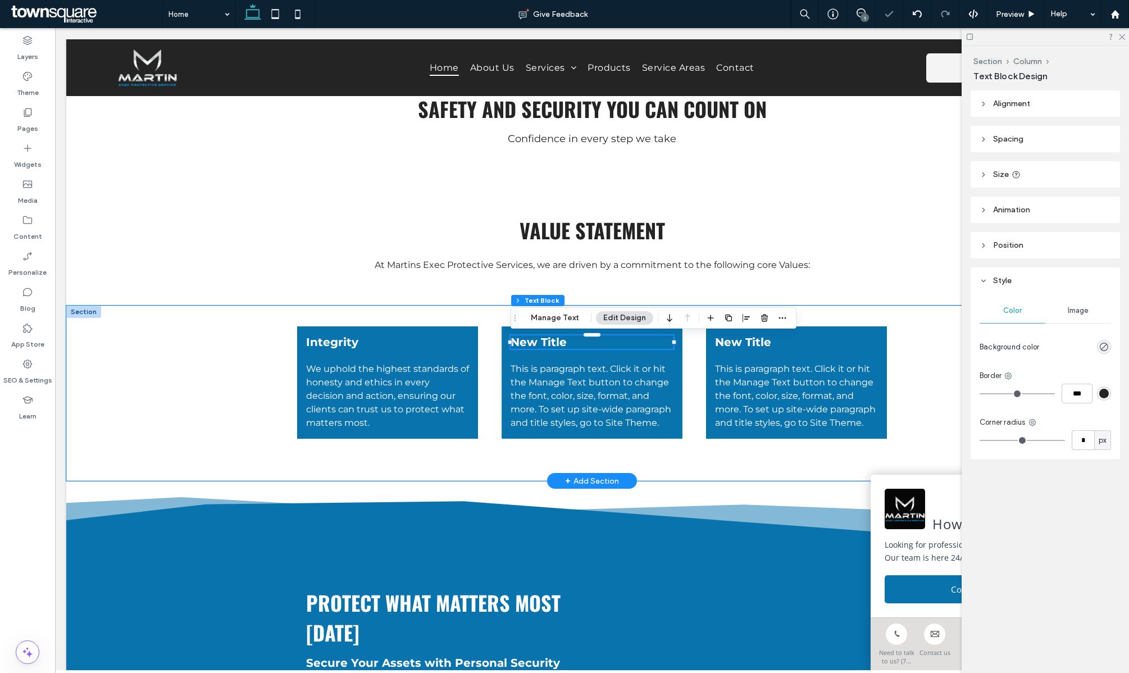
click at [637, 348] on h4 "New Title" at bounding box center [592, 341] width 163 height 13
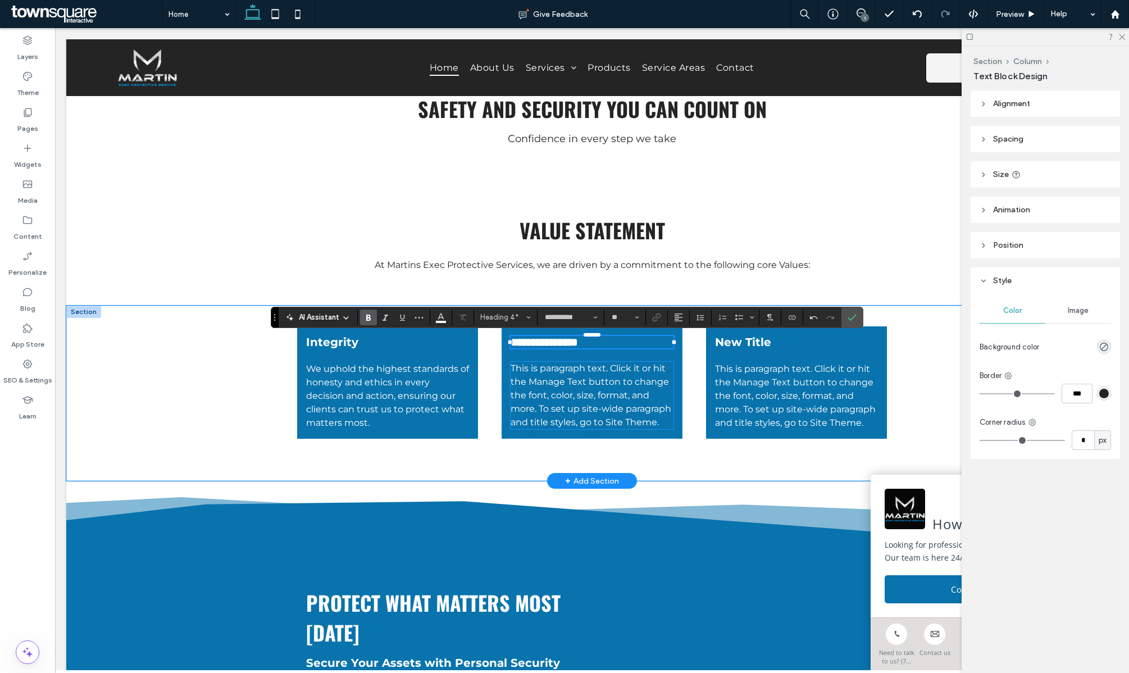
click at [631, 415] on span "This is paragraph text. Click it or hit the Manage Text button to change the fo…" at bounding box center [591, 395] width 161 height 65
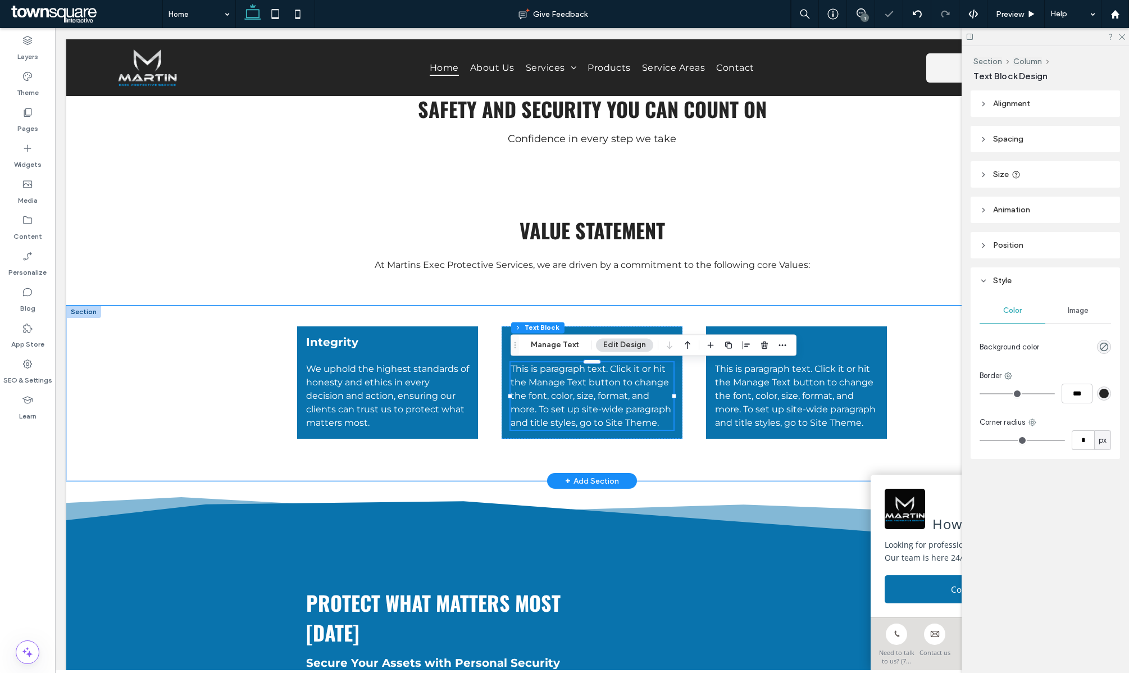
click at [631, 415] on span "This is paragraph text. Click it or hit the Manage Text button to change the fo…" at bounding box center [591, 396] width 161 height 65
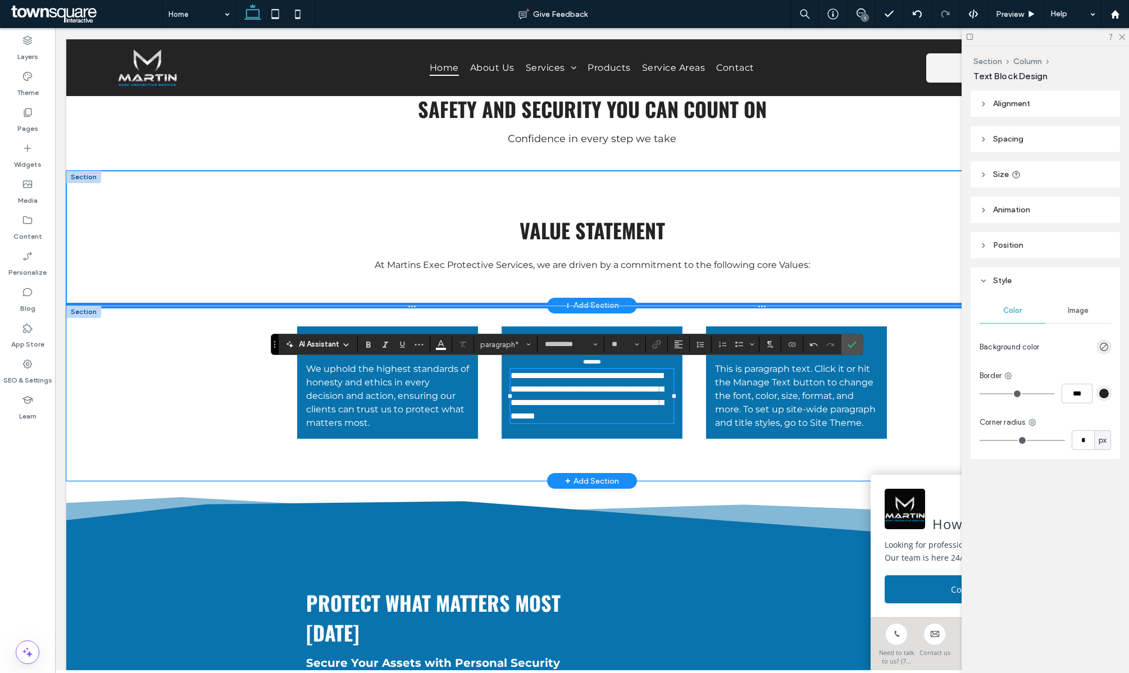
click at [473, 303] on div at bounding box center [592, 306] width 1052 height 6
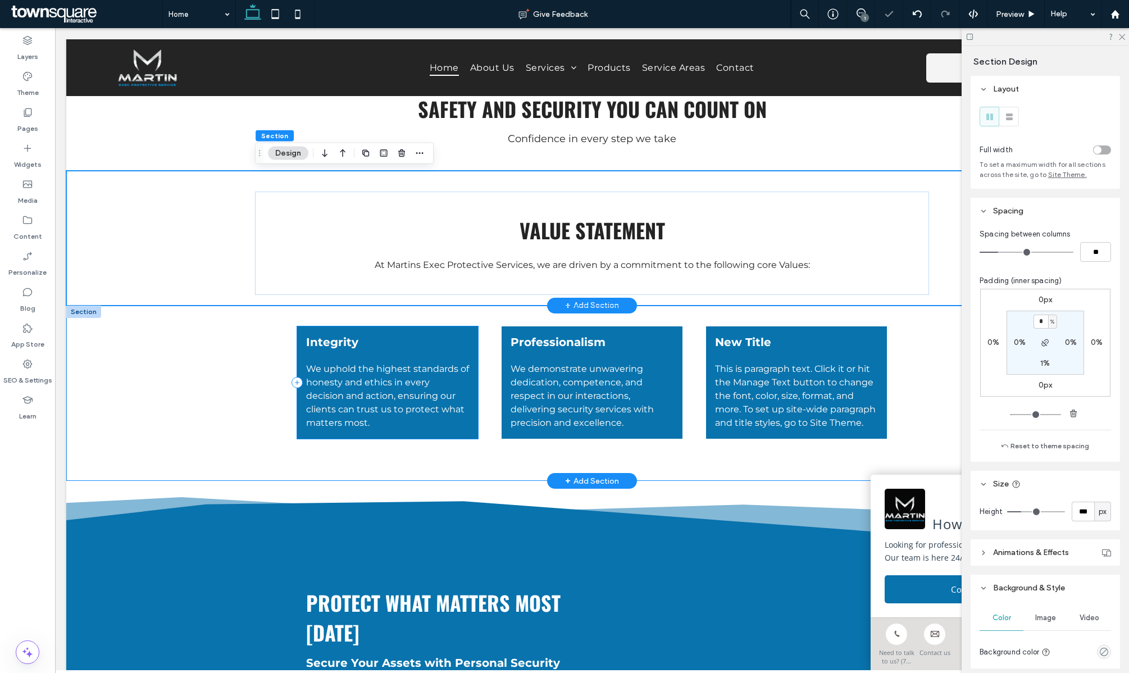
click at [473, 344] on div "Integrity We uphold the highest standards of honesty and ethics in every decisi…" at bounding box center [387, 382] width 181 height 112
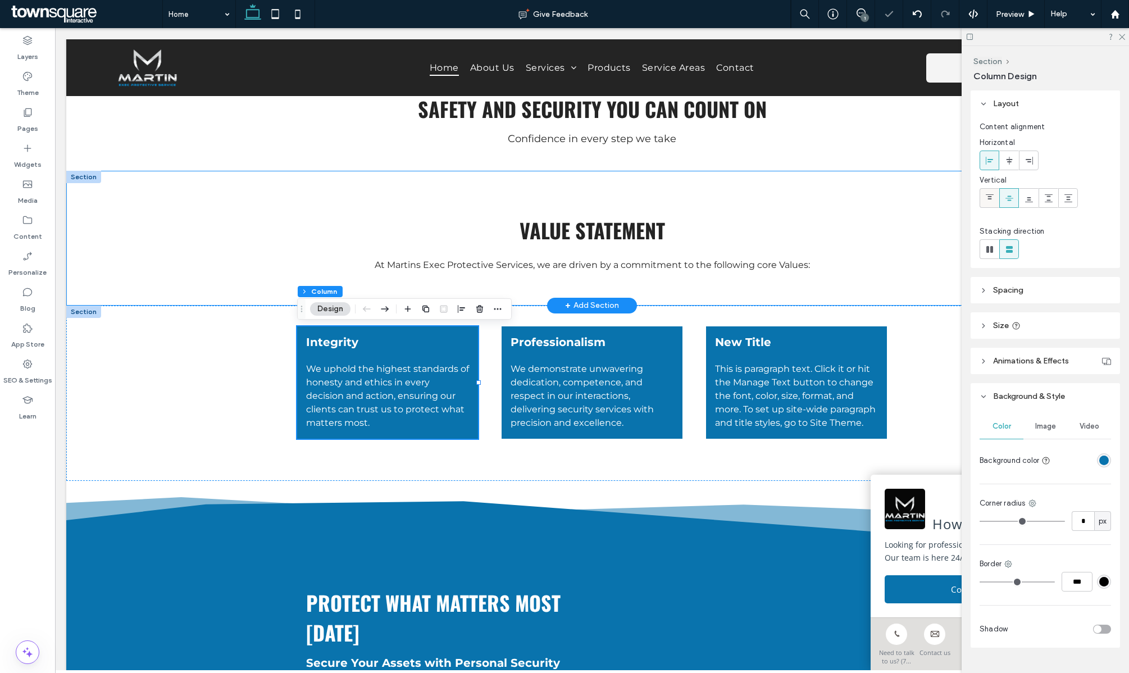
click at [981, 201] on div at bounding box center [989, 198] width 19 height 19
click at [665, 340] on h4 "Professionalism" at bounding box center [592, 341] width 163 height 13
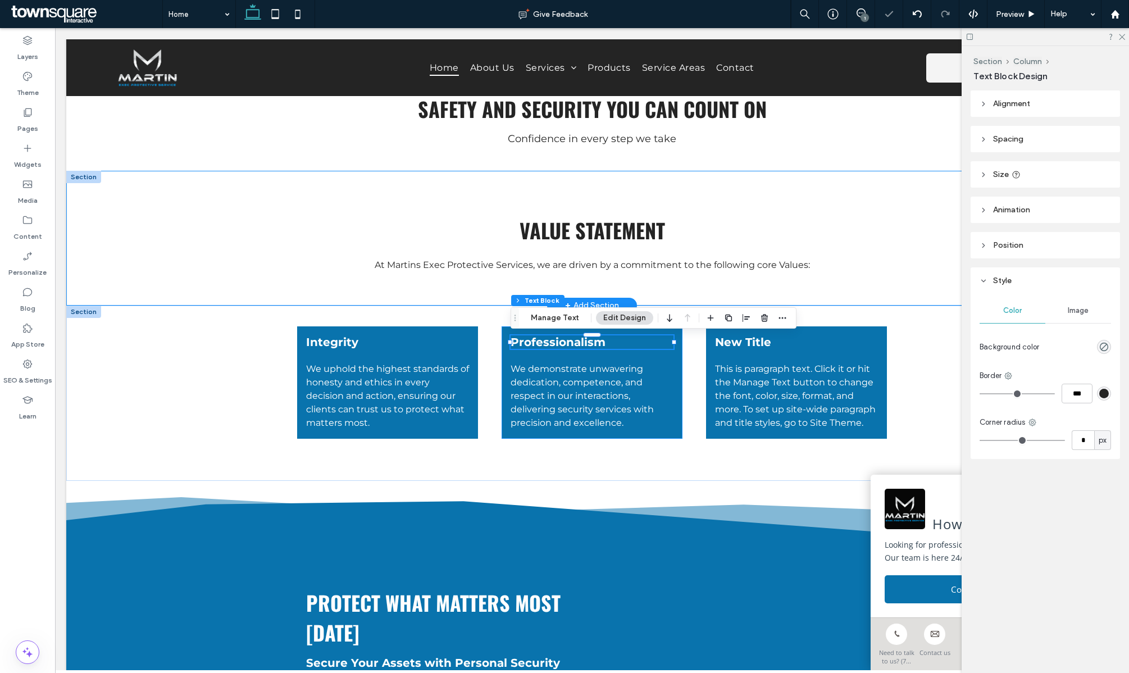
click at [679, 373] on div "Professionalism We demonstrate unwavering dedication, competence, and respect i…" at bounding box center [592, 382] width 181 height 112
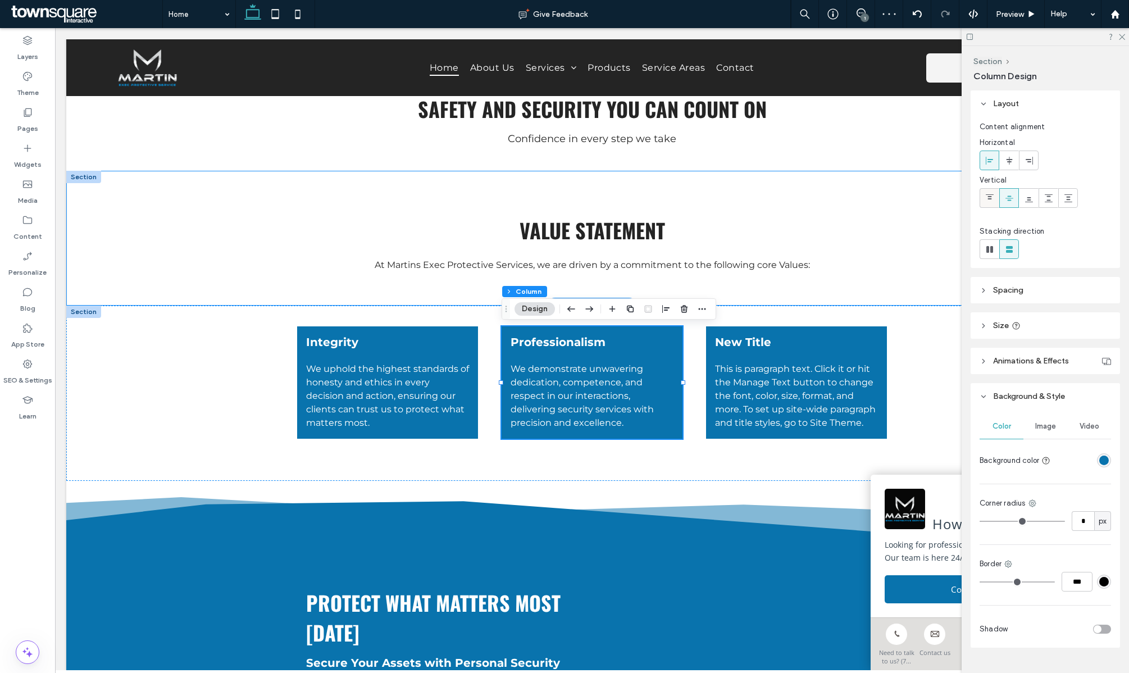
click at [993, 194] on use at bounding box center [990, 196] width 8 height 5
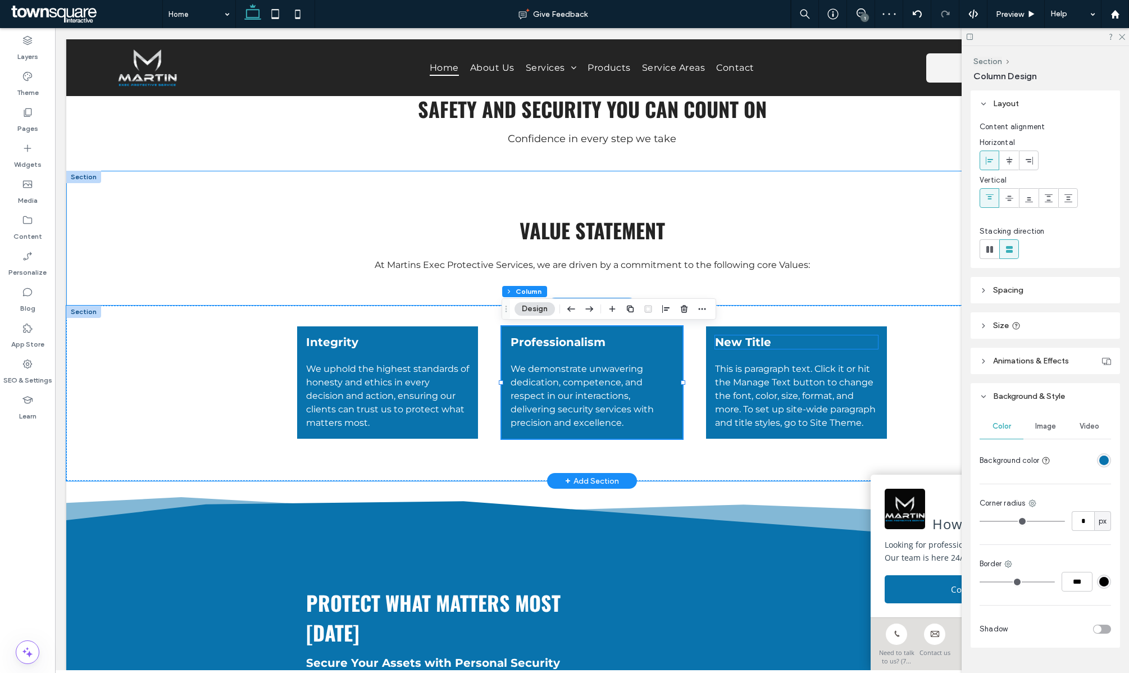
click at [762, 346] on span "New Title" at bounding box center [743, 341] width 56 height 13
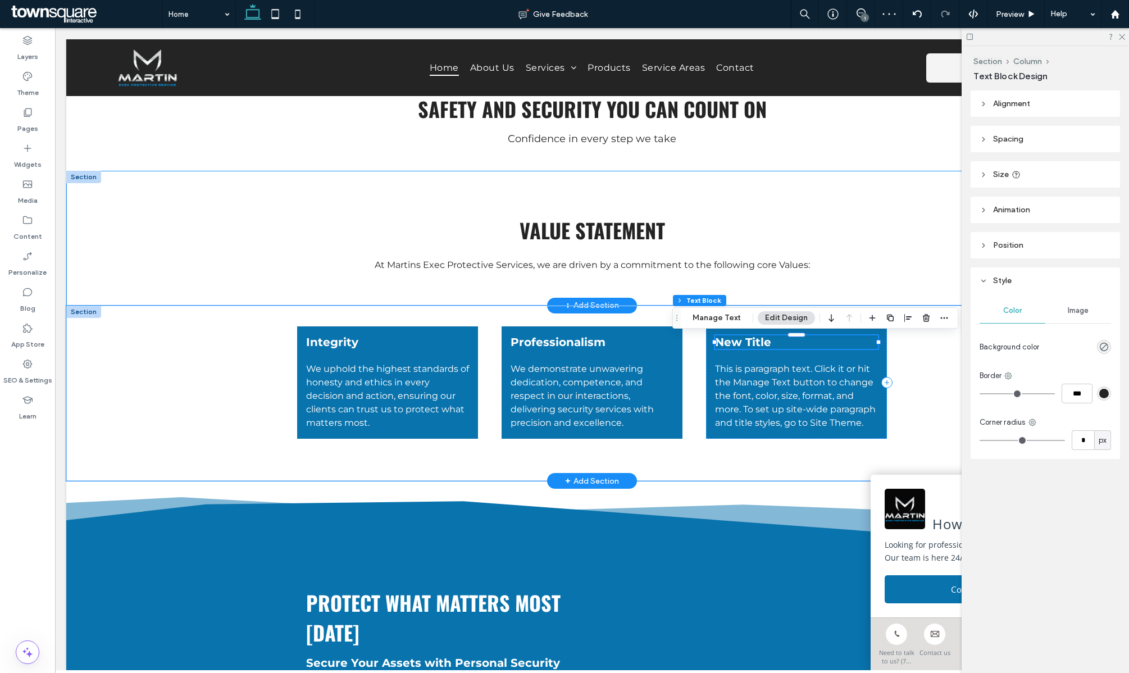
click at [762, 346] on span "New Title" at bounding box center [743, 341] width 56 height 13
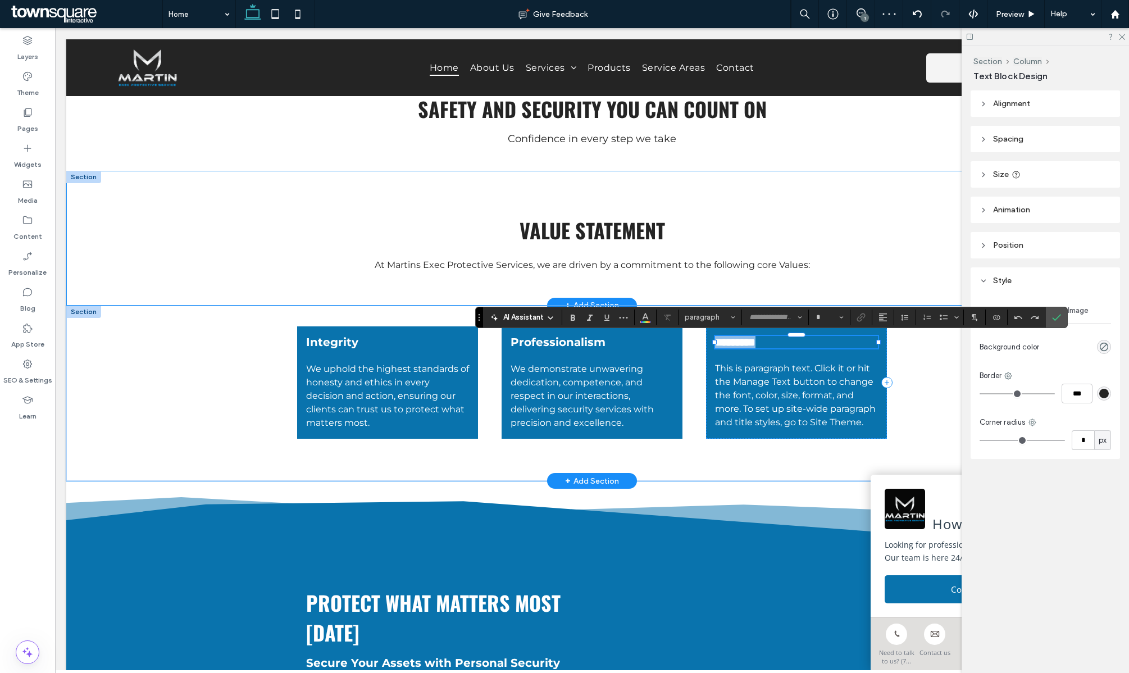
type input "**********"
type input "**"
click at [764, 385] on span "This is paragraph text. Click it or hit the Manage Text button to change the fo…" at bounding box center [795, 395] width 161 height 65
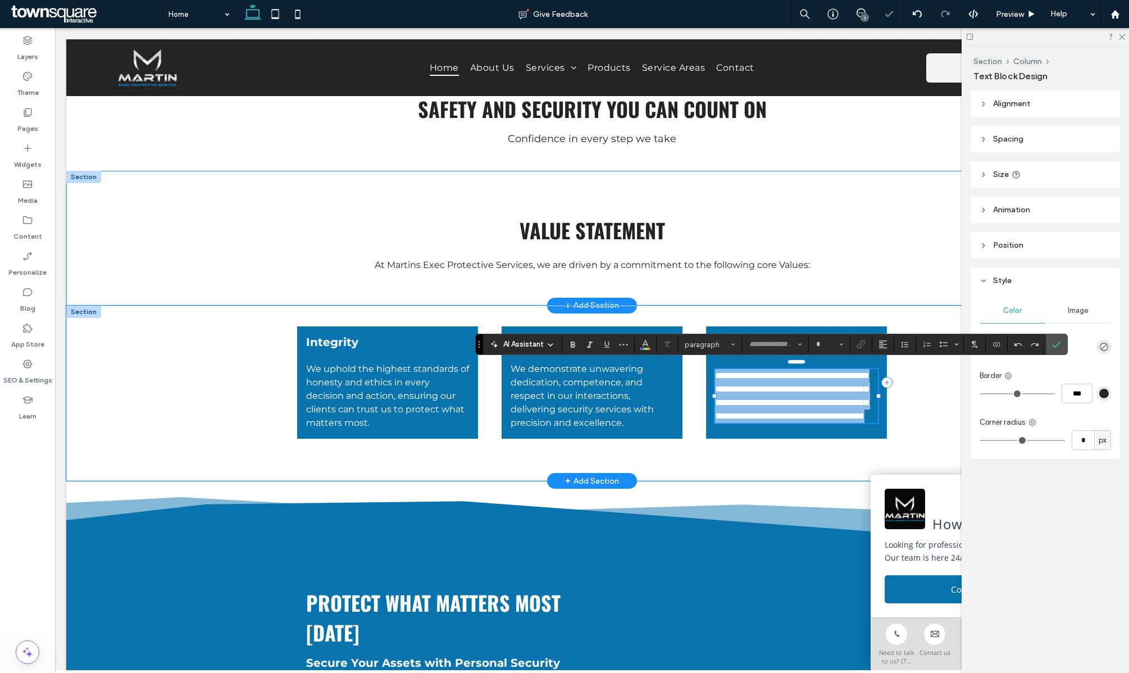
type input "**********"
type input "**"
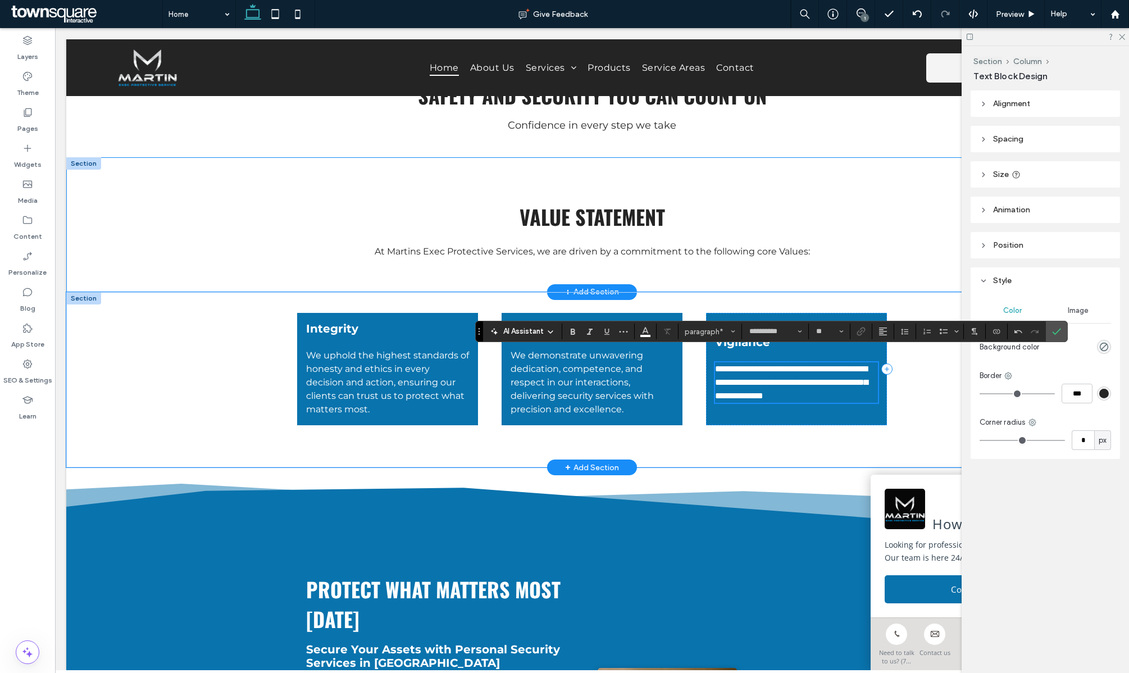
scroll to position [701, 0]
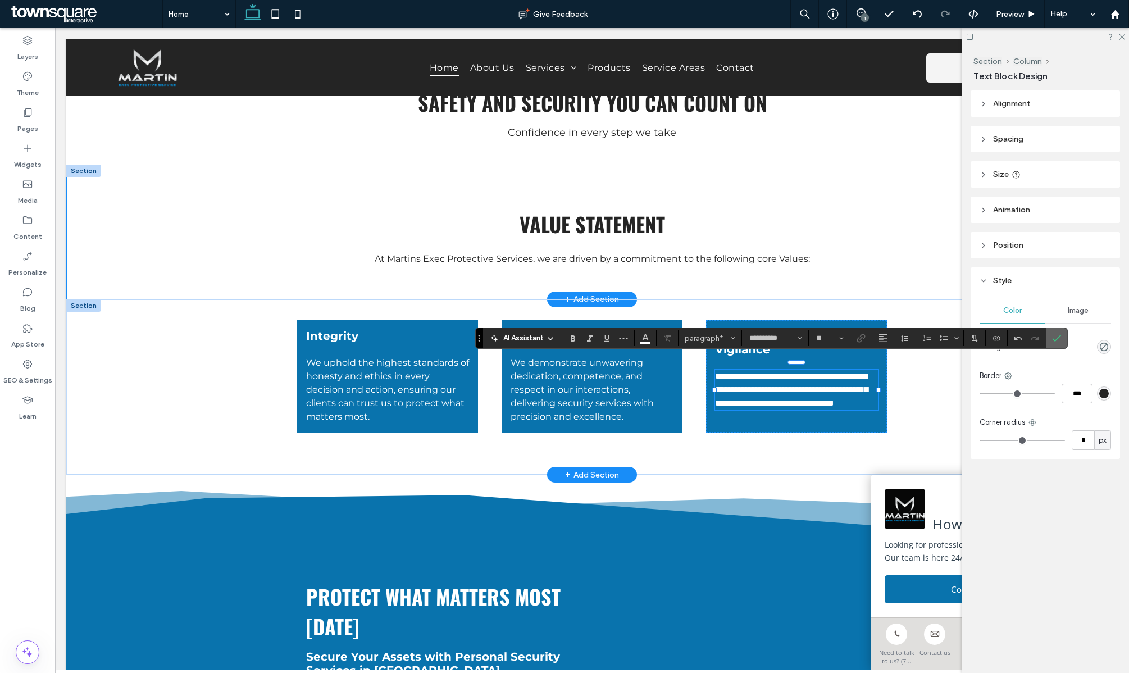
click at [1057, 339] on use "Confirm" at bounding box center [1056, 338] width 9 height 7
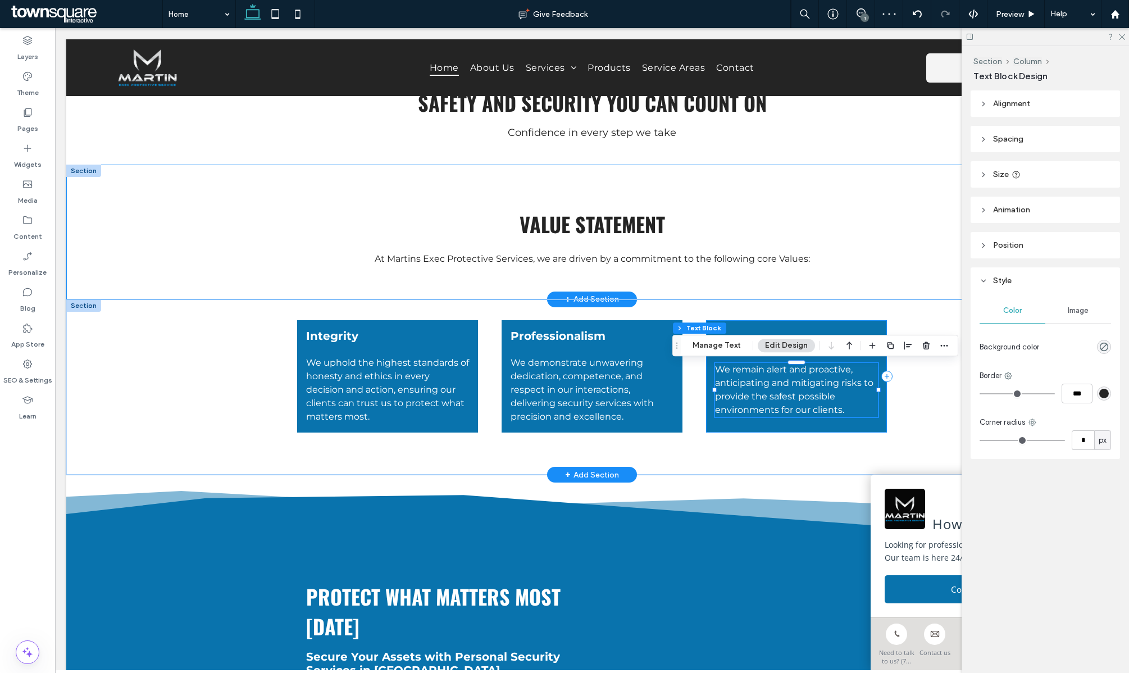
click at [871, 325] on div "Vigilance We remain alert and proactive, anticipating and mitigating risks to p…" at bounding box center [796, 376] width 181 height 112
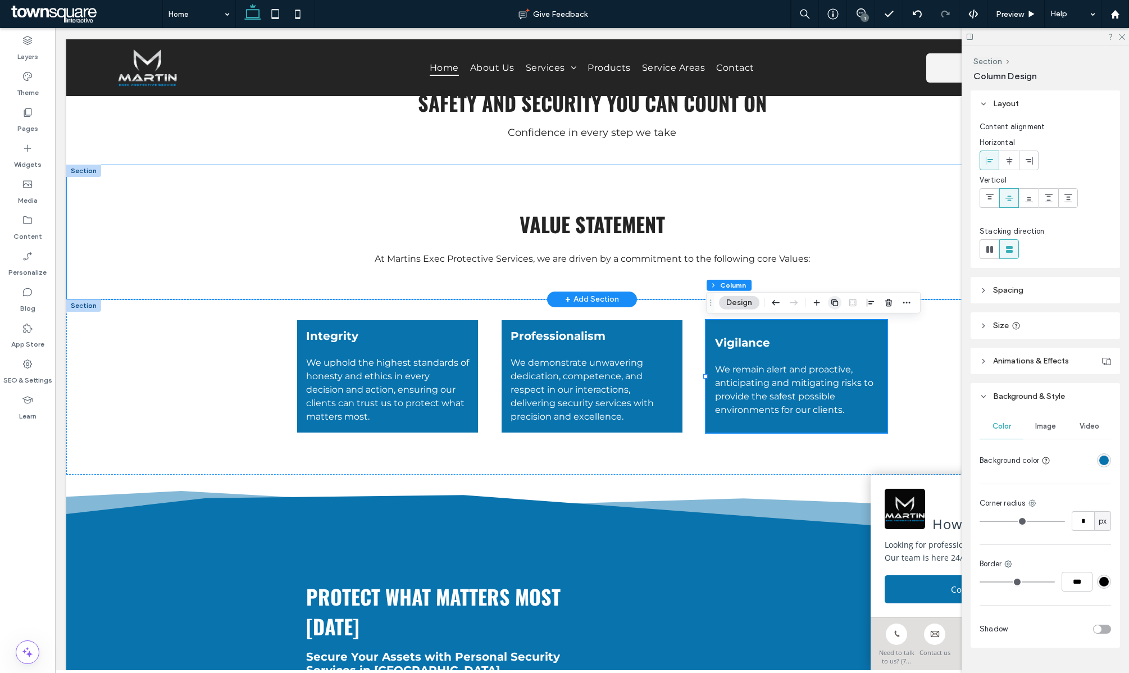
click at [833, 304] on use "button" at bounding box center [835, 302] width 7 height 7
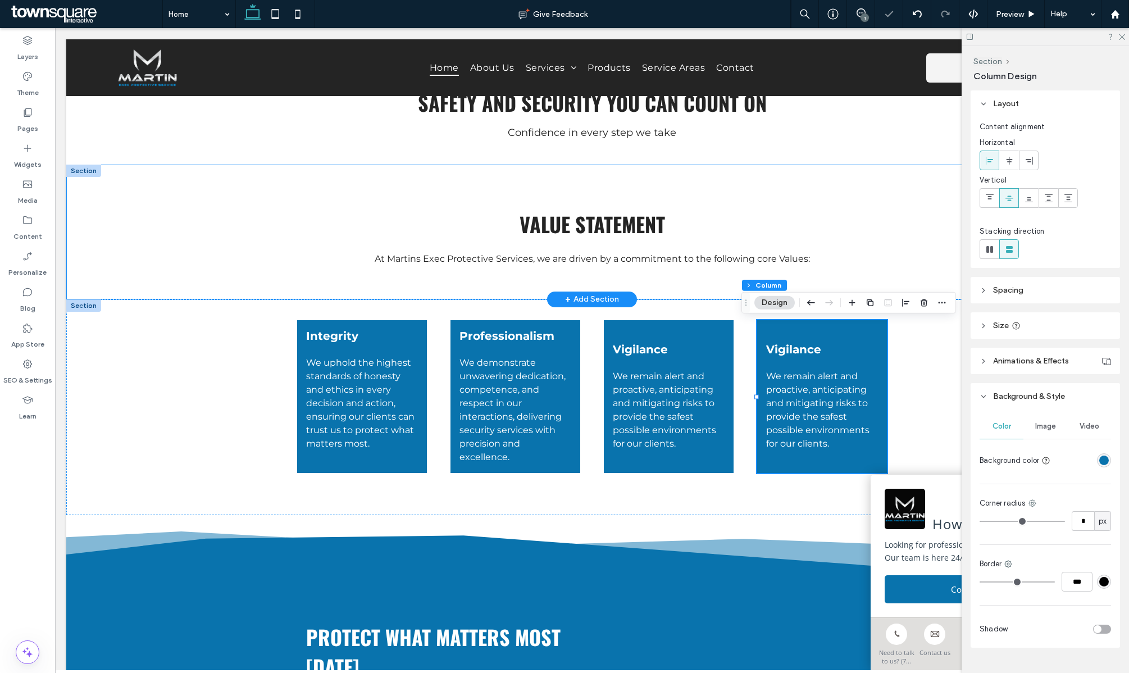
click at [869, 303] on icon "button" at bounding box center [870, 302] width 9 height 9
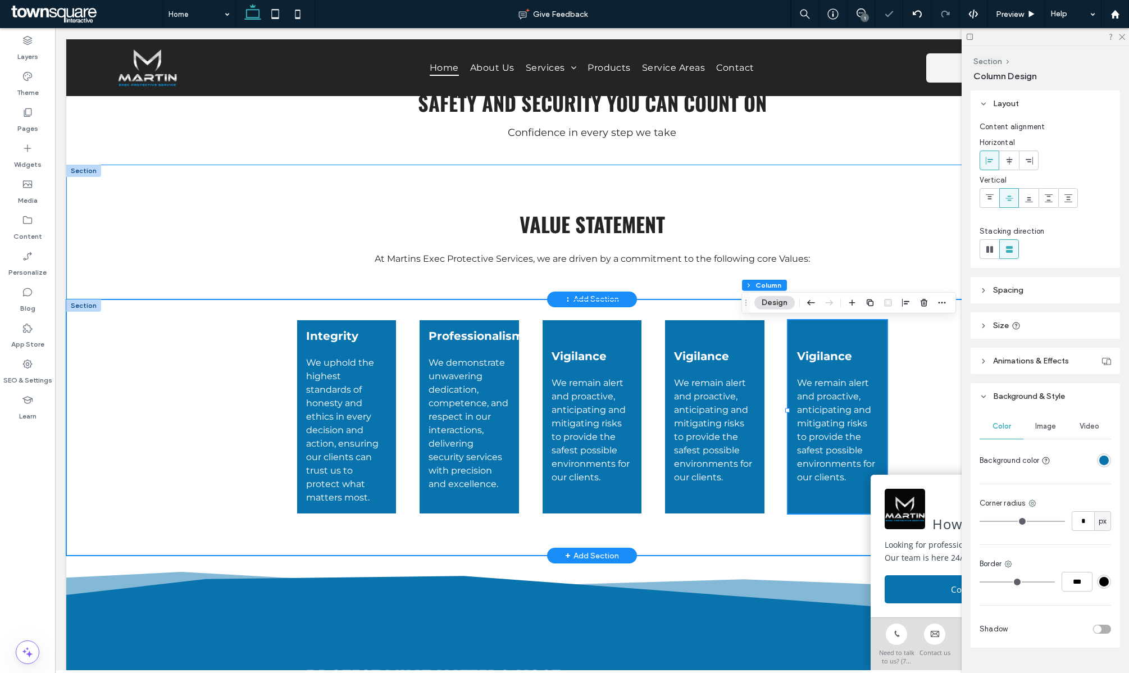
click at [251, 386] on div "Integrity We uphold the highest standards of honesty and ethics in every decisi…" at bounding box center [592, 427] width 1052 height 256
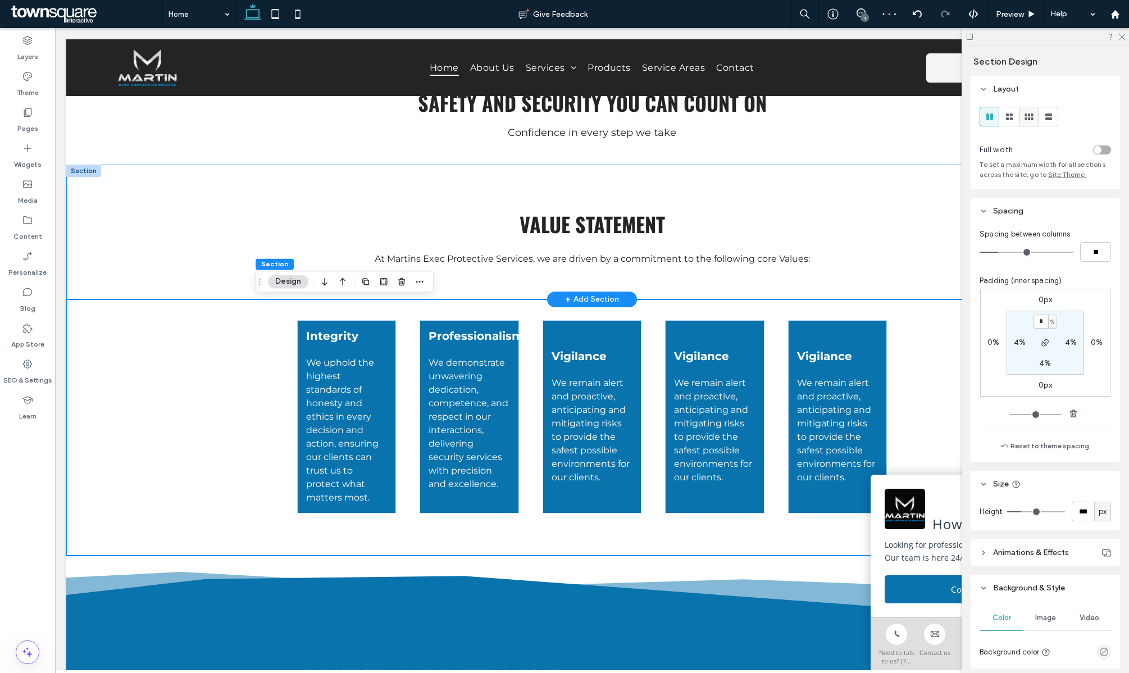
click at [1028, 117] on icon at bounding box center [1029, 116] width 11 height 11
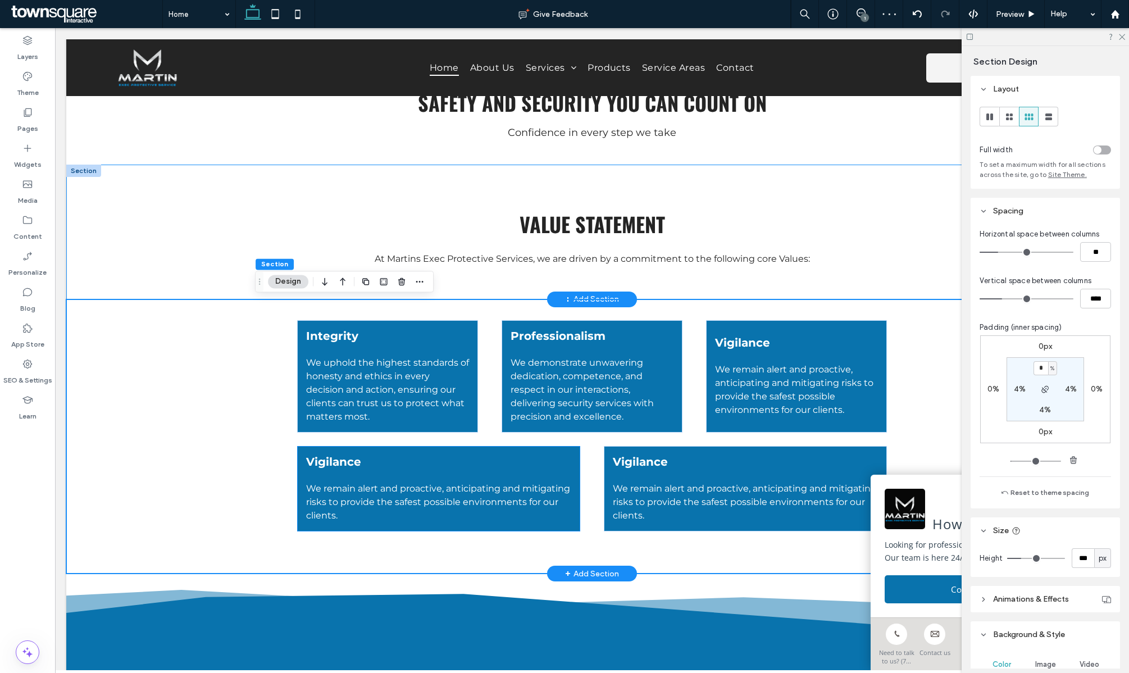
click at [344, 465] on span "Vigilance" at bounding box center [333, 461] width 55 height 13
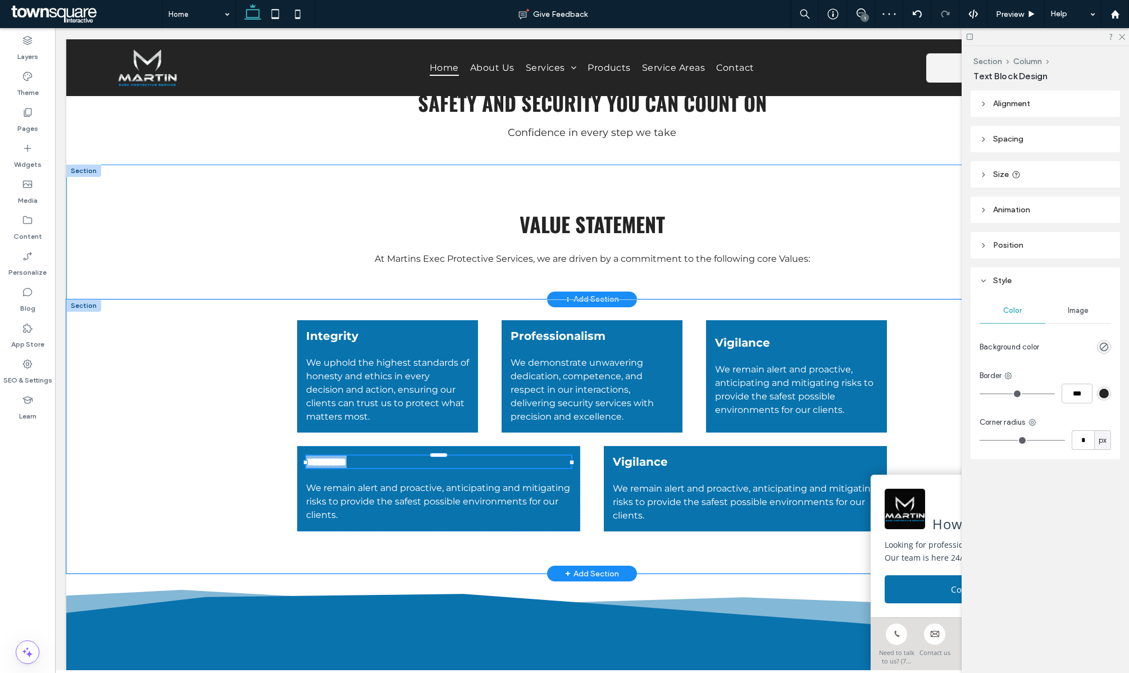
type input "**********"
type input "**"
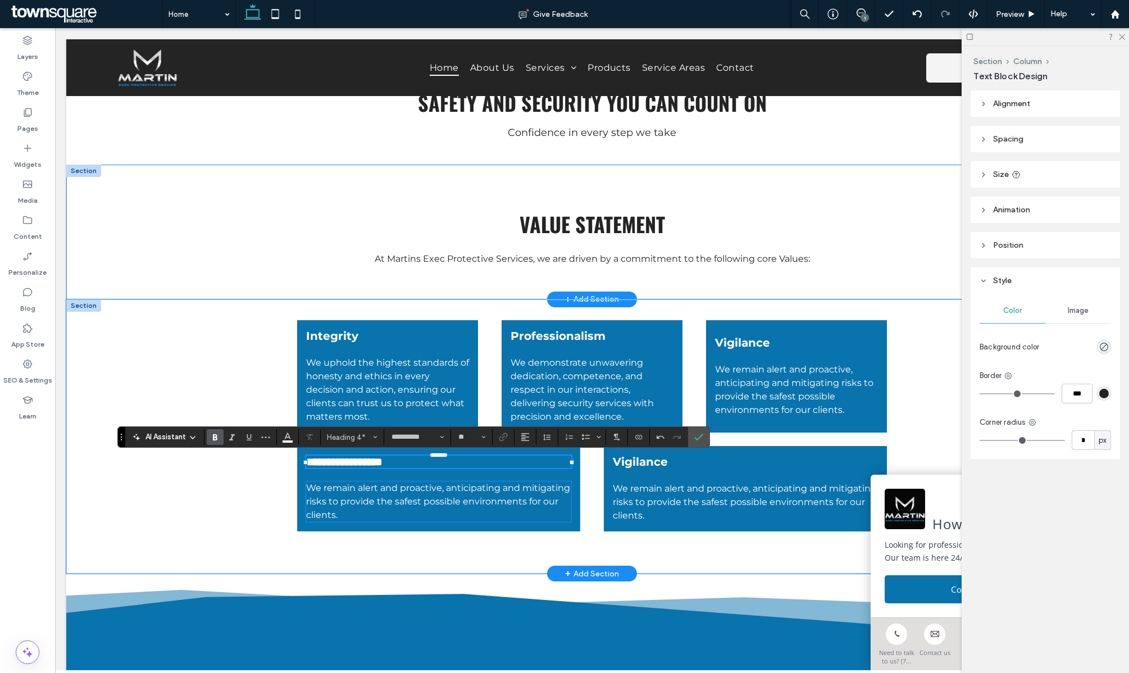
click at [345, 500] on span "We remain alert and proactive, anticipating and mitigating risks to provide the…" at bounding box center [438, 502] width 264 height 38
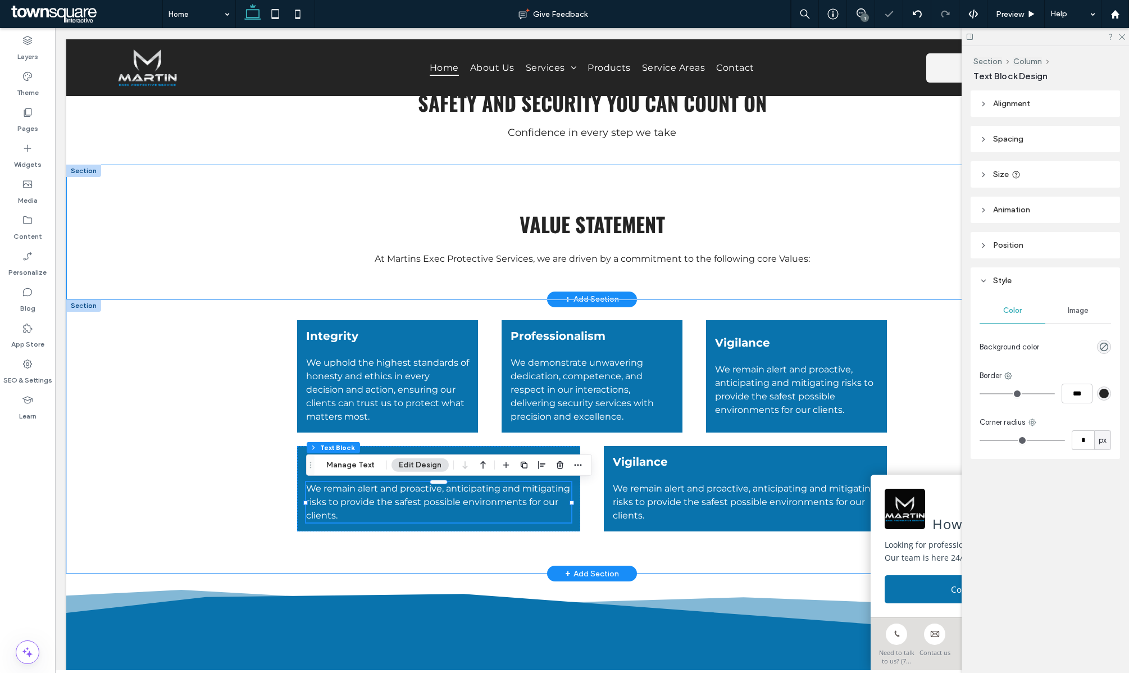
click at [345, 500] on span "We remain alert and proactive, anticipating and mitigating risks to provide the…" at bounding box center [438, 502] width 264 height 38
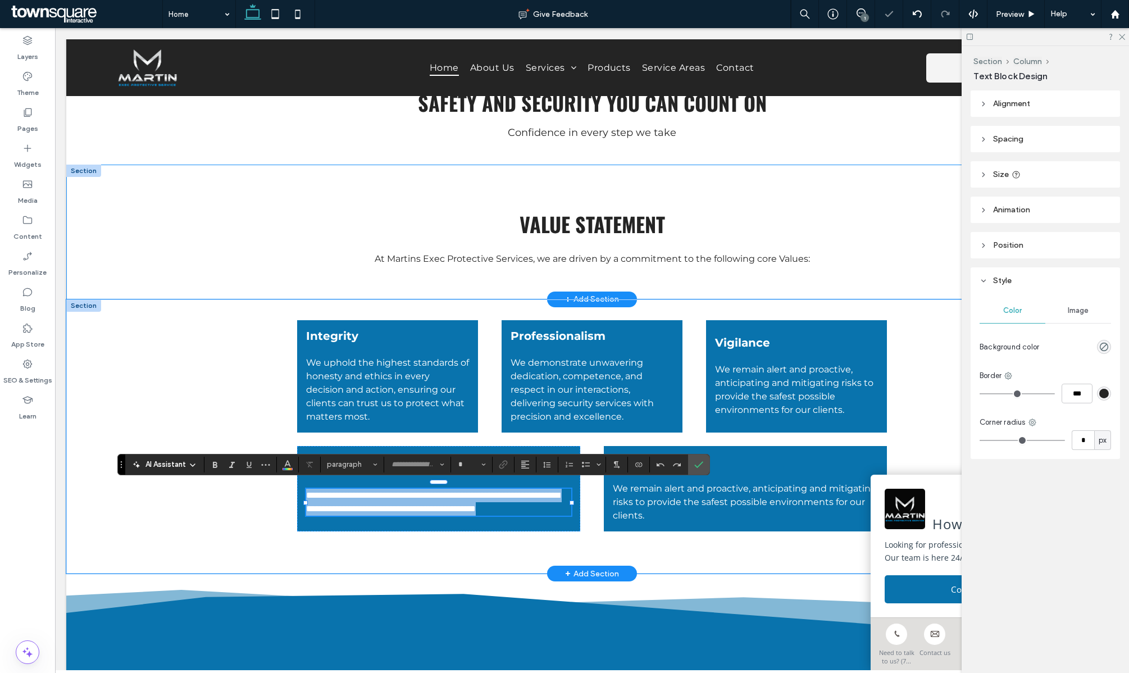
type input "**********"
type input "**"
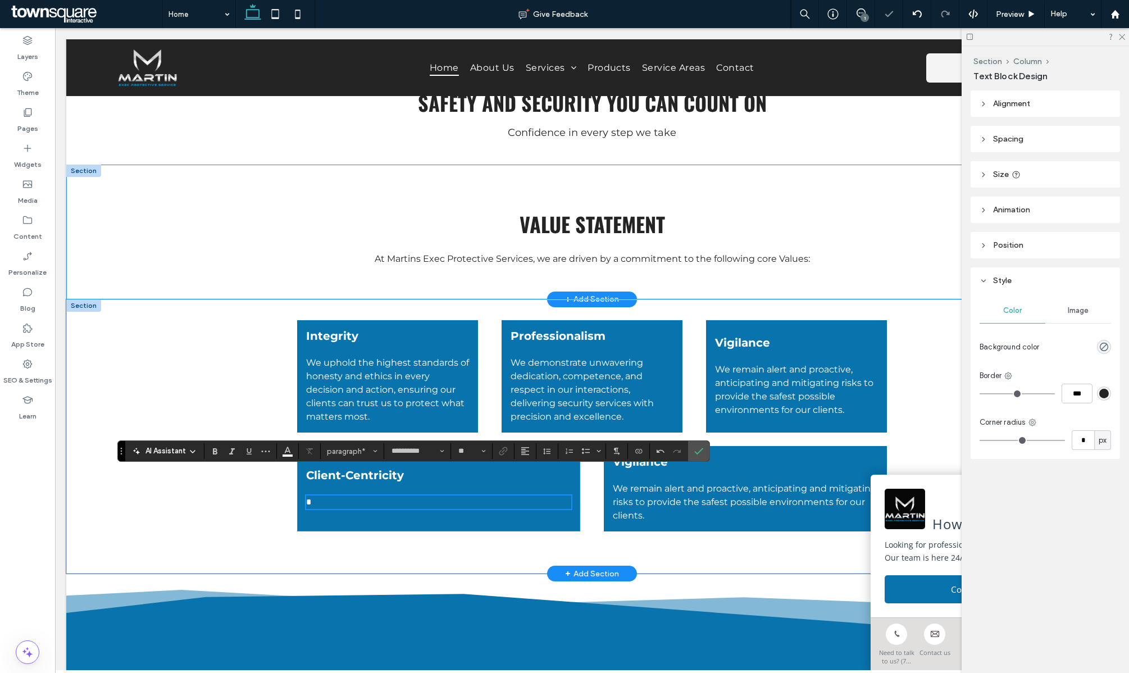
scroll to position [715, 0]
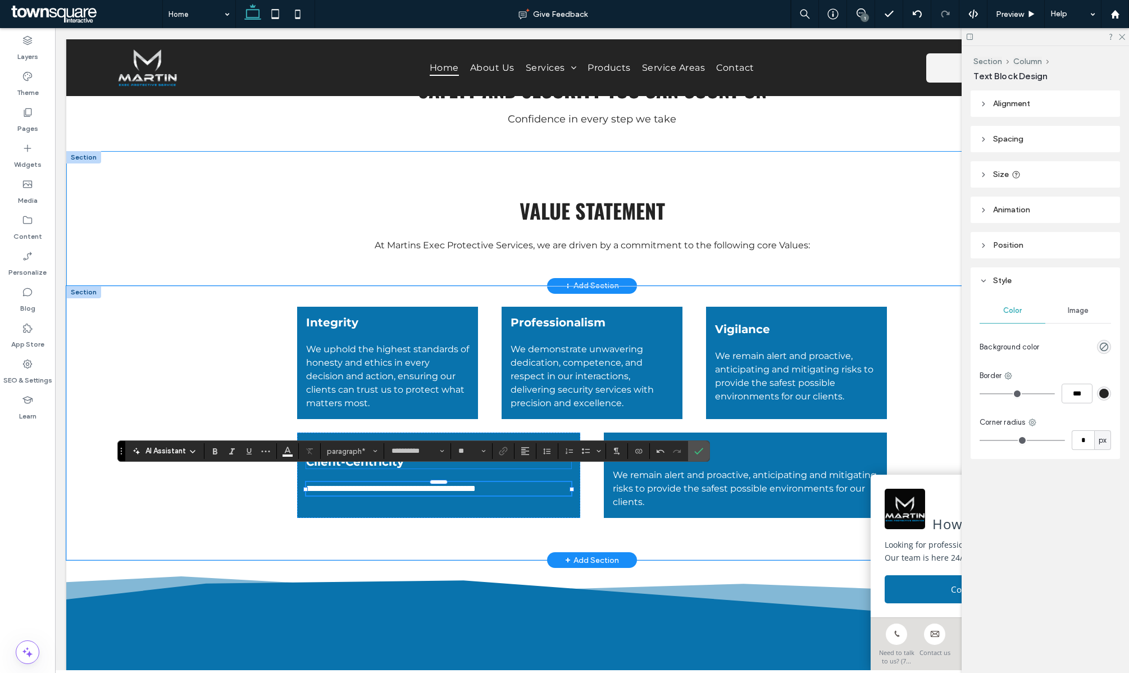
click at [320, 466] on span "Client-Centricity" at bounding box center [355, 461] width 98 height 13
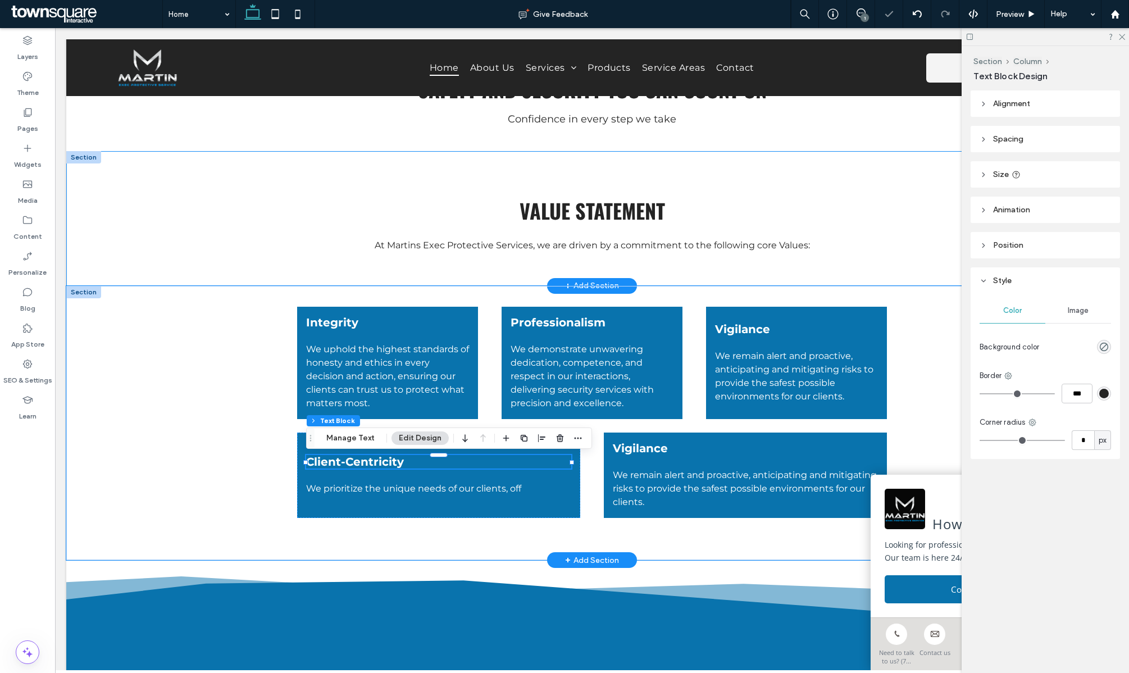
click at [320, 466] on div "Client-Centricity" at bounding box center [438, 461] width 265 height 13
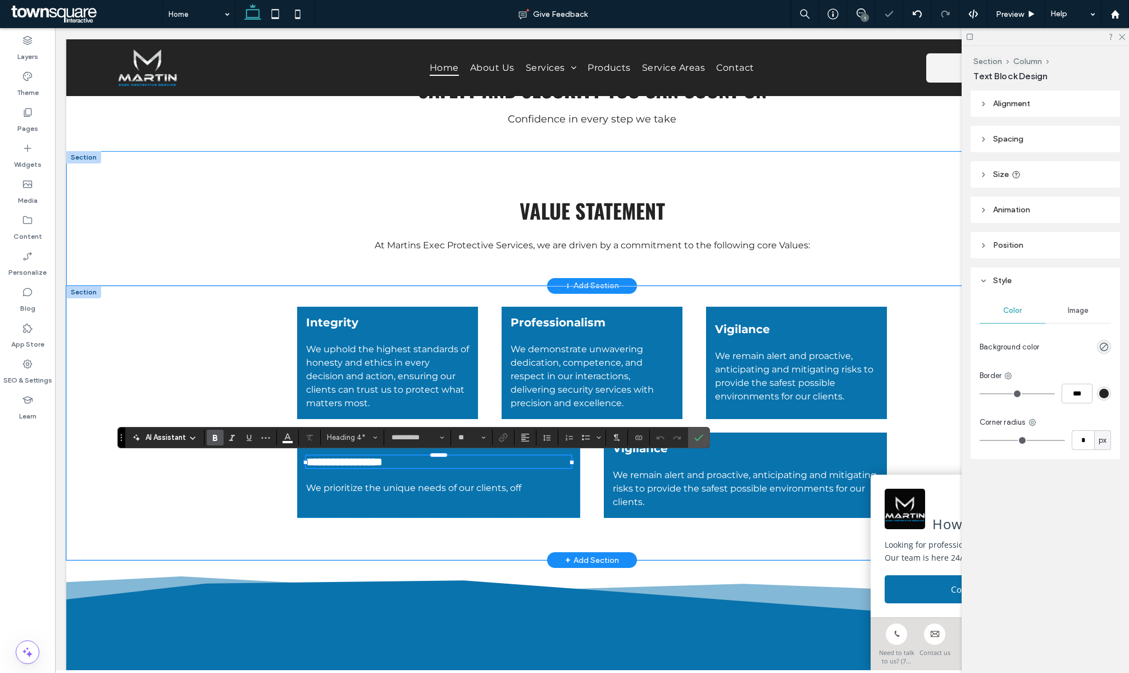
click at [320, 466] on span "**********" at bounding box center [344, 461] width 76 height 11
click at [512, 487] on span "We prioritize the unique needs of our clients, off" at bounding box center [413, 488] width 215 height 11
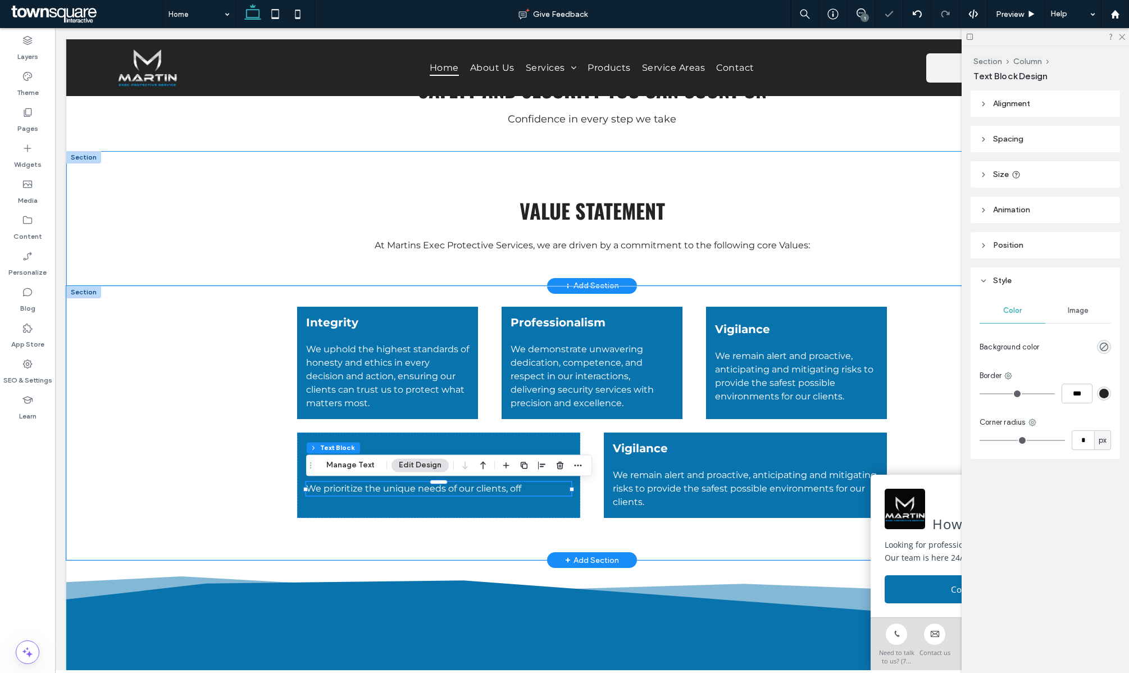
click at [512, 487] on span "We prioritize the unique needs of our clients, off" at bounding box center [413, 488] width 215 height 11
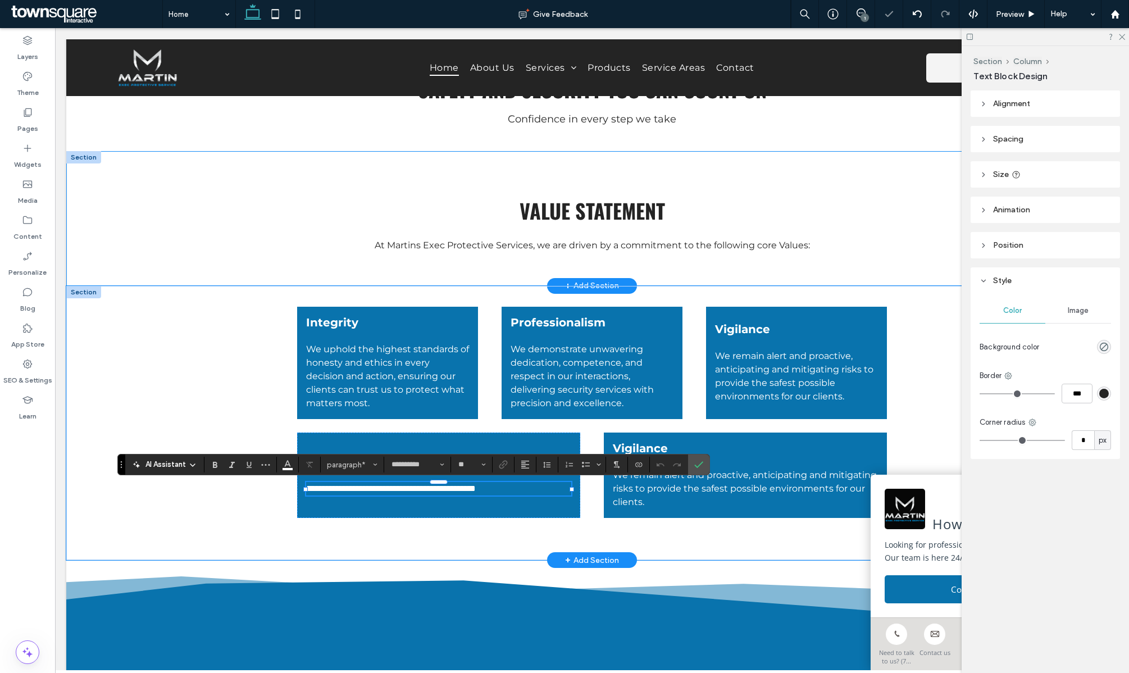
click at [476, 487] on span "**********" at bounding box center [391, 488] width 170 height 8
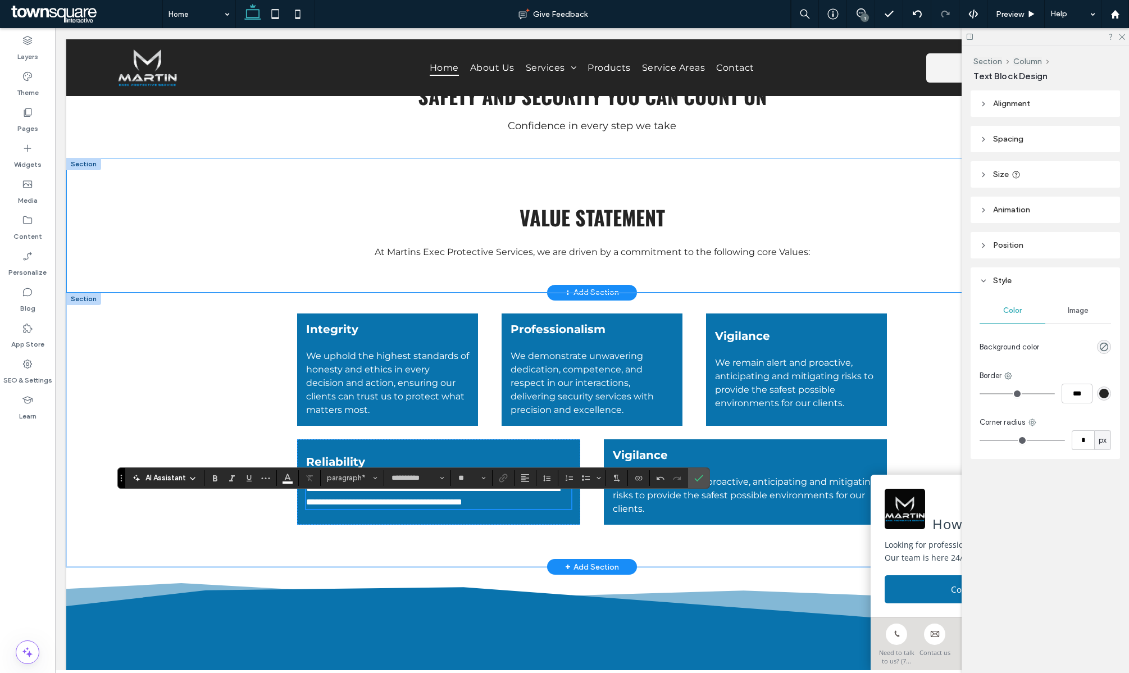
scroll to position [701, 0]
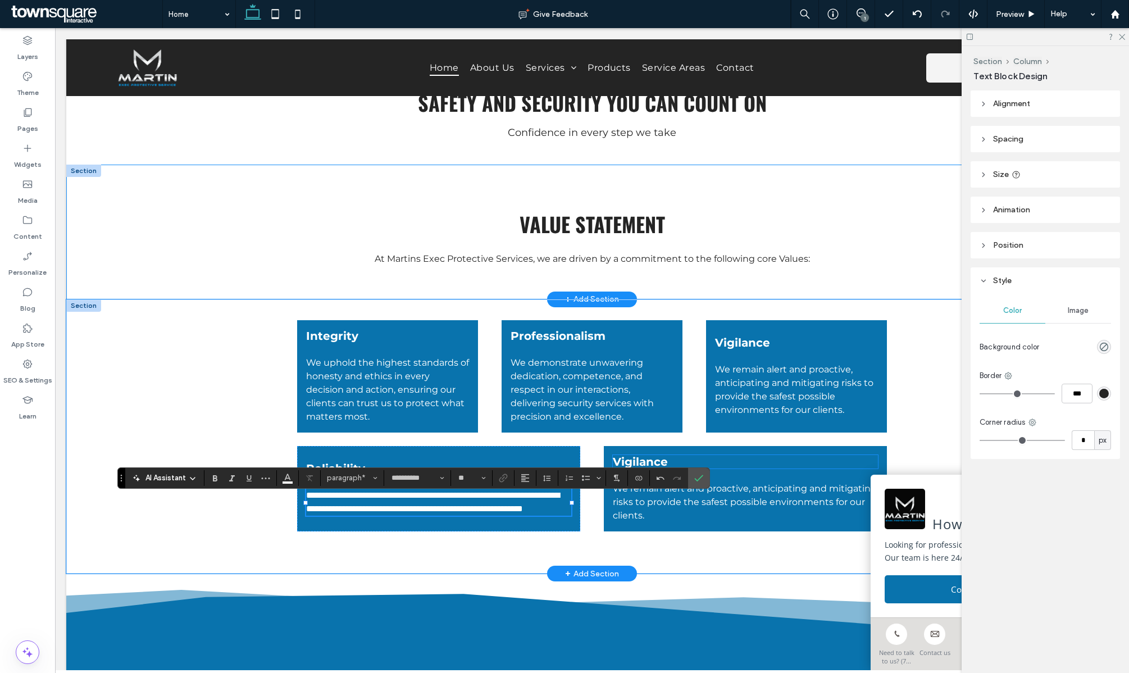
click at [667, 465] on span "Vigilance" at bounding box center [640, 461] width 55 height 13
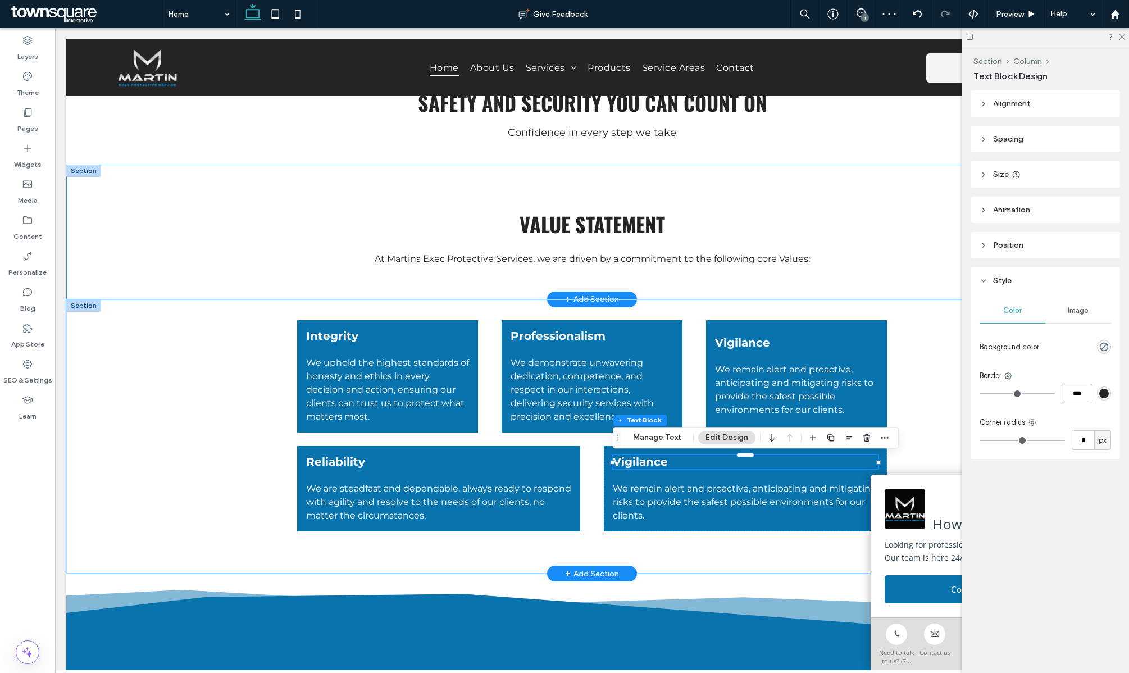
click at [638, 466] on span "Vigilance" at bounding box center [640, 461] width 55 height 13
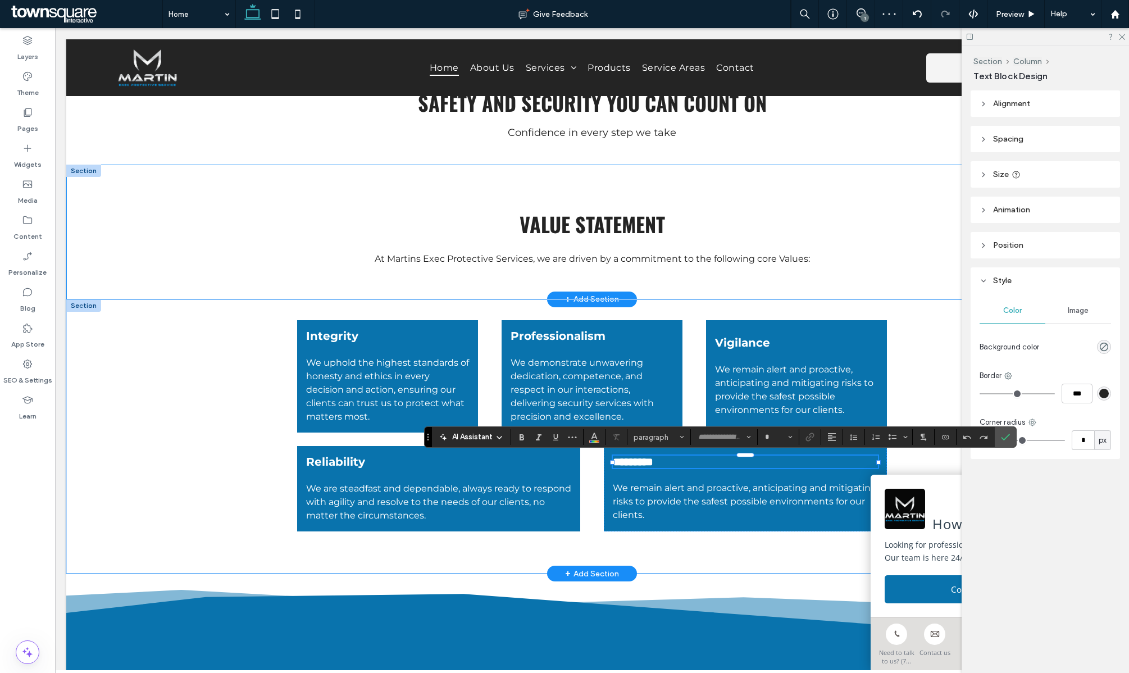
type input "**********"
type input "**"
click at [644, 508] on span "We remain alert and proactive, anticipating and mitigating risks to provide the…" at bounding box center [745, 502] width 264 height 38
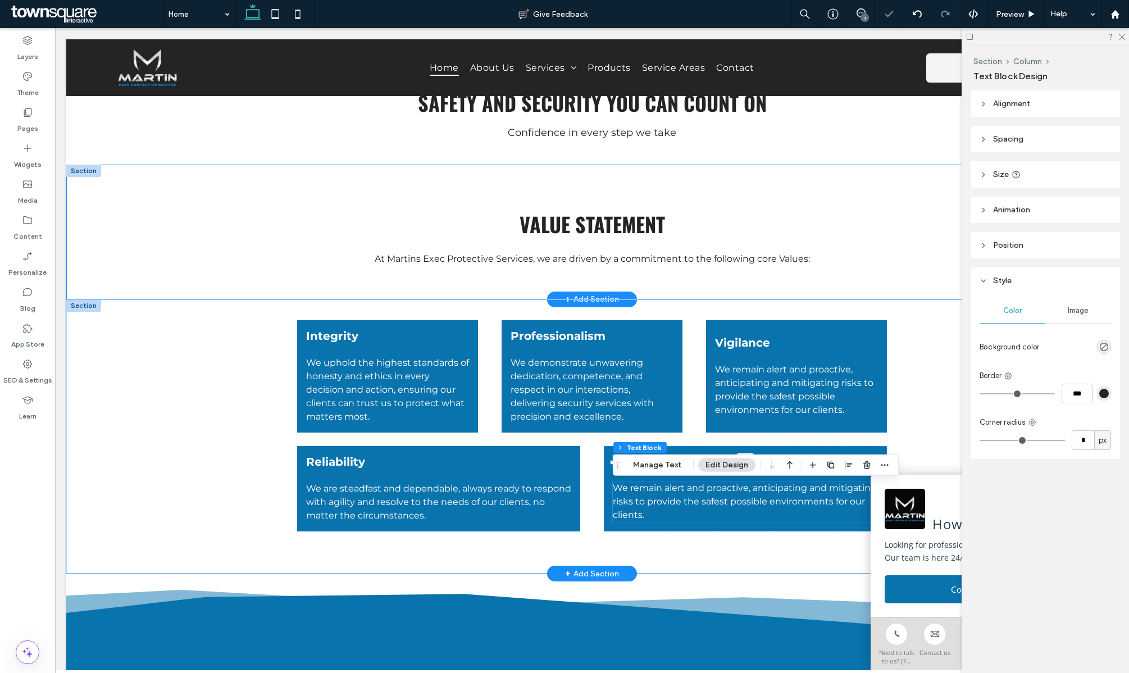
click at [644, 508] on div "We remain alert and proactive, anticipating and mitigating risks to provide the…" at bounding box center [745, 502] width 265 height 40
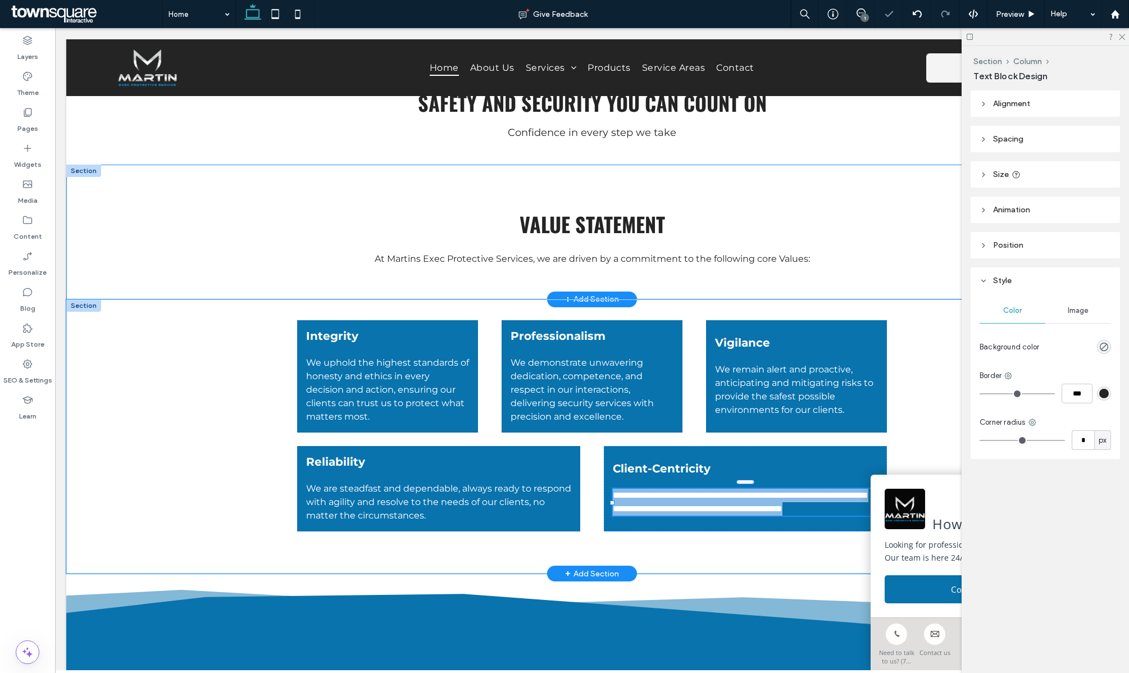
type input "**********"
type input "**"
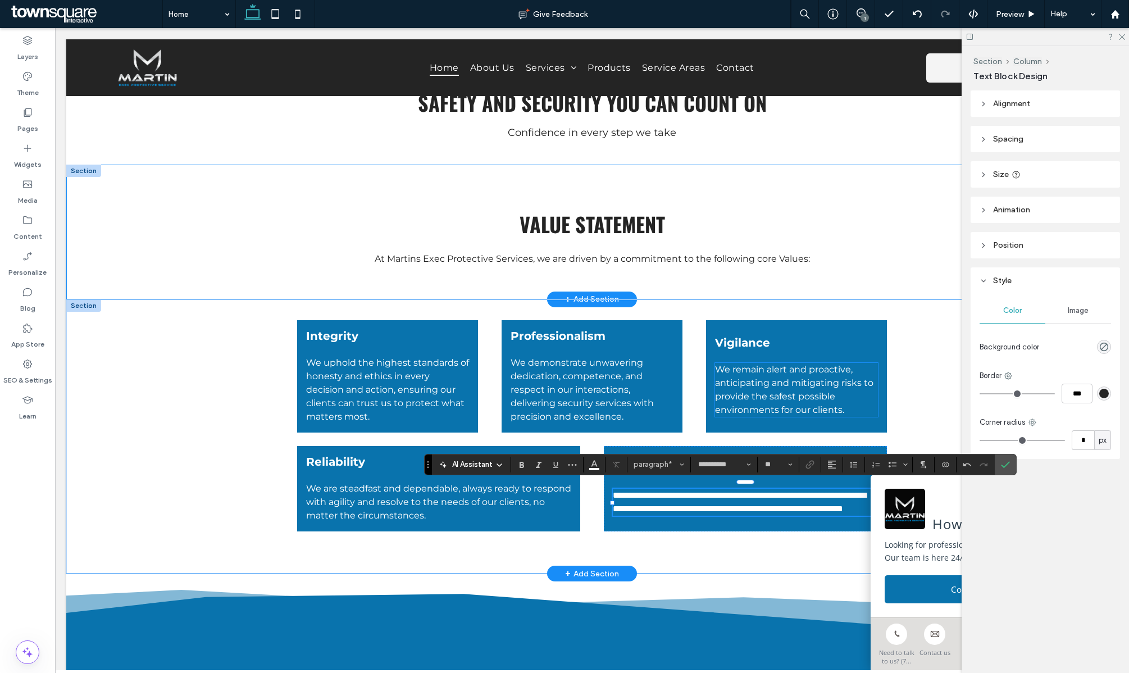
click at [747, 413] on span "We remain alert and proactive, anticipating and mitigating risks to provide the…" at bounding box center [794, 389] width 158 height 51
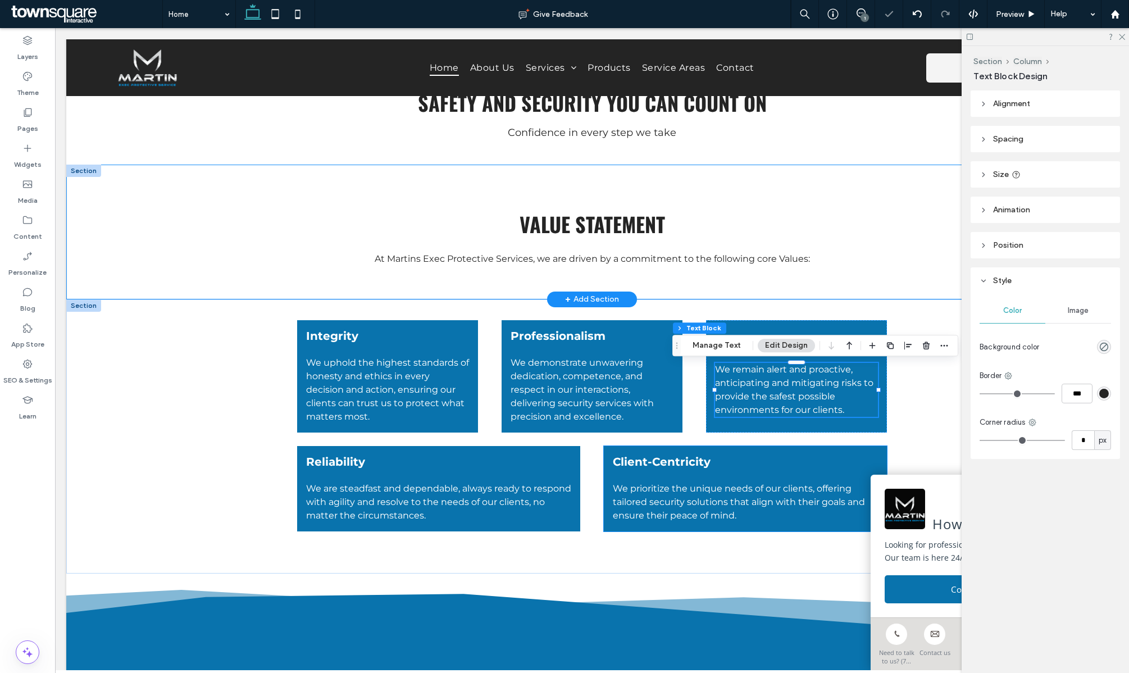
click at [756, 455] on div "Client-Centricity We prioritize the unique needs of our clients, offering tailo…" at bounding box center [745, 488] width 283 height 85
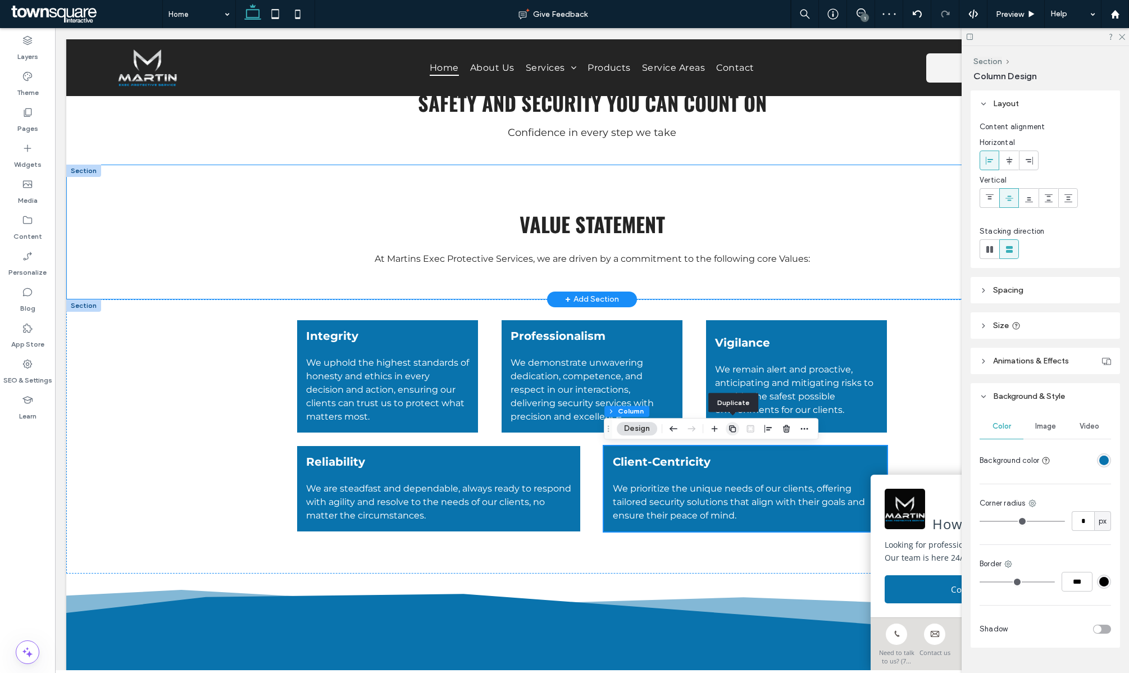
click at [733, 426] on icon "button" at bounding box center [732, 428] width 9 height 9
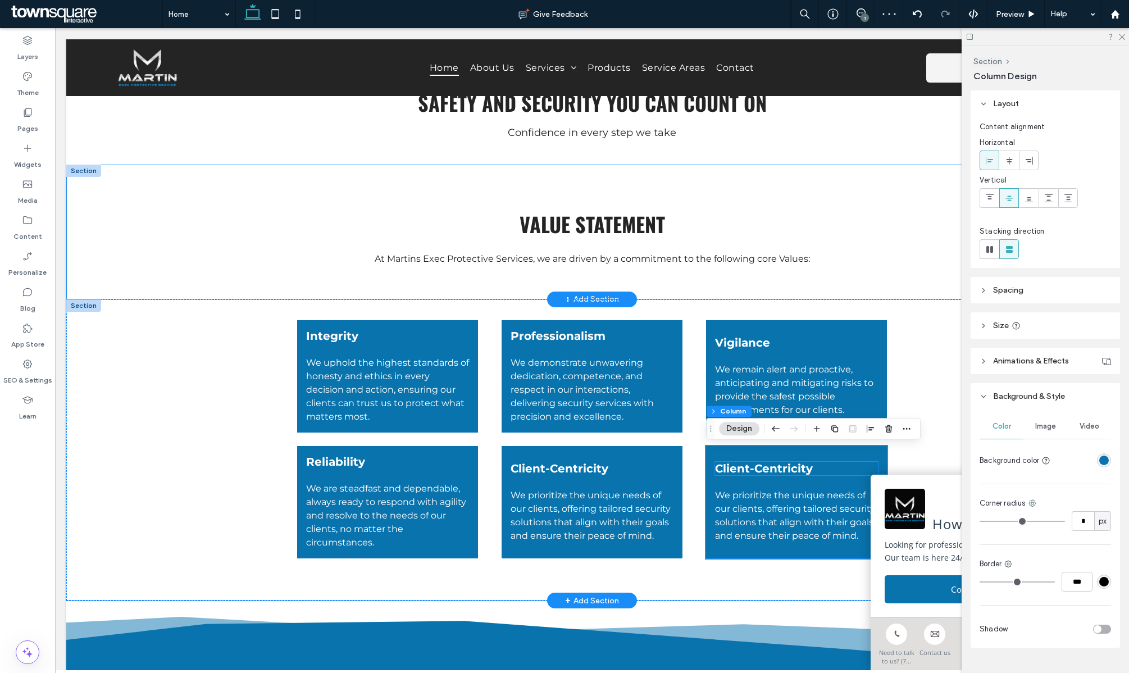
click at [752, 466] on span "Client-Centricity" at bounding box center [764, 468] width 98 height 13
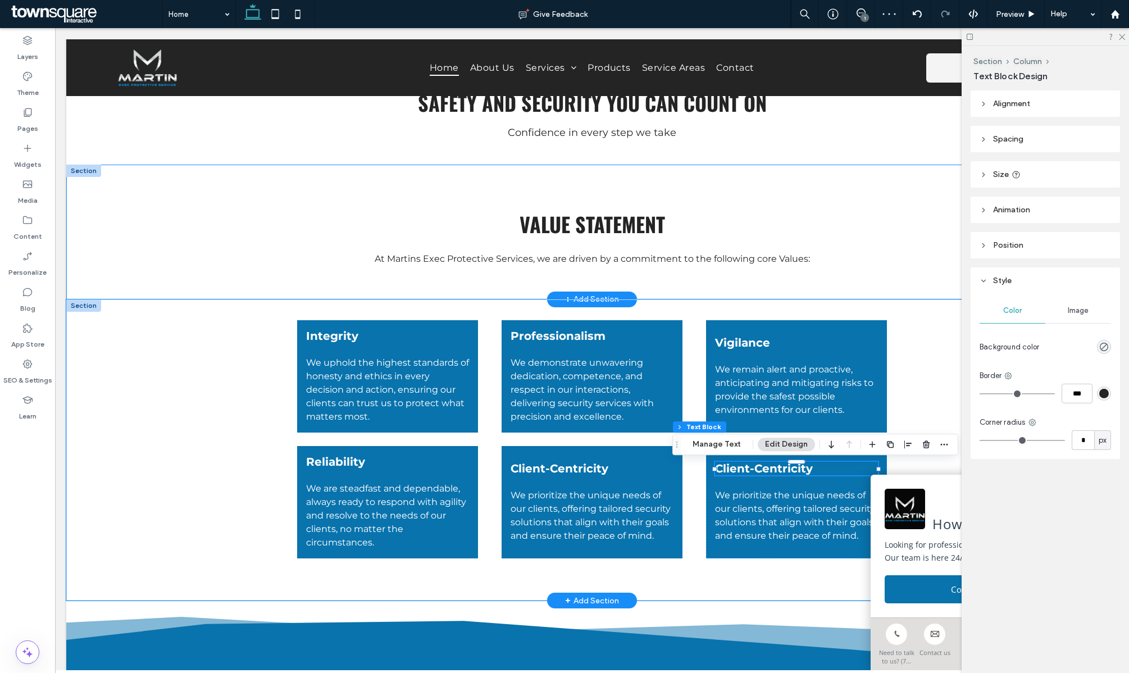
click at [752, 467] on span "Client-Centricity" at bounding box center [764, 468] width 98 height 13
type input "**********"
type input "**"
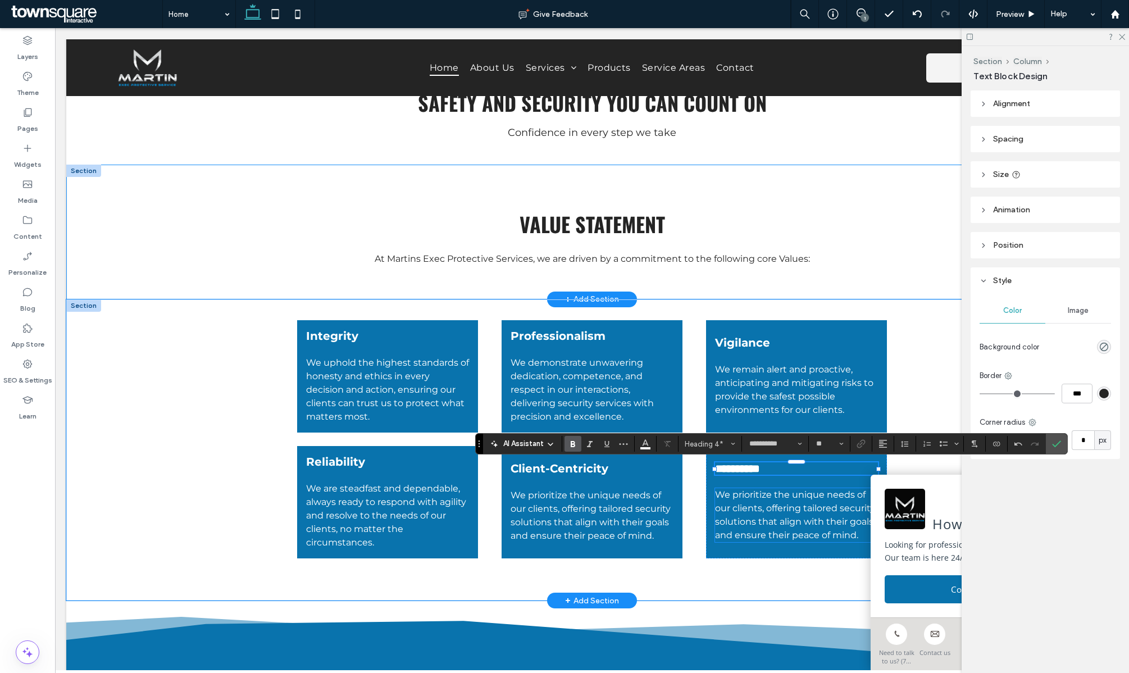
click at [757, 520] on span "We prioritize the unique needs of our clients, offering tailored security solut…" at bounding box center [795, 514] width 160 height 51
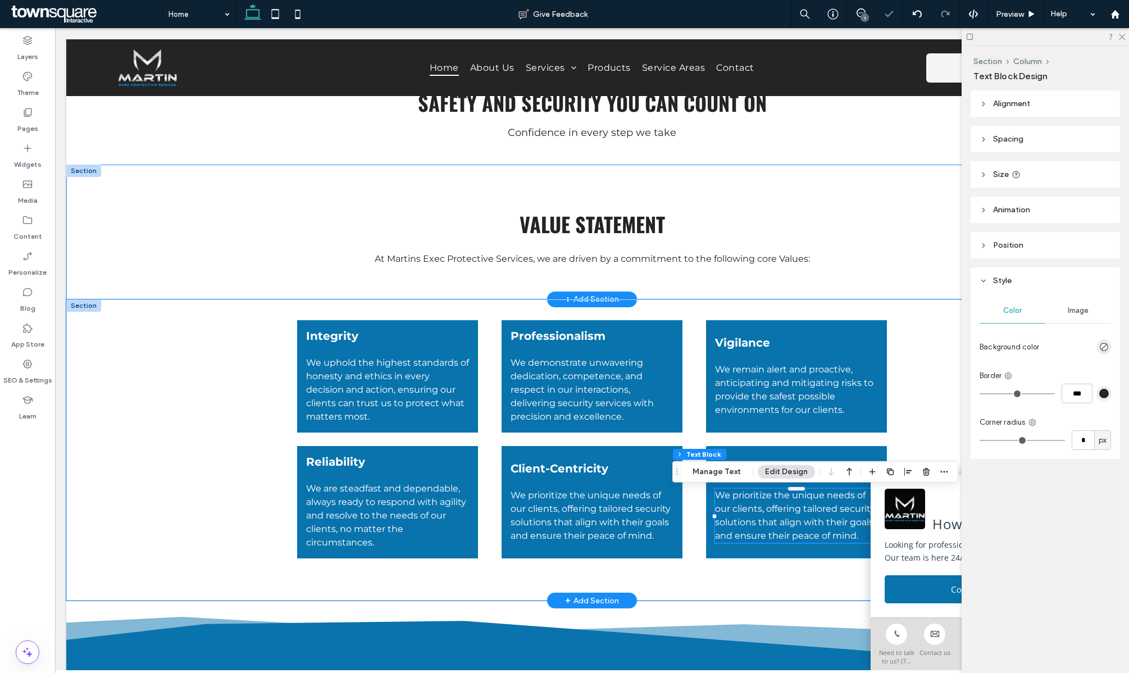
click at [757, 520] on span "We prioritize the unique needs of our clients, offering tailored security solut…" at bounding box center [795, 515] width 160 height 51
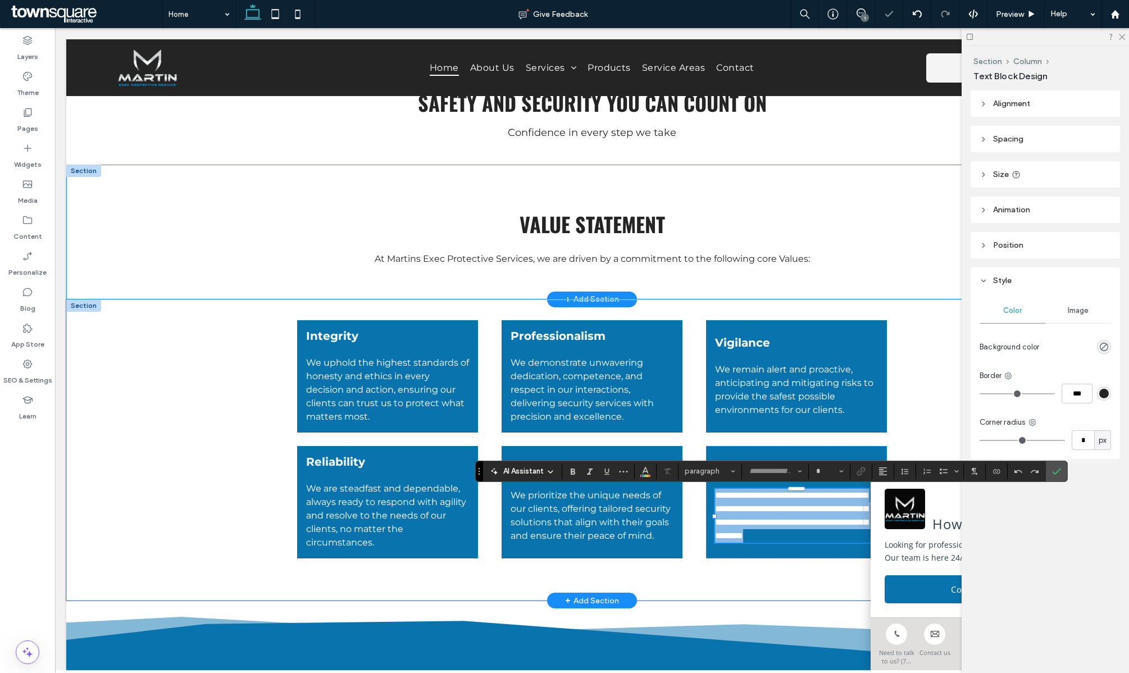
type input "**********"
type input "**"
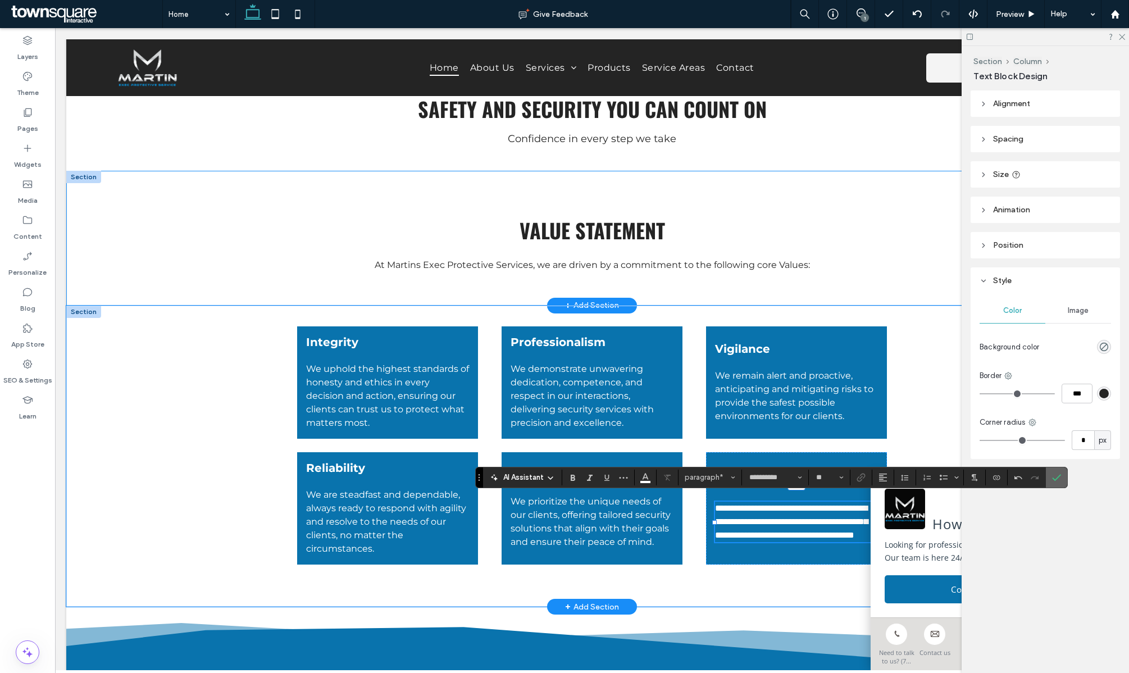
click at [1061, 477] on icon "Confirm" at bounding box center [1056, 477] width 9 height 9
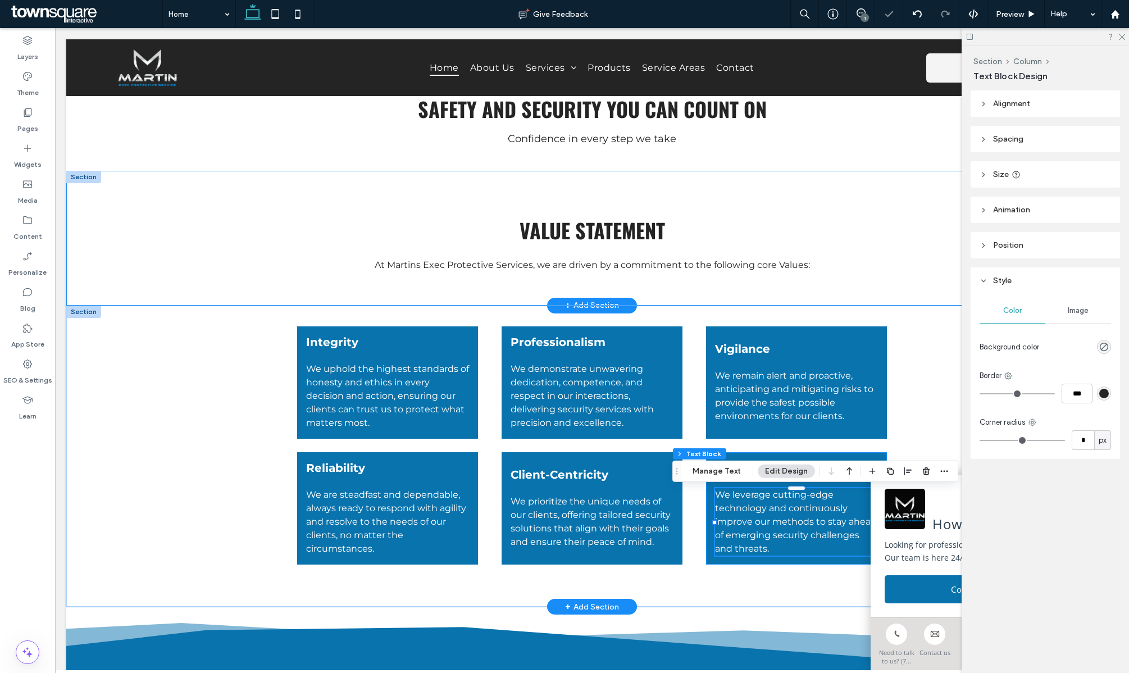
click at [803, 456] on div "Innovation We leverage cutting-edge technology and continuously improve our met…" at bounding box center [796, 508] width 181 height 112
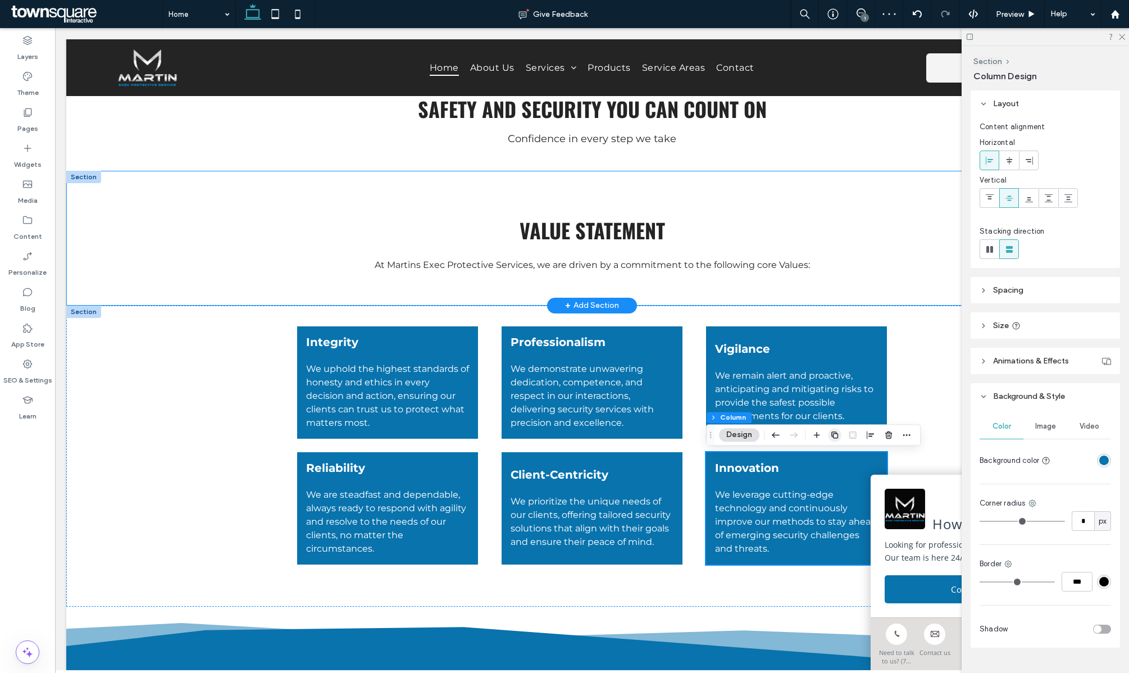
click at [838, 435] on icon "button" at bounding box center [834, 434] width 9 height 9
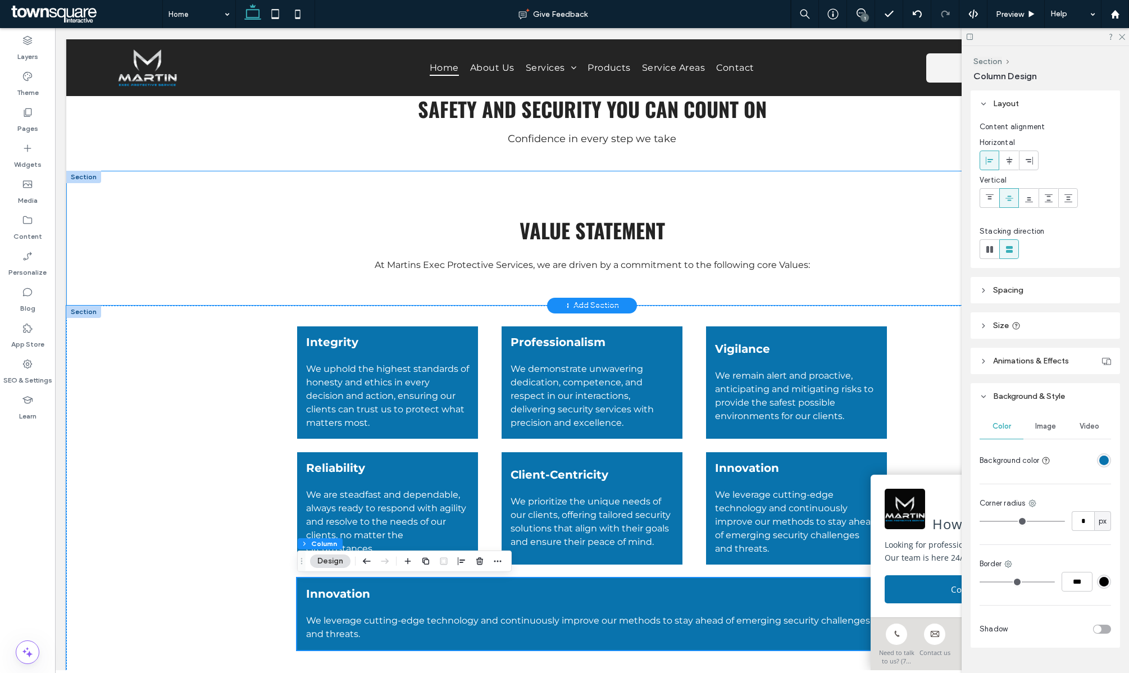
click at [355, 598] on span "Innovation" at bounding box center [338, 593] width 64 height 13
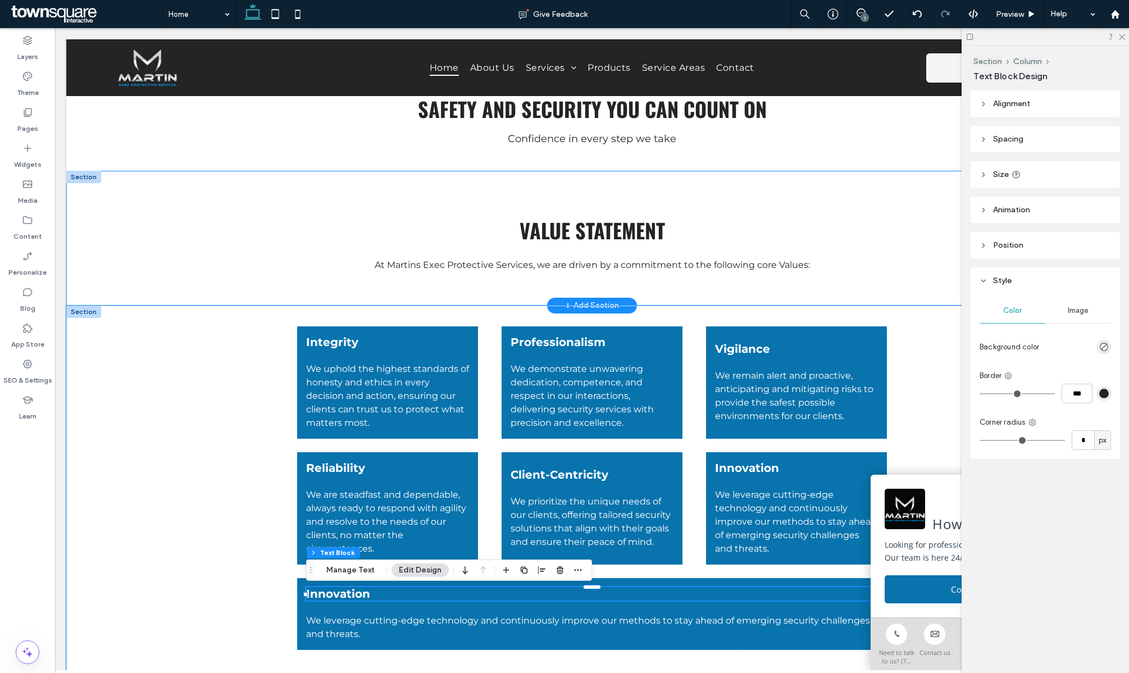
click at [355, 598] on div "Innovation" at bounding box center [592, 593] width 572 height 13
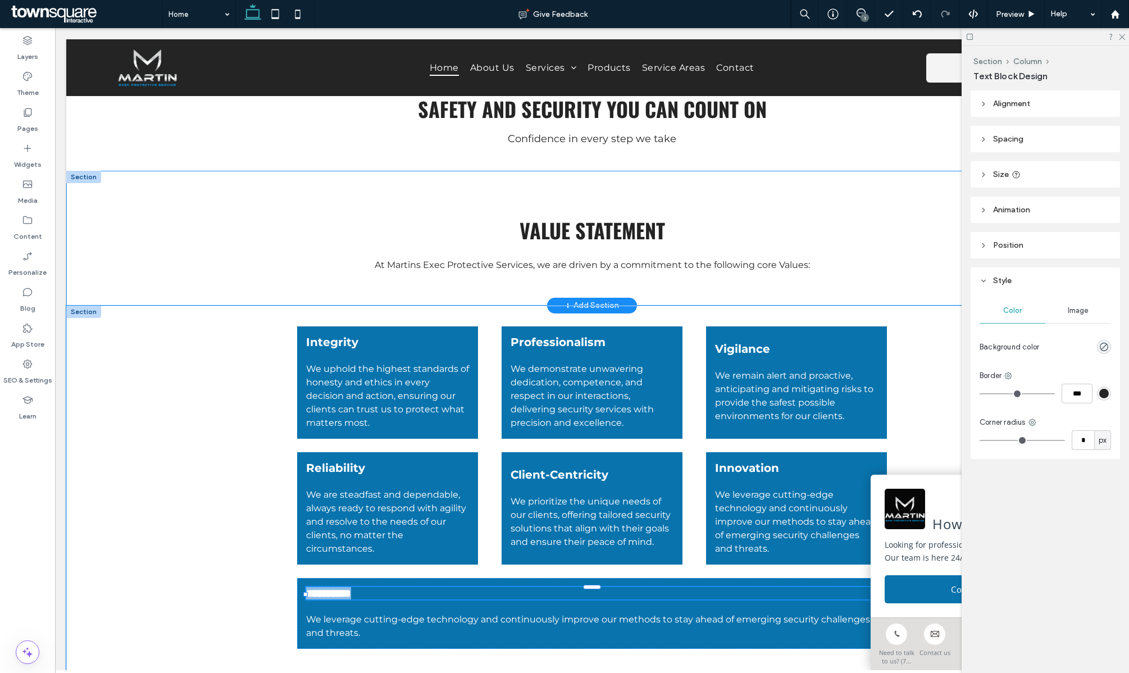
type input "**********"
type input "**"
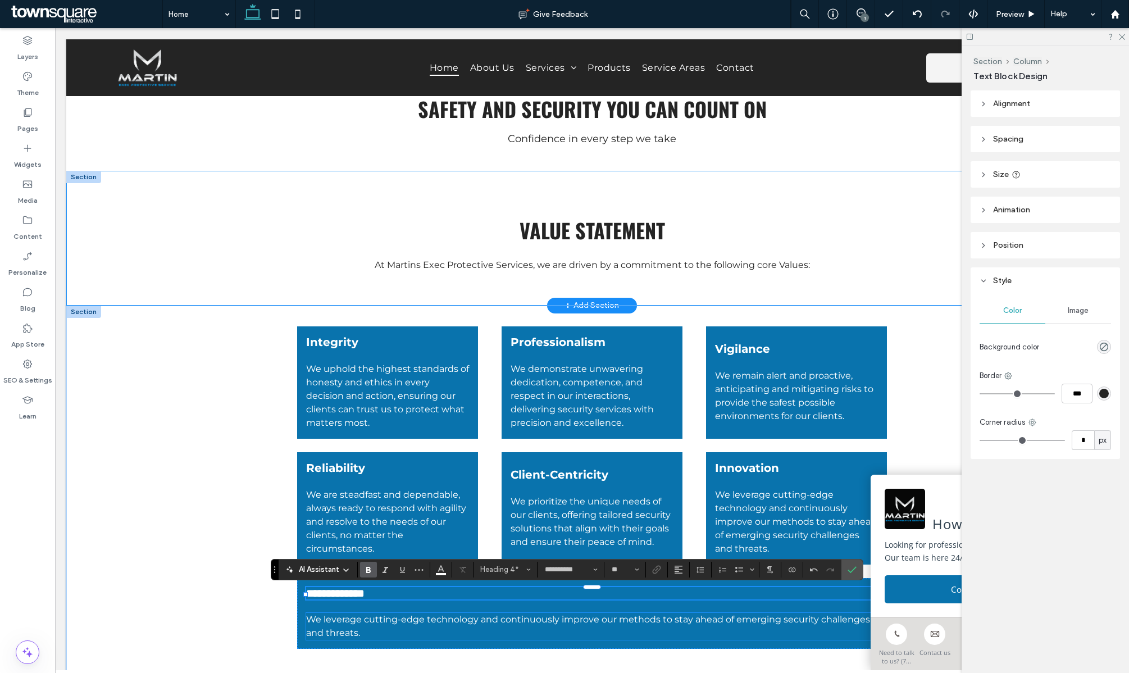
click at [353, 631] on span "We leverage cutting-edge technology and continuously improve our methods to sta…" at bounding box center [588, 626] width 564 height 24
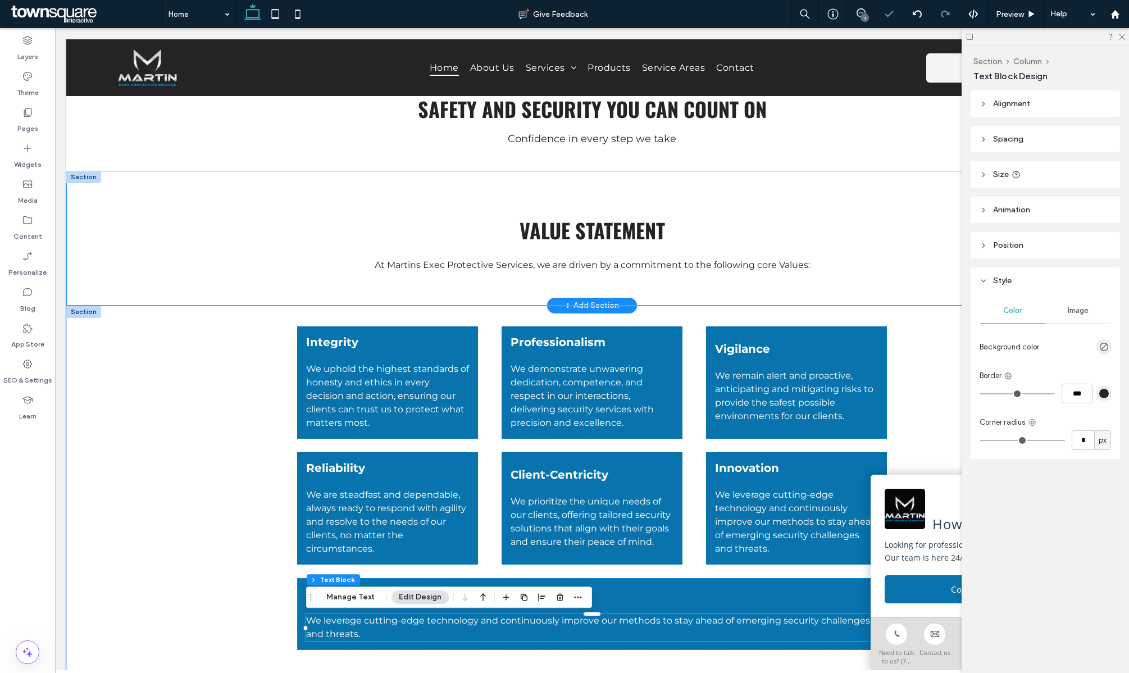
click at [353, 631] on div "We leverage cutting-edge technology and continuously improve our methods to sta…" at bounding box center [592, 627] width 572 height 27
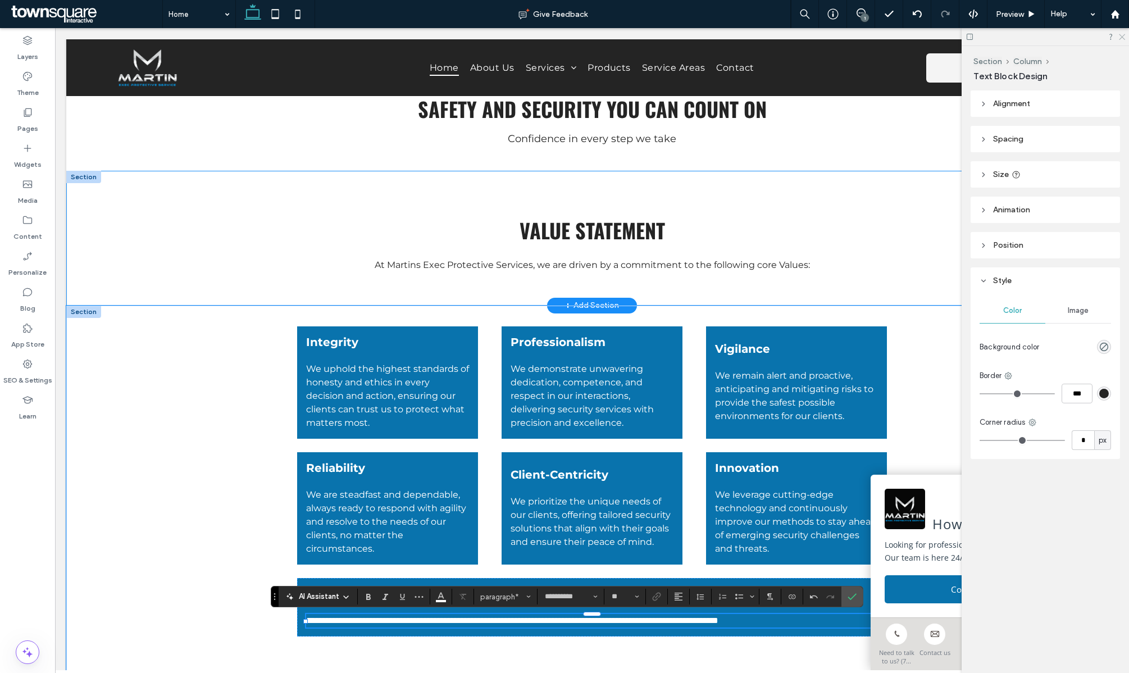
click at [1123, 35] on icon at bounding box center [1121, 36] width 7 height 7
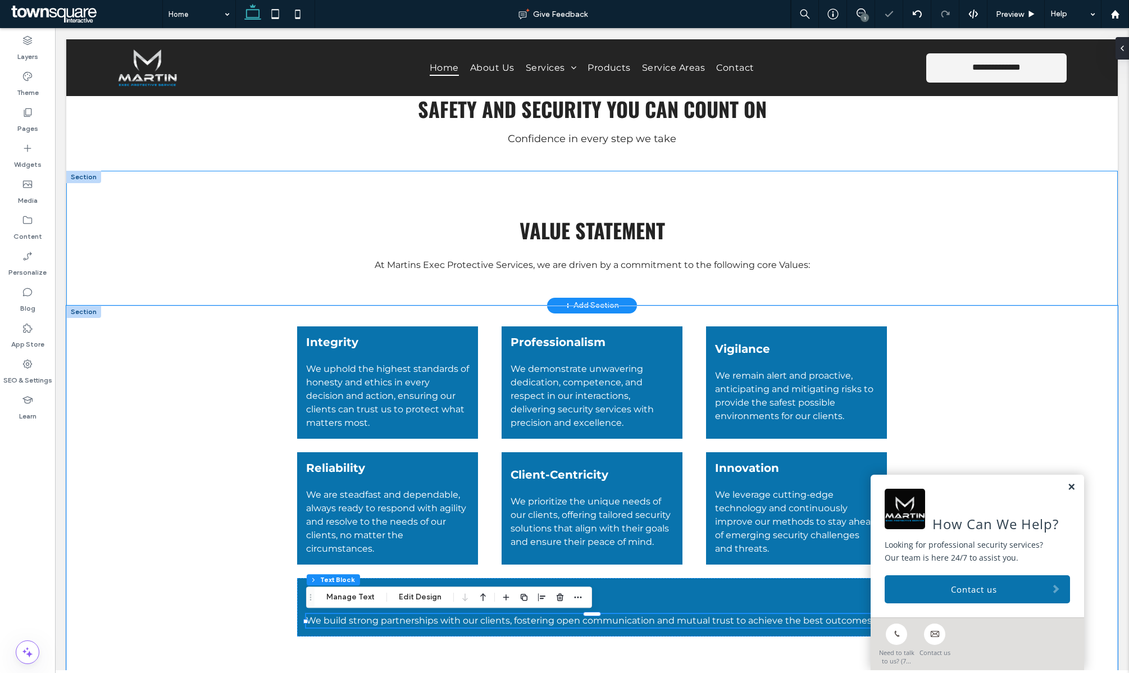
click at [1070, 488] on link at bounding box center [1072, 488] width 8 height 10
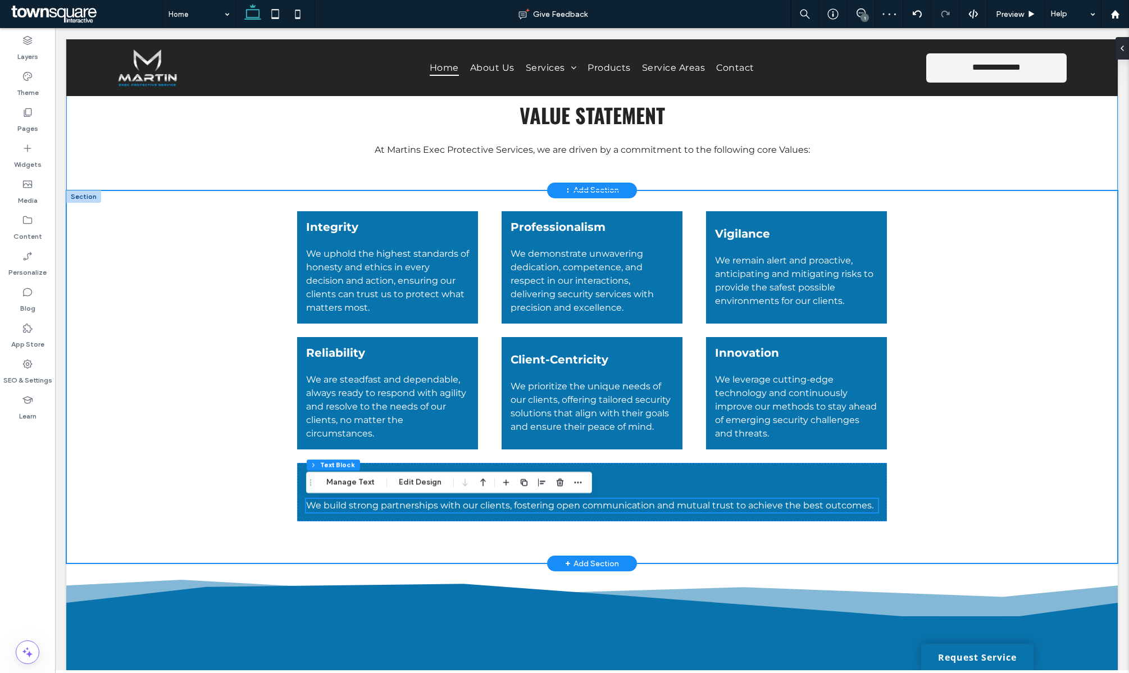
scroll to position [715, 0]
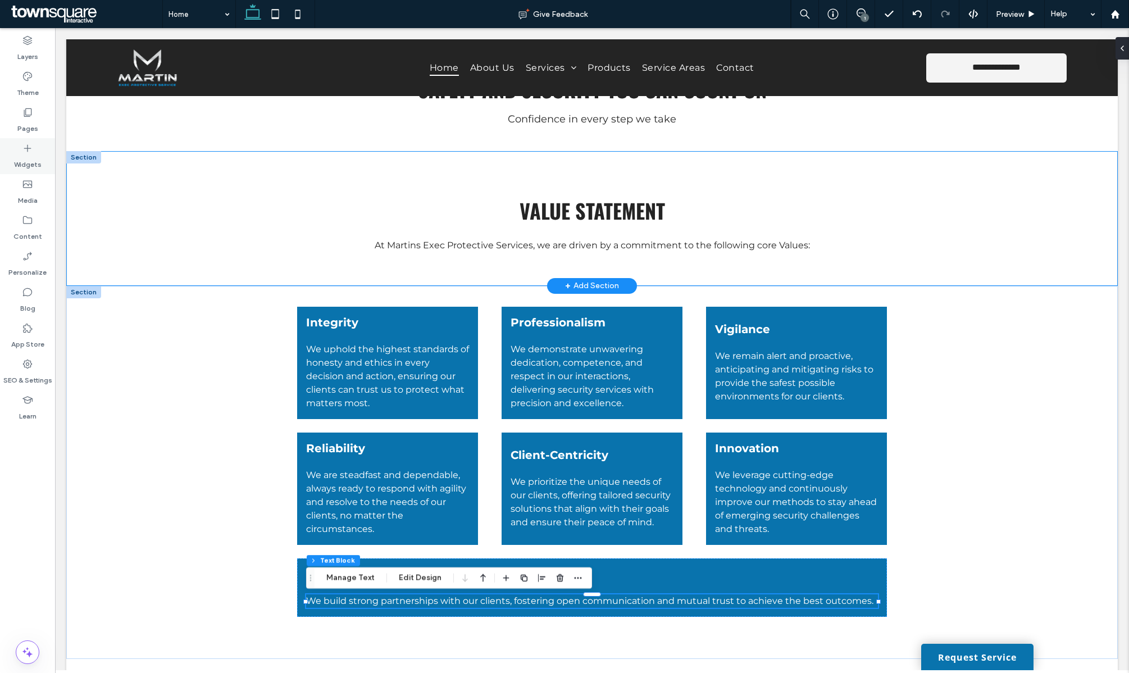
click at [30, 167] on label "Widgets" at bounding box center [28, 162] width 28 height 16
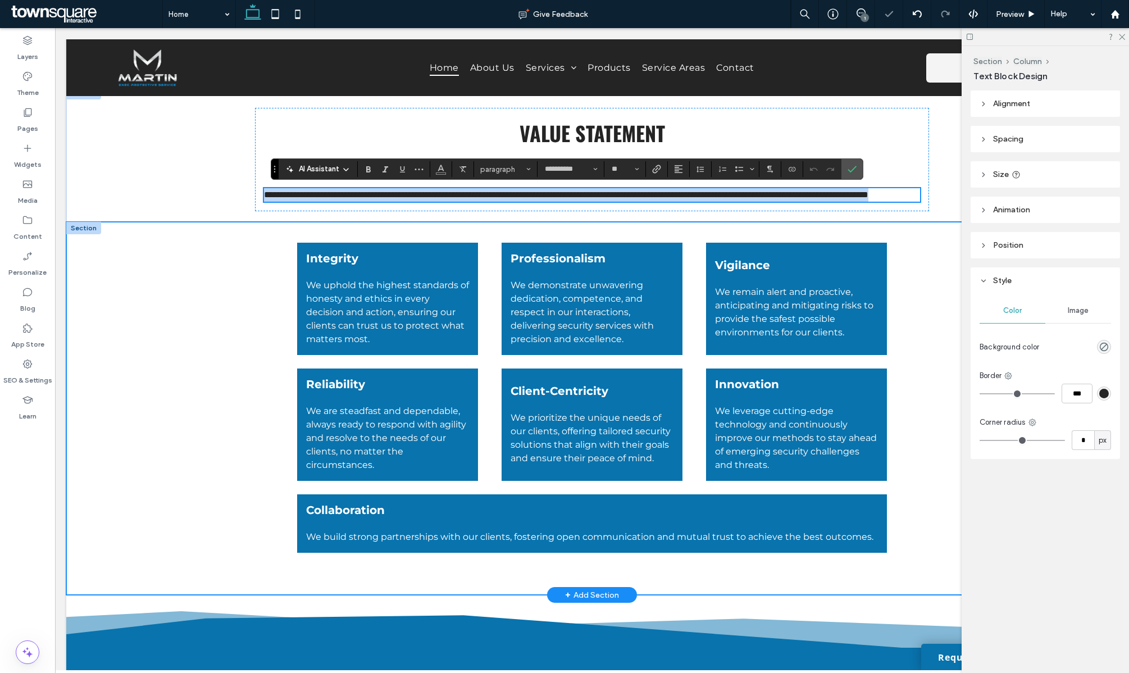
scroll to position [755, 0]
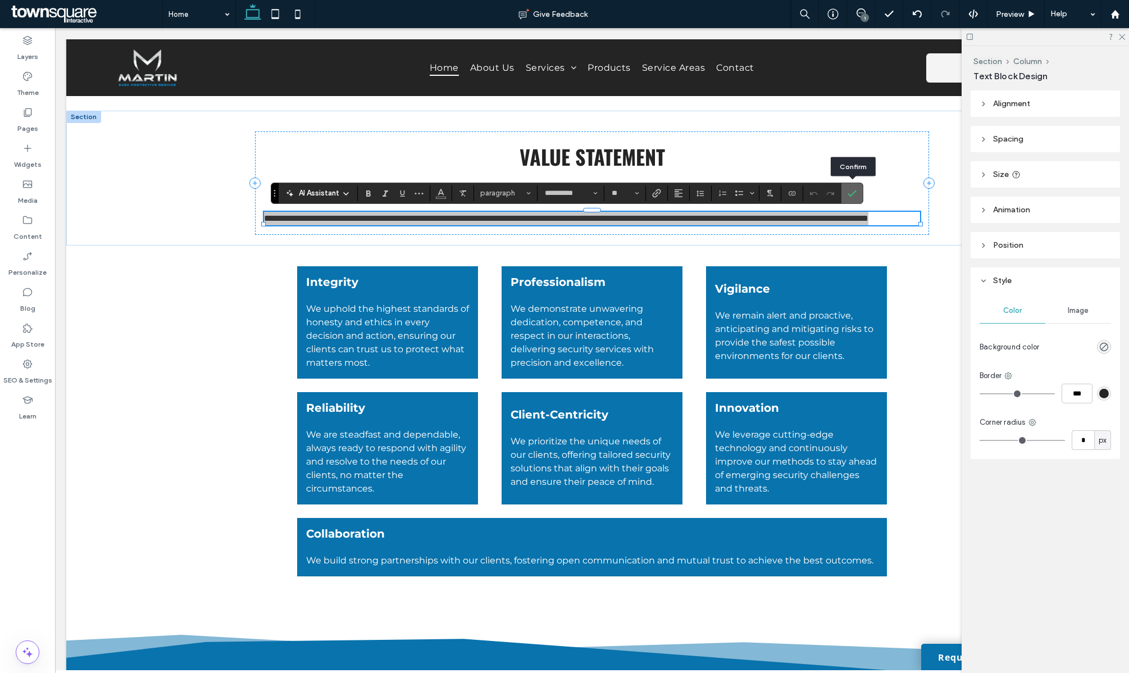
click at [853, 196] on icon "Confirm" at bounding box center [852, 193] width 9 height 9
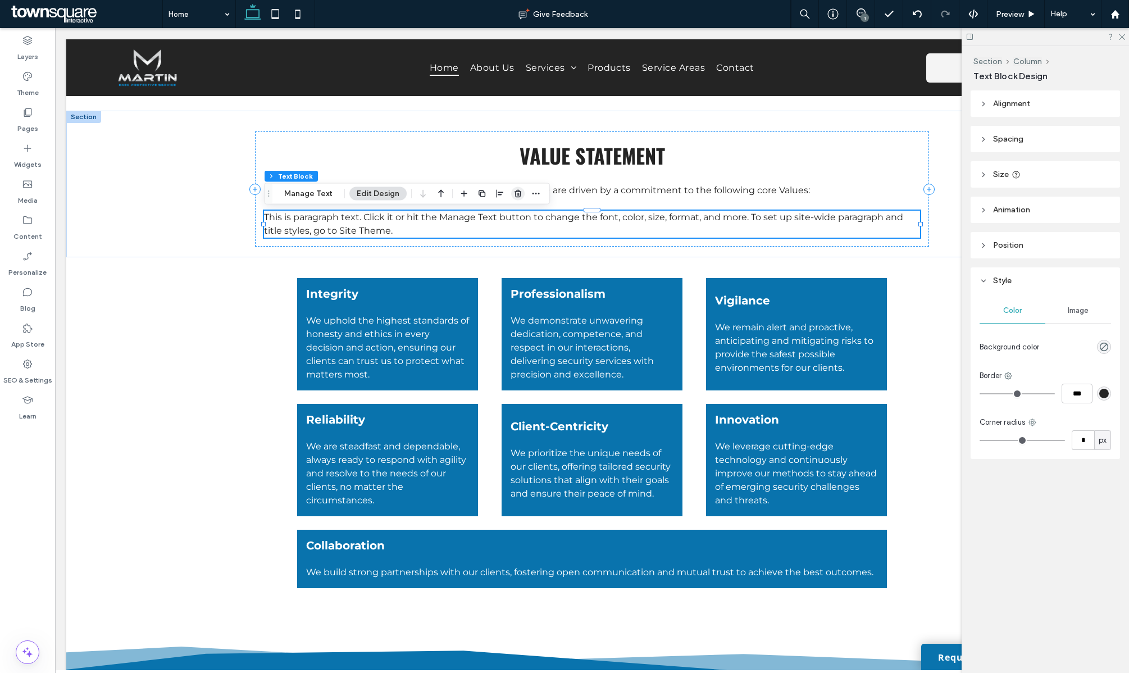
click at [520, 196] on icon "button" at bounding box center [518, 193] width 9 height 9
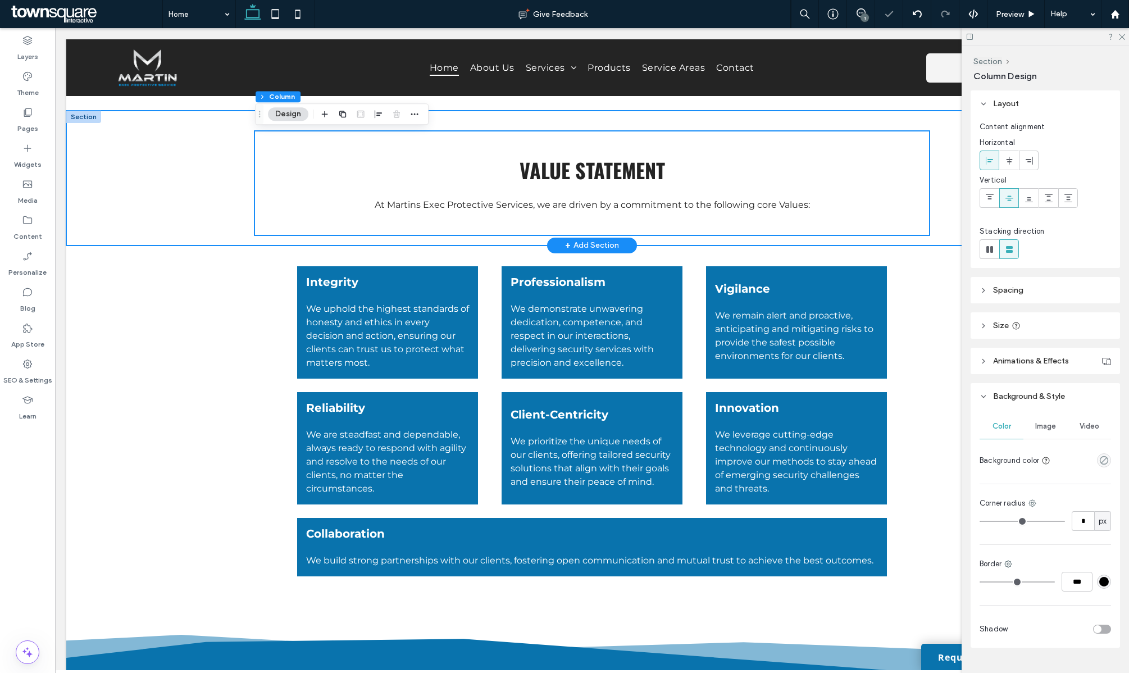
click at [181, 188] on div "Value Statement At Martins Exec Protective Services, we are driven by a commitm…" at bounding box center [592, 178] width 1052 height 135
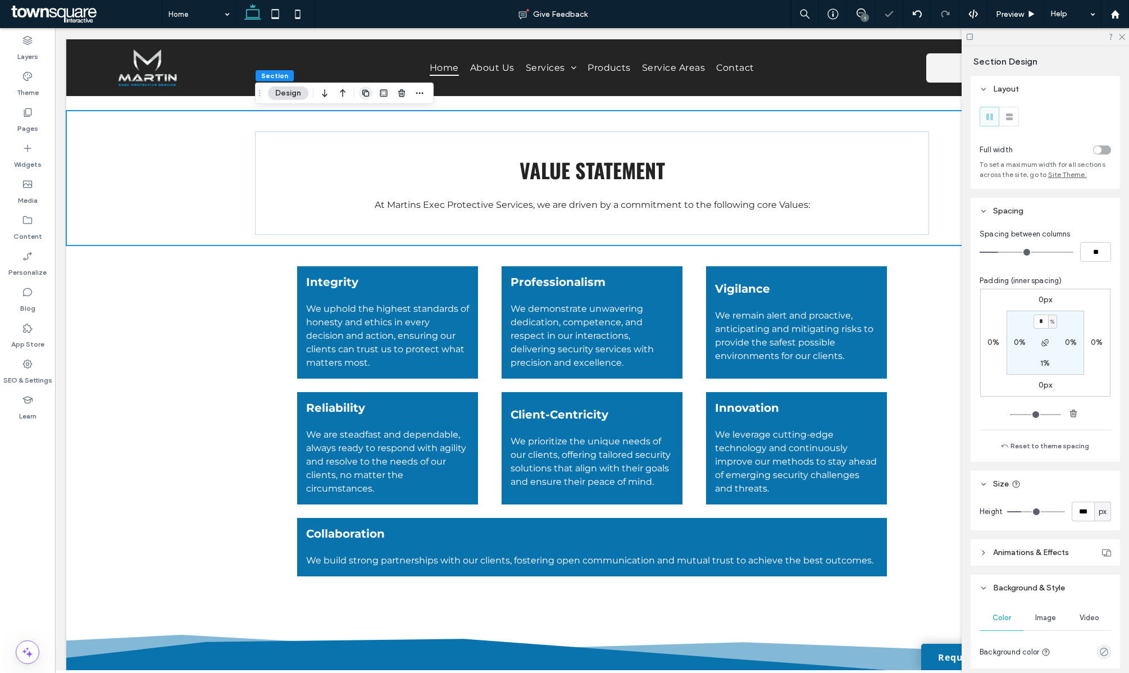
click at [363, 90] on use "button" at bounding box center [365, 93] width 7 height 7
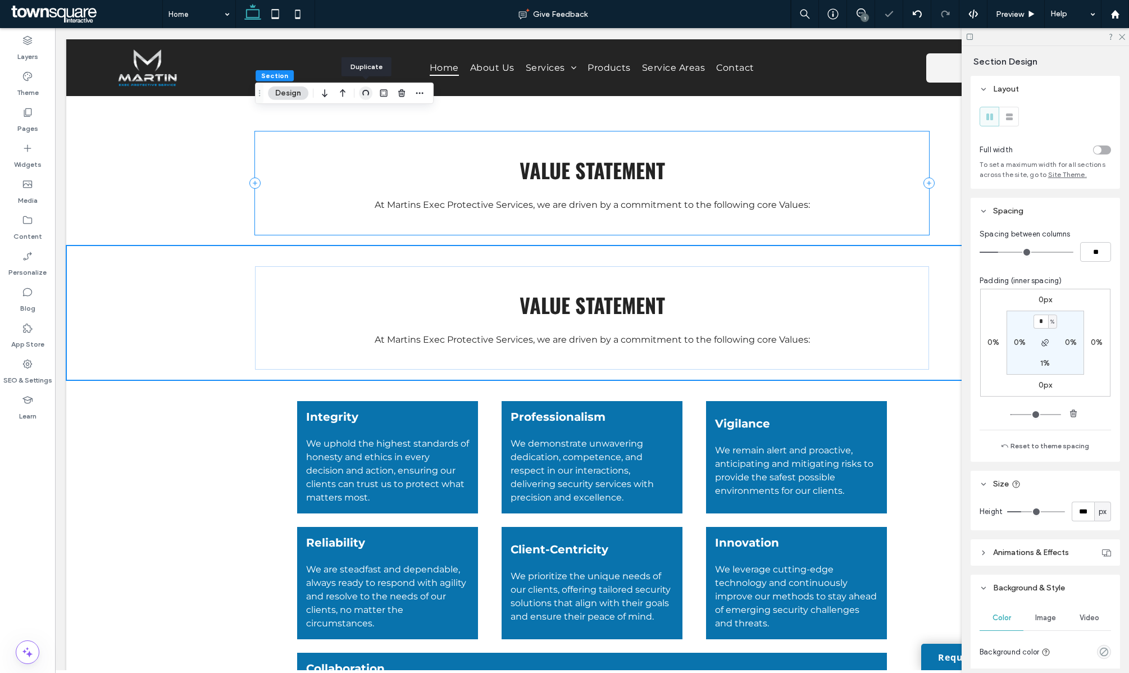
click at [190, 282] on div "Value Statement At Martins Exec Protective Services, we are driven by a commitm…" at bounding box center [592, 313] width 1052 height 135
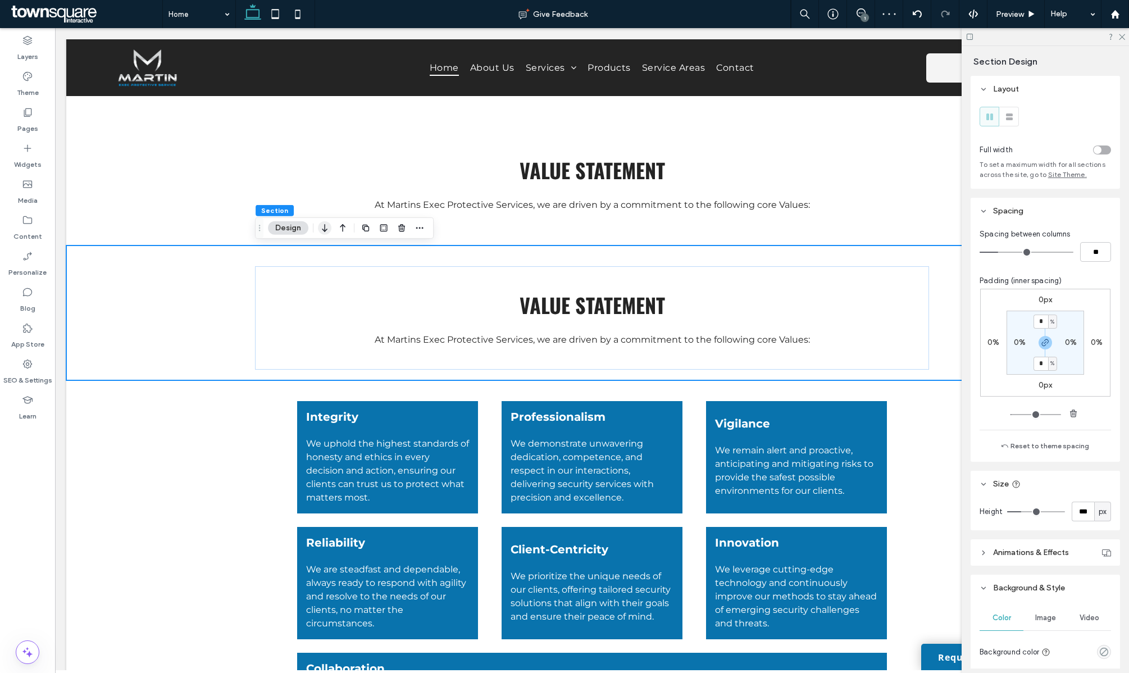
click at [320, 229] on icon "button" at bounding box center [324, 228] width 13 height 20
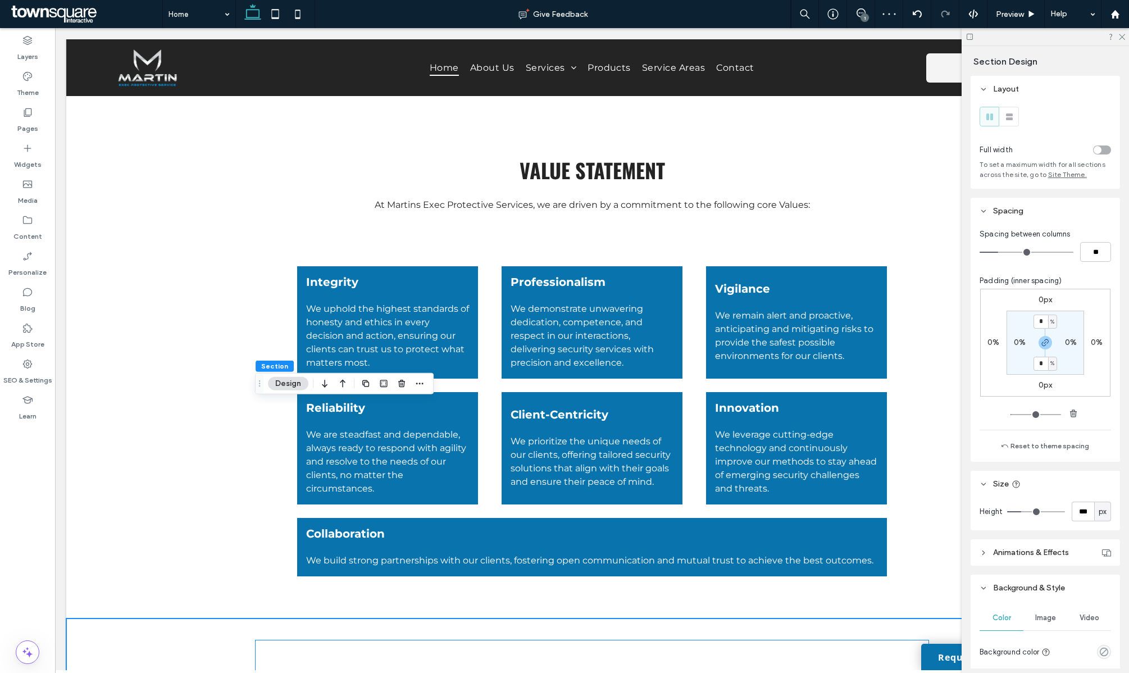
scroll to position [974, 0]
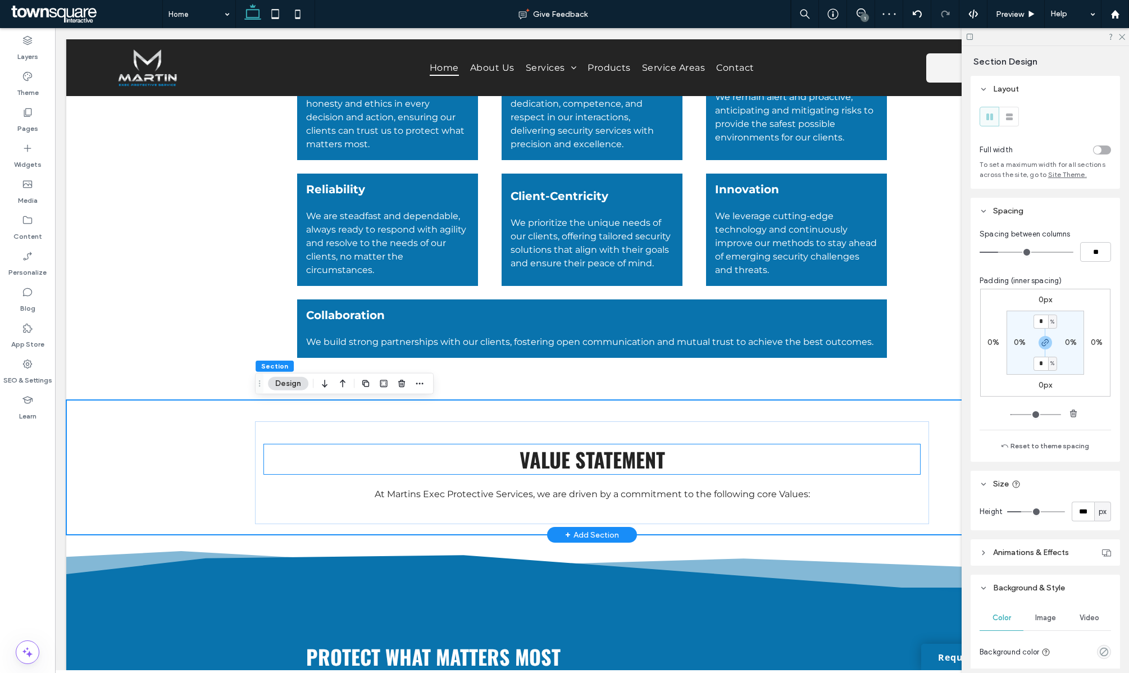
click at [524, 462] on span "Value Statement" at bounding box center [593, 459] width 146 height 30
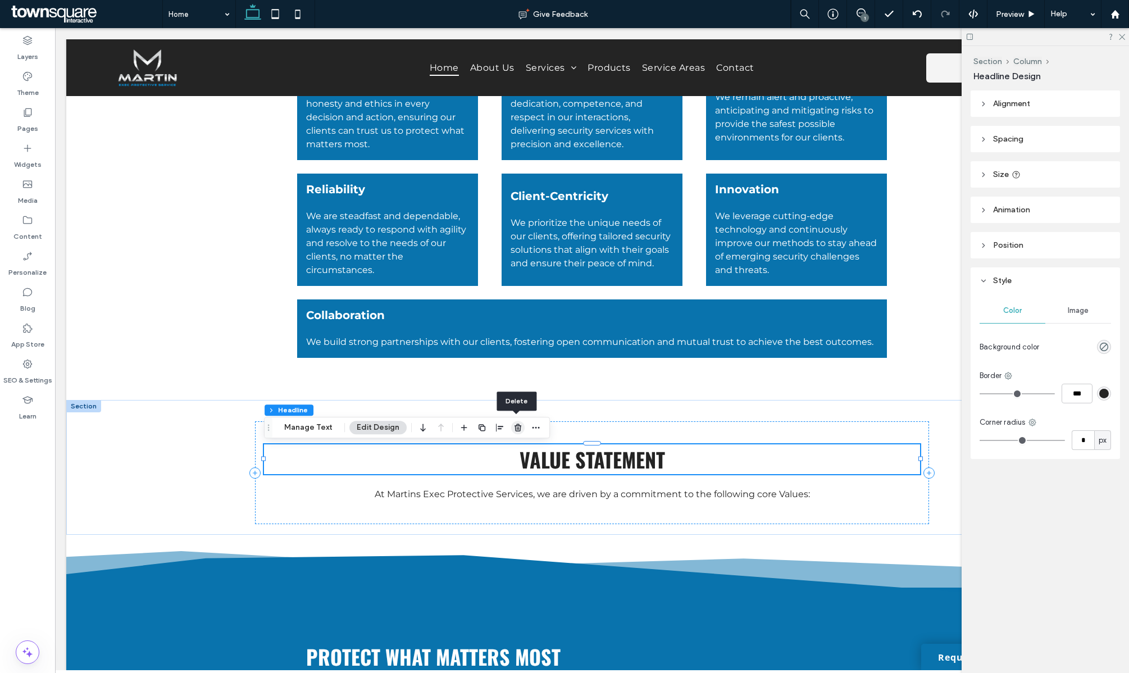
click at [515, 425] on use "button" at bounding box center [518, 427] width 7 height 7
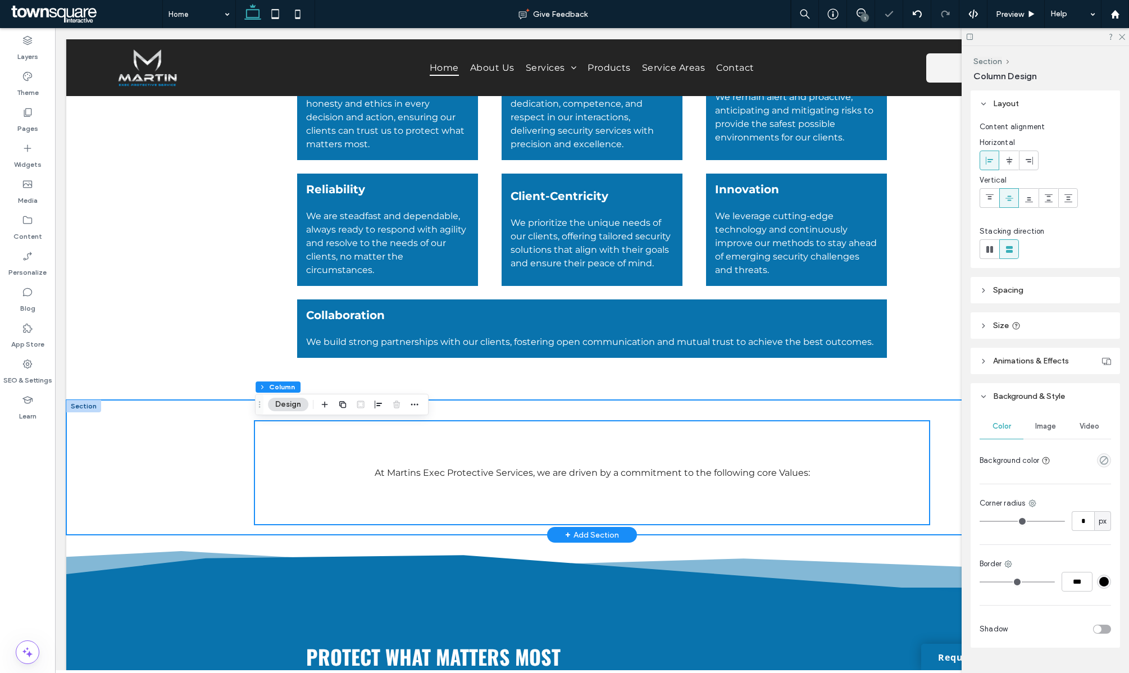
click at [204, 432] on div "At Martins Exec Protective Services, we are driven by a commitment to the follo…" at bounding box center [592, 467] width 1052 height 135
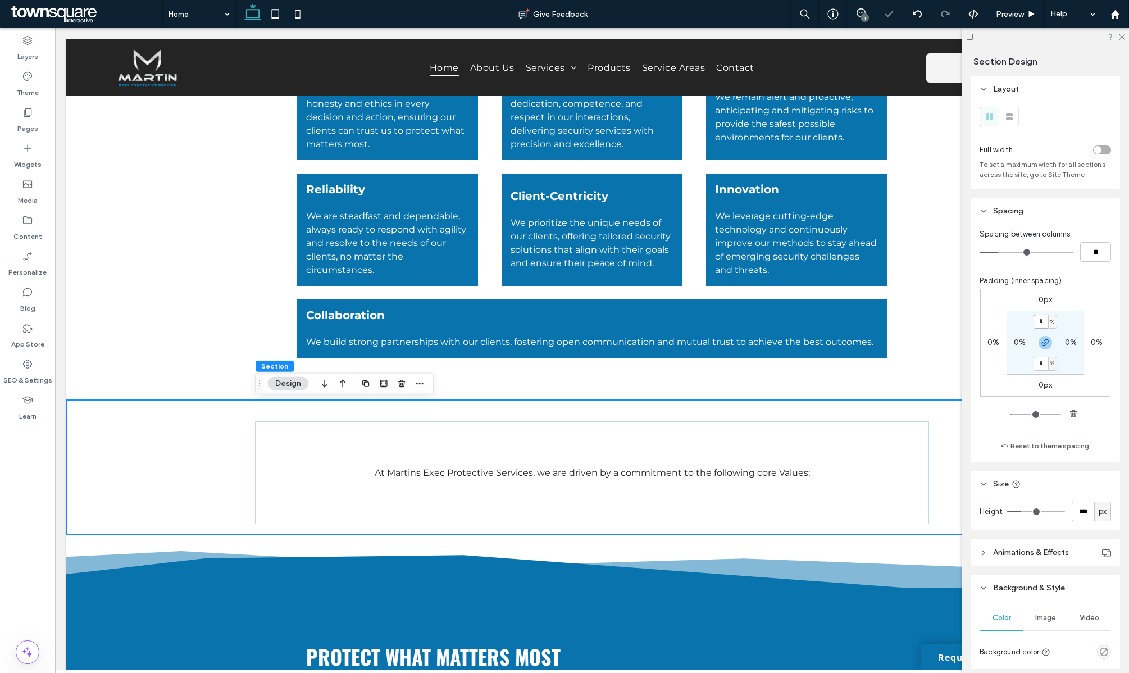
click at [1042, 323] on input "*" at bounding box center [1041, 322] width 15 height 14
type input "*"
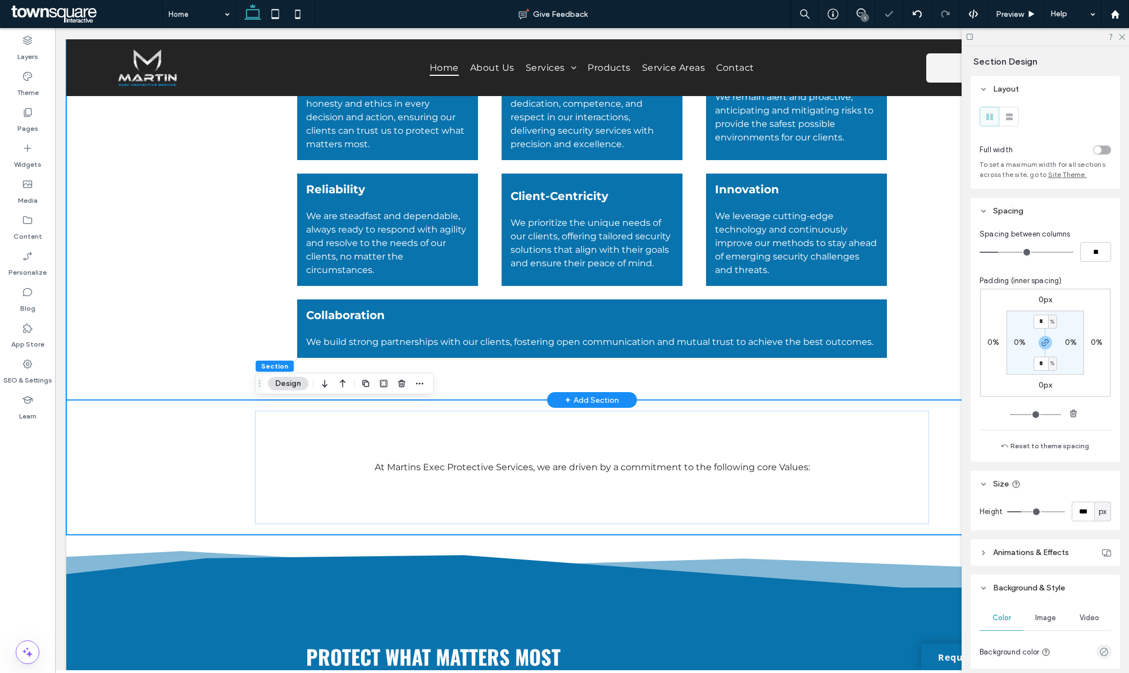
click at [832, 380] on div "Integrity We uphold the highest standards of honesty and ethics in every decisi…" at bounding box center [592, 213] width 674 height 373
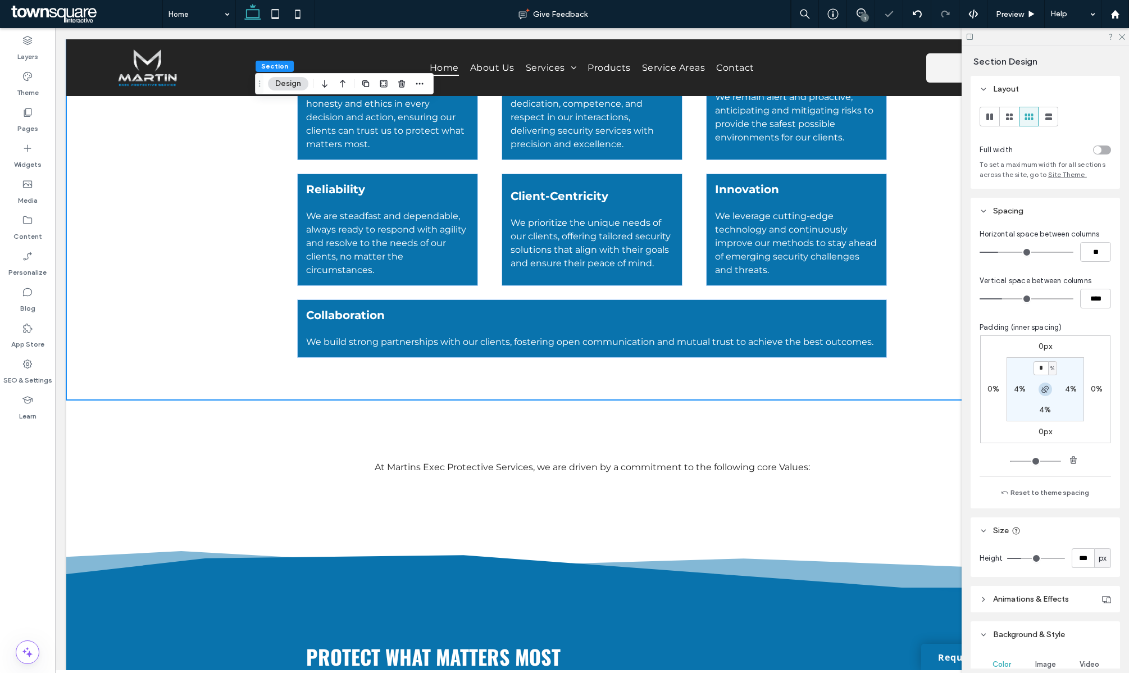
click at [1046, 389] on icon "button" at bounding box center [1045, 389] width 9 height 9
type input "*"
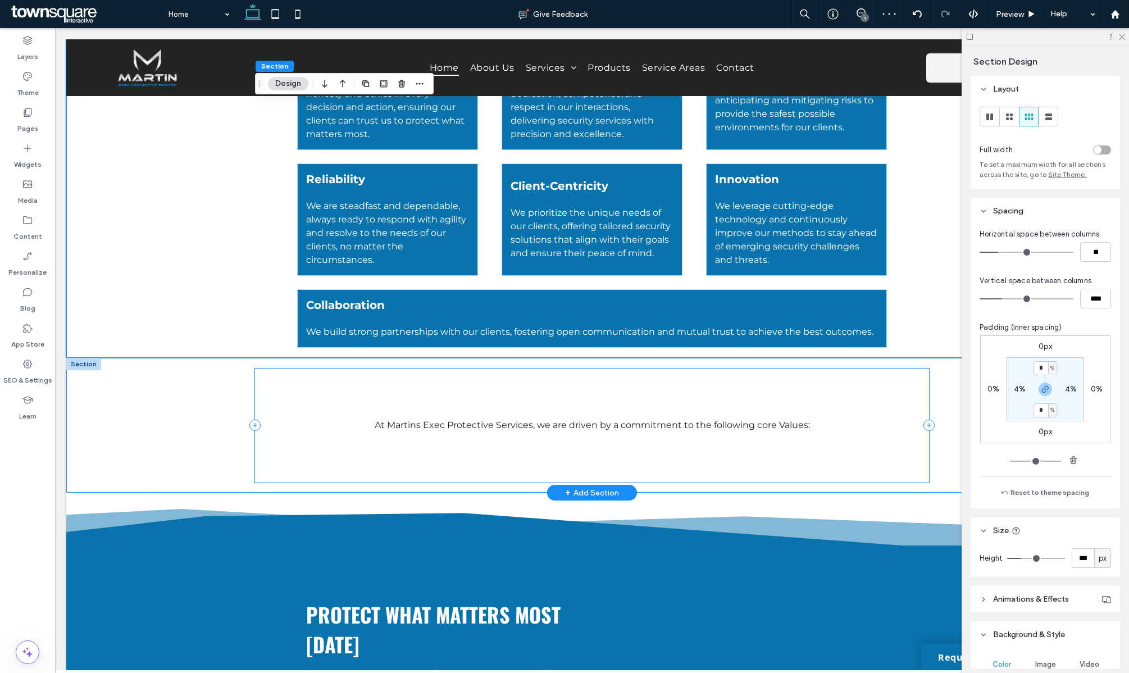
click at [617, 388] on div "At Martins Exec Protective Services, we are driven by a commitment to the follo…" at bounding box center [592, 426] width 674 height 114
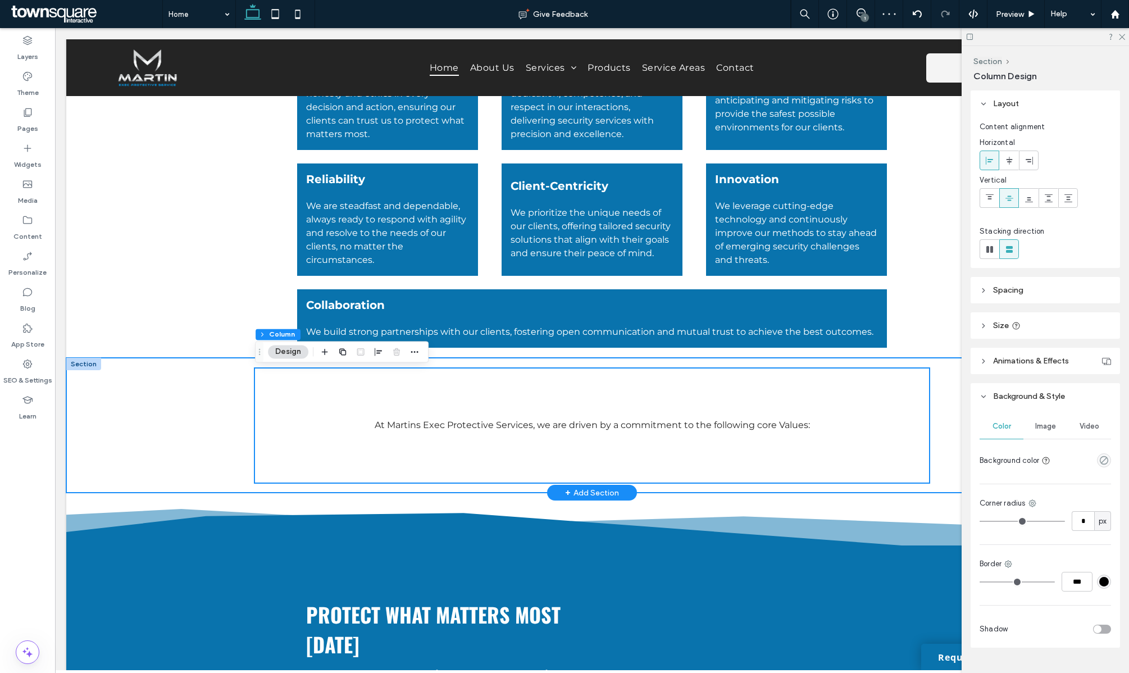
click at [225, 407] on div "At Martins Exec Protective Services, we are driven by a commitment to the follo…" at bounding box center [592, 425] width 1052 height 135
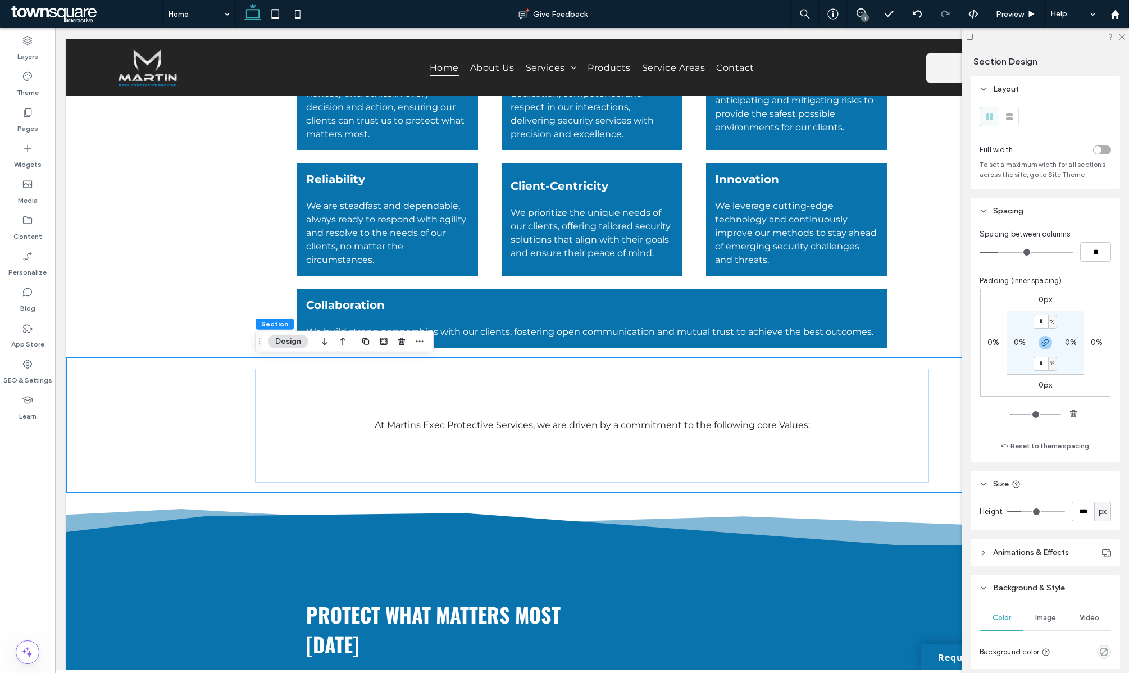
click at [1098, 511] on div "px" at bounding box center [1102, 511] width 11 height 11
click at [1104, 612] on span "A" at bounding box center [1103, 610] width 4 height 11
type input "*"
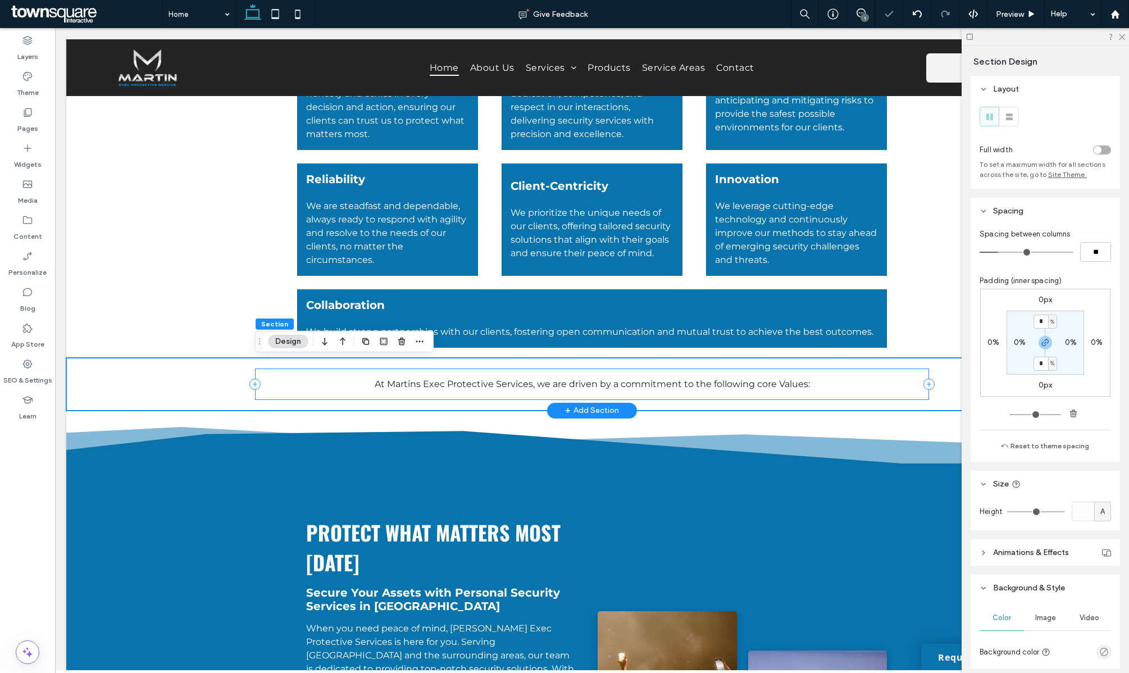
click at [622, 388] on span "At Martins Exec Protective Services, we are driven by a commitment to the follo…" at bounding box center [592, 384] width 435 height 11
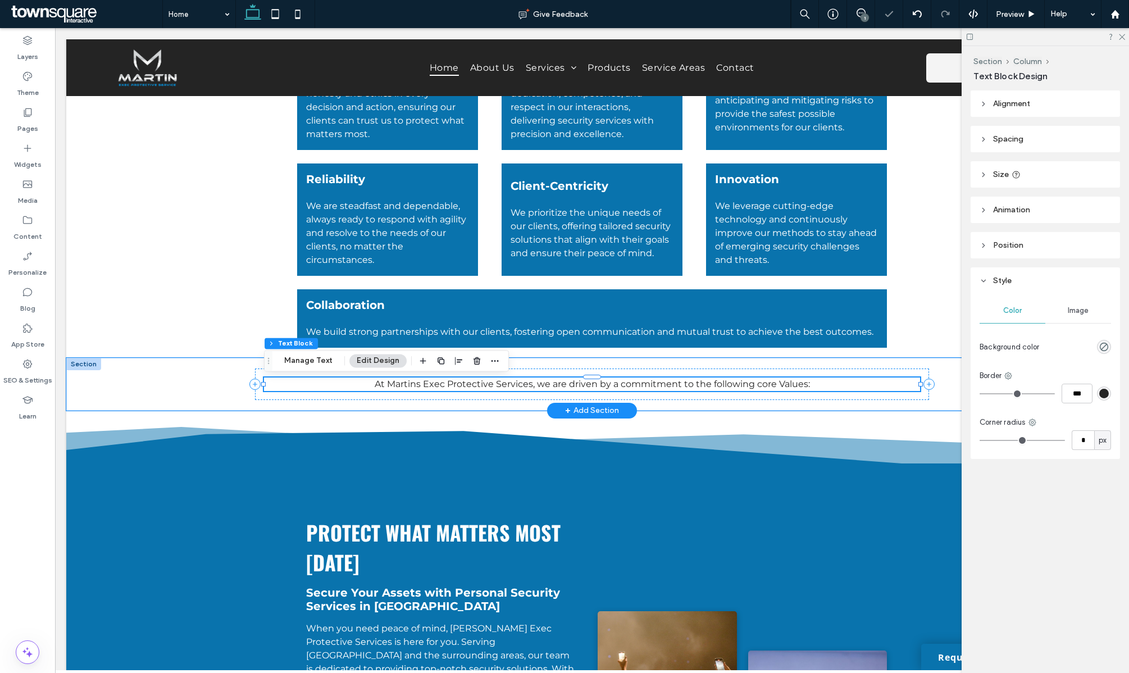
click at [622, 388] on span "At Martins Exec Protective Services, we are driven by a commitment to the follo…" at bounding box center [592, 384] width 435 height 11
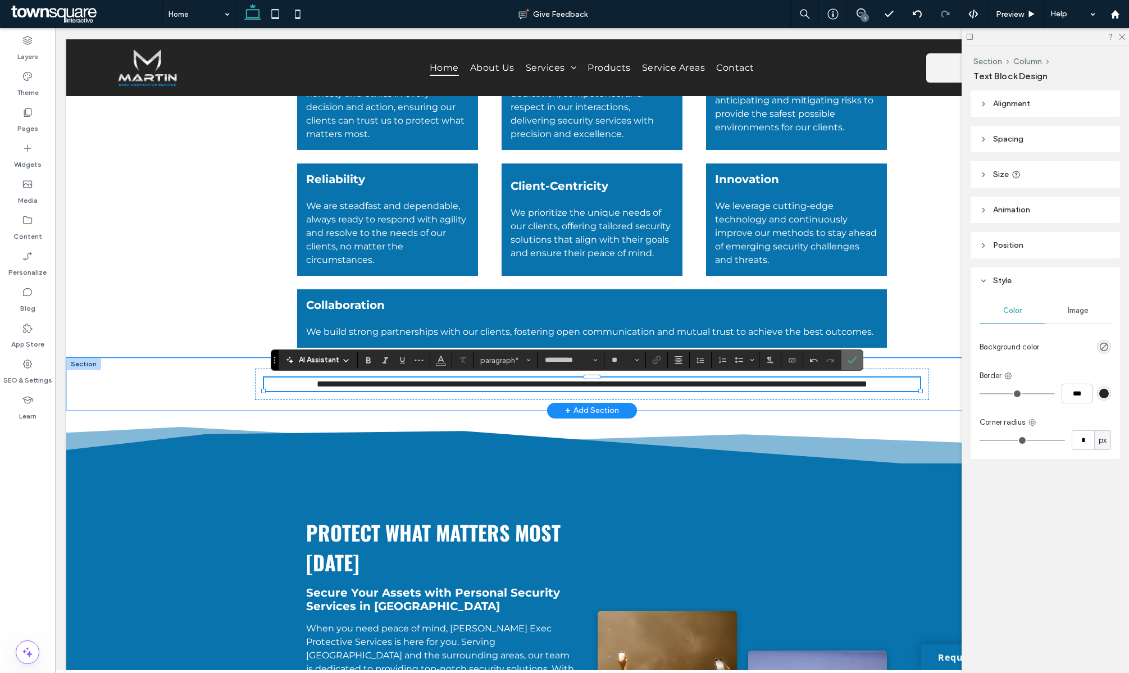
click at [851, 359] on icon "Confirm" at bounding box center [852, 360] width 9 height 9
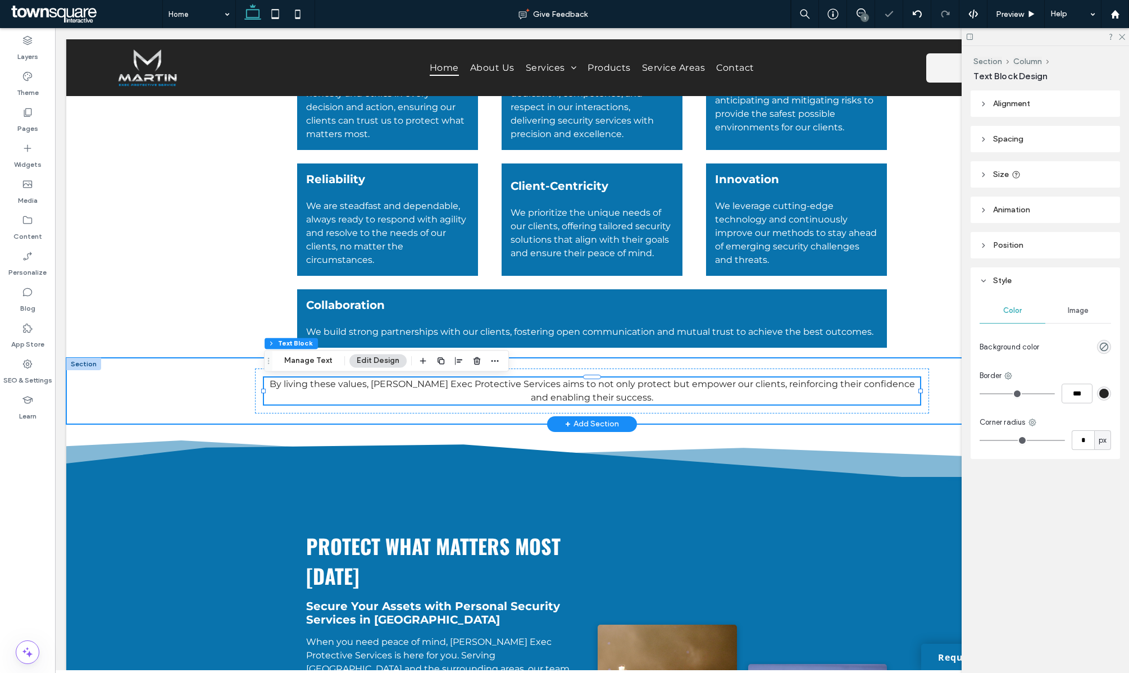
click at [200, 392] on div "By living these values, [PERSON_NAME] Exec Protective Services aims to not only…" at bounding box center [592, 391] width 1052 height 66
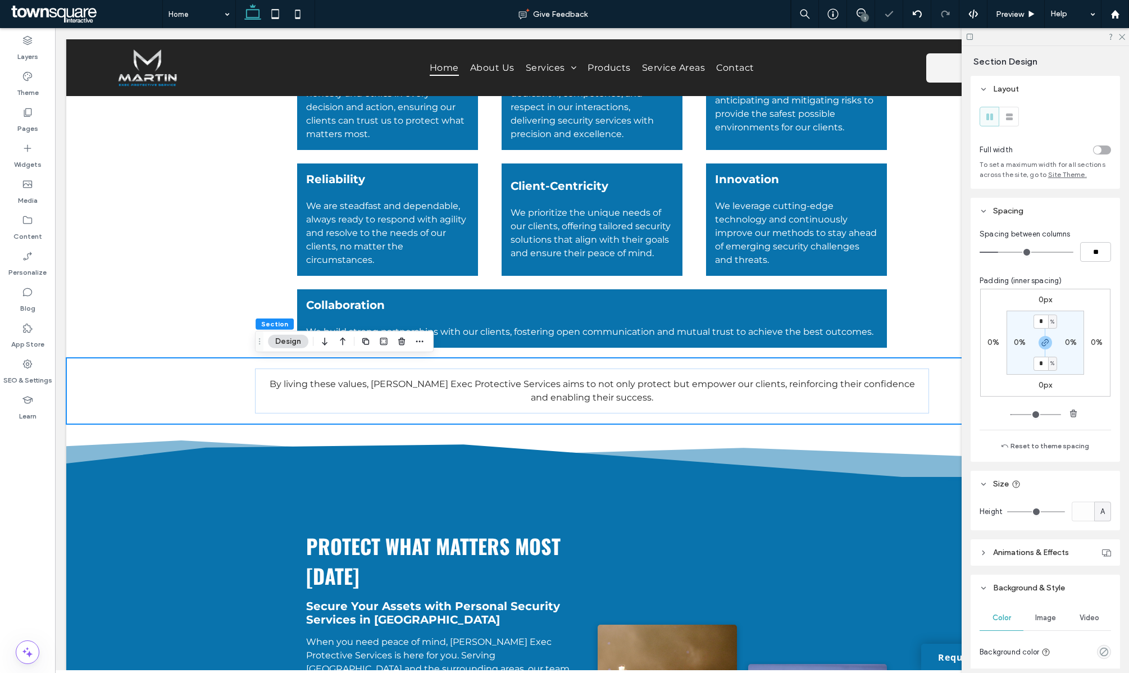
click at [1016, 343] on label "0%" at bounding box center [1020, 343] width 12 height 10
type input "*"
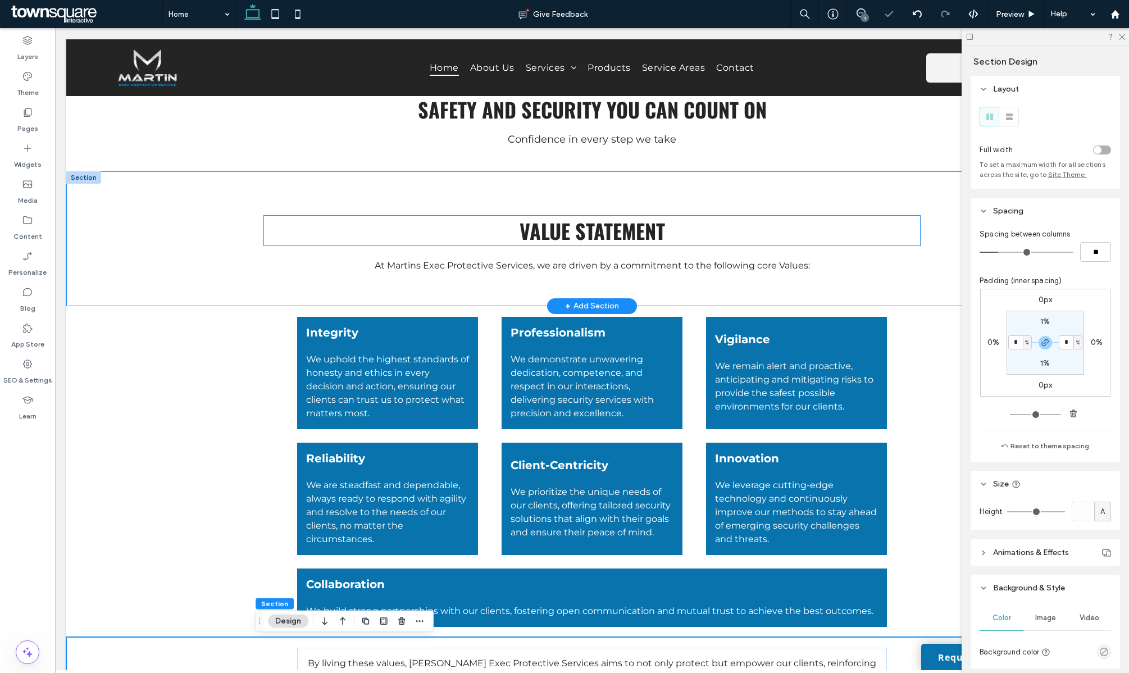
scroll to position [694, 0]
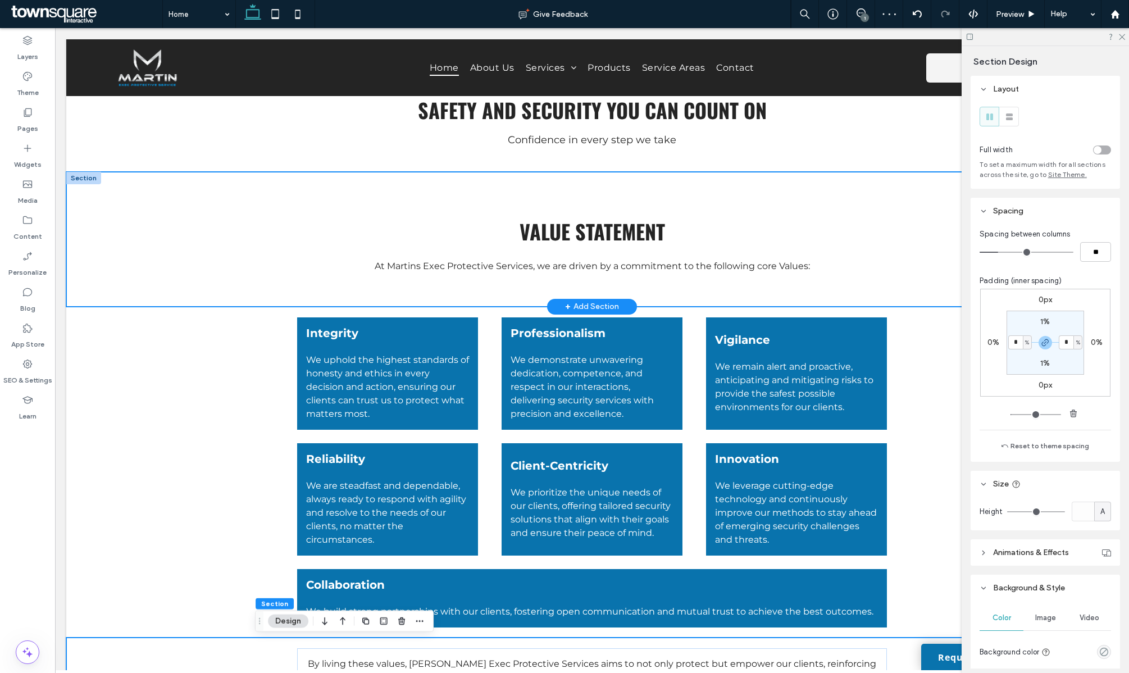
click at [216, 201] on div "Value Statement At Martins Exec Protective Services, we are driven by a commitm…" at bounding box center [592, 239] width 1052 height 135
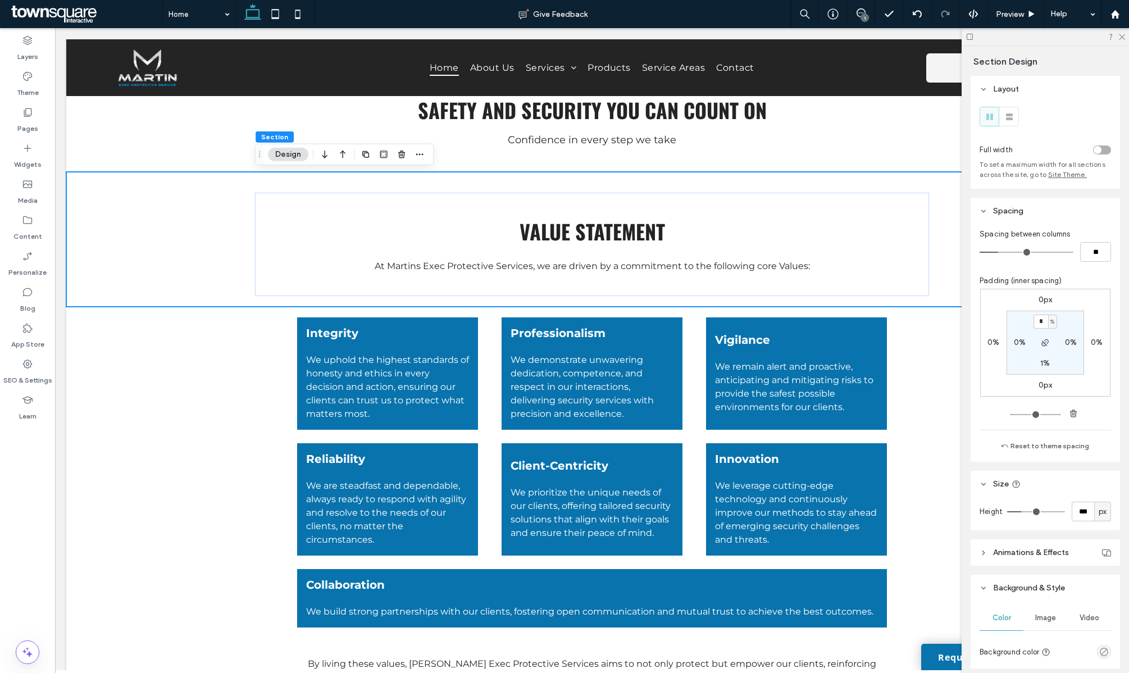
click at [1102, 516] on span "px" at bounding box center [1103, 511] width 8 height 11
click at [1104, 612] on span "A" at bounding box center [1103, 610] width 4 height 11
type input "*"
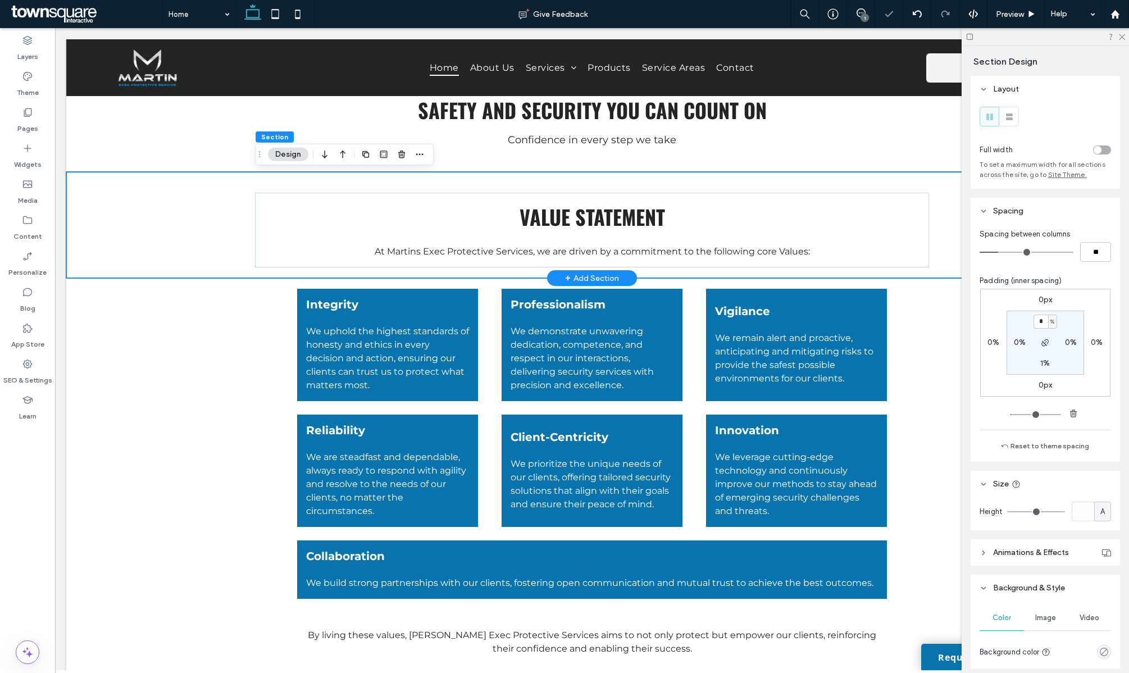
click at [558, 185] on div "Value Statement At Martins Exec Protective Services, we are driven by a commitm…" at bounding box center [592, 225] width 674 height 106
click at [1044, 321] on input "*" at bounding box center [1041, 322] width 15 height 14
type input "*"
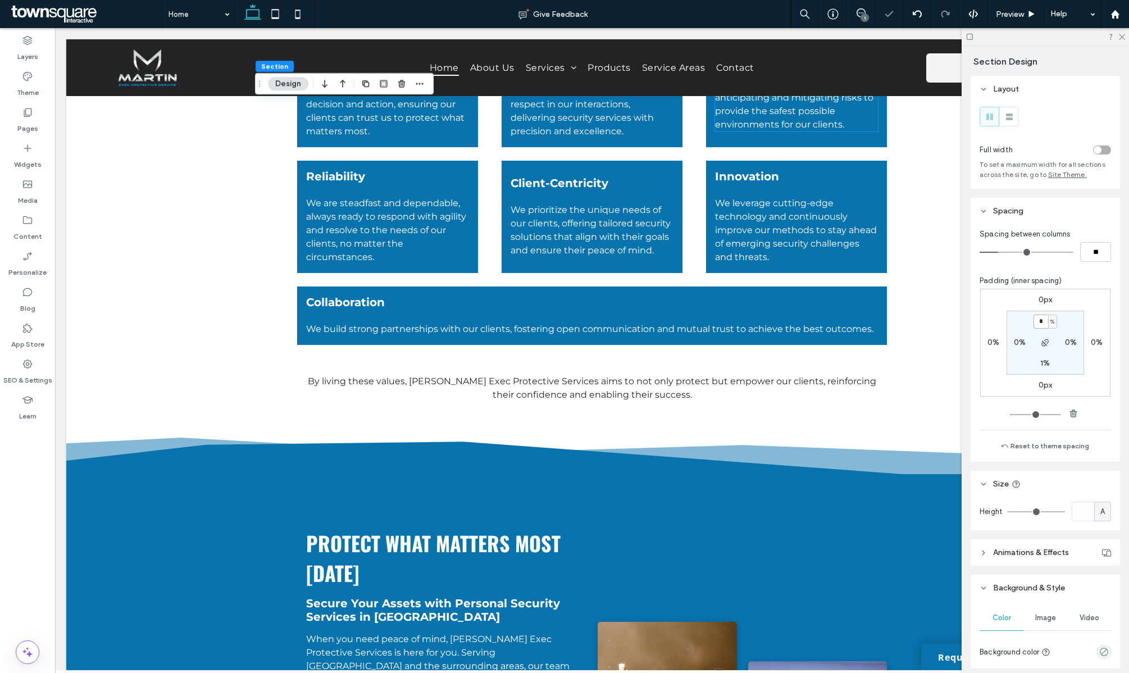
scroll to position [944, 0]
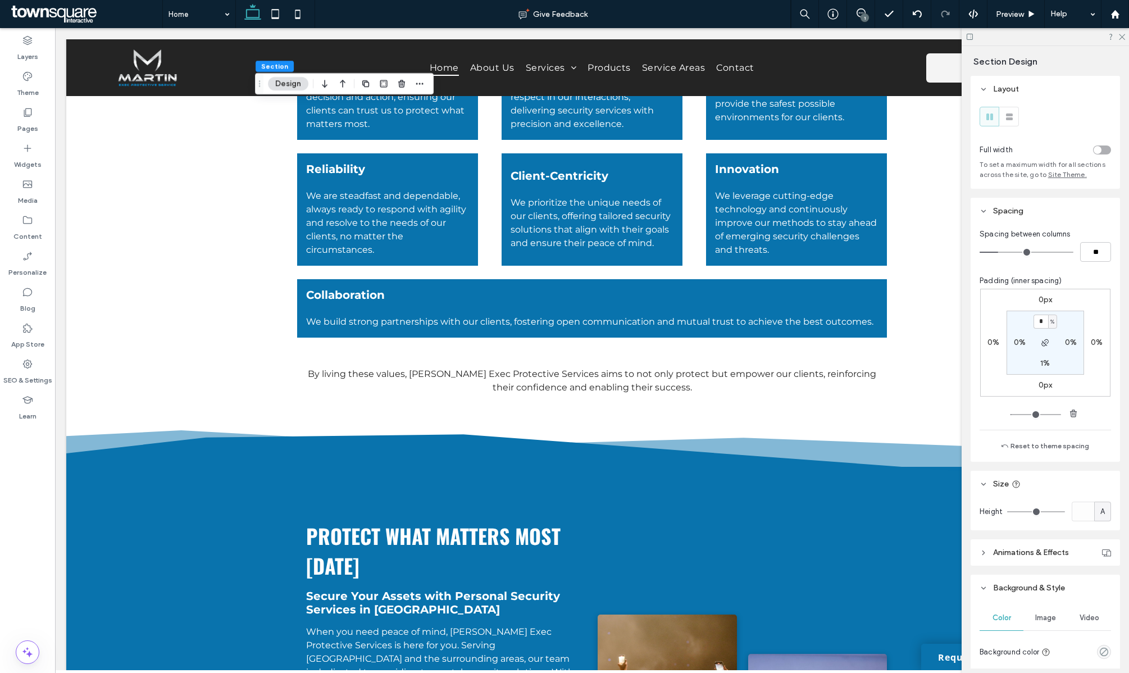
click at [862, 17] on div "1" at bounding box center [865, 17] width 8 height 8
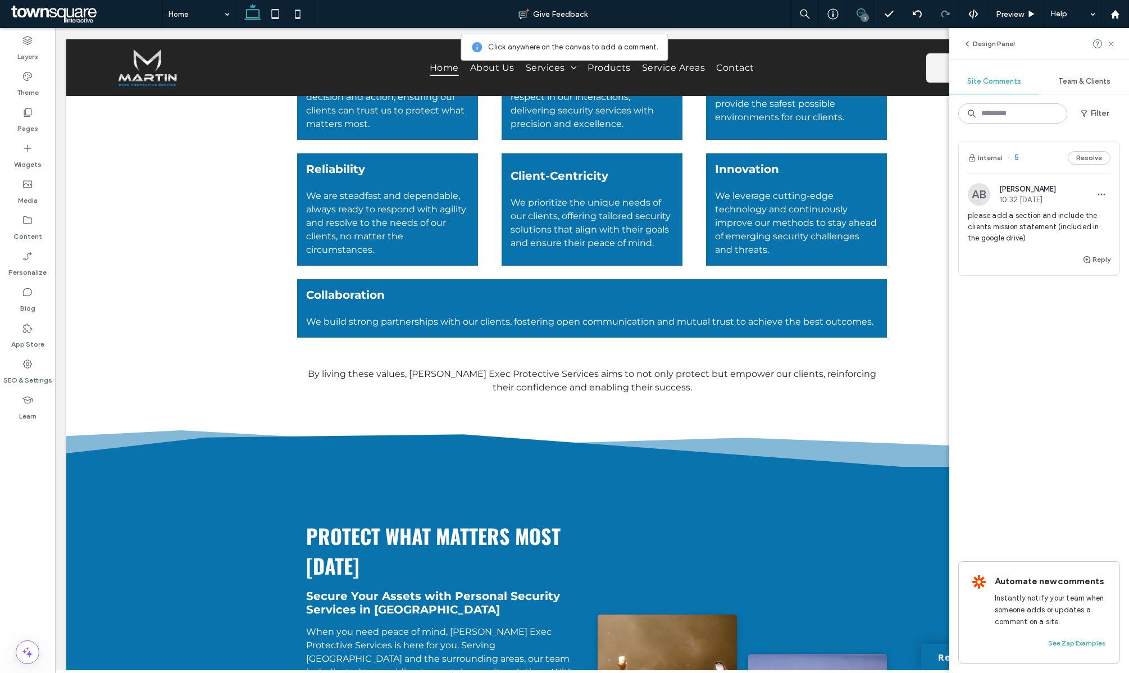
click at [1006, 214] on span "please add a section and include the clients mission statement (included in the…" at bounding box center [1039, 227] width 143 height 34
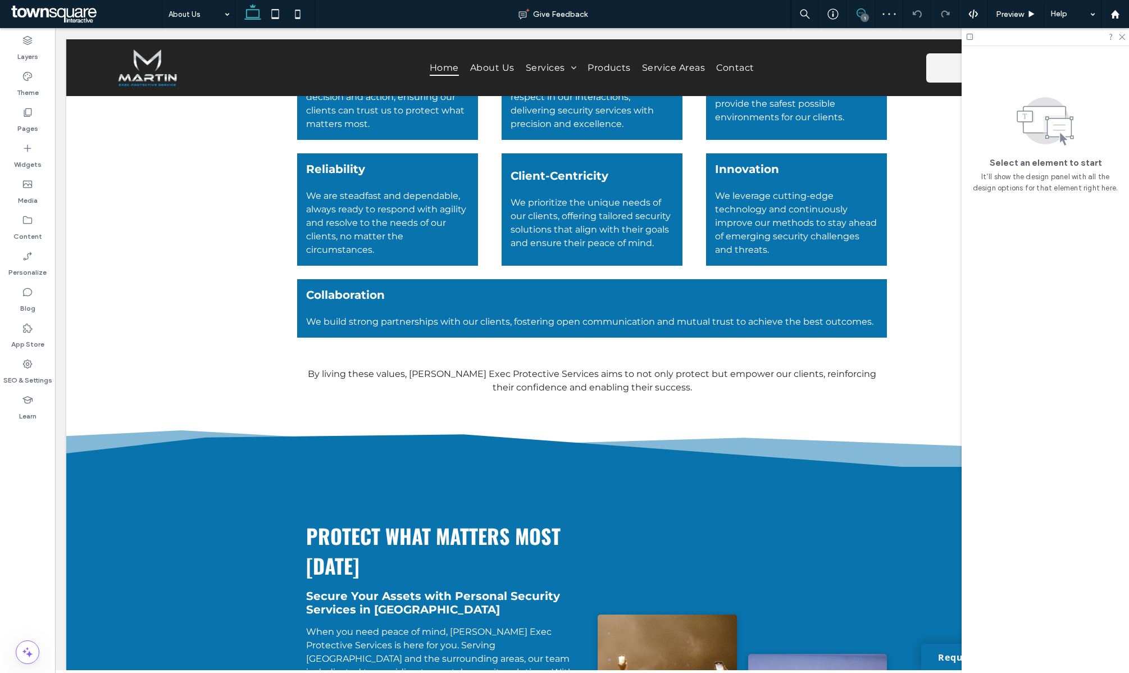
click at [862, 12] on use at bounding box center [861, 12] width 9 height 9
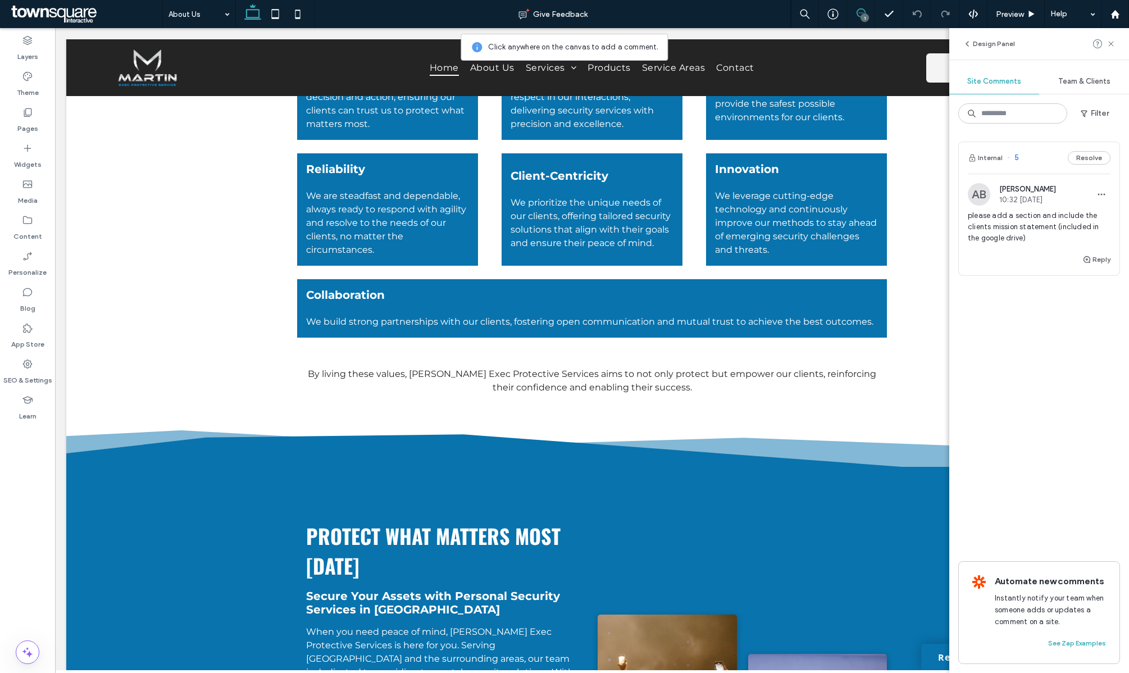
click at [862, 13] on div "1" at bounding box center [865, 17] width 8 height 8
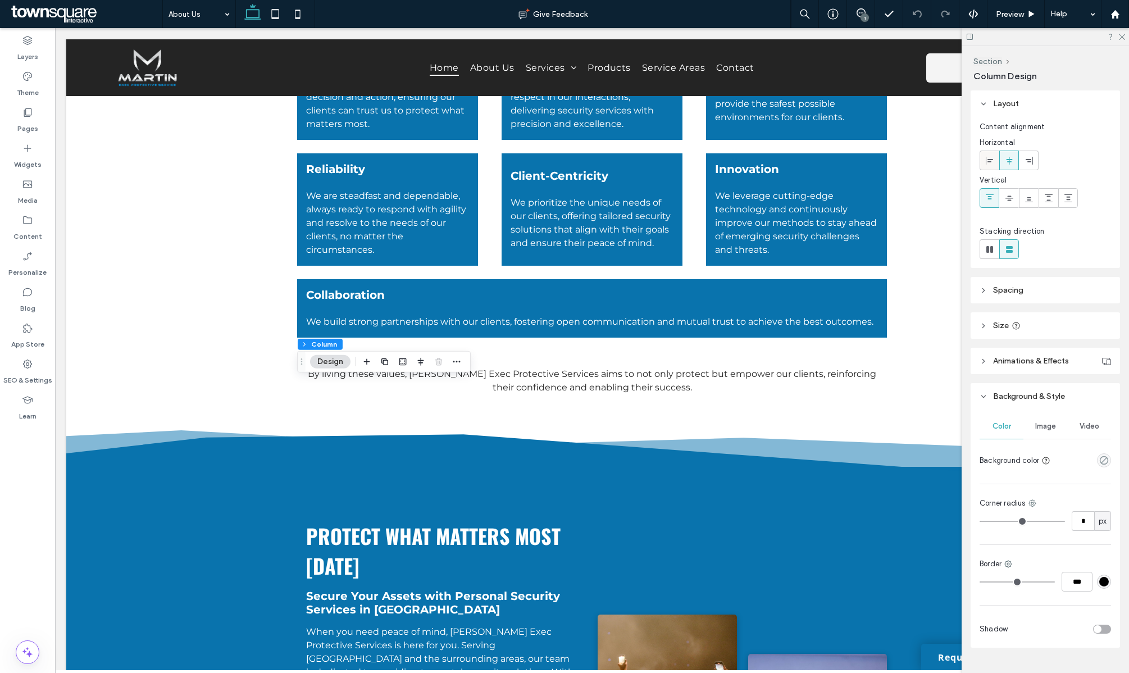
click at [988, 163] on icon at bounding box center [990, 160] width 9 height 9
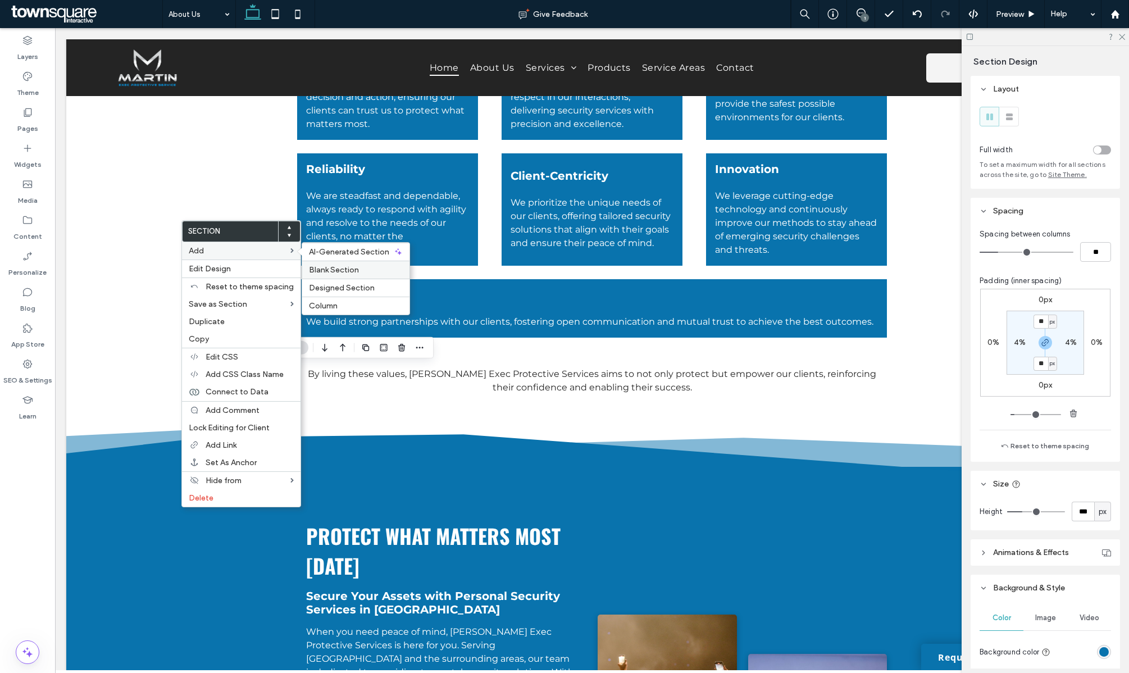
click at [335, 271] on span "Blank Section" at bounding box center [334, 270] width 50 height 10
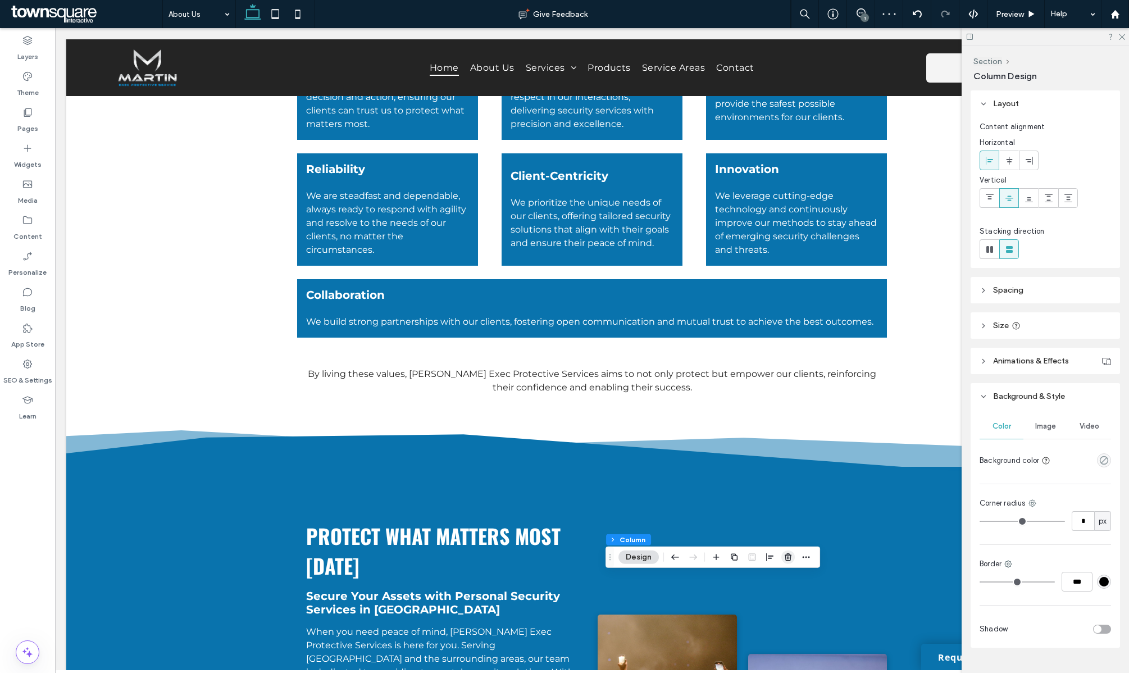
click at [784, 556] on icon "button" at bounding box center [788, 557] width 9 height 9
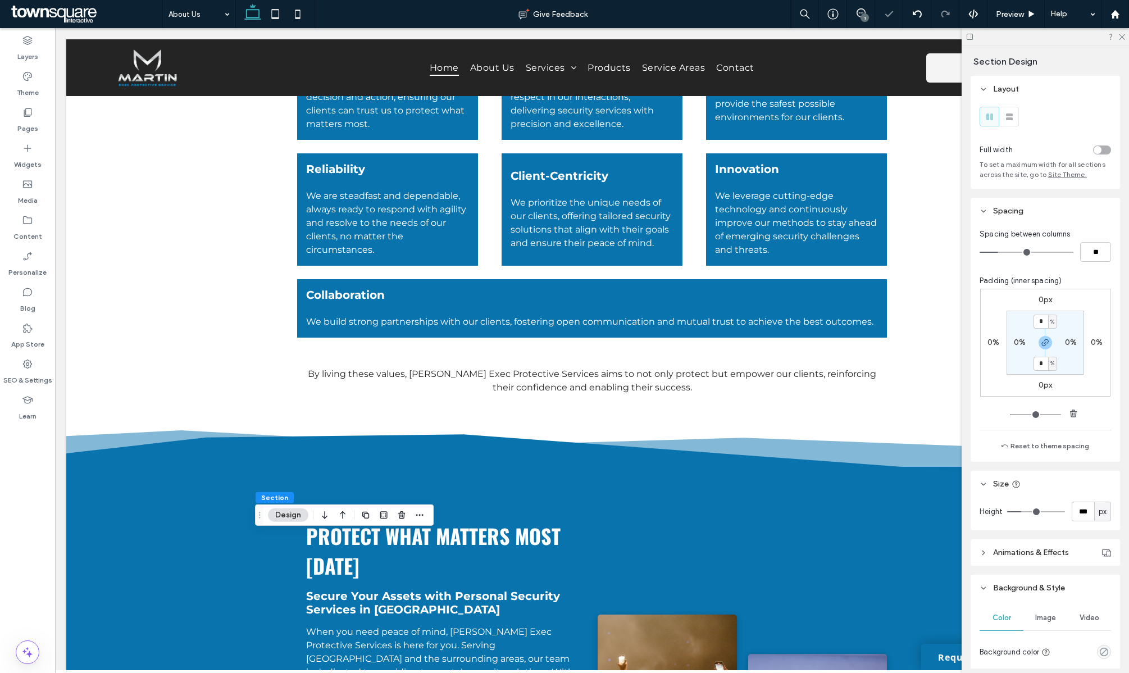
click at [1022, 338] on section "* % 0% * % 0%" at bounding box center [1046, 343] width 78 height 64
click at [1019, 342] on label "0%" at bounding box center [1020, 343] width 12 height 10
type input "*"
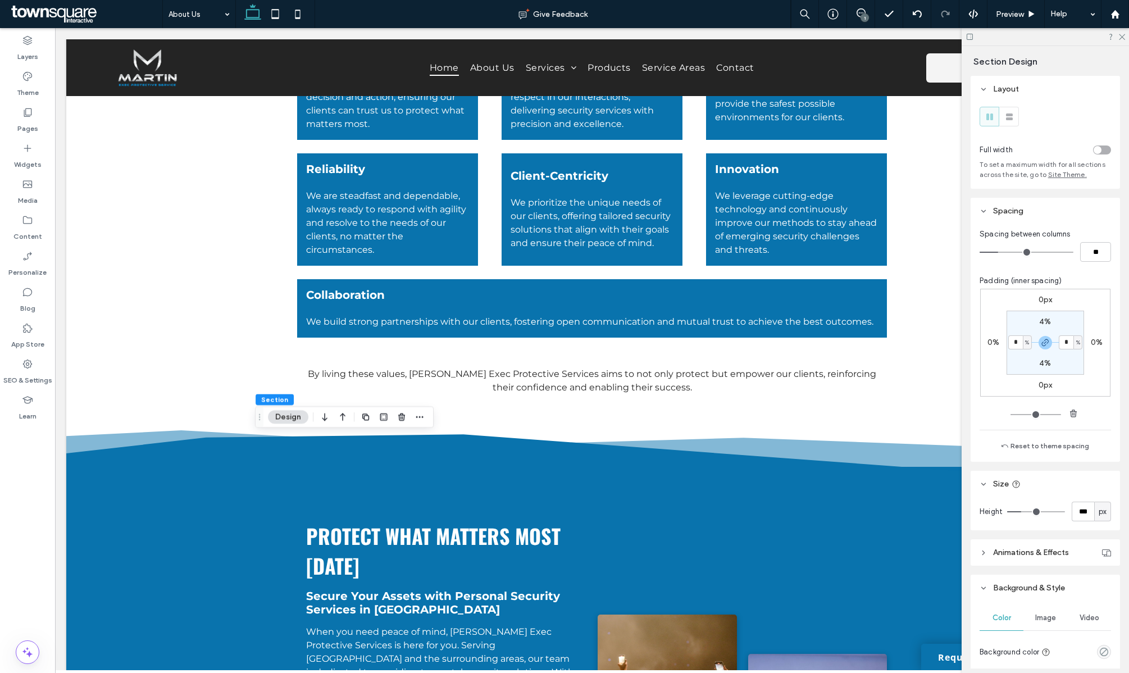
type input "*"
click at [38, 165] on label "Widgets" at bounding box center [28, 162] width 28 height 16
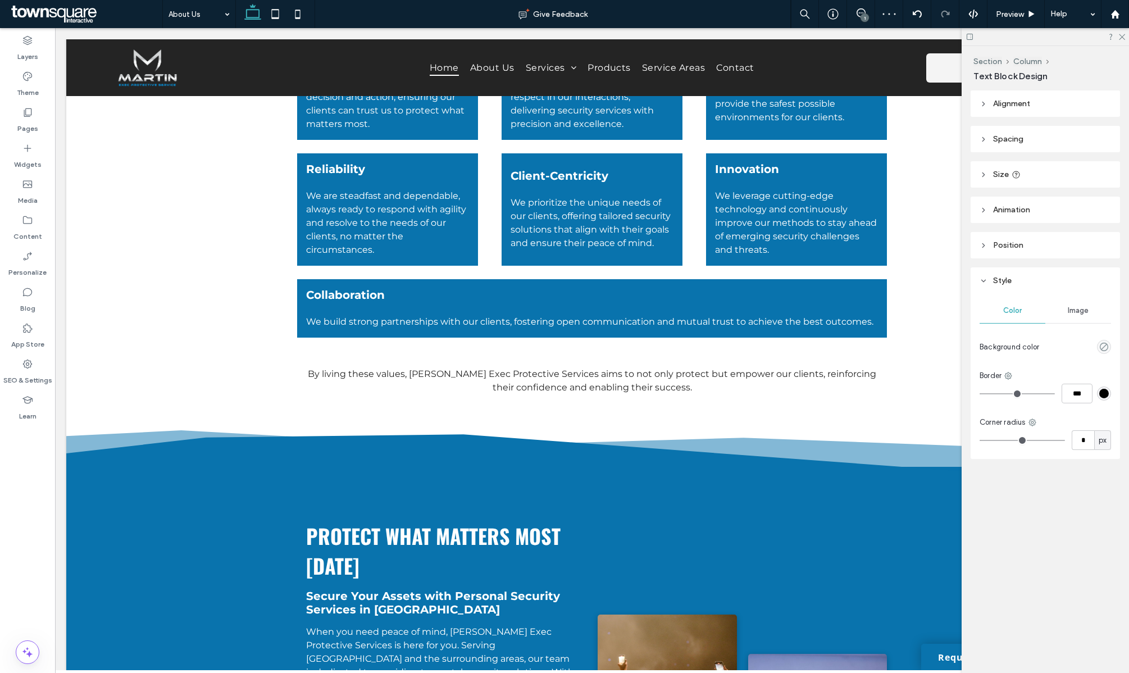
type input "******"
type input "**"
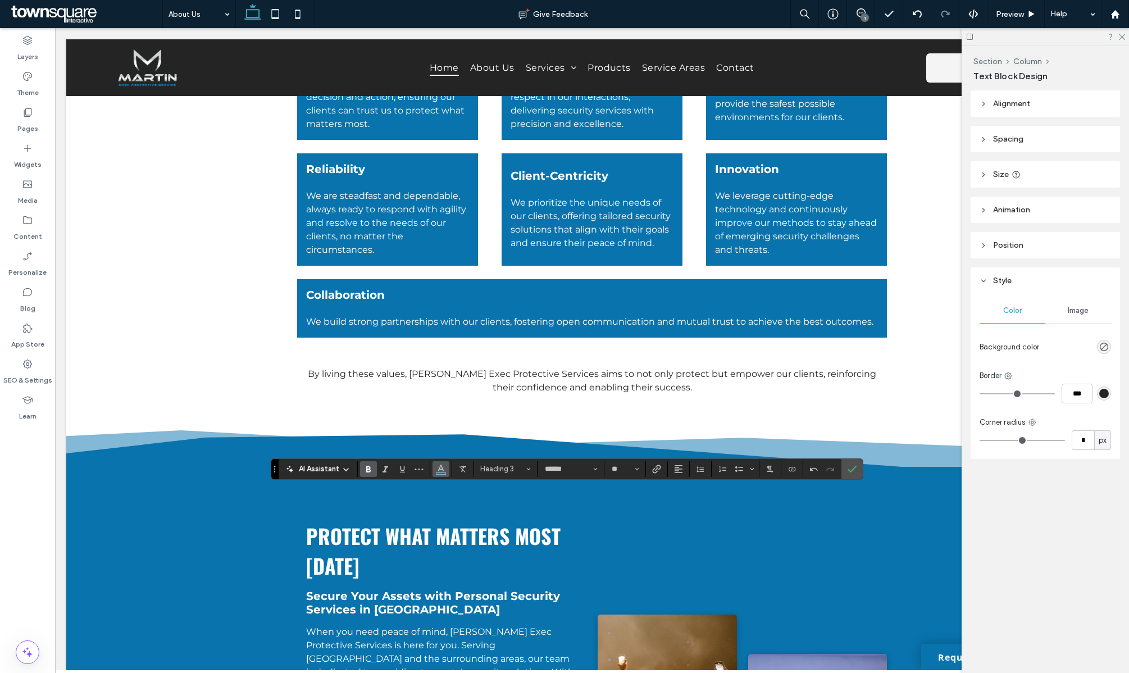
click at [442, 471] on icon "Color" at bounding box center [441, 468] width 9 height 9
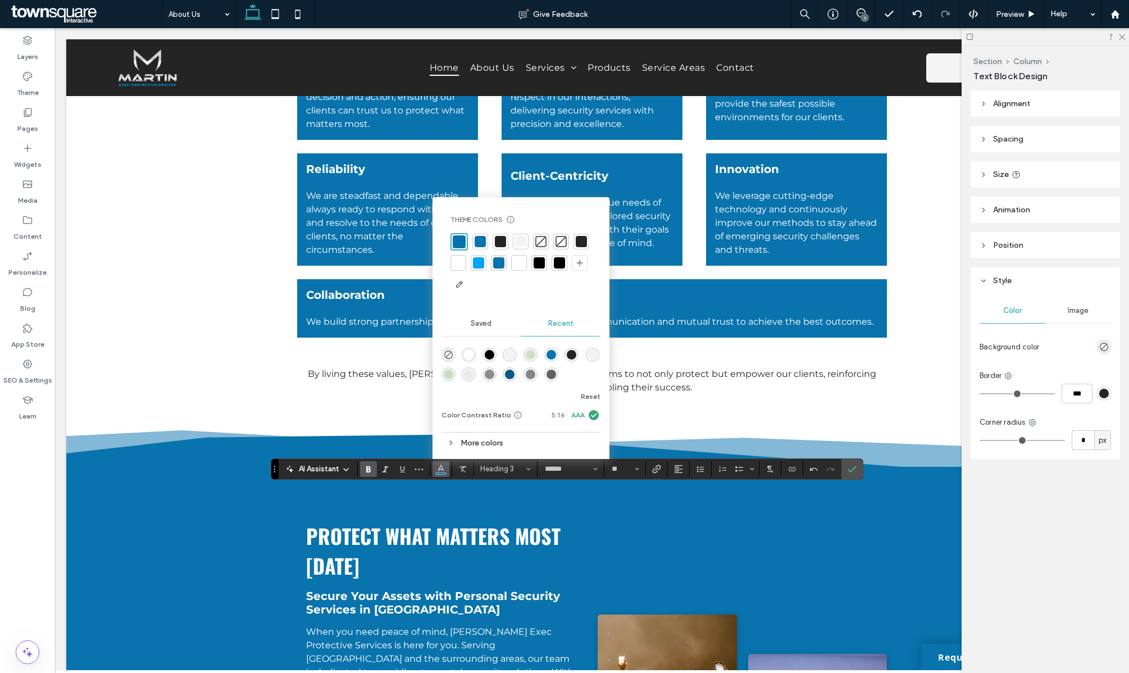
click at [537, 265] on div at bounding box center [539, 262] width 11 height 11
click at [855, 469] on use "Confirm" at bounding box center [852, 469] width 9 height 7
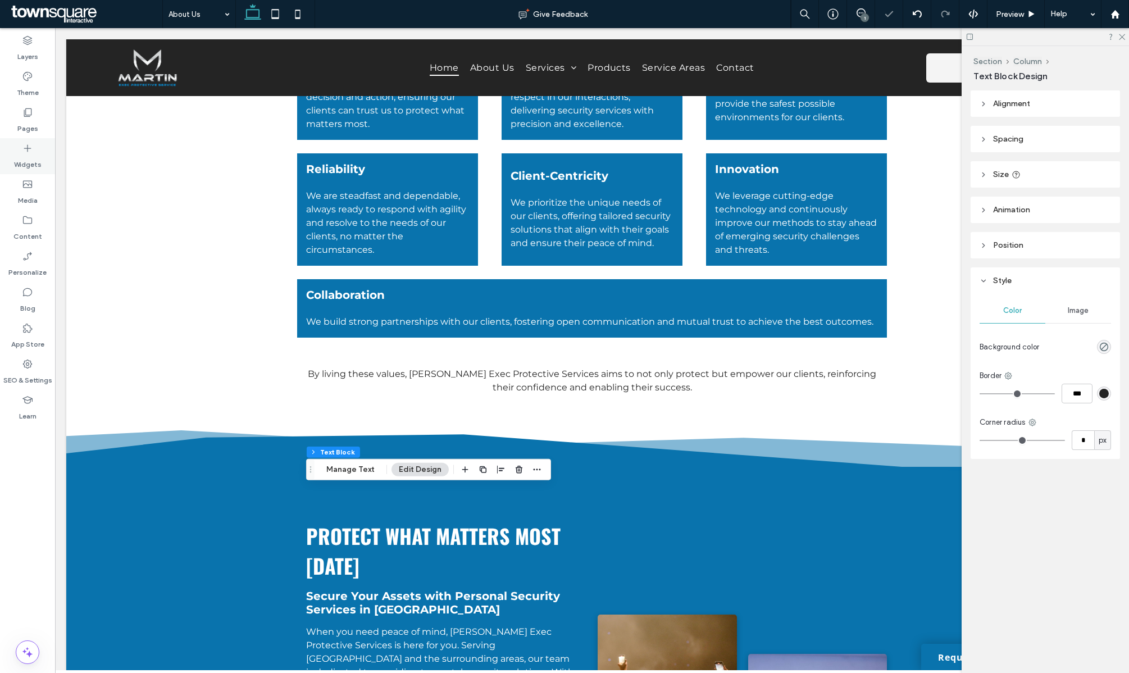
click at [23, 156] on label "Widgets" at bounding box center [28, 162] width 28 height 16
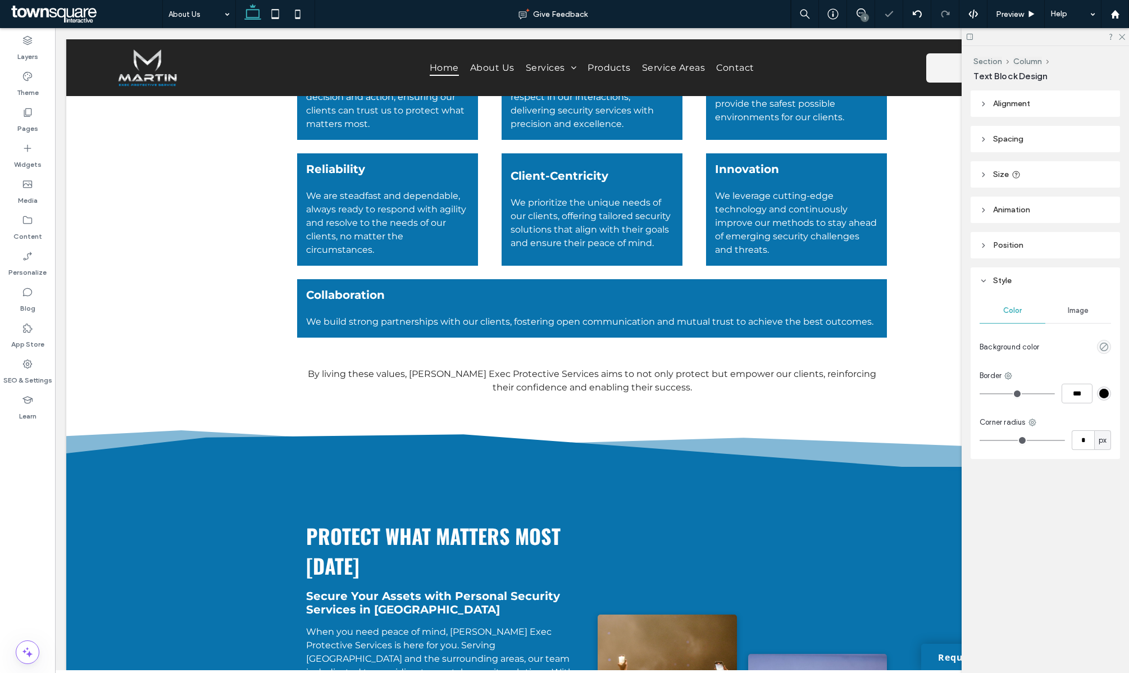
type input "**********"
type input "**"
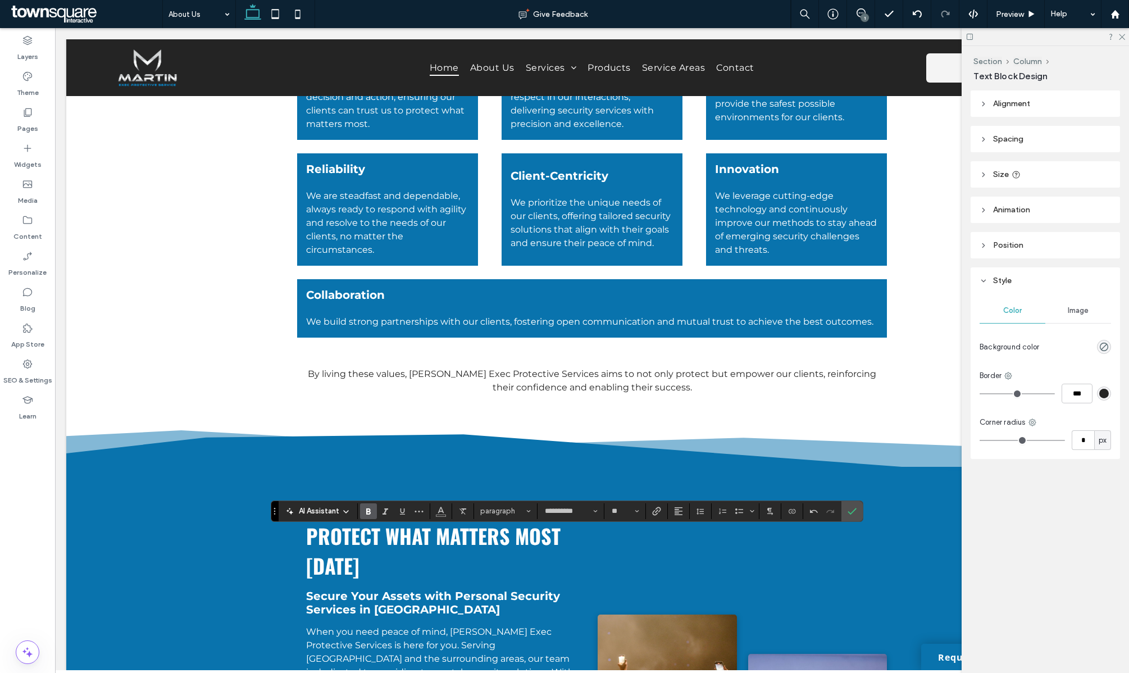
click at [370, 508] on icon "Bold" at bounding box center [368, 511] width 9 height 9
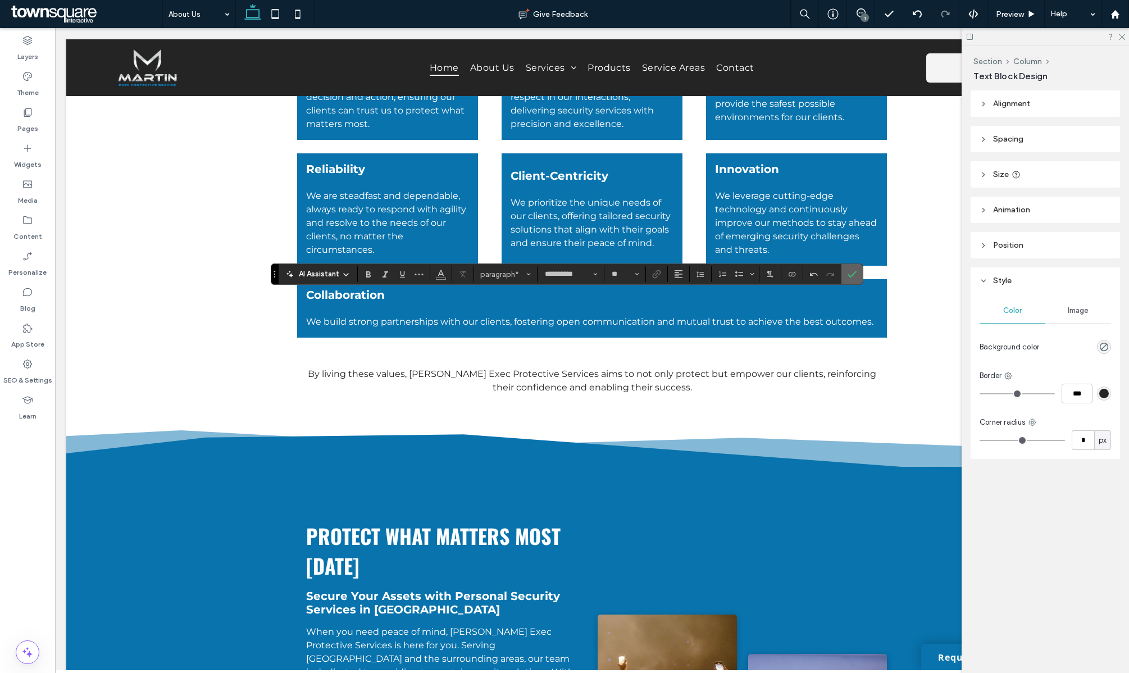
click at [855, 276] on icon "Confirm" at bounding box center [852, 274] width 9 height 9
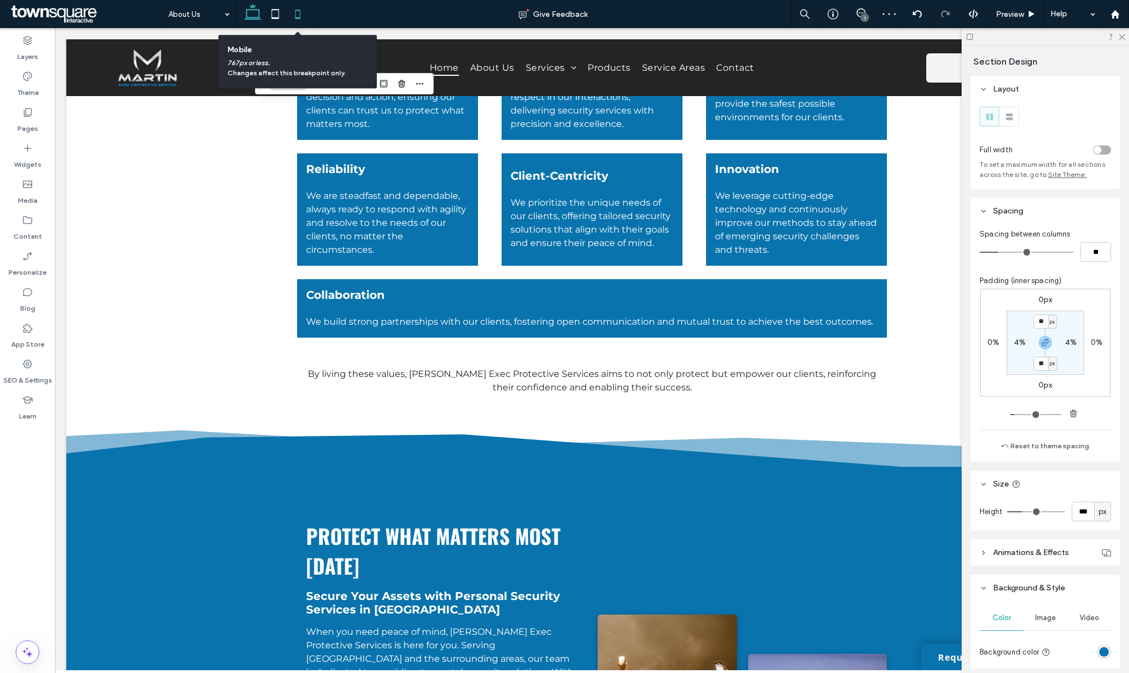
click at [297, 14] on icon at bounding box center [298, 14] width 22 height 22
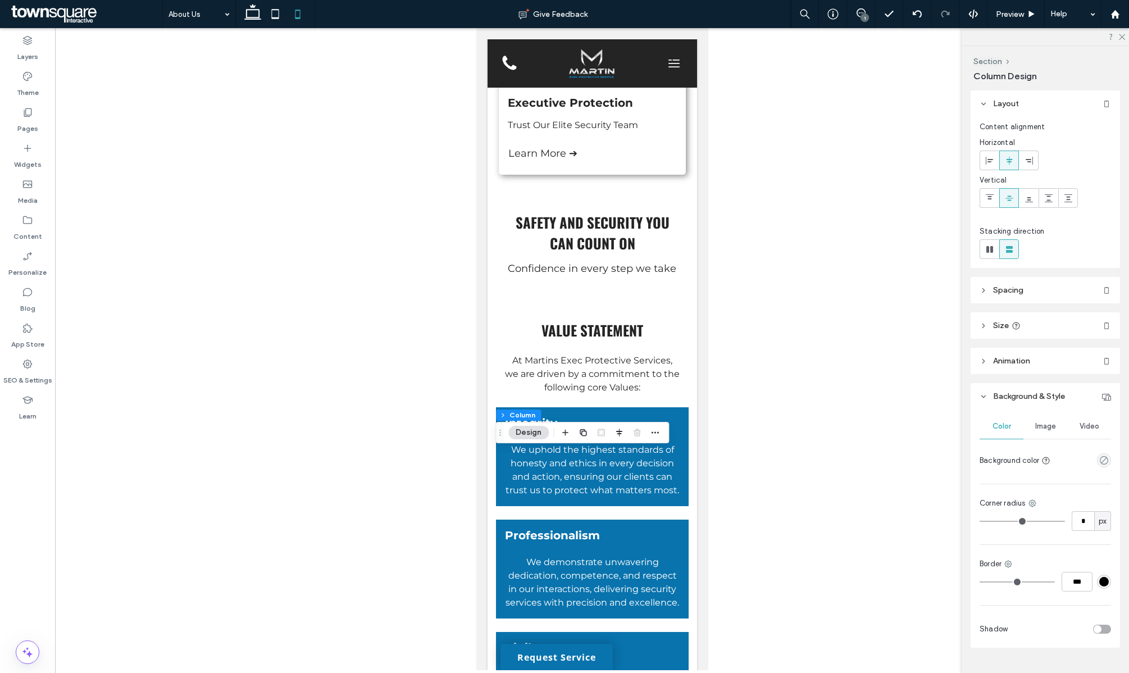
click at [986, 162] on icon at bounding box center [990, 160] width 9 height 9
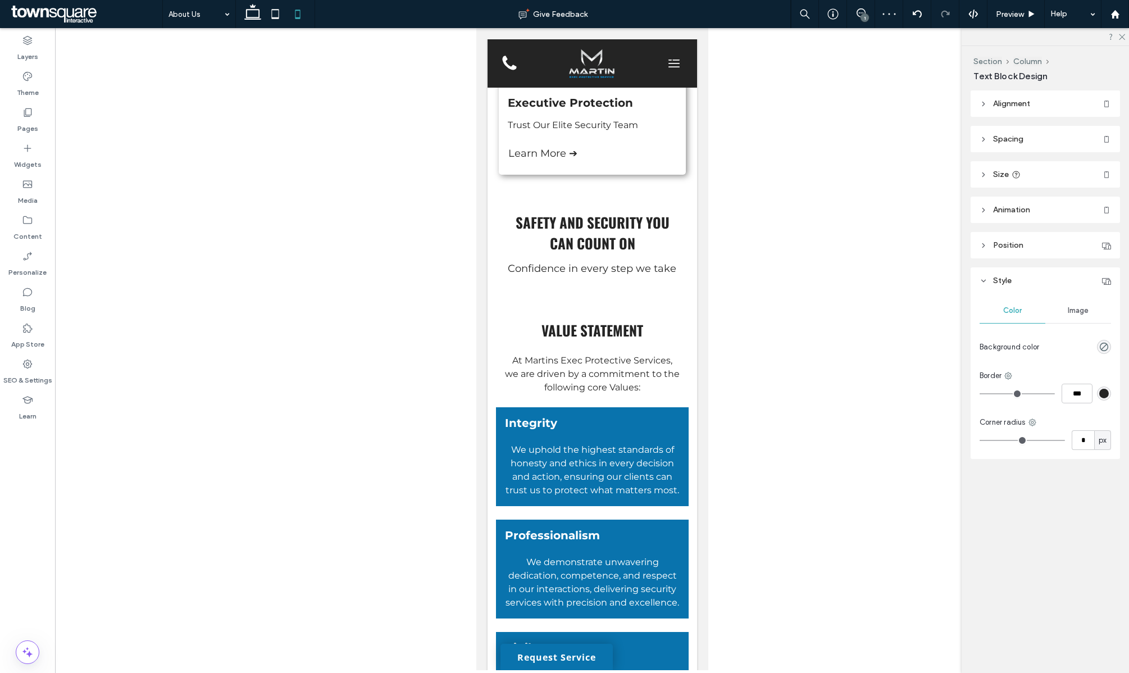
type input "******"
type input "**"
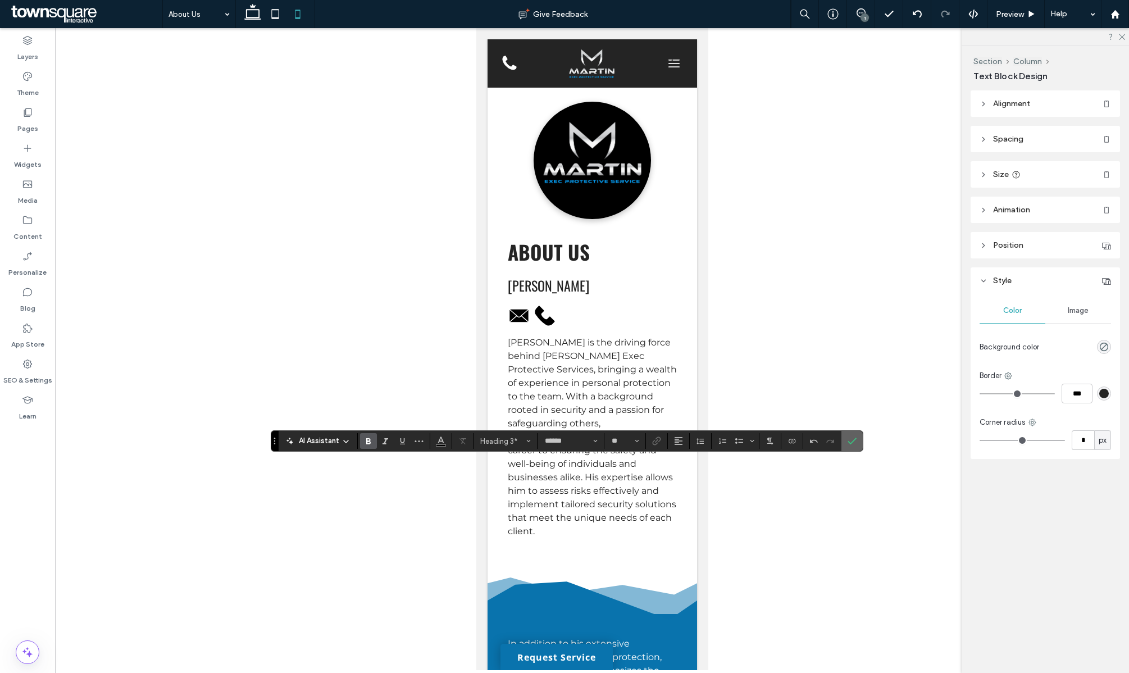
scroll to position [501, 0]
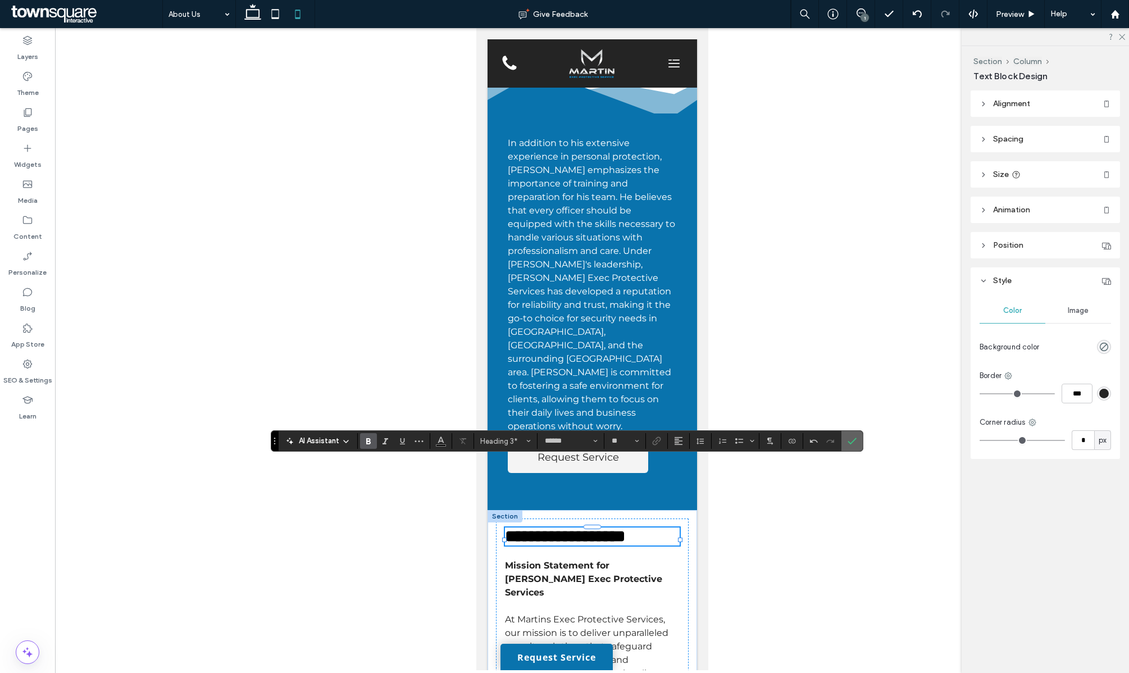
click at [858, 443] on label "Confirm" at bounding box center [852, 441] width 17 height 20
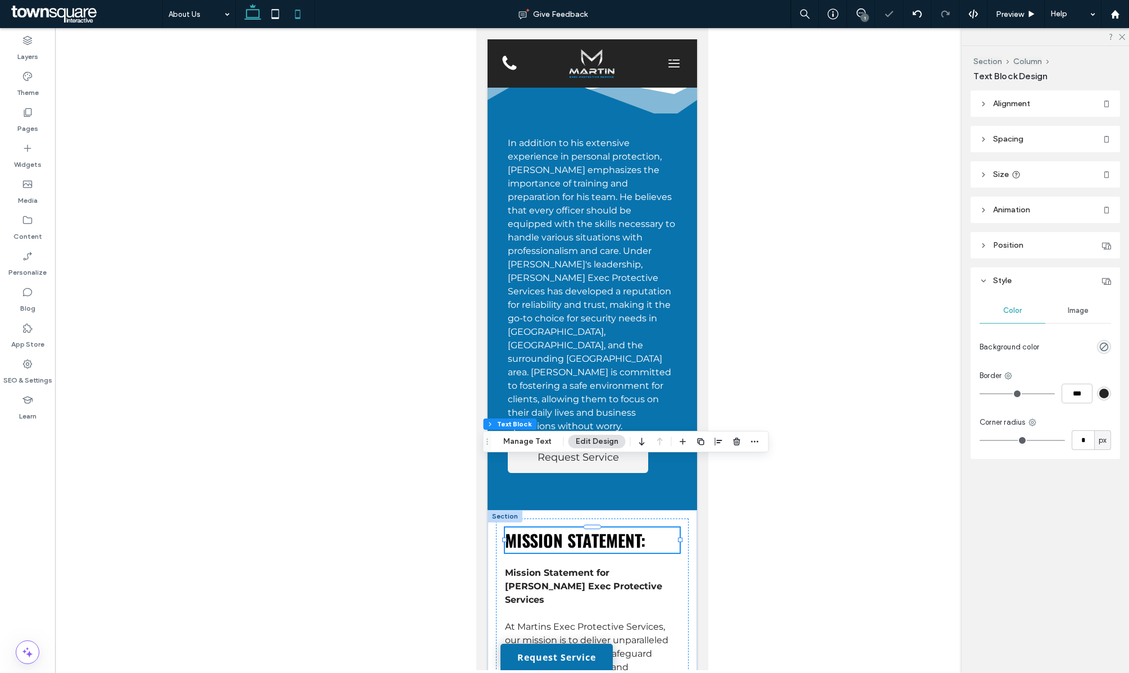
click at [256, 17] on use at bounding box center [252, 12] width 17 height 16
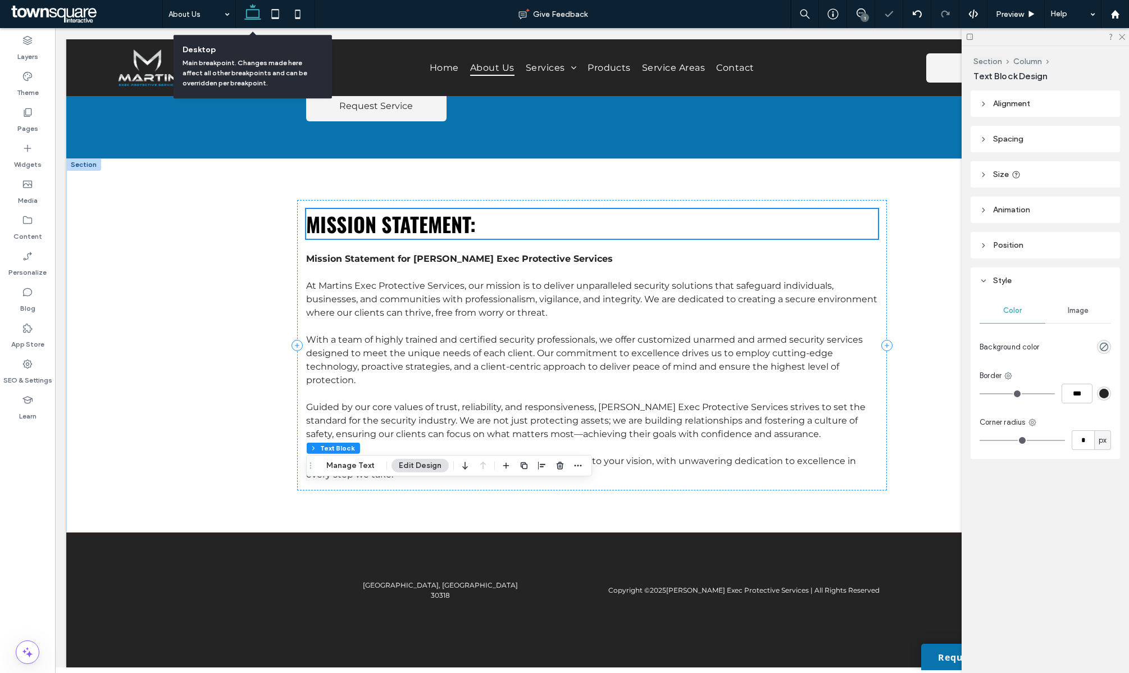
scroll to position [160, 0]
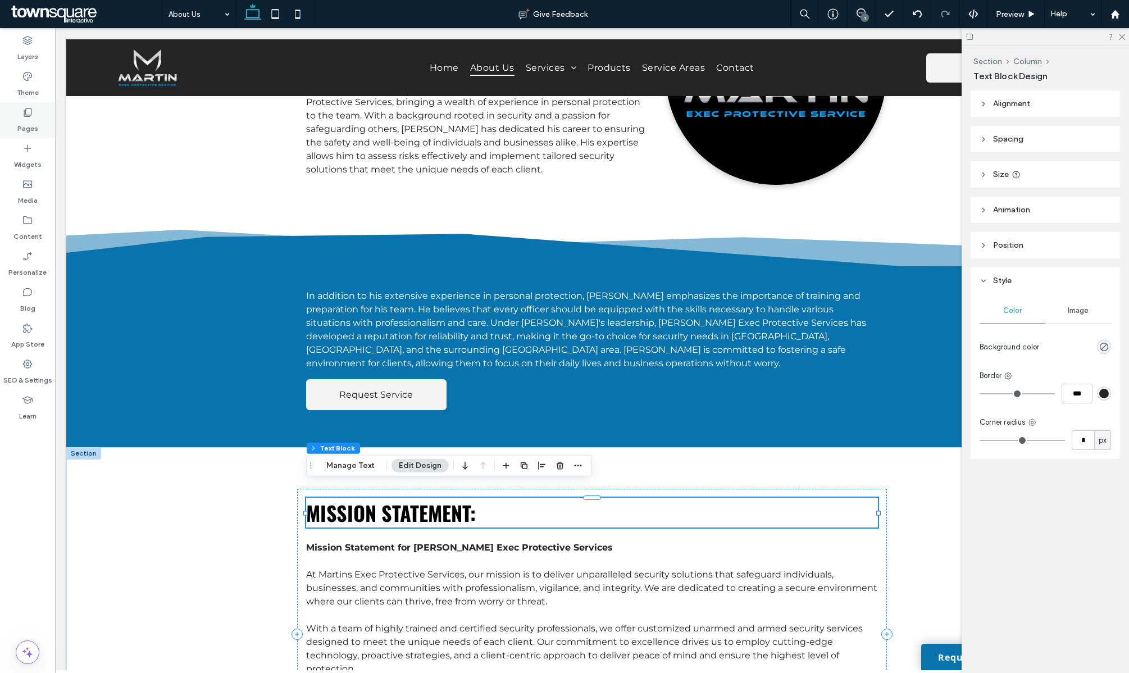
click at [30, 111] on icon at bounding box center [27, 112] width 11 height 11
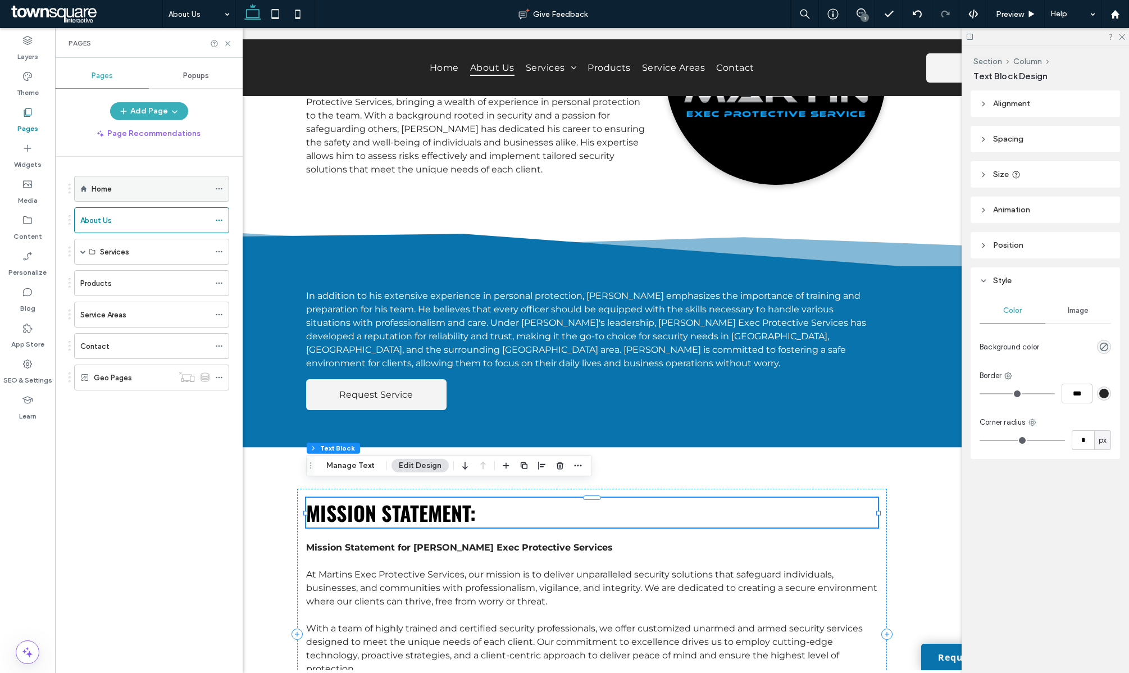
click at [100, 193] on label "Home" at bounding box center [102, 189] width 20 height 20
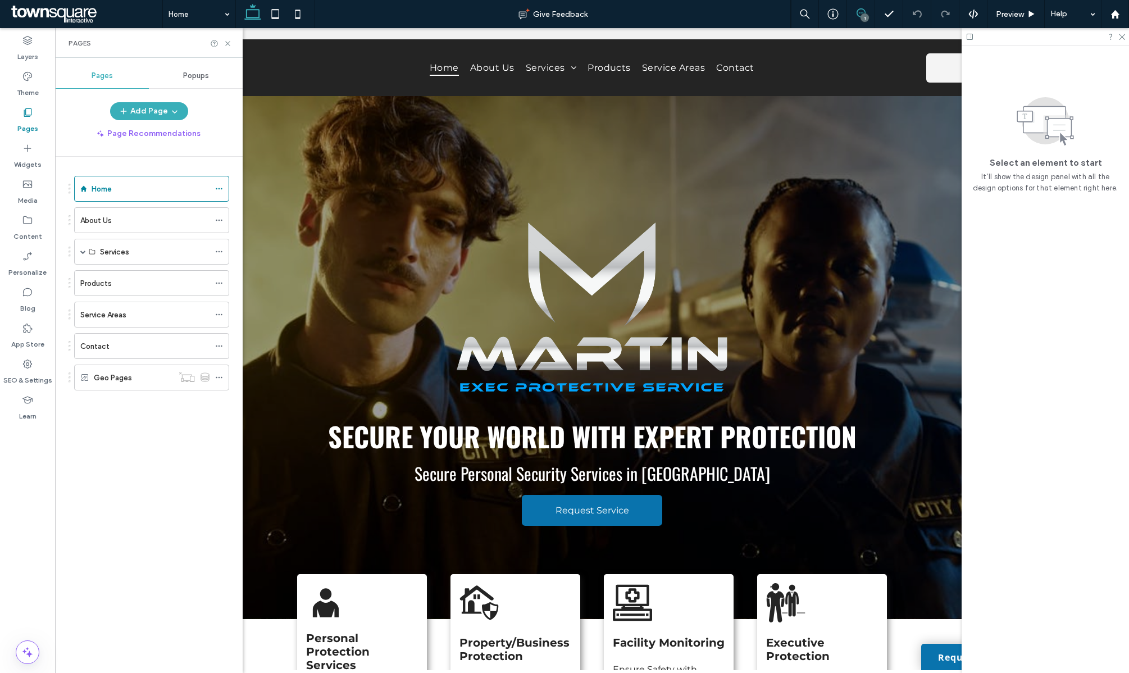
click at [860, 13] on icon at bounding box center [861, 12] width 9 height 9
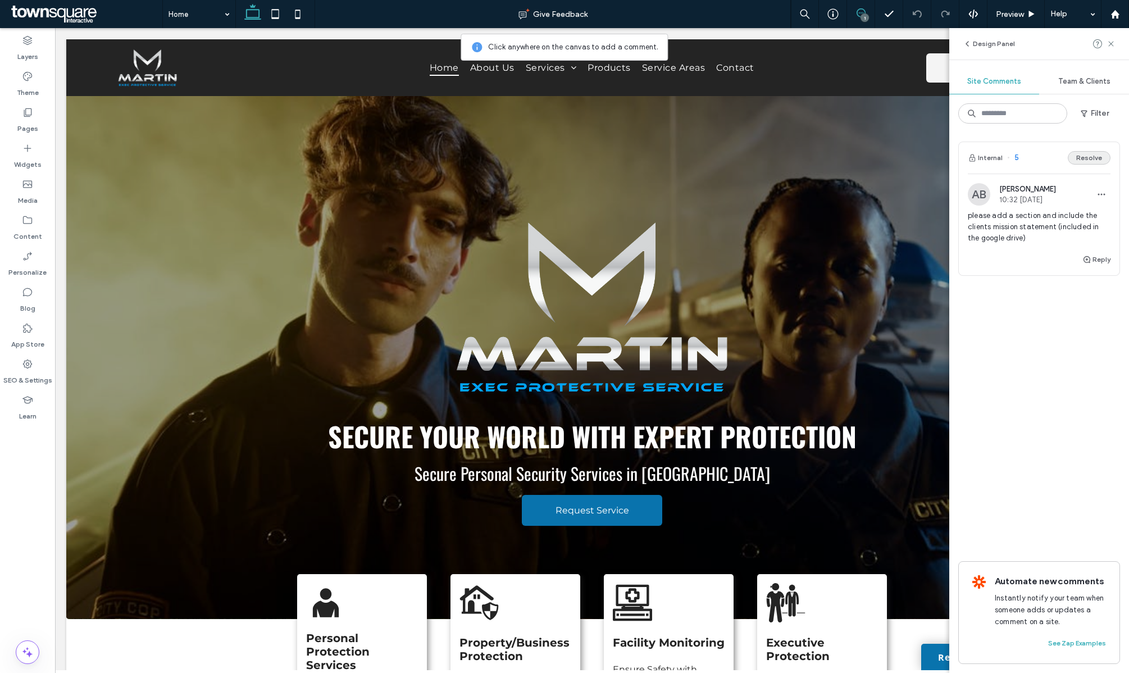
click at [1085, 157] on button "Resolve" at bounding box center [1089, 157] width 43 height 13
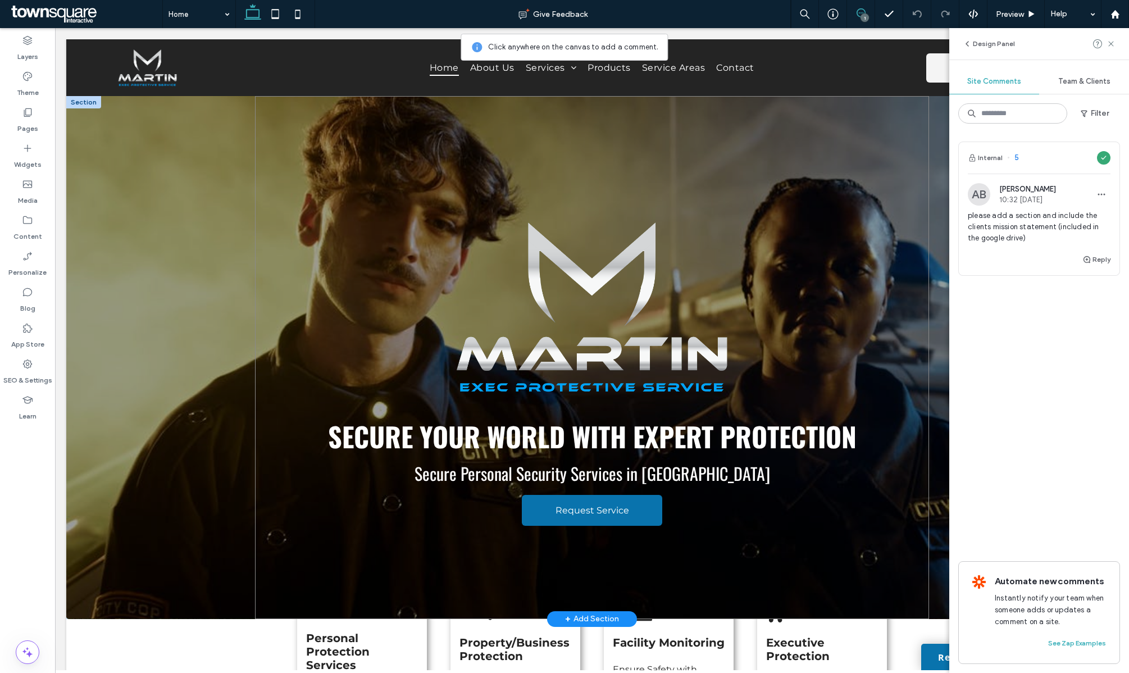
click at [747, 136] on div "Secure Your World with Expert Protection Secure Personal Security Services in A…" at bounding box center [592, 357] width 674 height 523
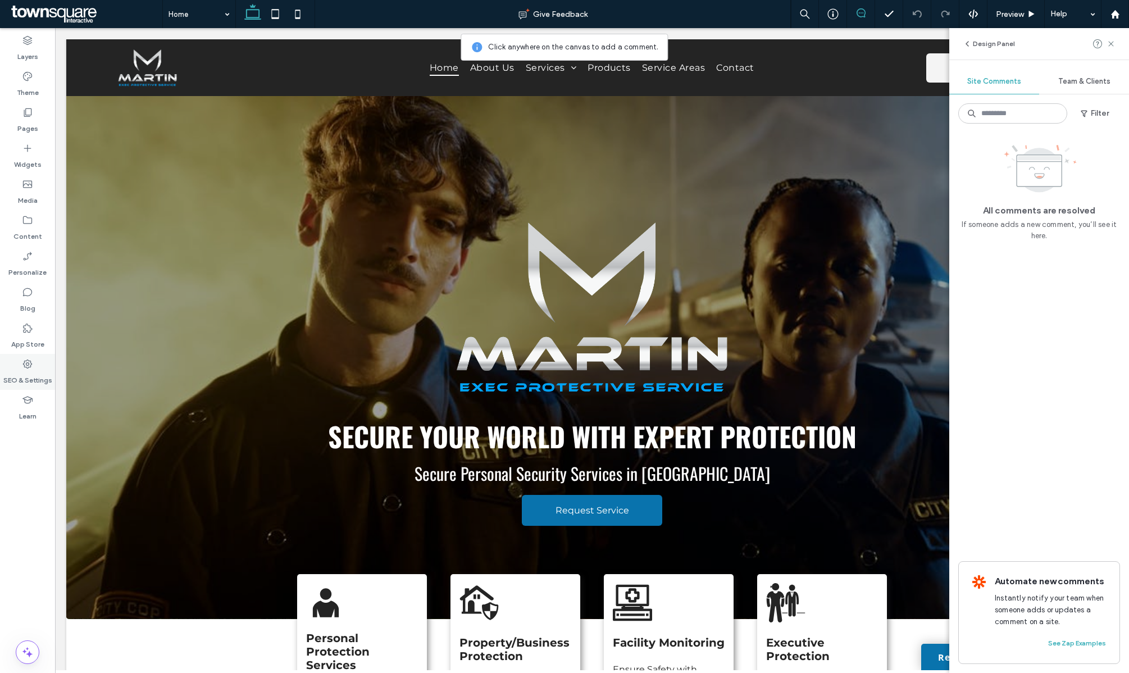
click at [27, 368] on icon at bounding box center [27, 363] width 11 height 11
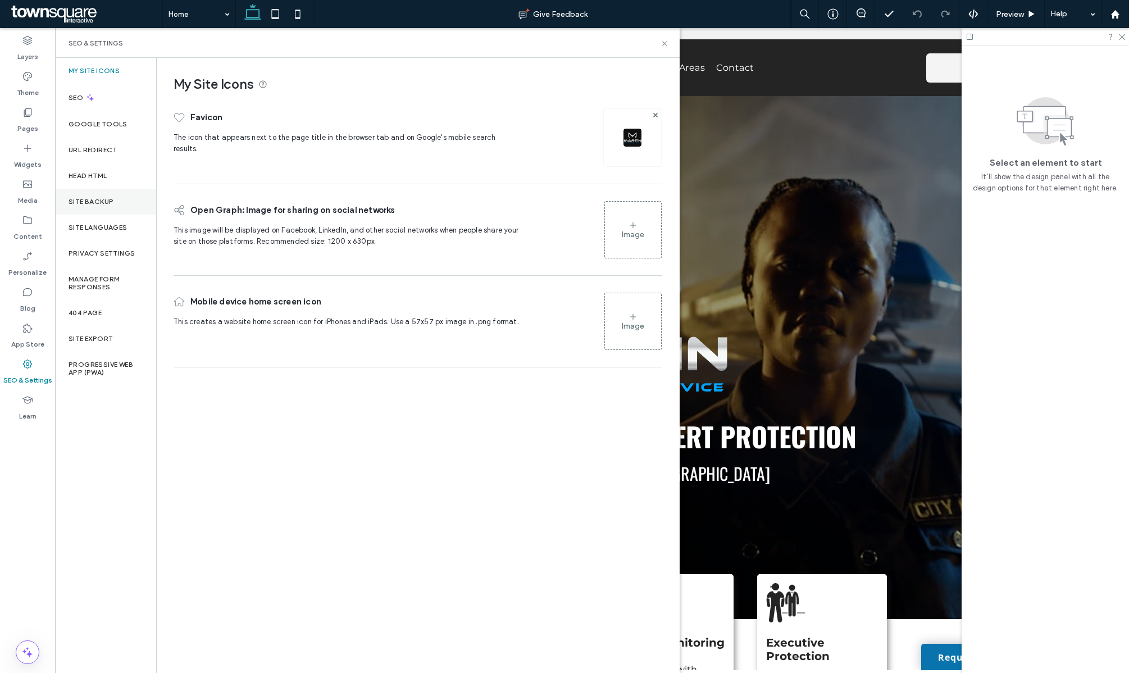
click at [106, 203] on label "Site Backup" at bounding box center [91, 202] width 45 height 8
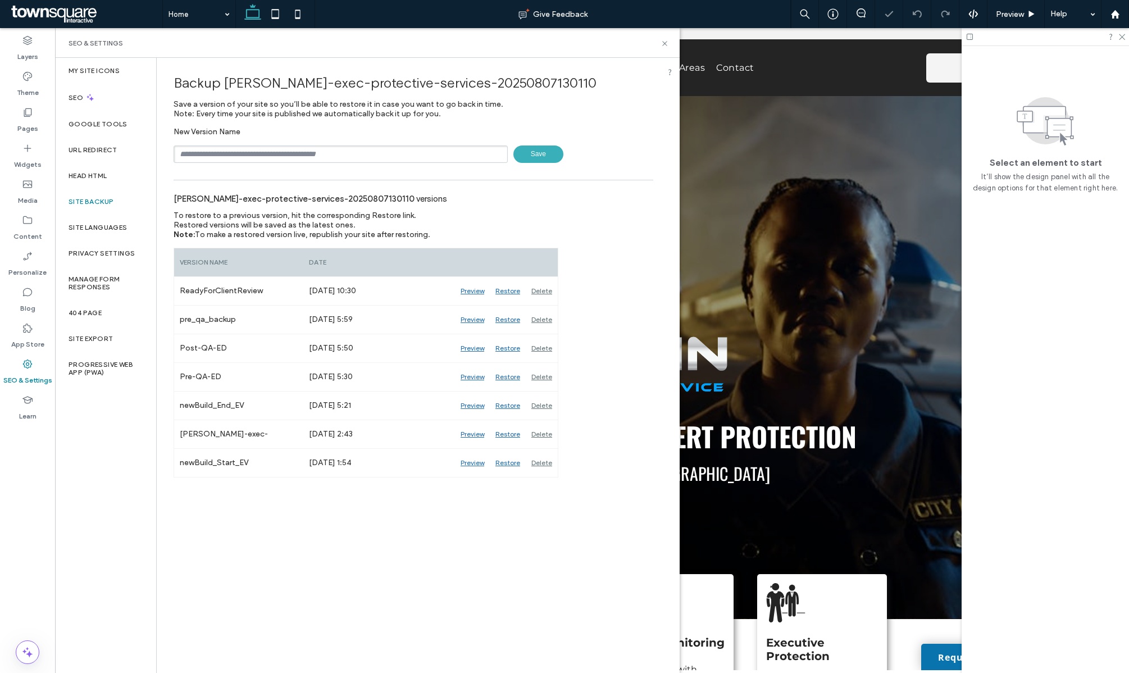
click at [217, 155] on input "text" at bounding box center [341, 154] width 334 height 17
drag, startPoint x: 276, startPoint y: 155, endPoint x: 258, endPoint y: 155, distance: 17.4
click at [270, 155] on input "**********" at bounding box center [341, 154] width 334 height 17
paste input "******"
type input "**********"
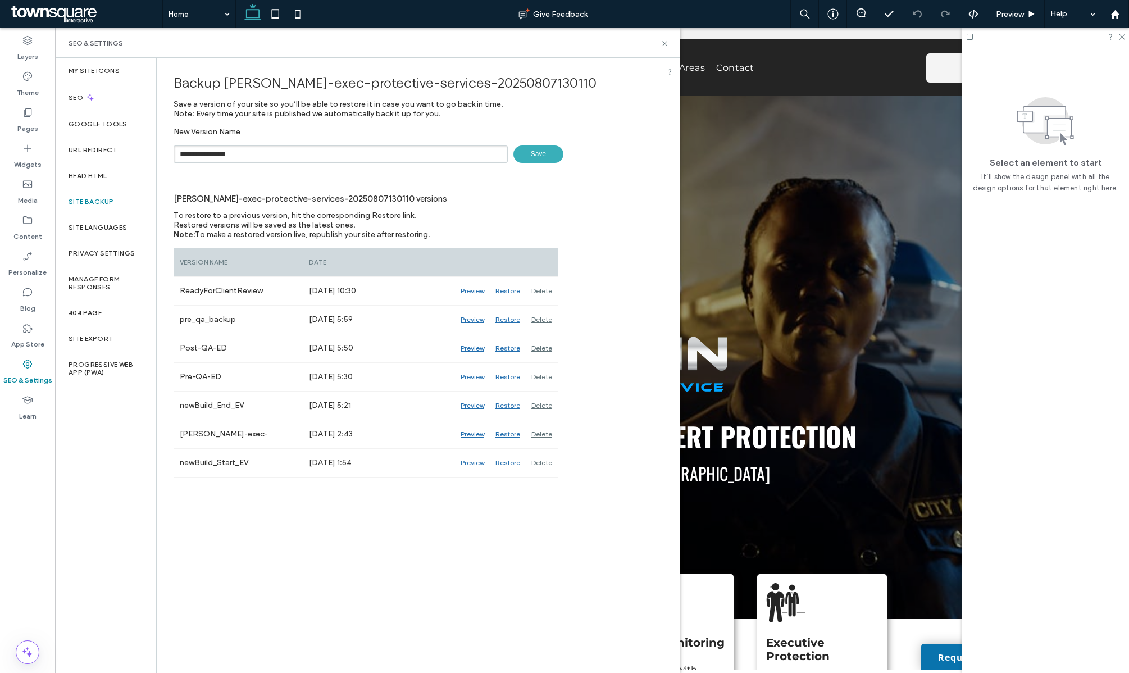
click at [534, 149] on span "Save" at bounding box center [539, 154] width 50 height 17
click at [664, 46] on icon at bounding box center [665, 43] width 8 height 8
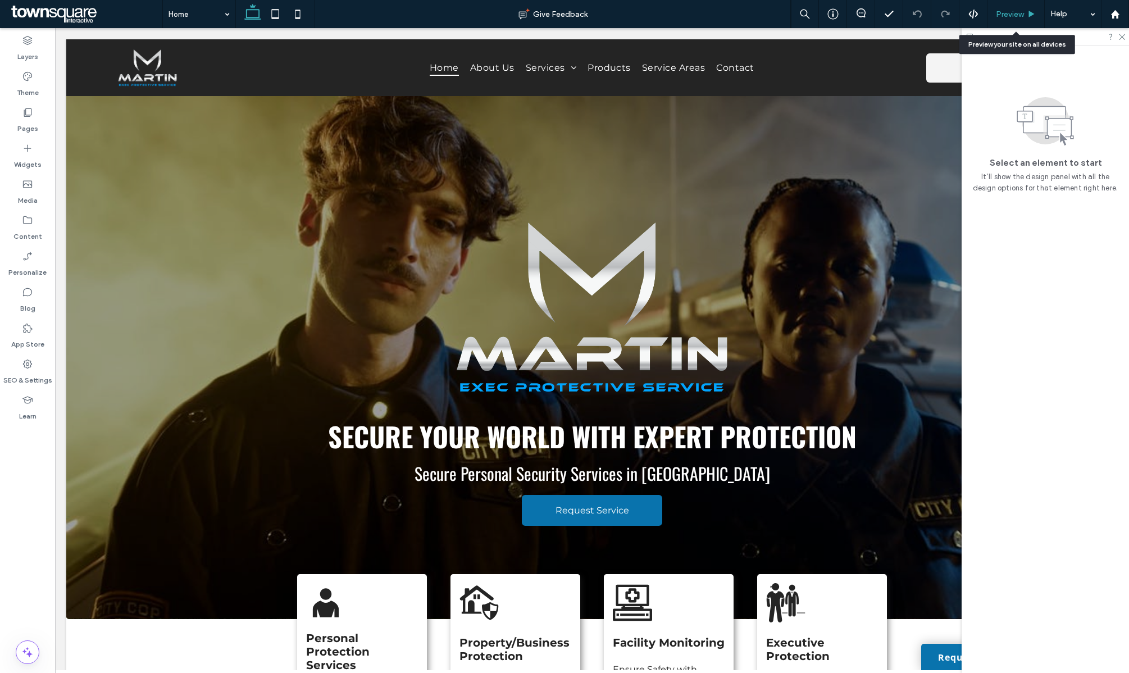
click at [1006, 13] on span "Preview" at bounding box center [1010, 15] width 28 height 10
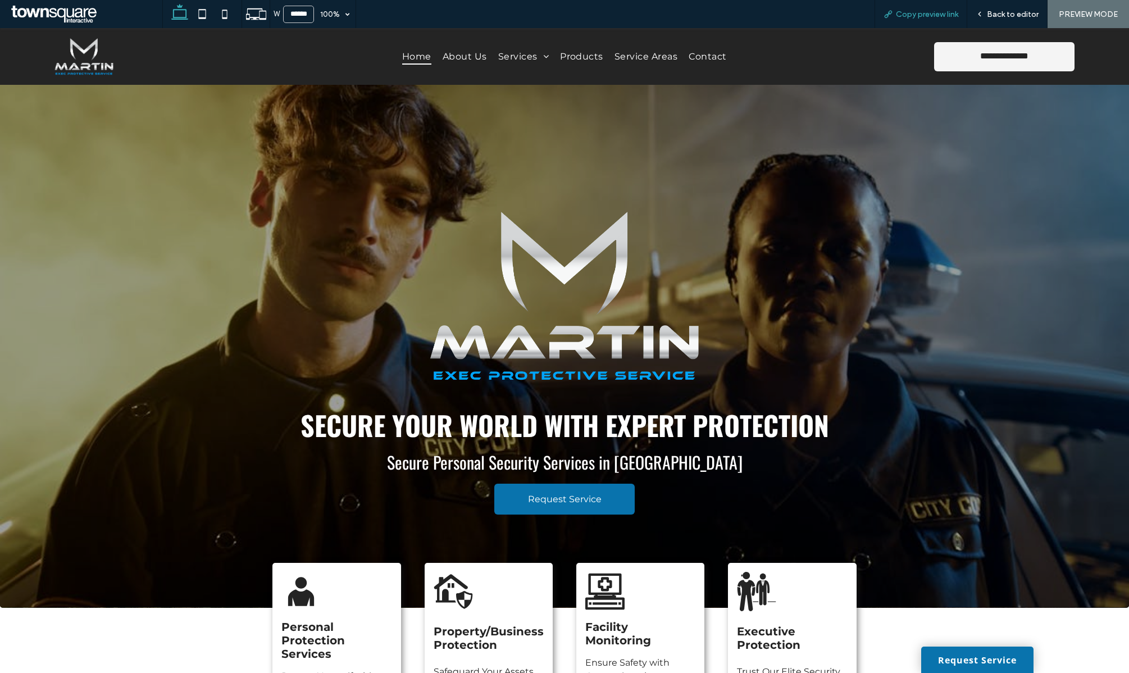
click at [926, 13] on span "Copy preview link" at bounding box center [927, 15] width 62 height 10
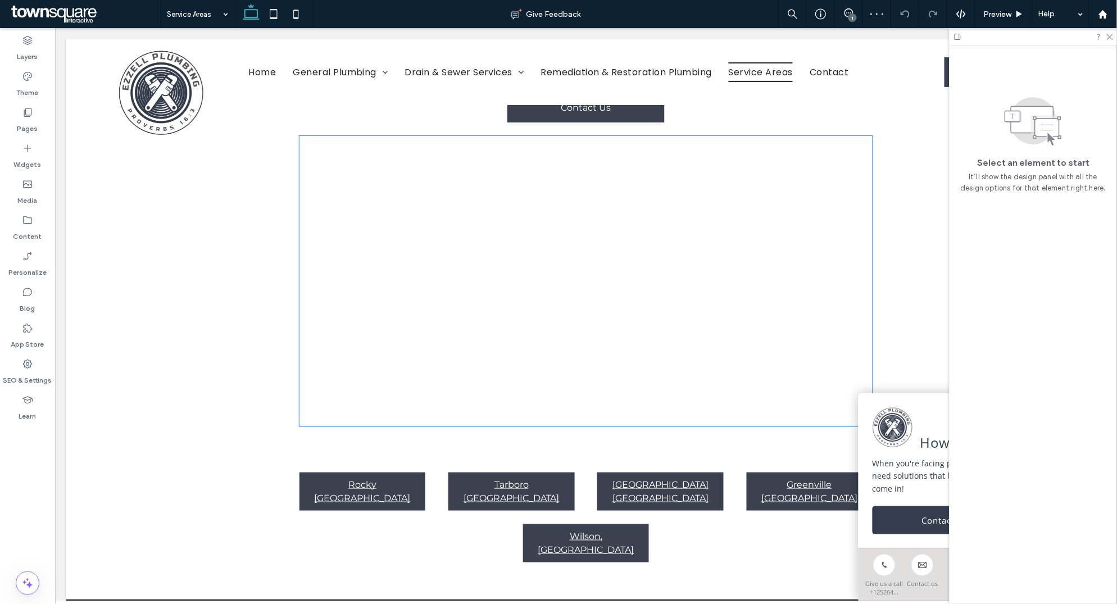
scroll to position [0, 6]
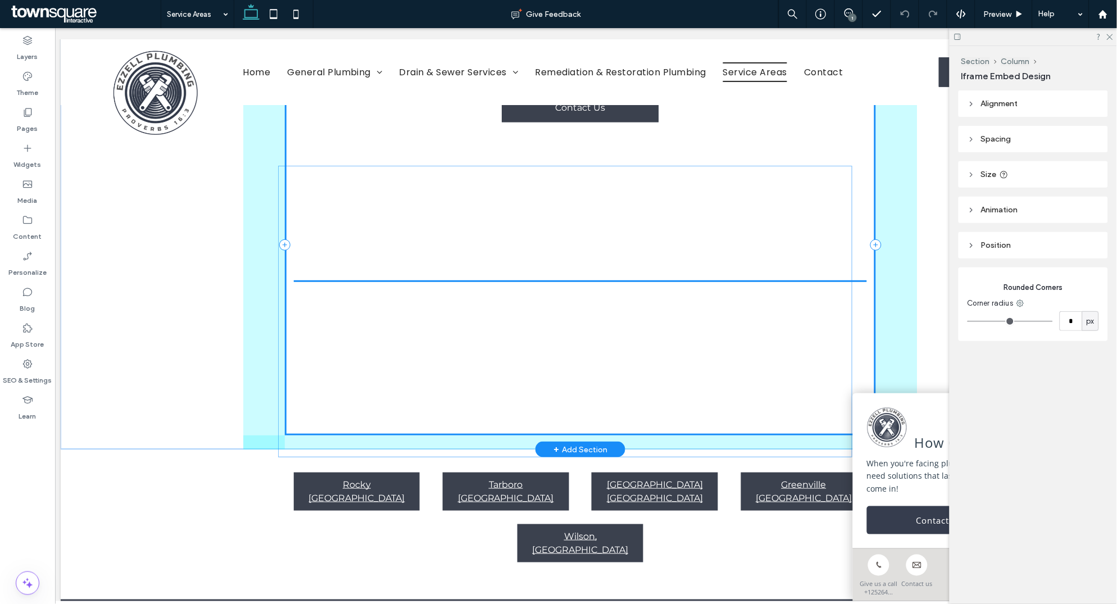
drag, startPoint x: 608, startPoint y: 293, endPoint x: 594, endPoint y: 323, distance: 32.9
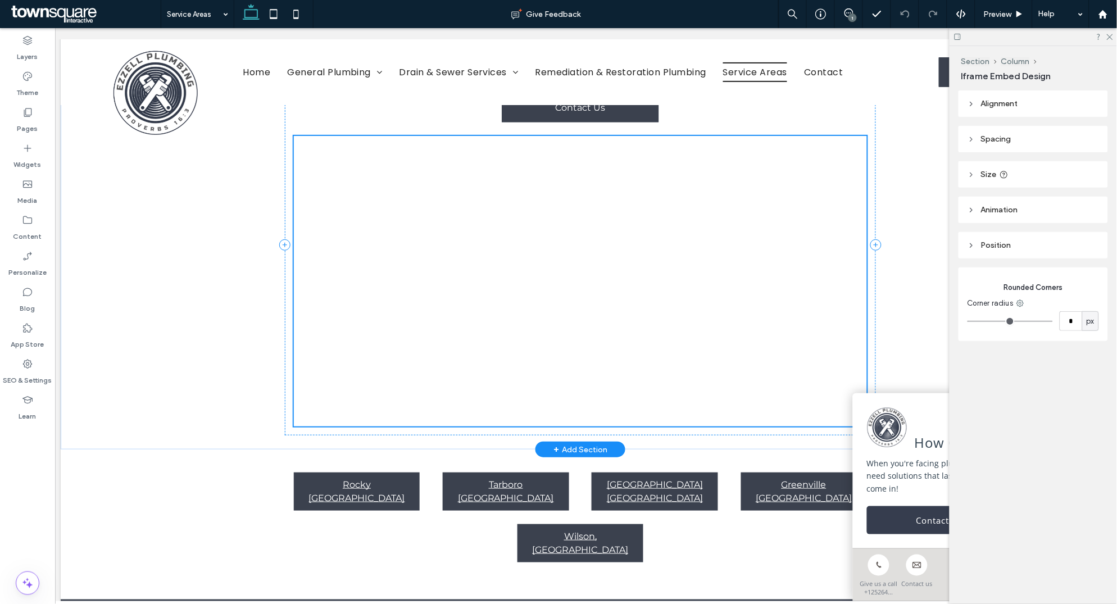
scroll to position [0, 0]
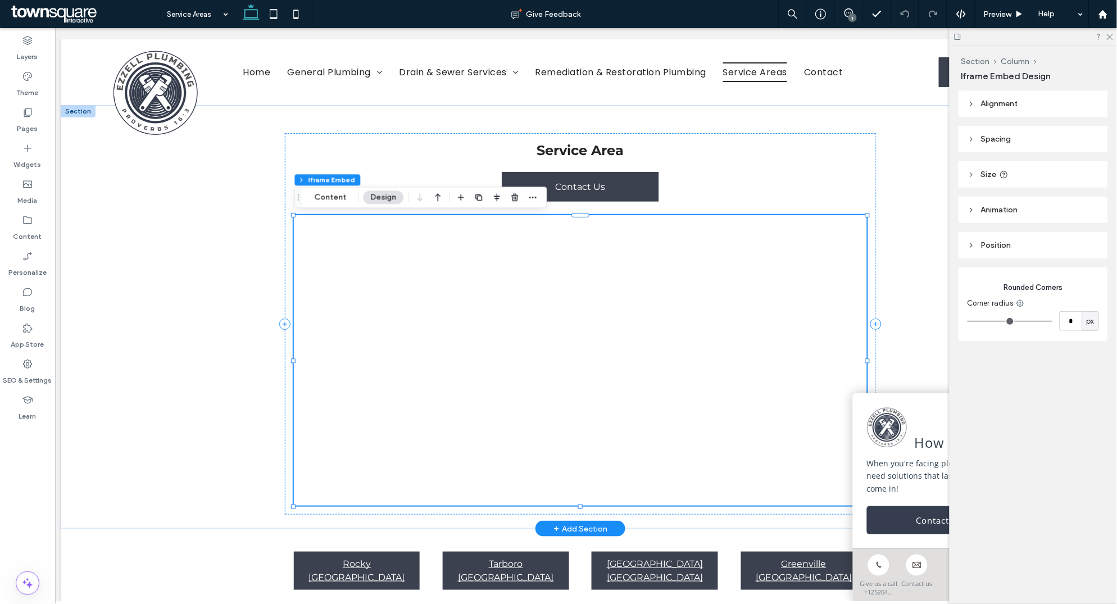
click at [340, 234] on div at bounding box center [579, 360] width 573 height 290
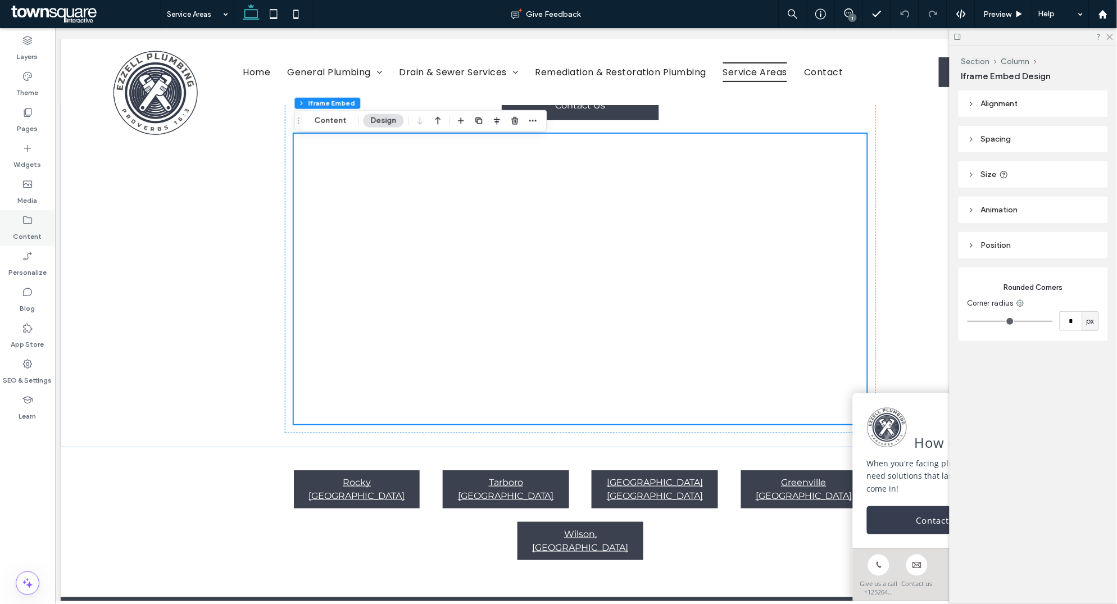
scroll to position [85, 0]
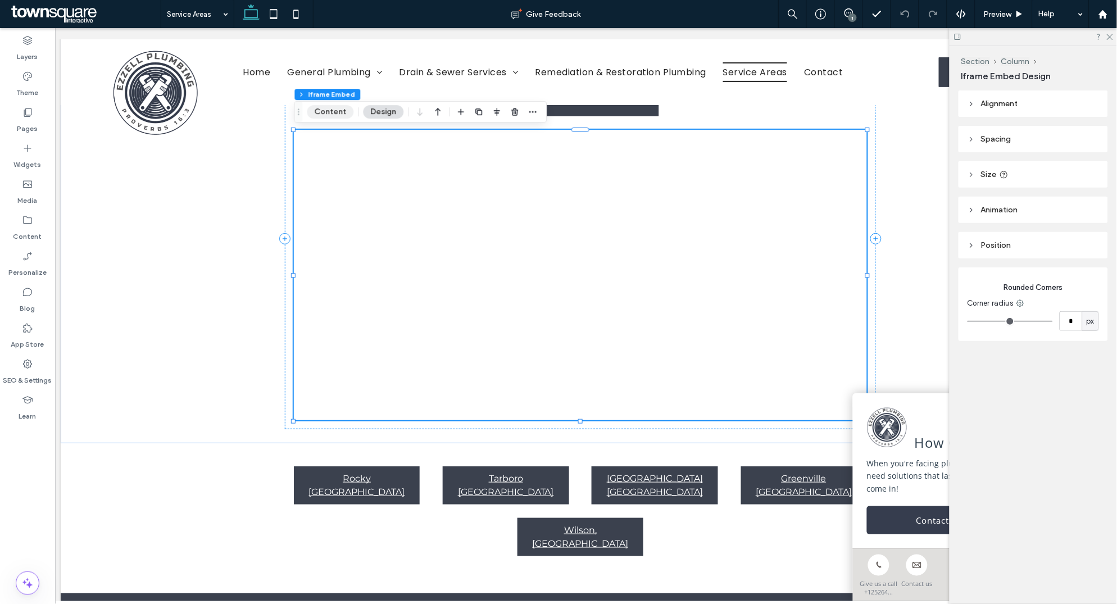
click at [340, 106] on button "Content" at bounding box center [330, 111] width 47 height 13
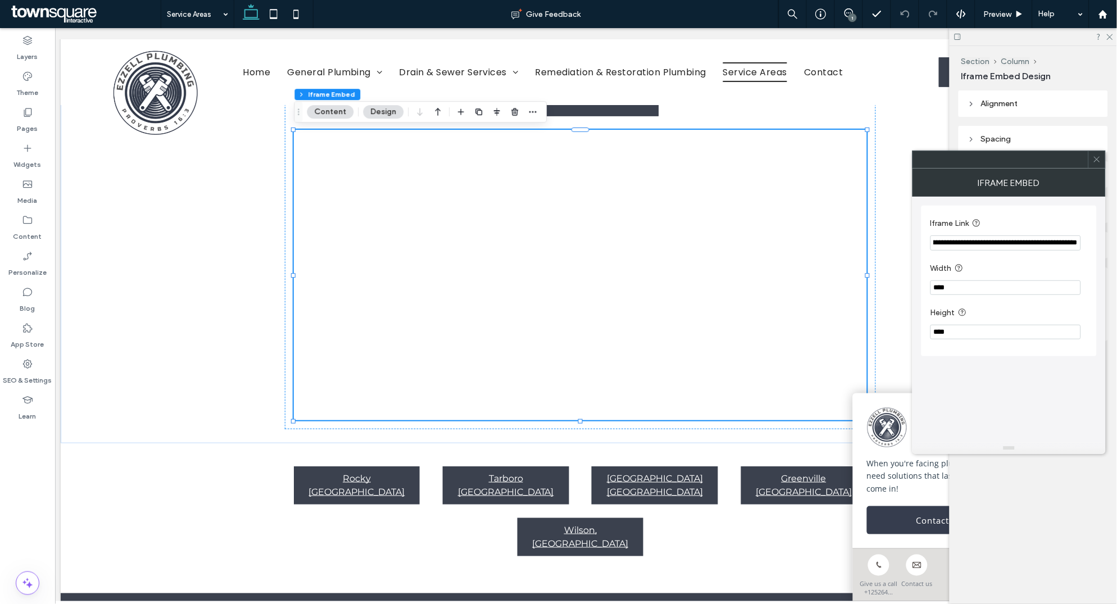
scroll to position [0, 277]
drag, startPoint x: 1046, startPoint y: 242, endPoint x: 1103, endPoint y: 245, distance: 56.8
click at [1103, 245] on div "**********" at bounding box center [1008, 320] width 193 height 246
paste input "Iframe Link"
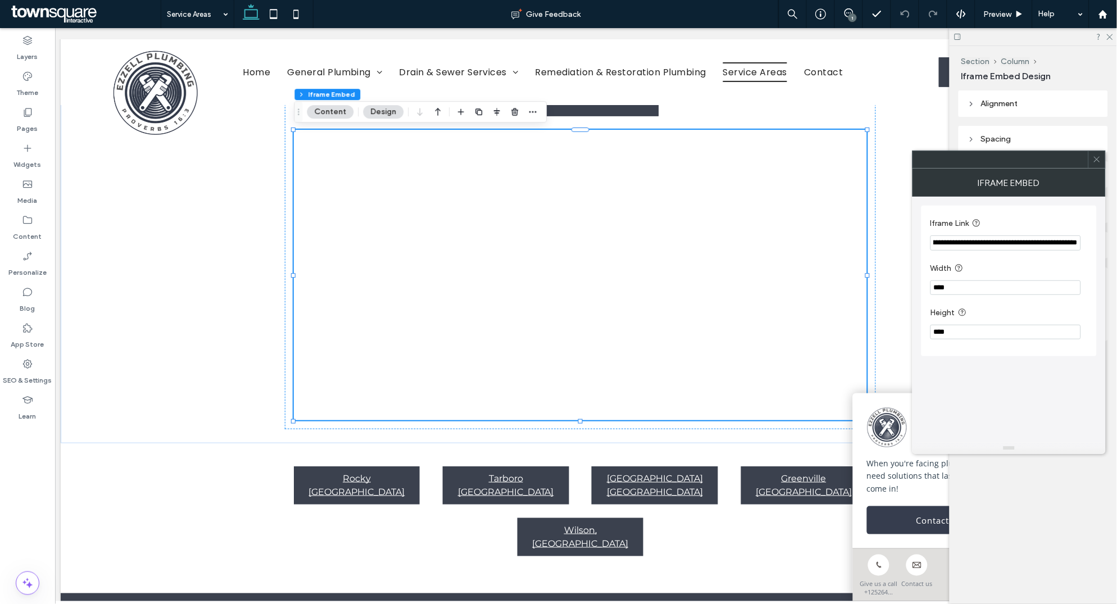
type input "**********"
click at [1096, 160] on use at bounding box center [1097, 160] width 6 height 6
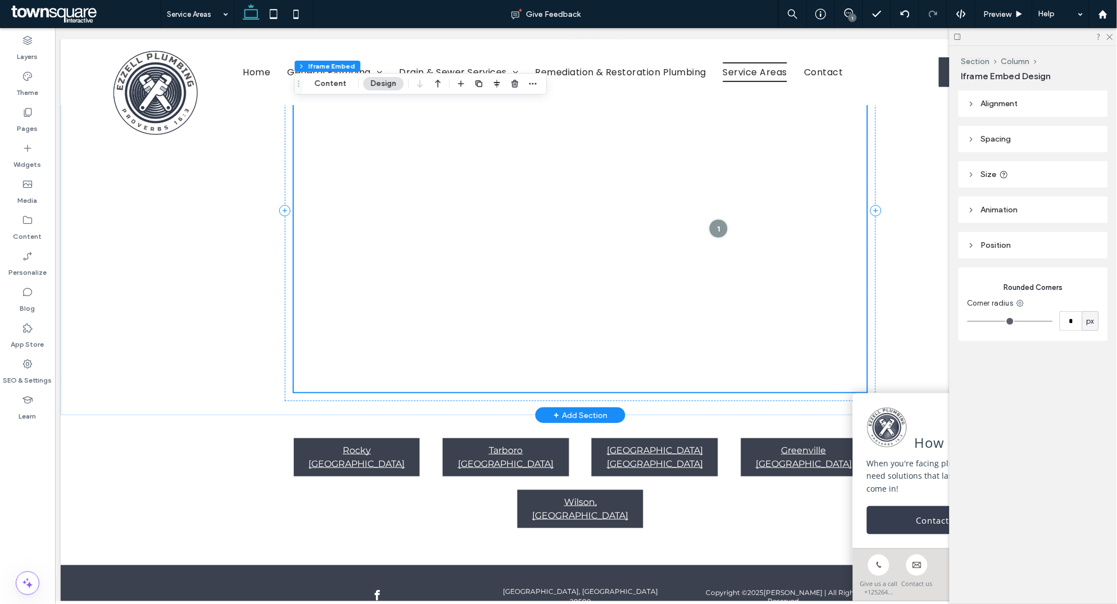
scroll to position [137, 0]
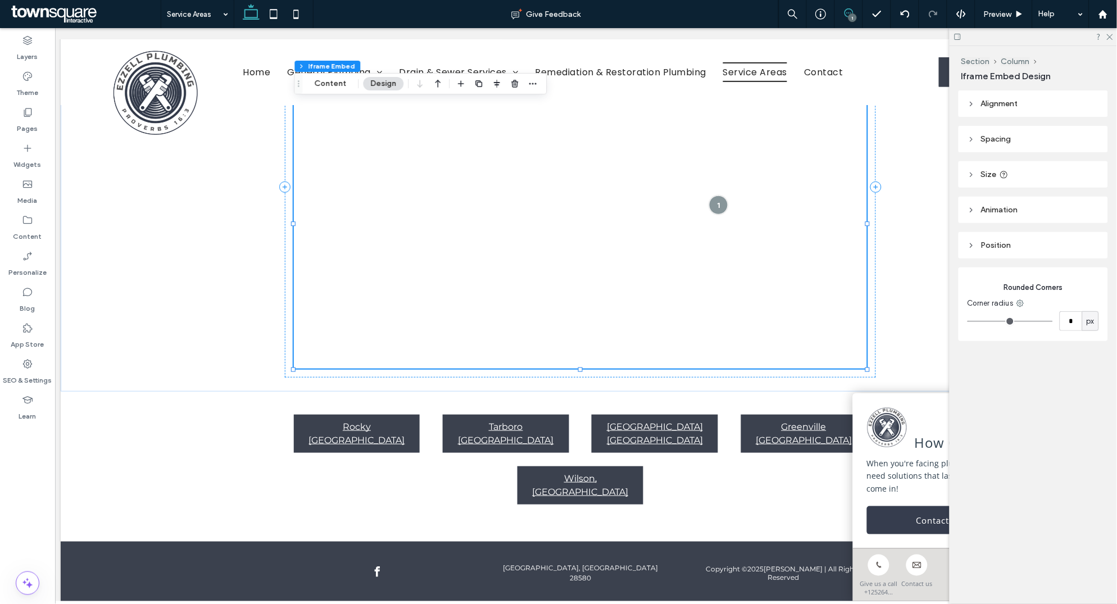
click at [852, 10] on use at bounding box center [848, 12] width 9 height 9
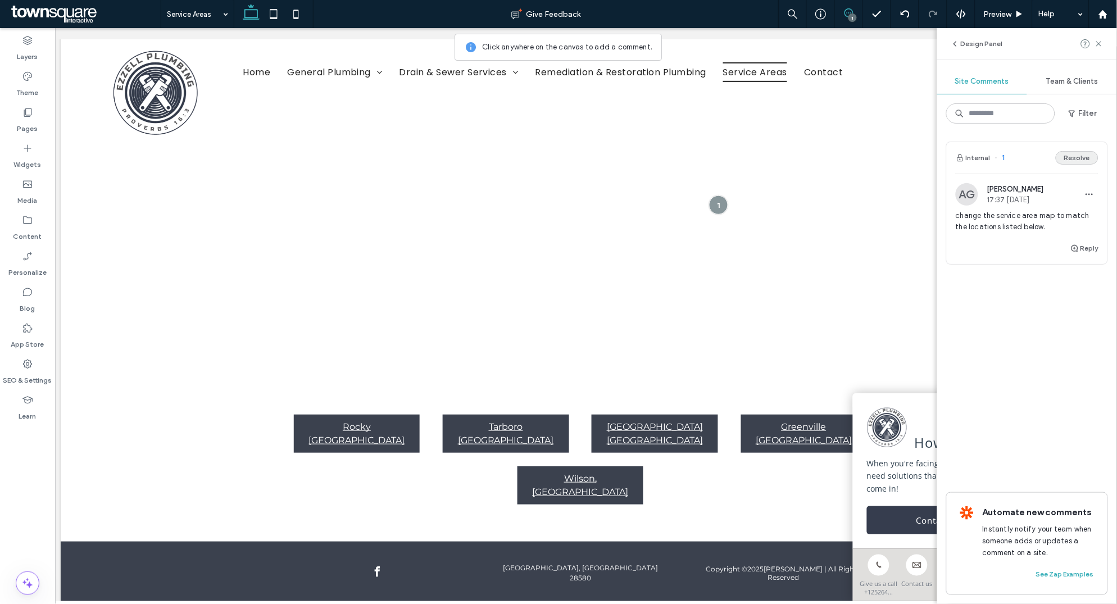
click at [1073, 157] on button "Resolve" at bounding box center [1077, 157] width 43 height 13
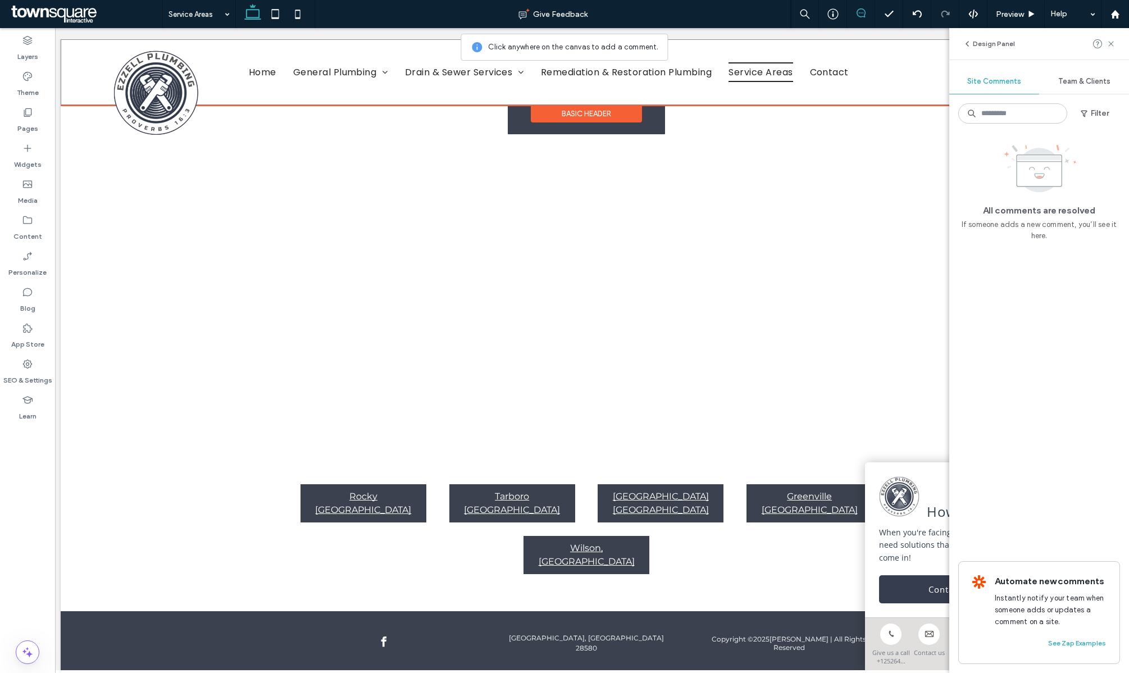
scroll to position [0, 0]
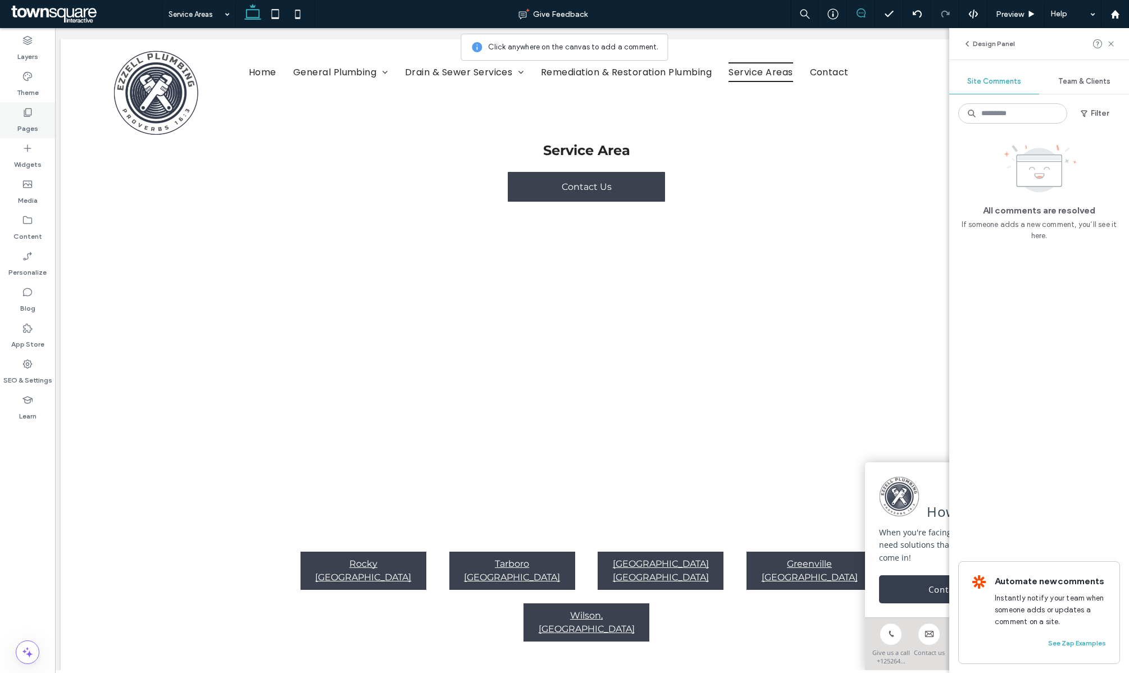
click at [23, 113] on icon at bounding box center [27, 112] width 11 height 11
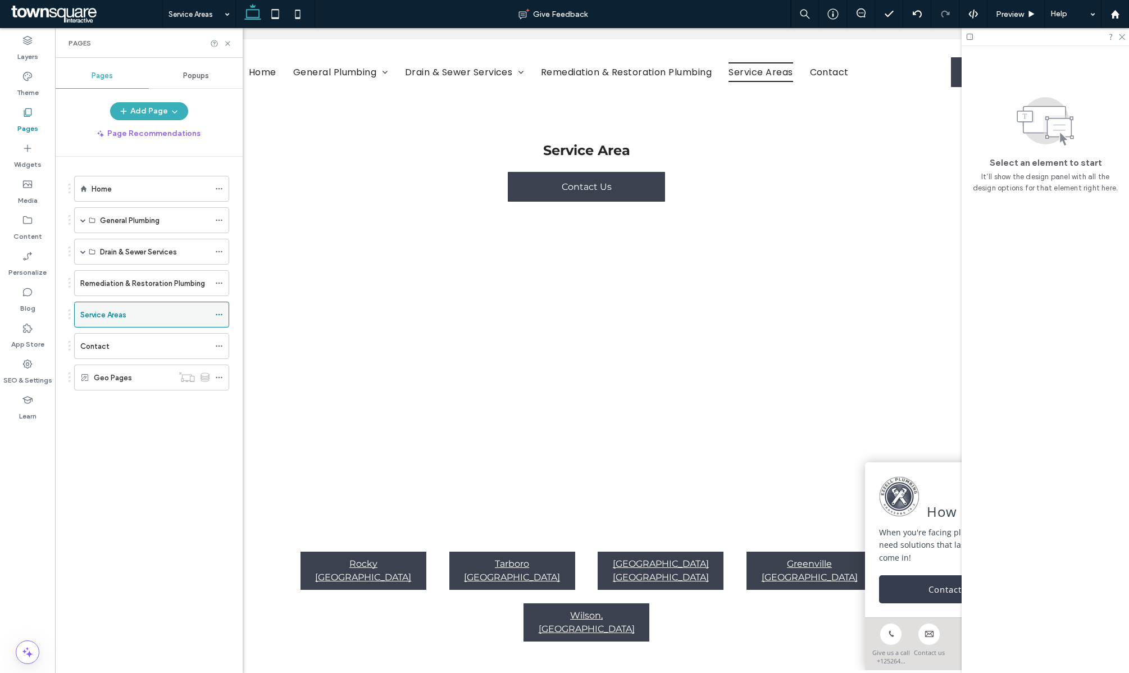
click at [219, 317] on icon at bounding box center [219, 315] width 8 height 8
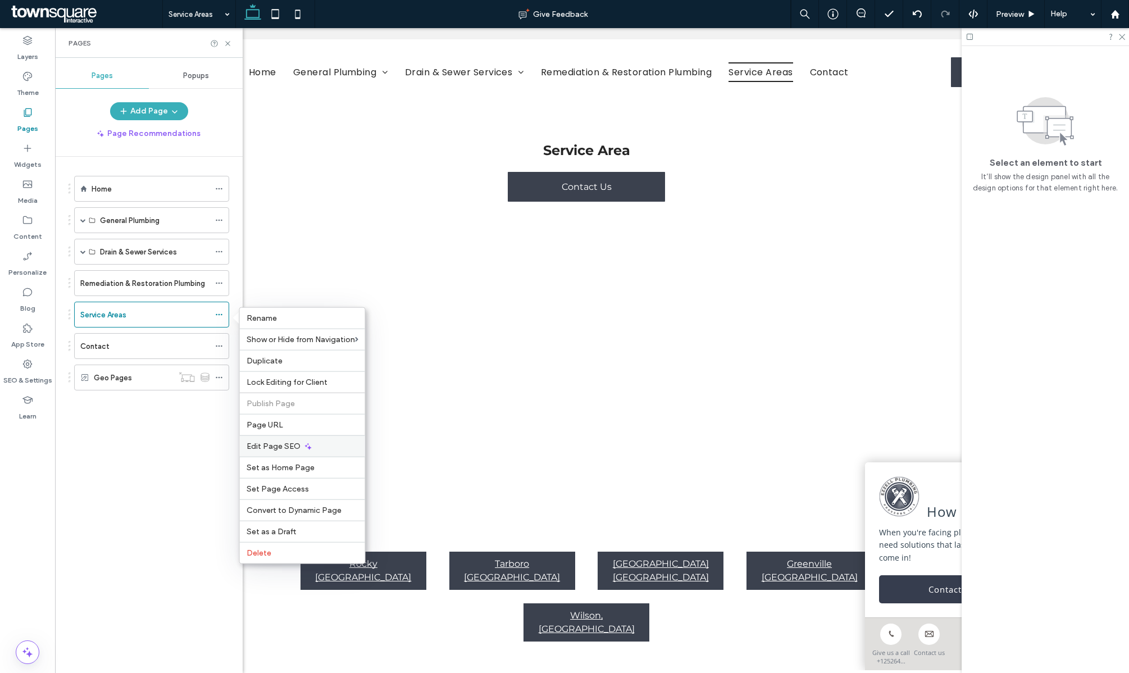
click at [270, 444] on span "Edit Page SEO" at bounding box center [274, 447] width 54 height 10
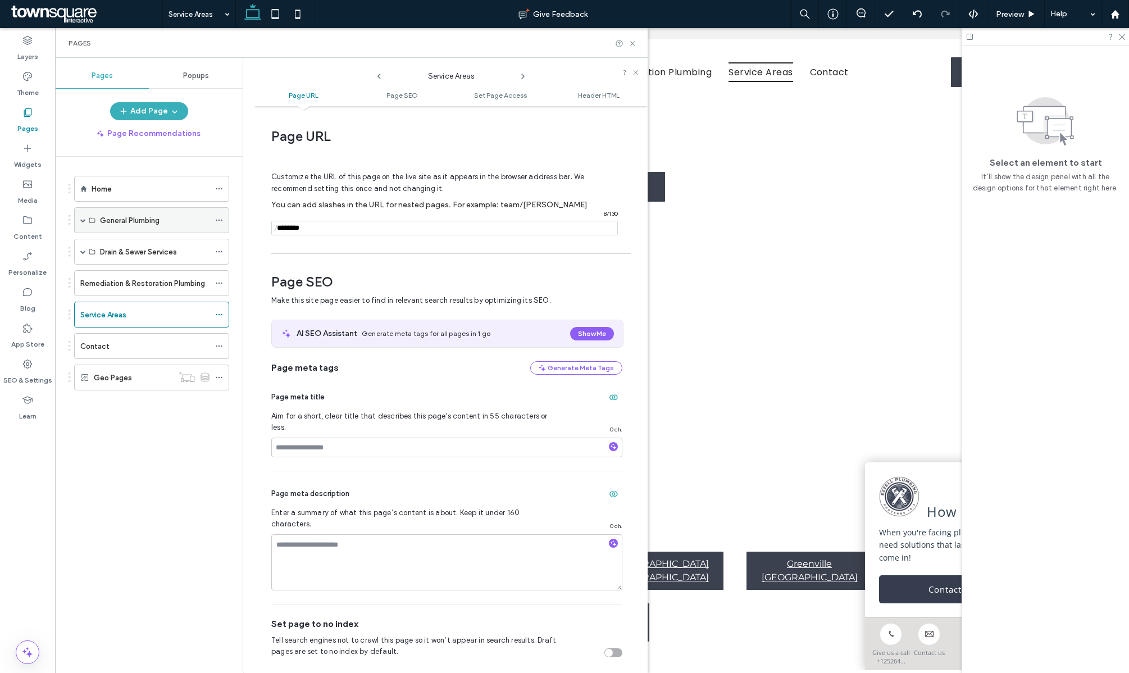
drag, startPoint x: 333, startPoint y: 230, endPoint x: 148, endPoint y: 230, distance: 184.9
click at [179, 230] on div "Pages Popups Add Page Page Recommendations Home General Plumbing Residential Pl…" at bounding box center [351, 365] width 593 height 615
type input "**********"
click at [632, 44] on use at bounding box center [632, 43] width 4 height 4
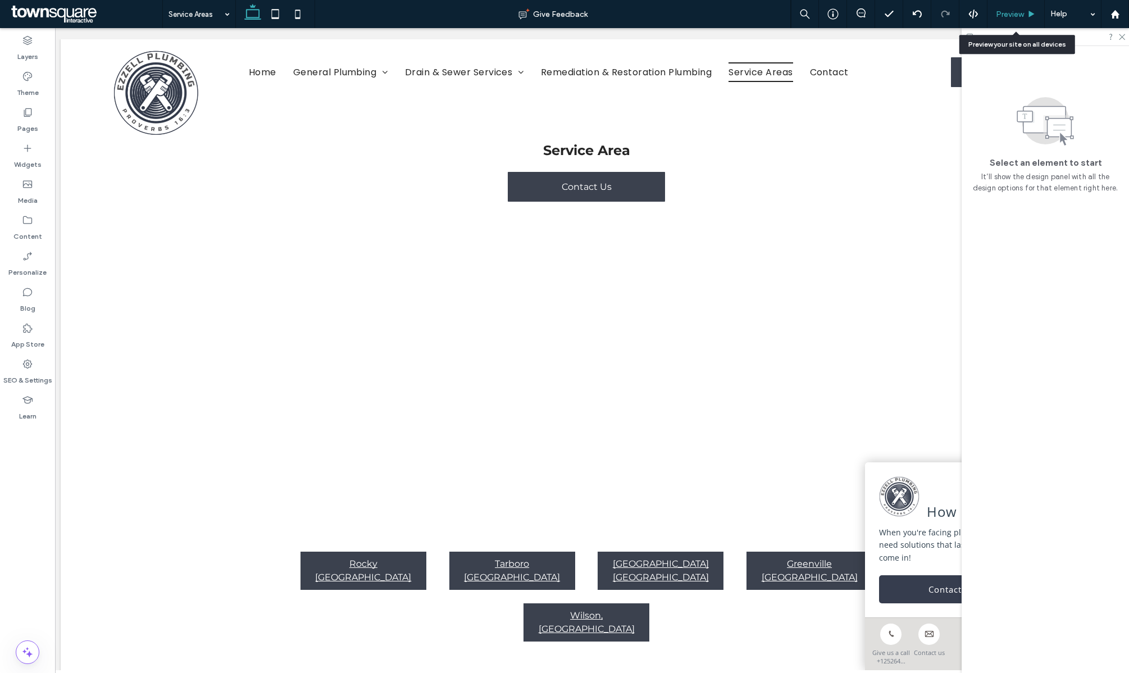
click at [1012, 17] on span "Preview" at bounding box center [1010, 15] width 28 height 10
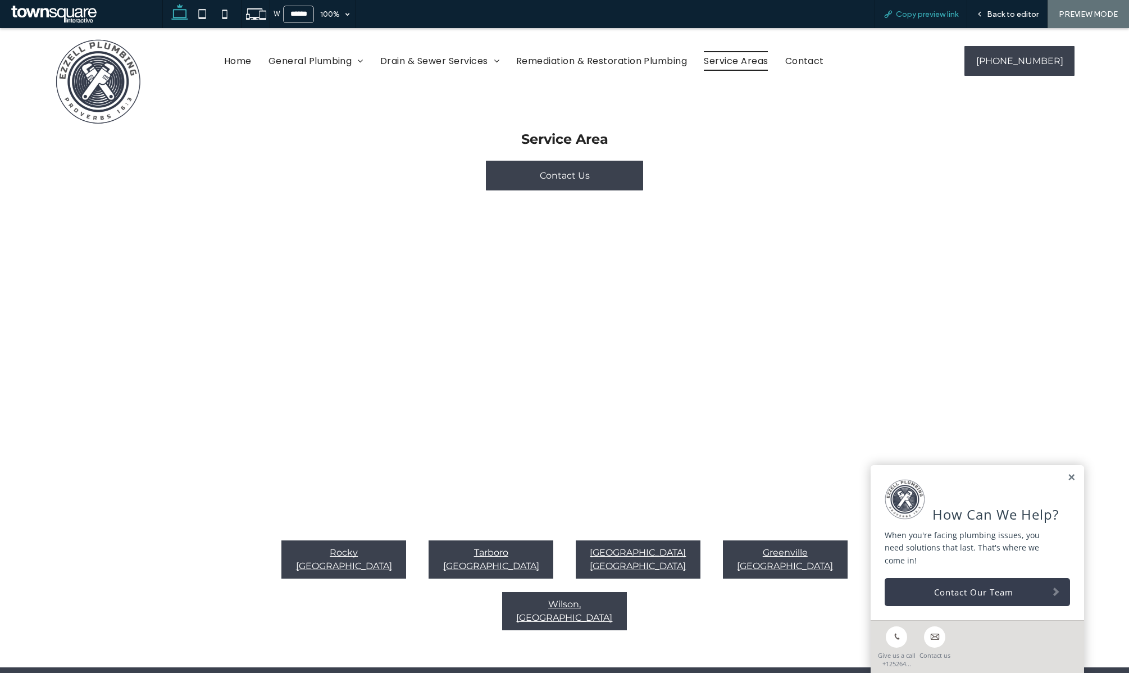
click at [930, 17] on span "Copy preview link" at bounding box center [927, 15] width 62 height 10
click at [1006, 13] on span "Back to editor" at bounding box center [1013, 15] width 52 height 10
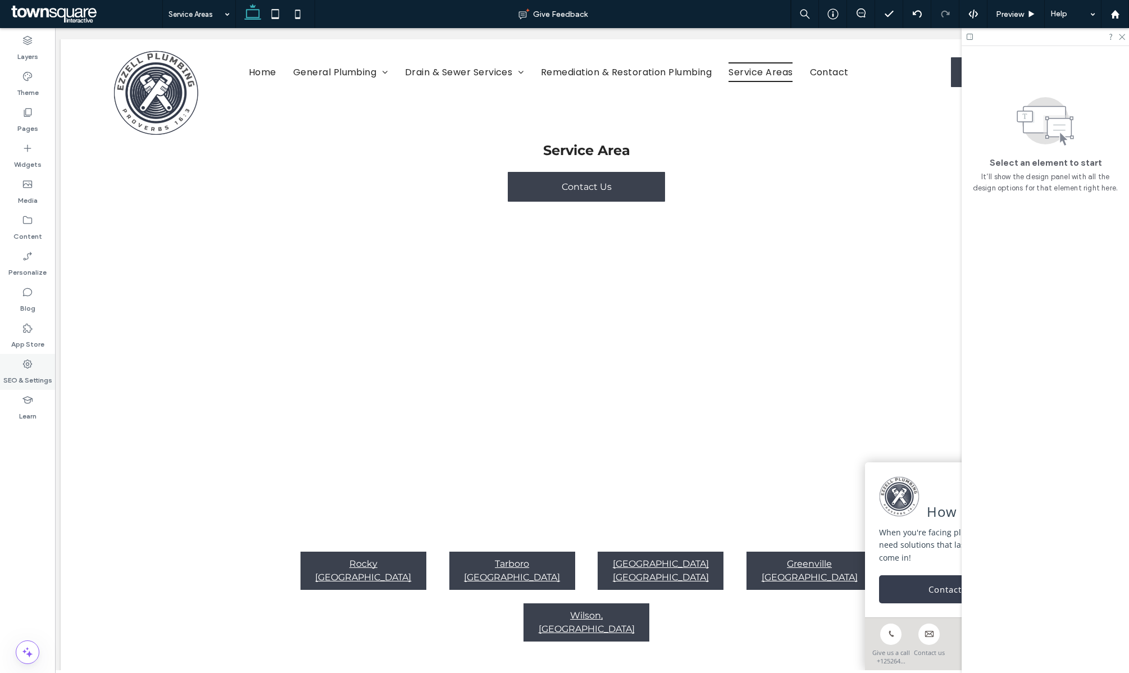
click at [24, 364] on icon at bounding box center [27, 363] width 11 height 11
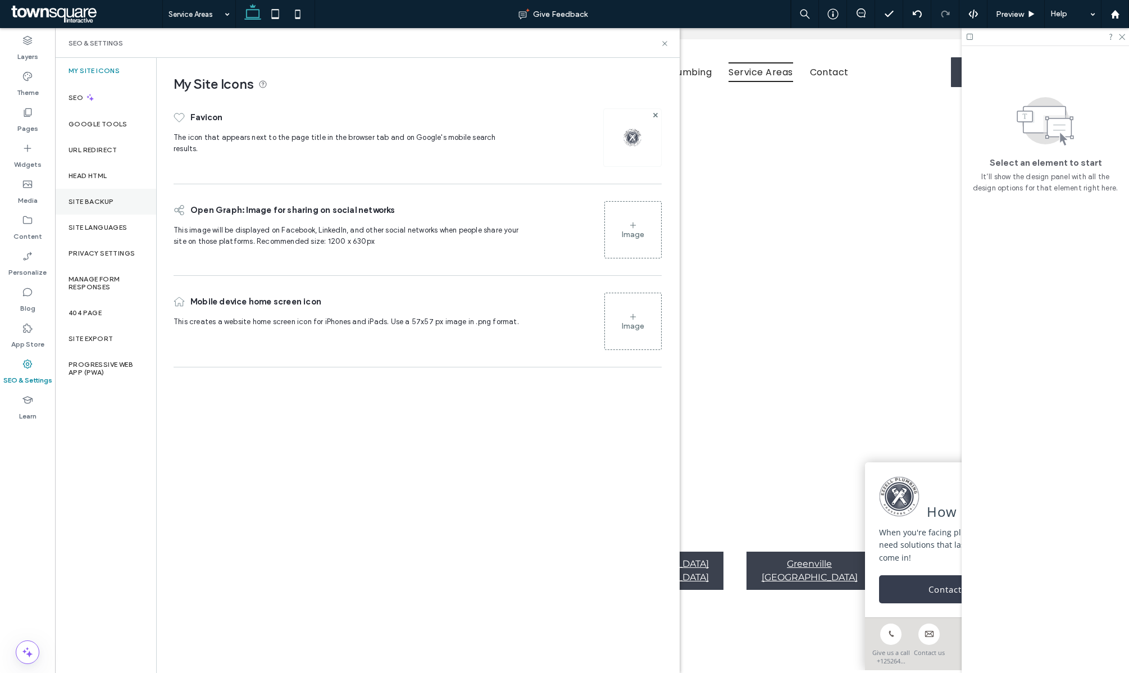
click at [102, 207] on div "Site Backup" at bounding box center [105, 202] width 101 height 26
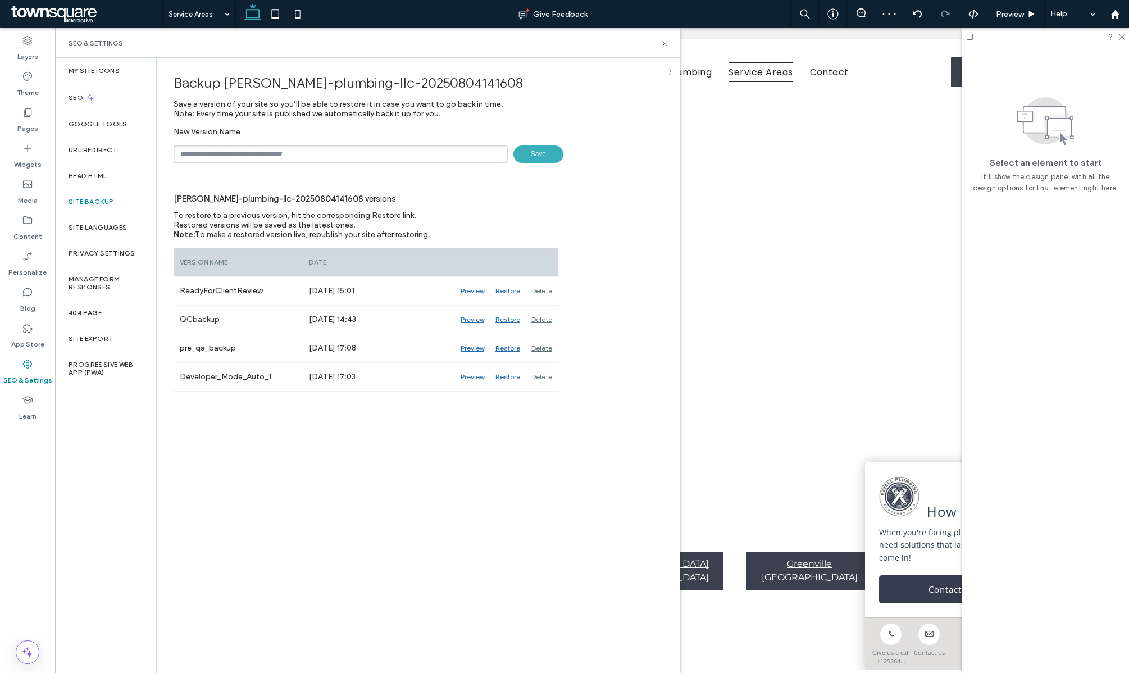
click at [205, 156] on input "text" at bounding box center [341, 154] width 334 height 17
drag, startPoint x: 253, startPoint y: 155, endPoint x: 224, endPoint y: 156, distance: 29.8
click at [224, 156] on input "**********" at bounding box center [341, 154] width 334 height 17
paste input "*******"
click at [221, 152] on input "**********" at bounding box center [341, 154] width 334 height 17
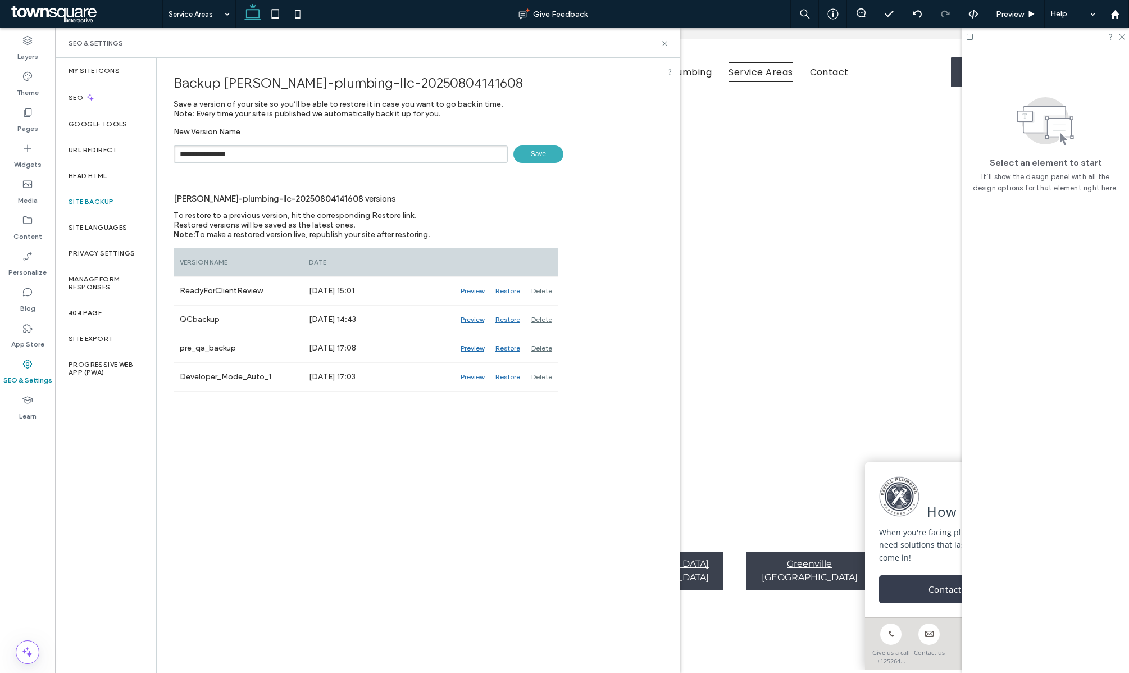
type input "**********"
click at [542, 154] on span "Save" at bounding box center [539, 154] width 50 height 17
click at [661, 40] on icon at bounding box center [665, 43] width 8 height 8
